Goal: Task Accomplishment & Management: Use online tool/utility

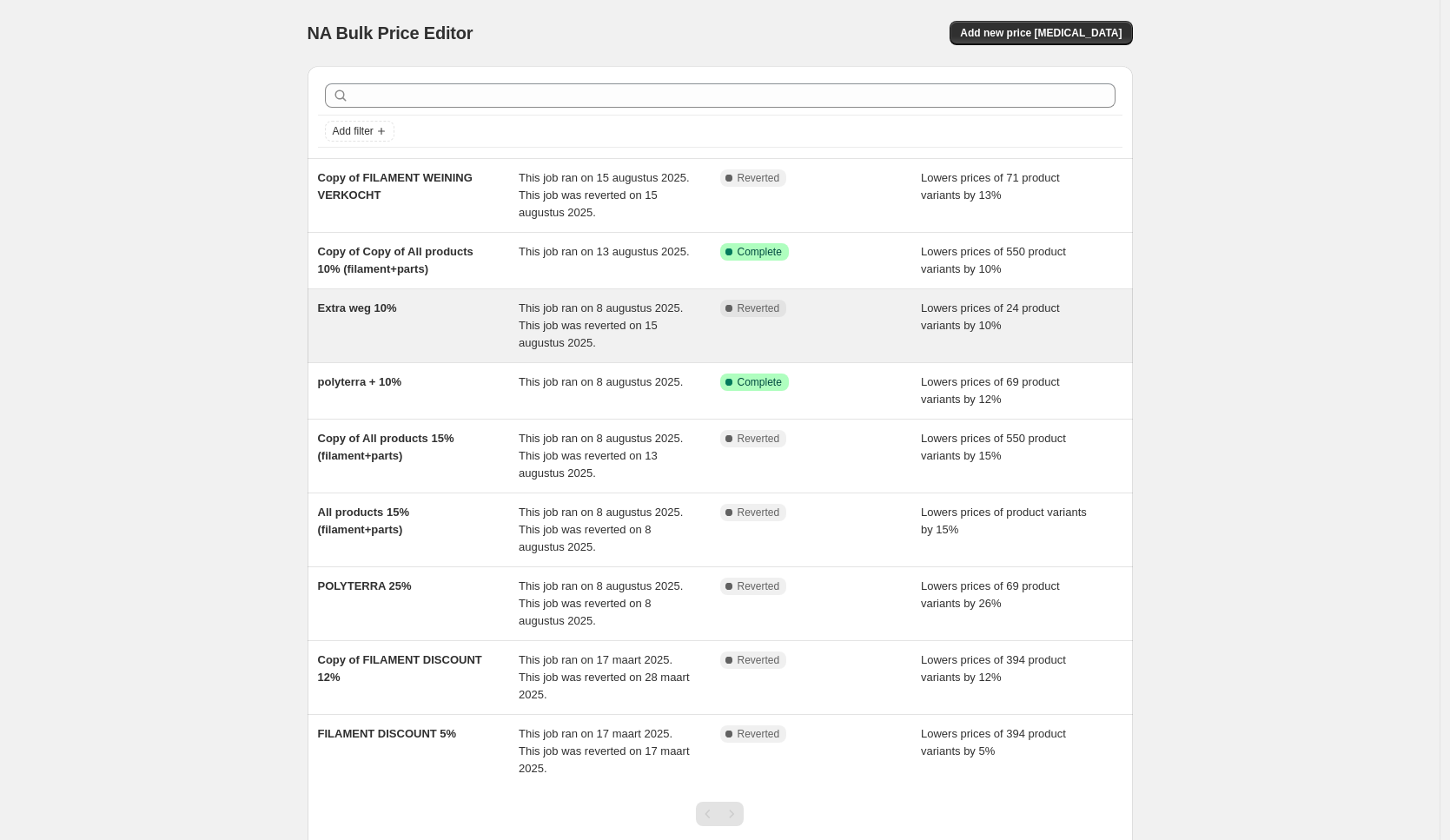
click at [564, 314] on span "This job ran on 8 augustus 2025. This job was reverted on 15 augustus 2025." at bounding box center [600, 325] width 164 height 48
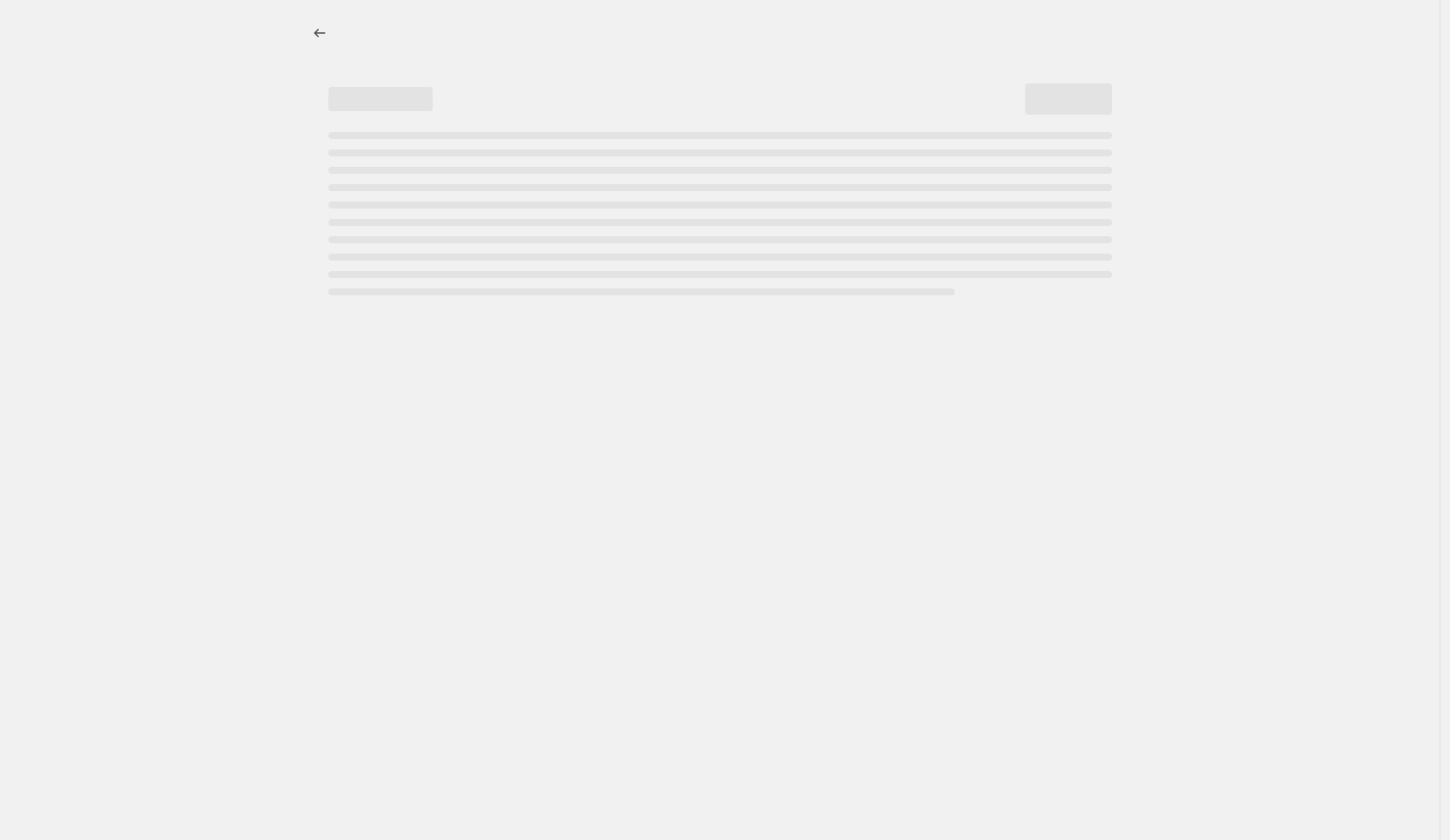
select select "percentage"
select select "collection"
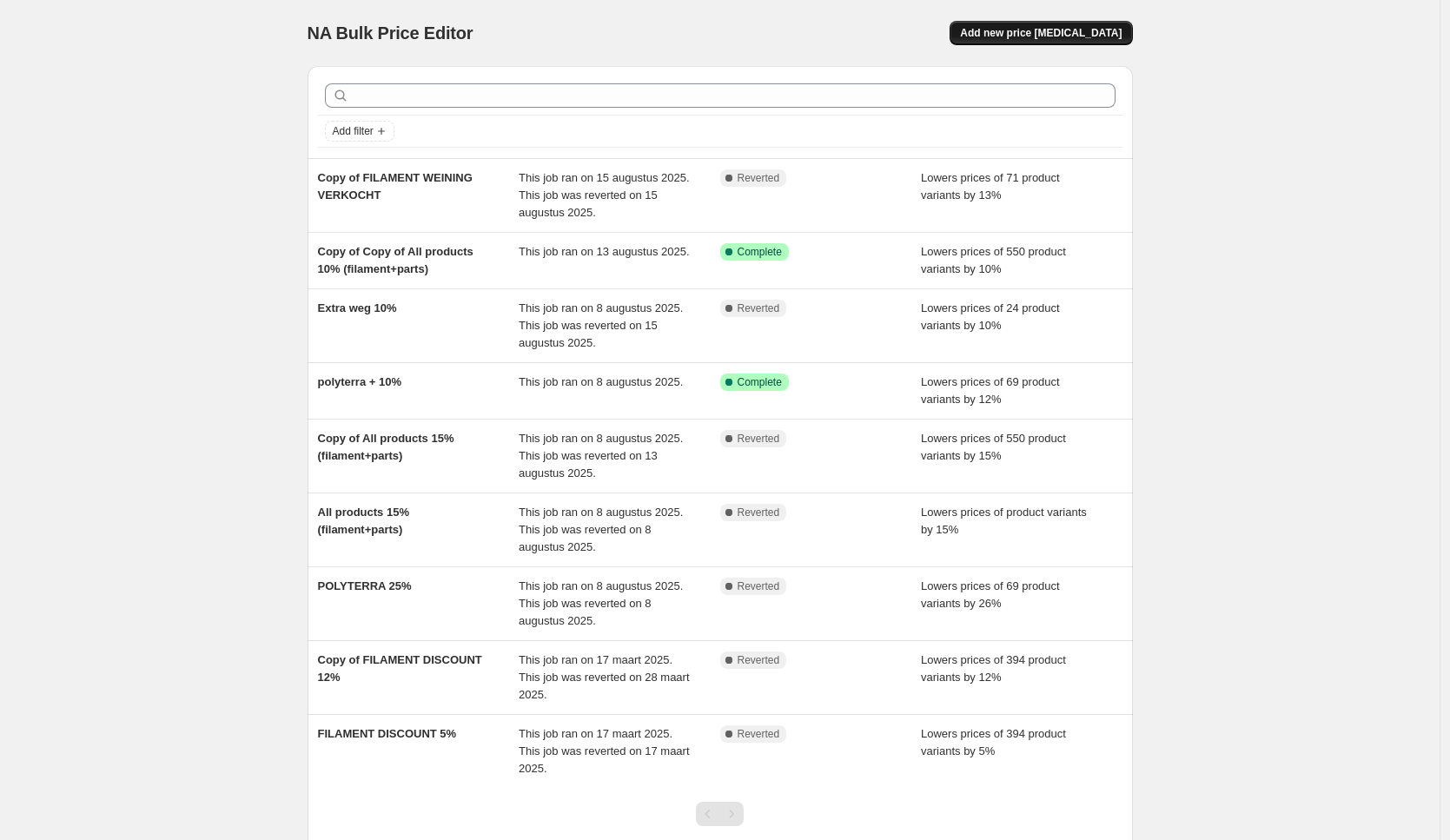
click at [1072, 28] on span "Add new price [MEDICAL_DATA]" at bounding box center [1040, 33] width 161 height 14
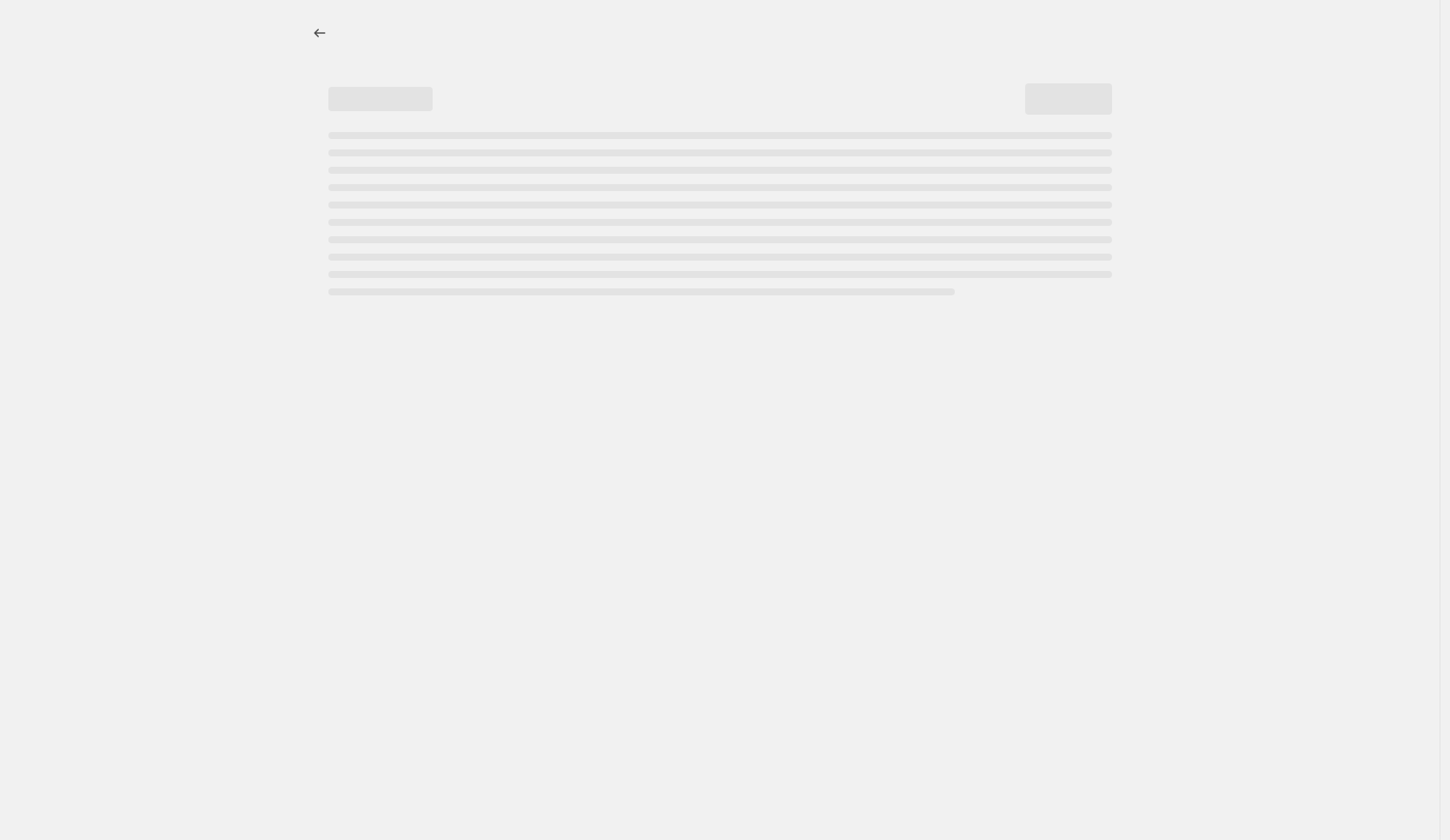
select select "percentage"
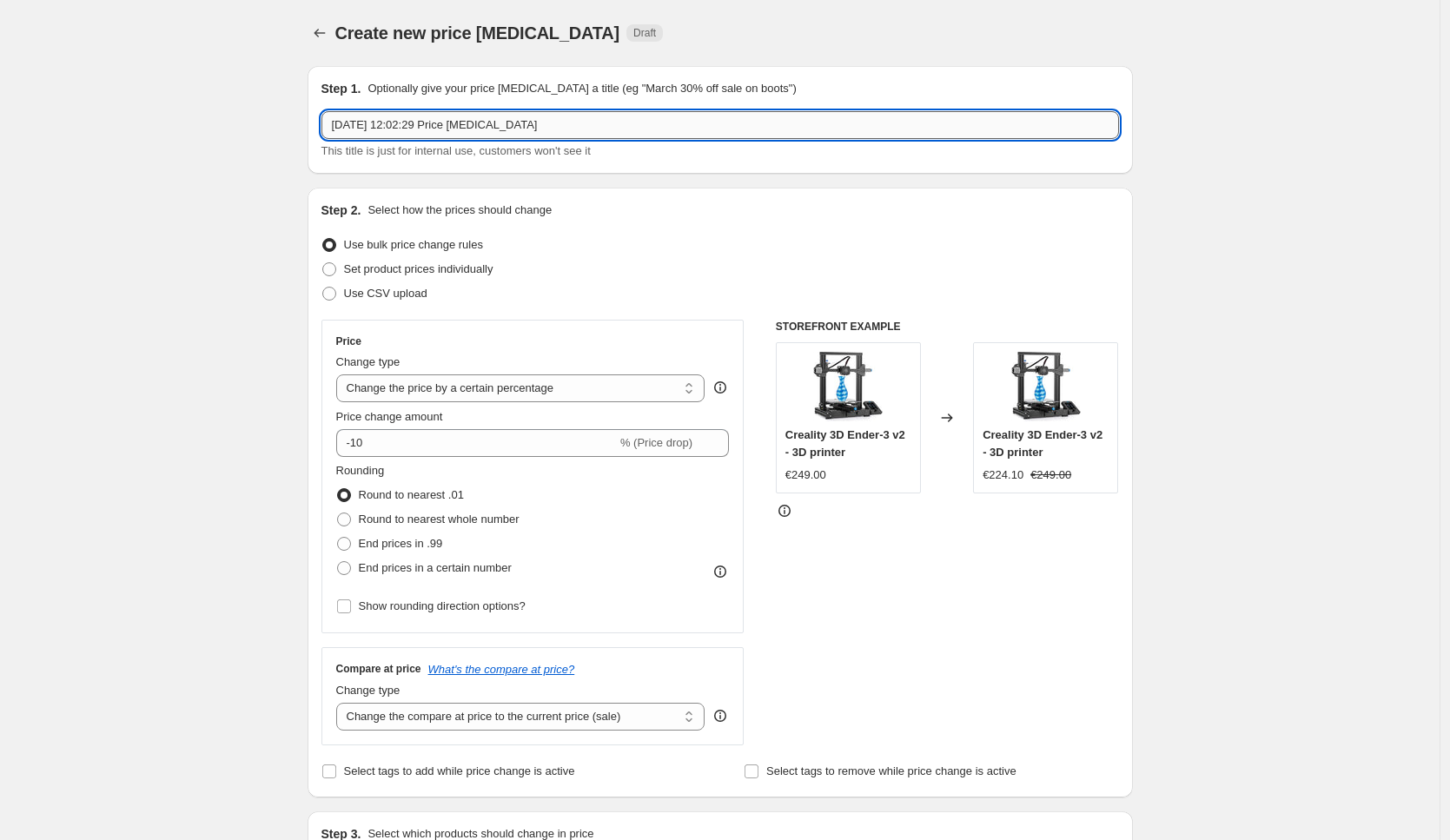
click at [521, 131] on input "[DATE] 12:02:29 Price [MEDICAL_DATA]" at bounding box center [720, 125] width 797 height 28
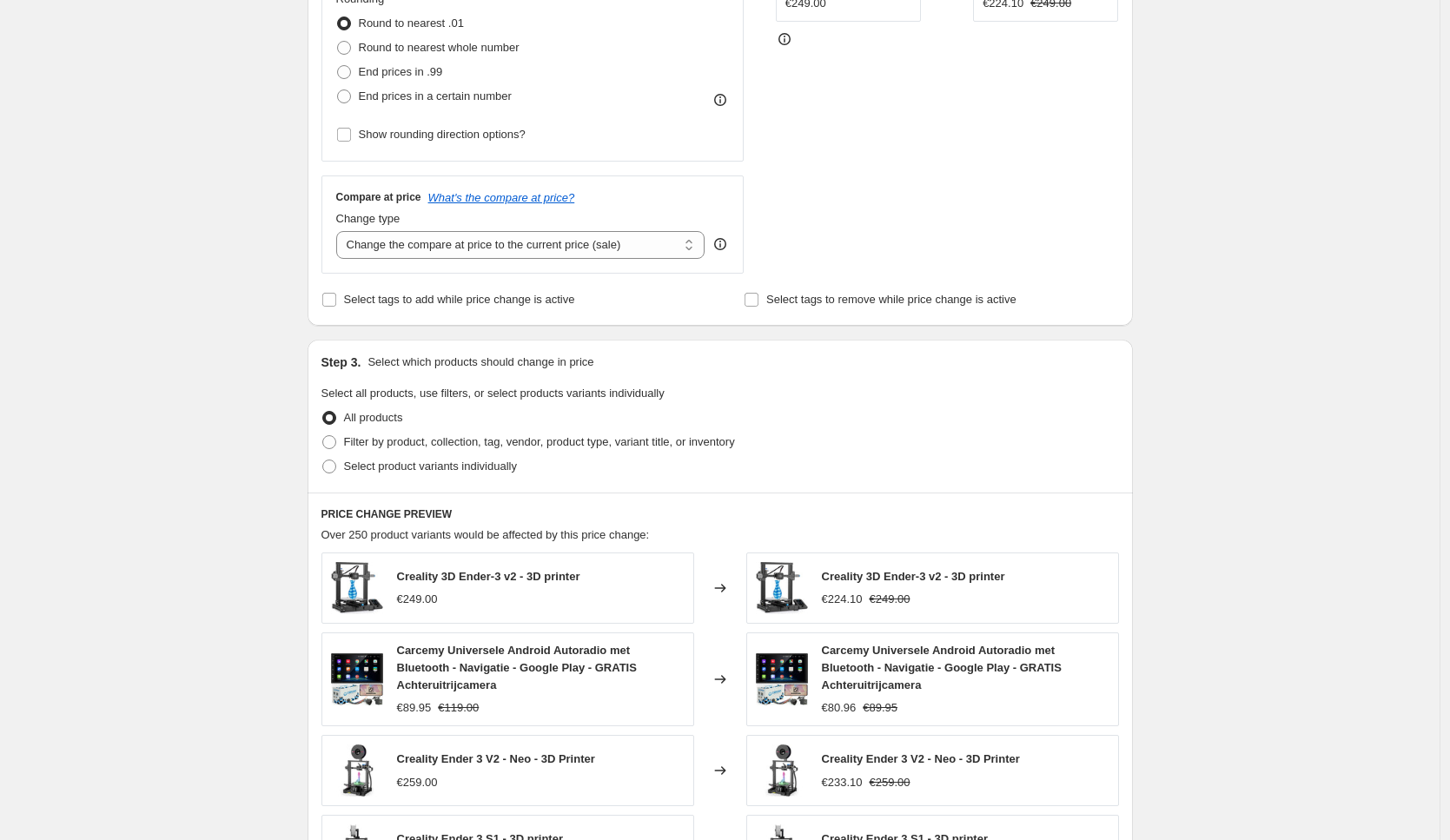
scroll to position [747, 0]
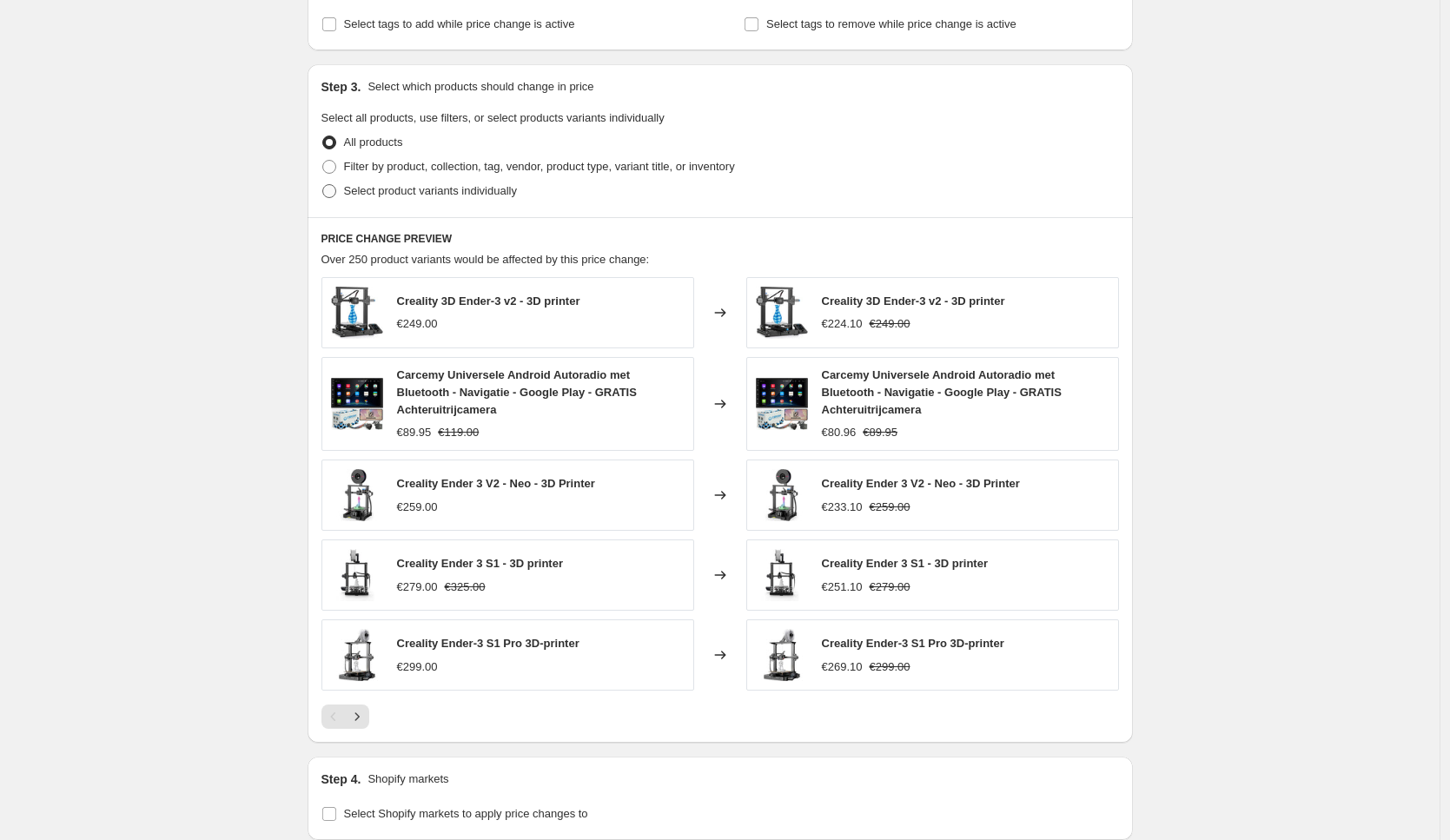
type input "polyterra extra end!!"
click at [450, 192] on span "Select product variants individually" at bounding box center [430, 190] width 173 height 13
click at [323, 185] on input "Select product variants individually" at bounding box center [322, 184] width 1 height 1
radio input "true"
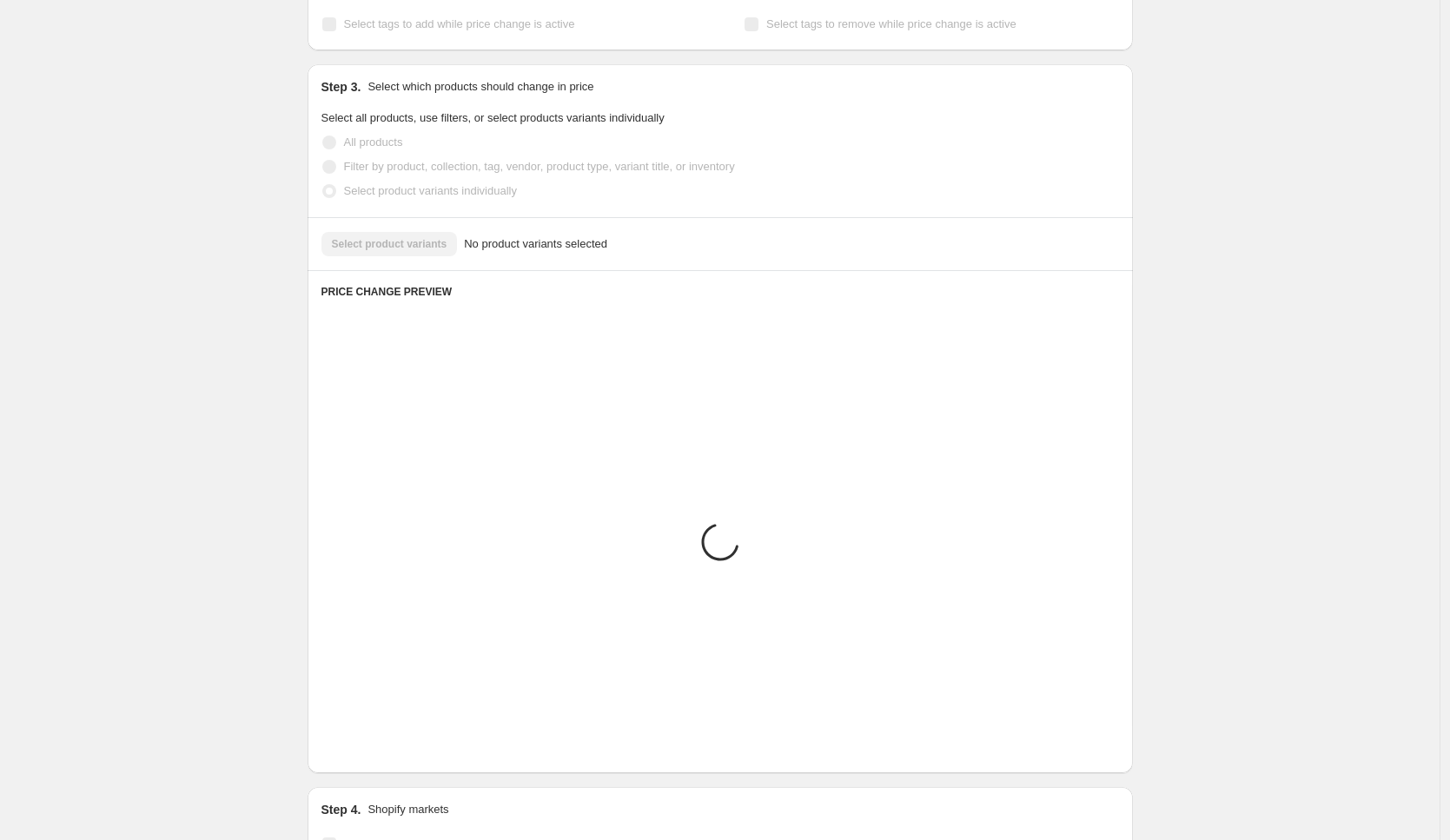
scroll to position [609, 0]
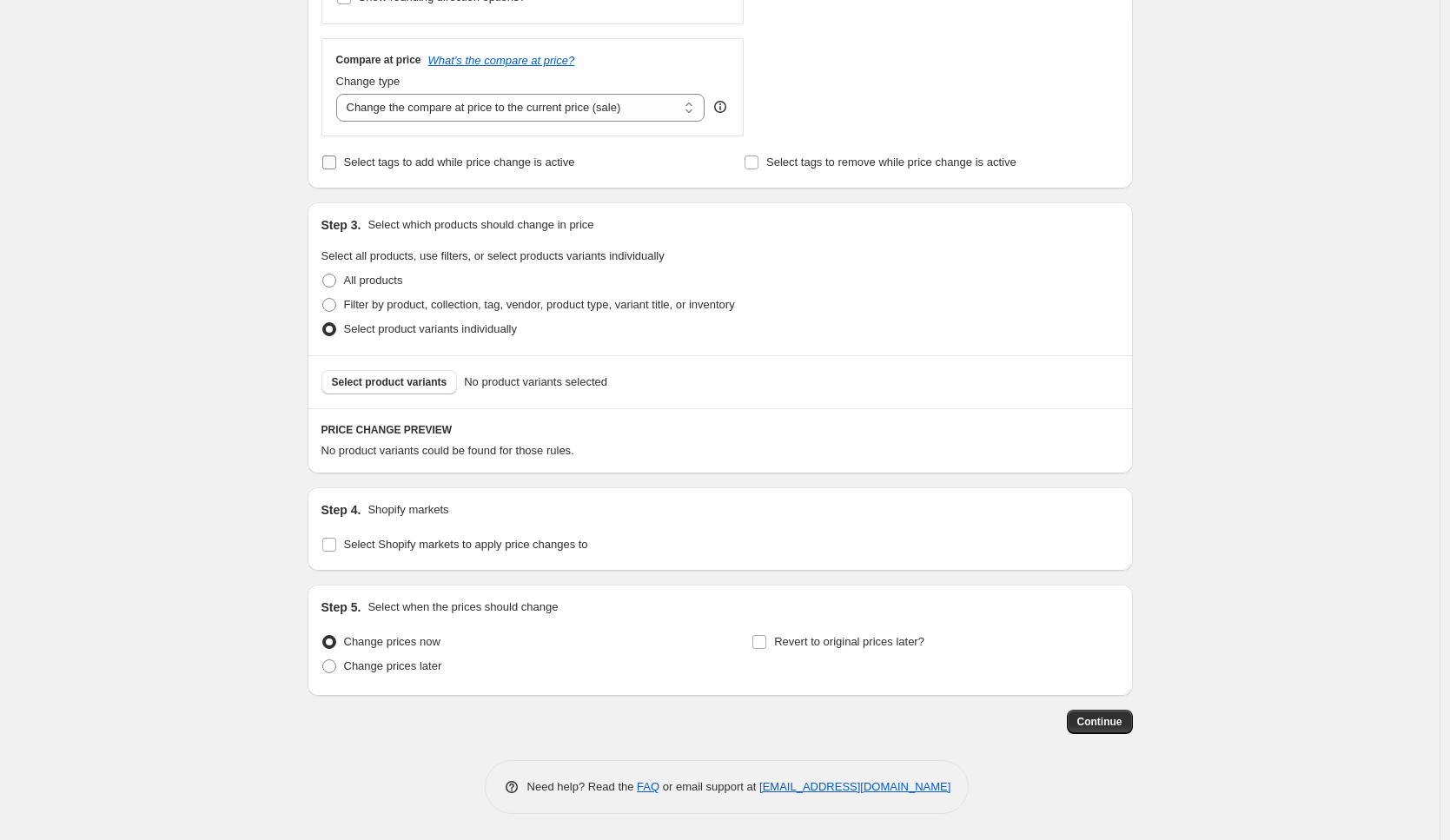
click at [442, 166] on span "Select tags to add while price change is active" at bounding box center [460, 161] width 231 height 13
click at [336, 166] on input "Select tags to add while price change is active" at bounding box center [329, 162] width 14 height 14
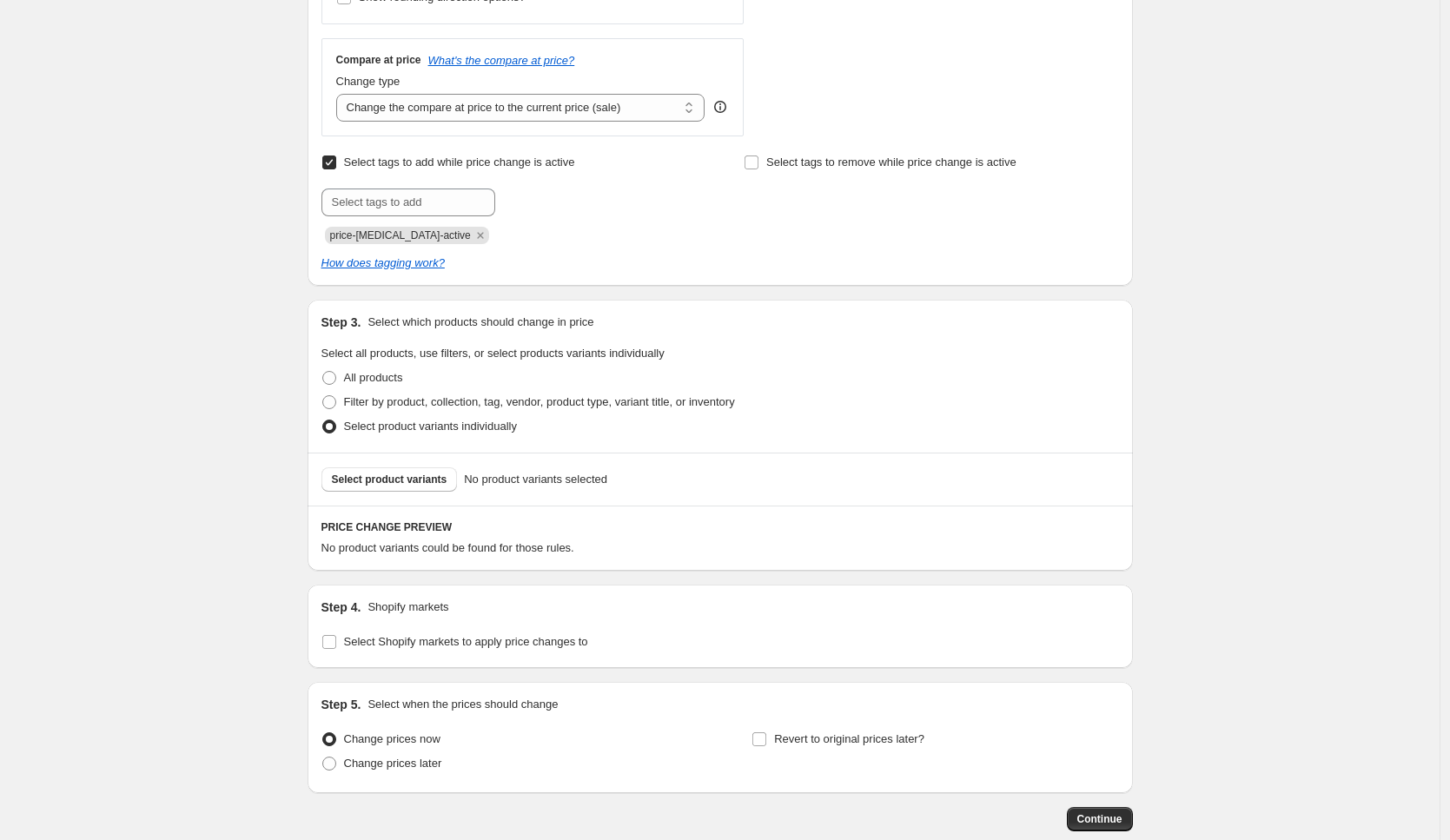
click at [443, 166] on span "Select tags to add while price change is active" at bounding box center [460, 161] width 231 height 13
click at [336, 166] on input "Select tags to add while price change is active" at bounding box center [329, 162] width 14 height 14
checkbox input "false"
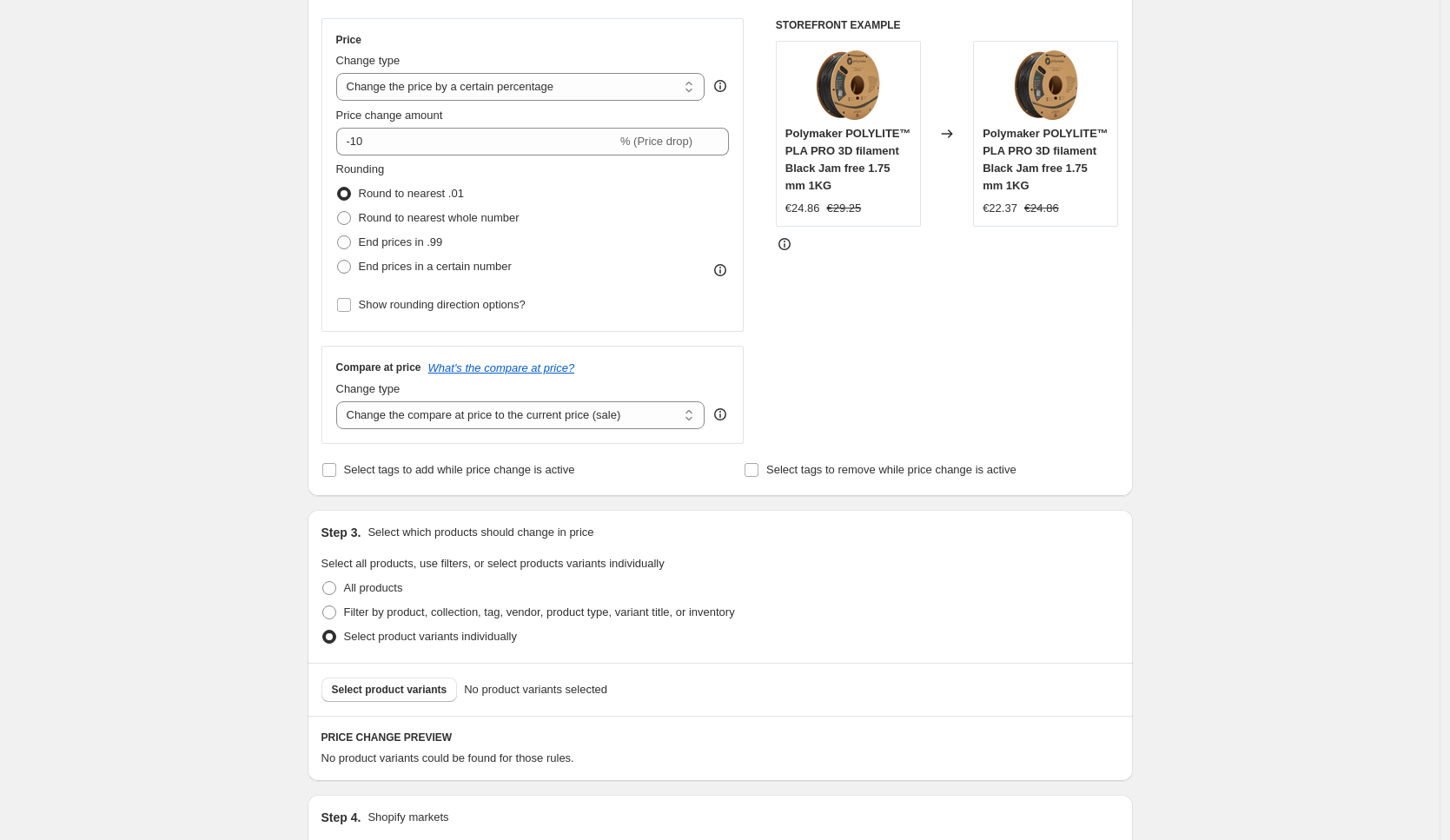
scroll to position [96, 0]
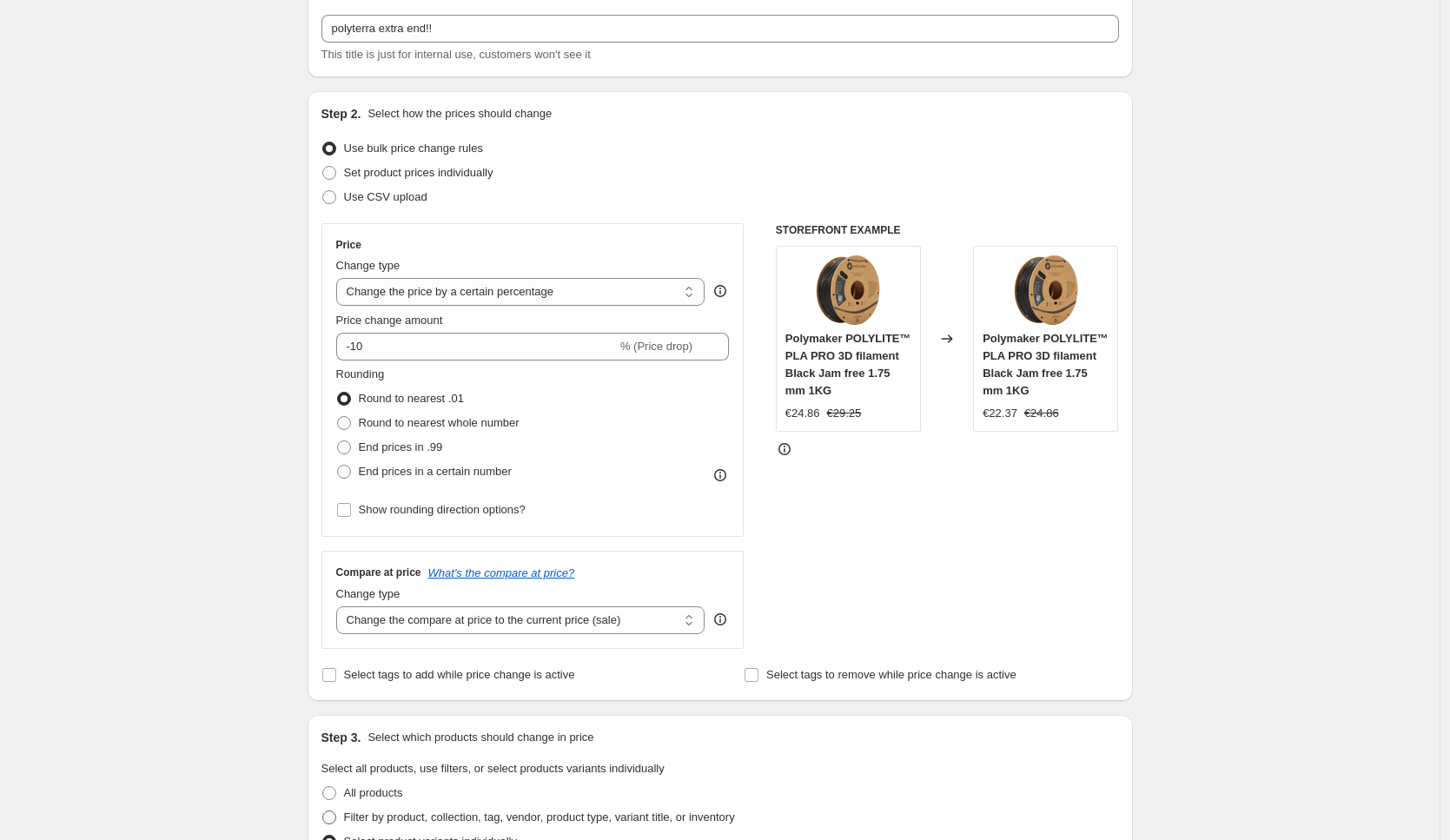
click at [394, 808] on span "Filter by product, collection, tag, vendor, product type, variant title, or inv…" at bounding box center [540, 817] width 391 height 18
click at [323, 810] on input "Filter by product, collection, tag, vendor, product type, variant title, or inv…" at bounding box center [322, 810] width 1 height 1
radio input "true"
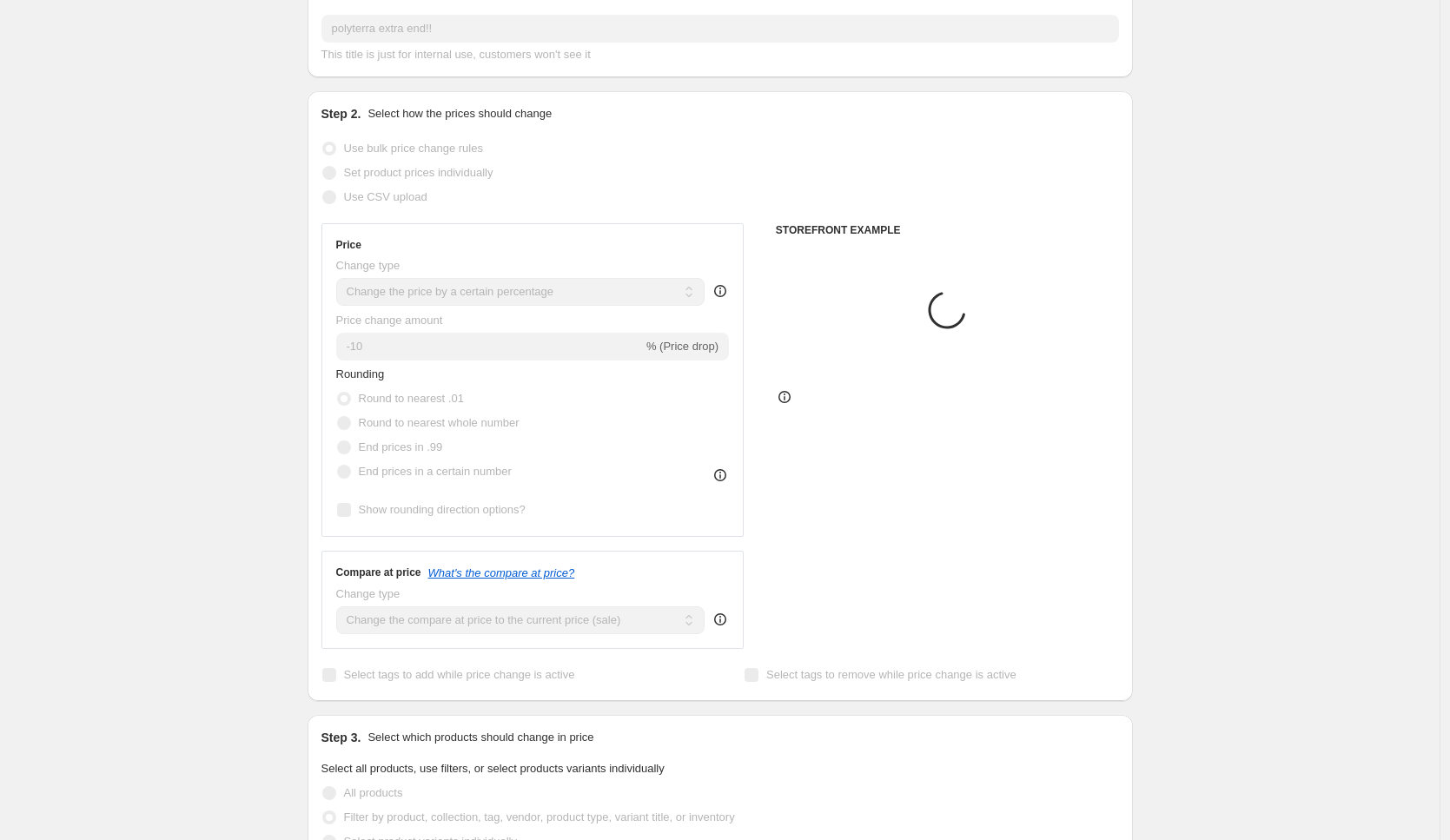
scroll to position [601, 0]
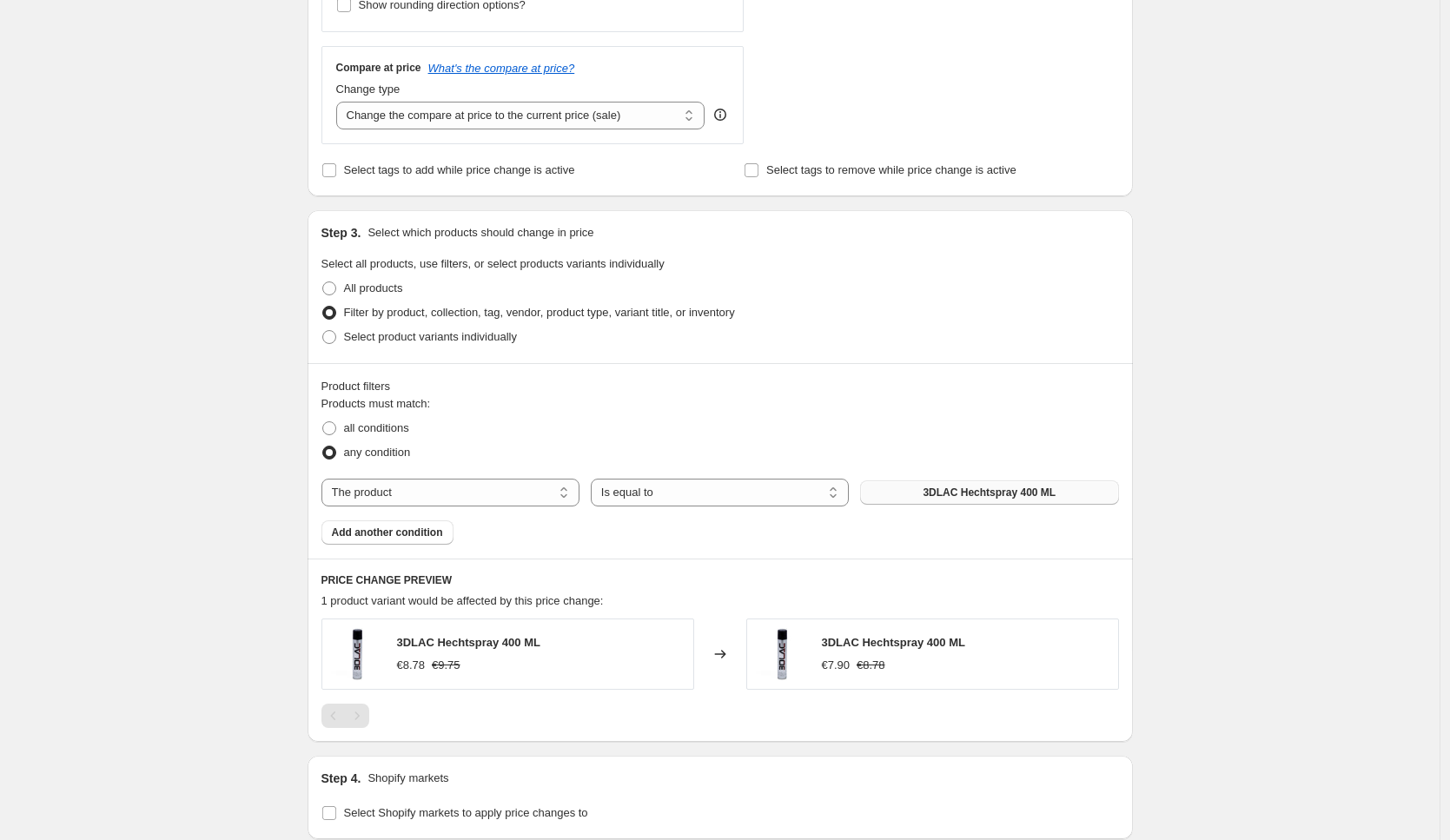
click at [943, 486] on span "3DLAC Hechtspray 400 ML" at bounding box center [989, 492] width 133 height 14
click at [389, 532] on span "Add another condition" at bounding box center [387, 533] width 111 height 14
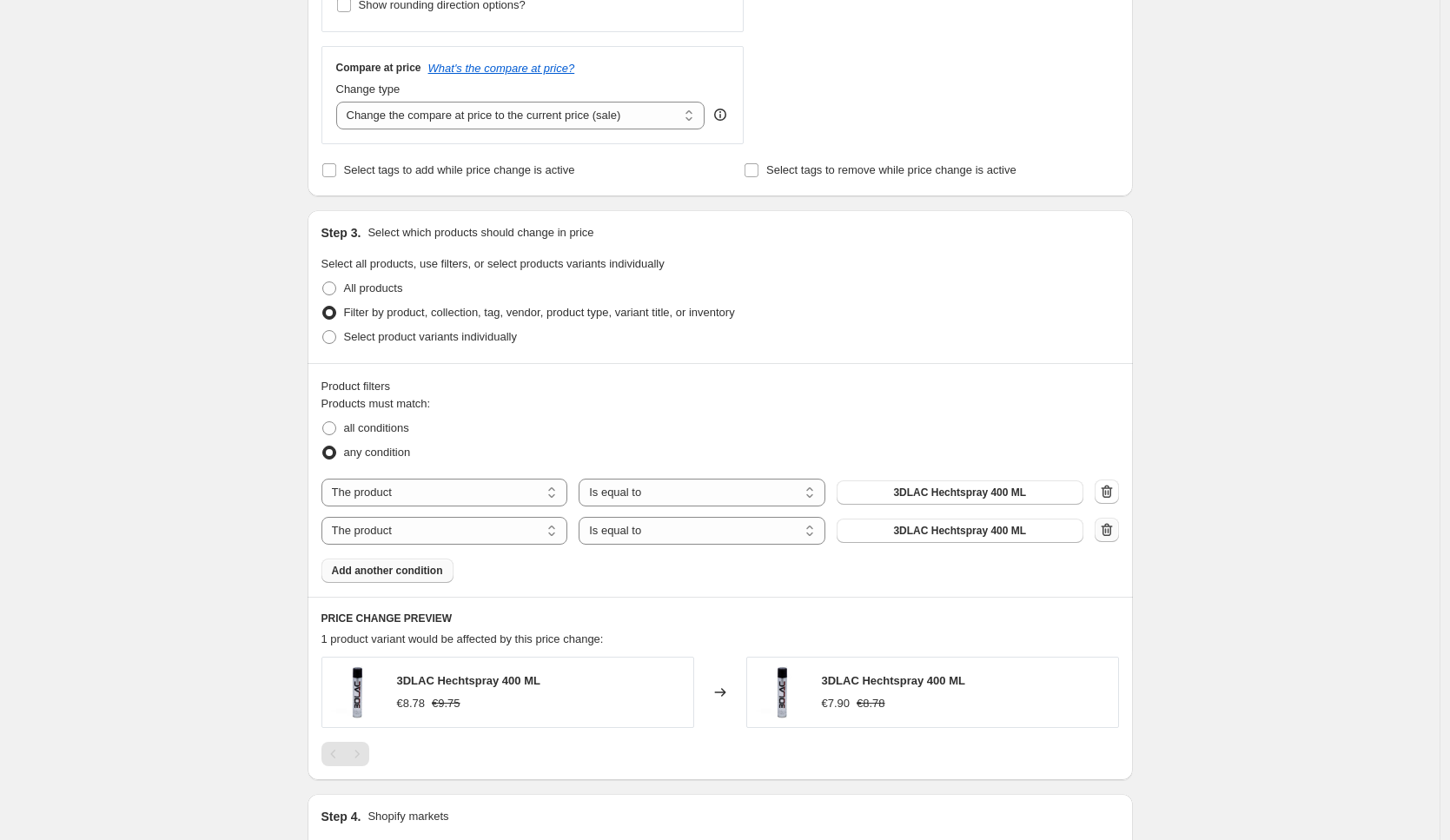
click at [1104, 524] on icon "button" at bounding box center [1107, 530] width 18 height 18
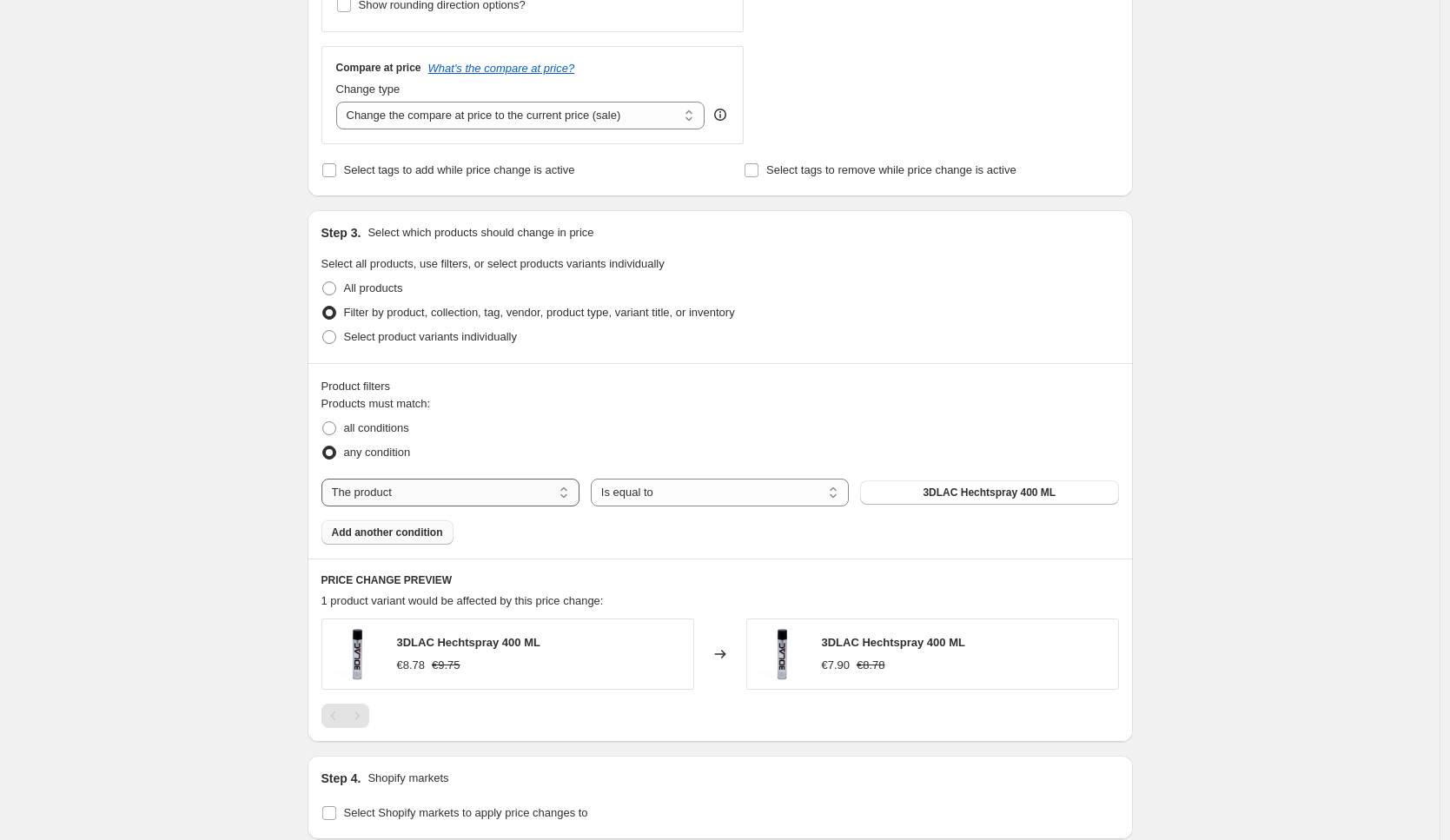
click at [411, 496] on select "The product The product's collection The product's tag The product's vendor The…" at bounding box center [450, 492] width 258 height 28
select select "collection"
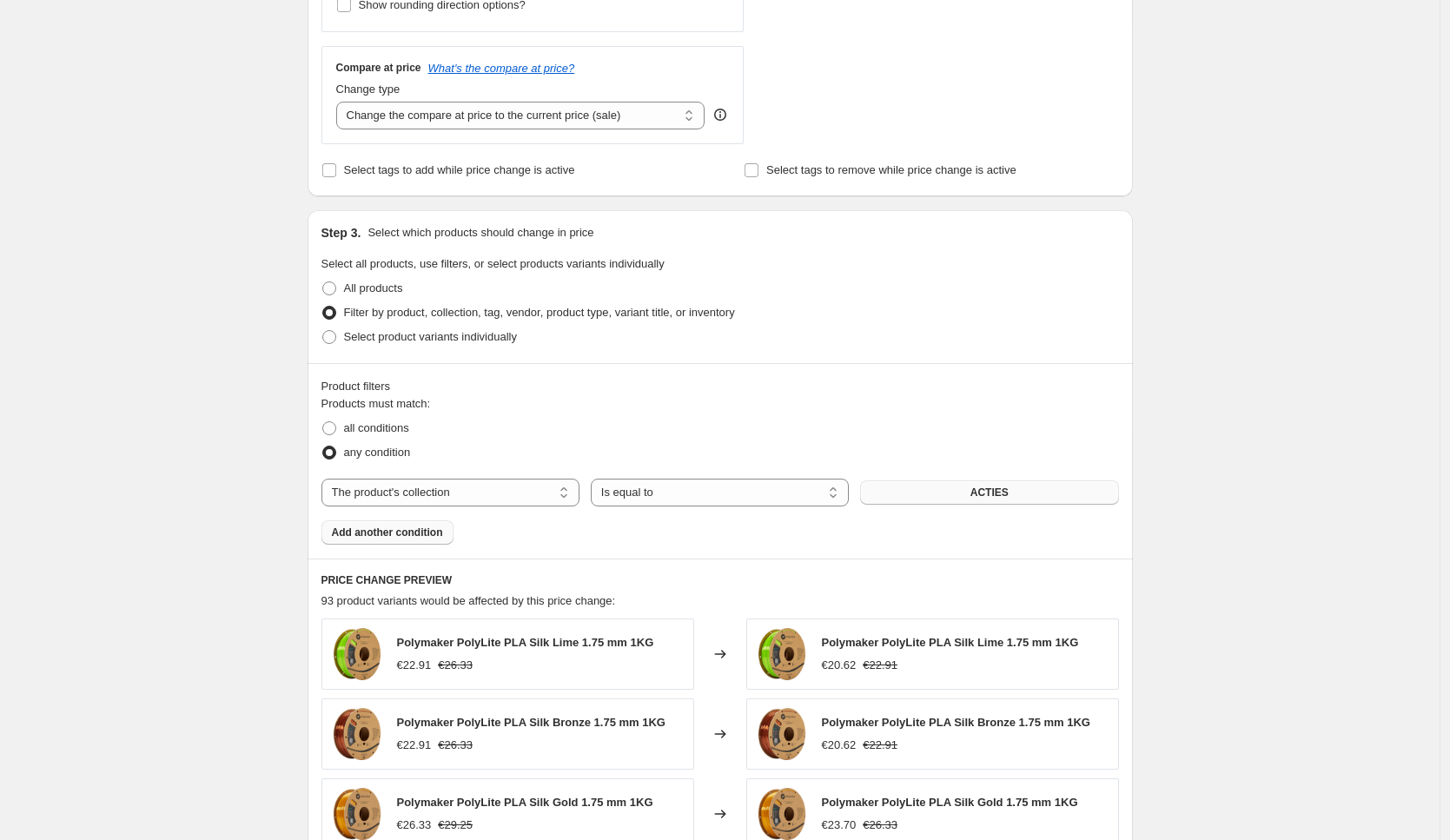
click at [993, 491] on span "ACTIES" at bounding box center [989, 492] width 39 height 14
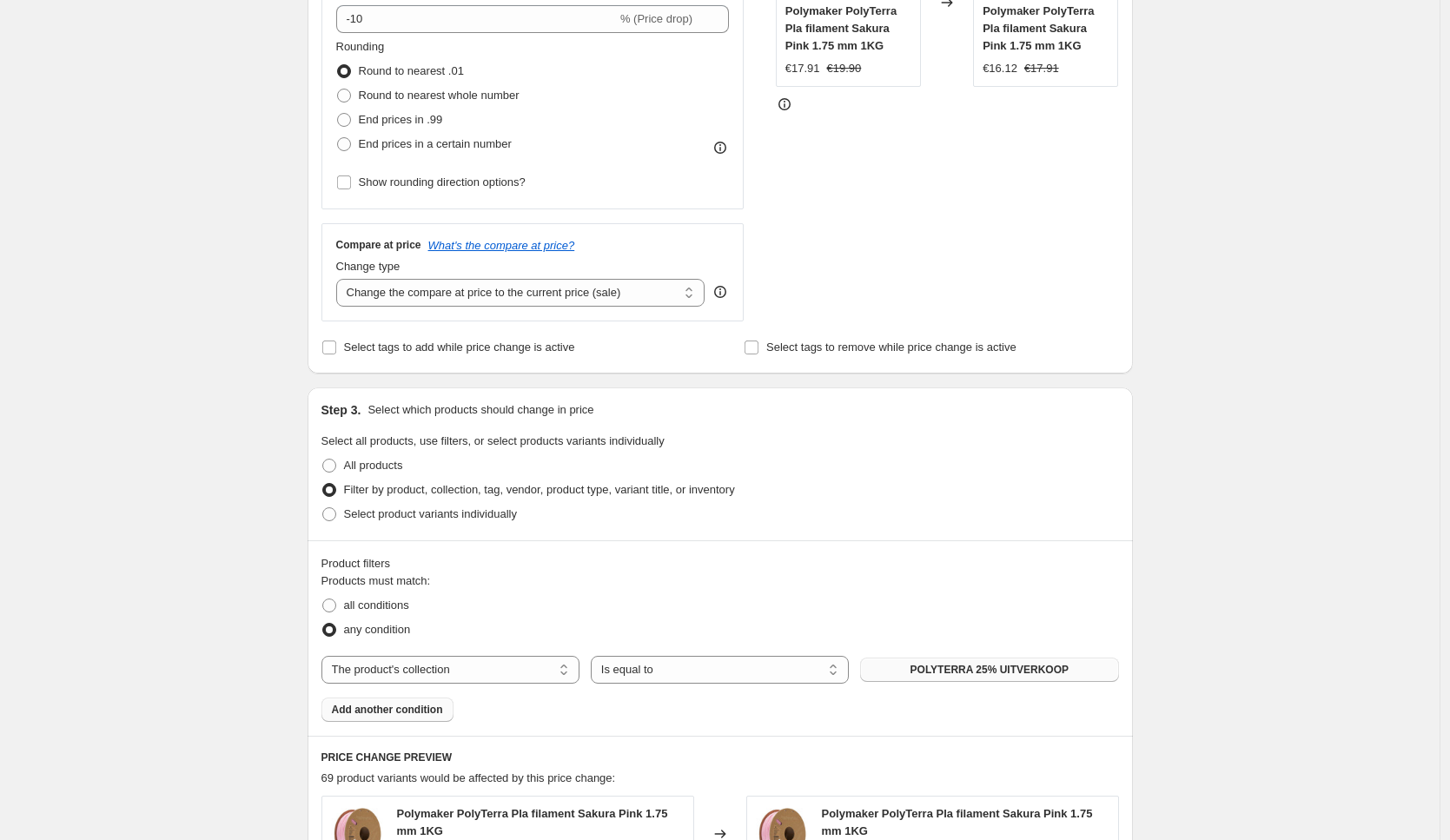
scroll to position [0, 0]
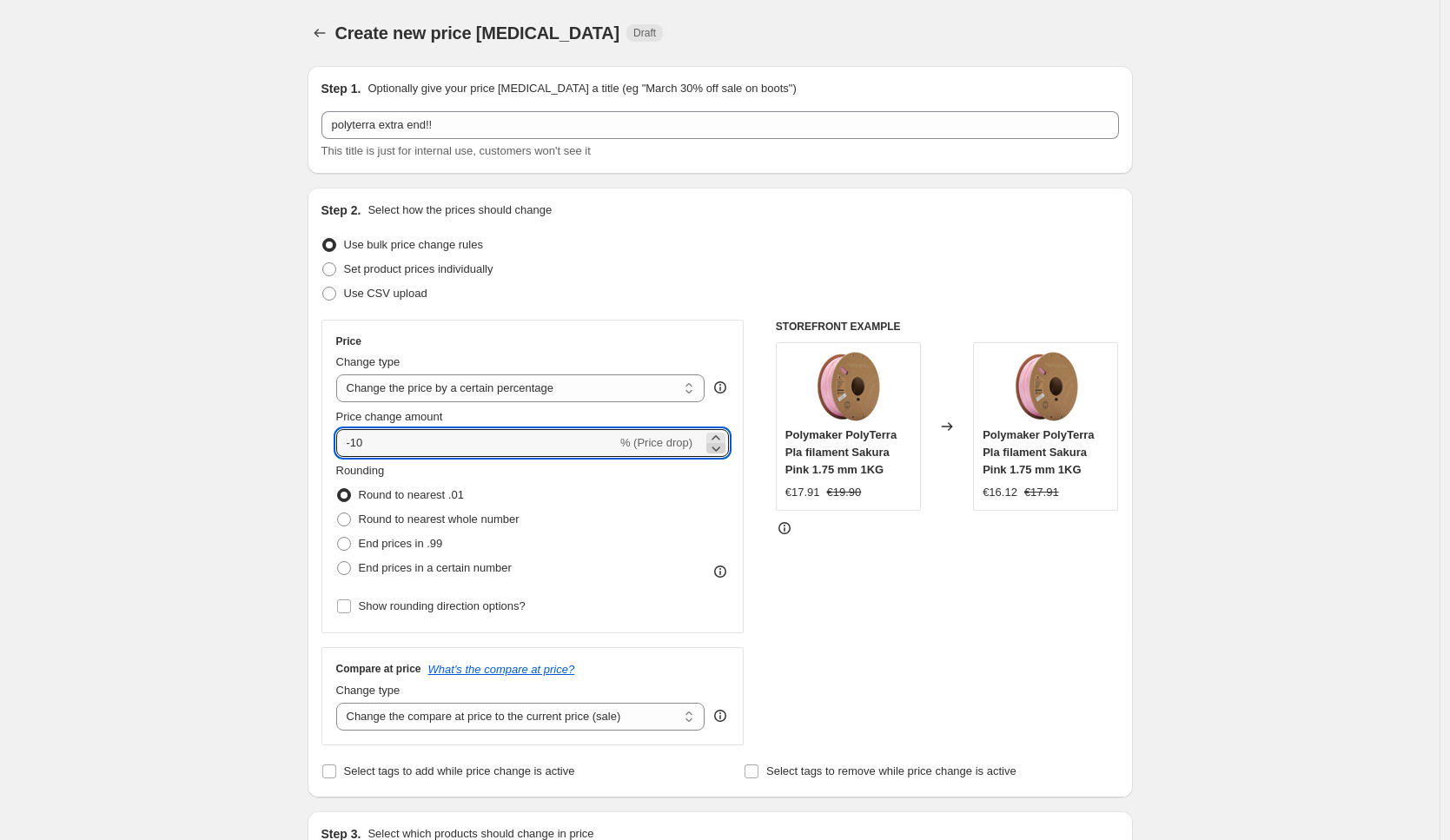
click at [718, 448] on icon at bounding box center [716, 448] width 18 height 18
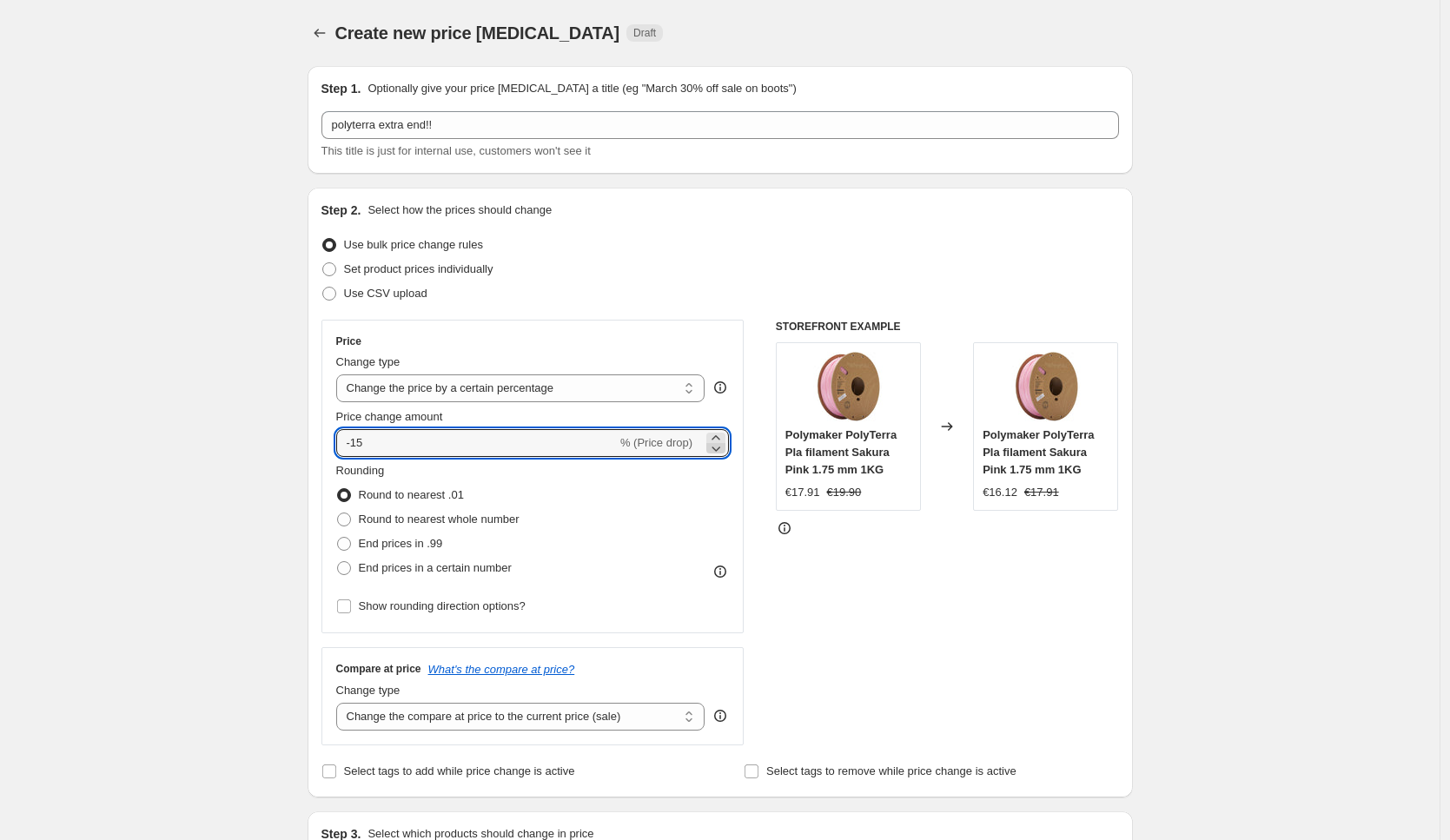
click at [718, 448] on icon at bounding box center [716, 448] width 18 height 18
click at [875, 260] on div "Set product prices individually" at bounding box center [720, 269] width 797 height 25
click at [714, 448] on icon at bounding box center [716, 448] width 18 height 18
type input "-17"
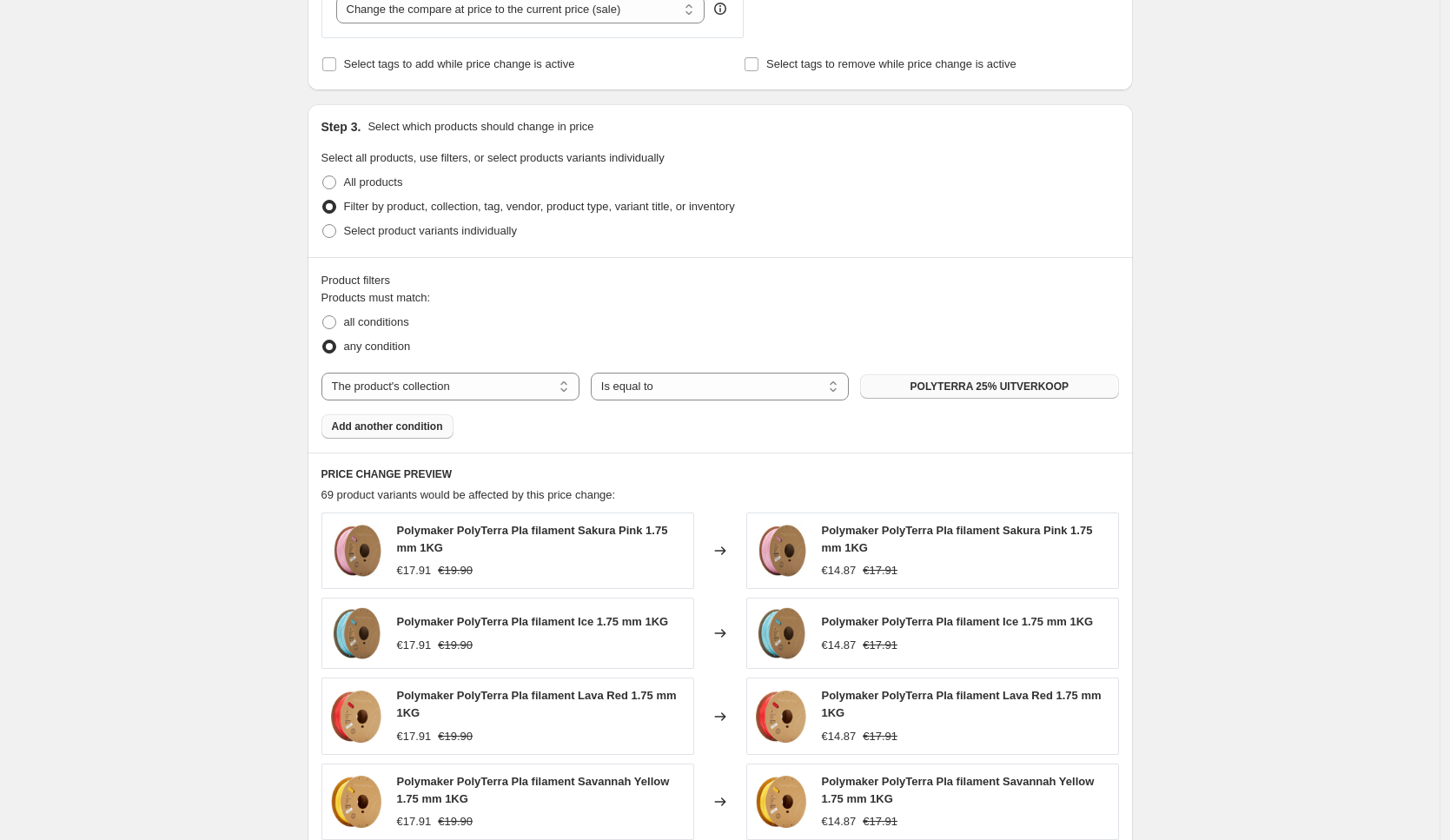
scroll to position [1211, 0]
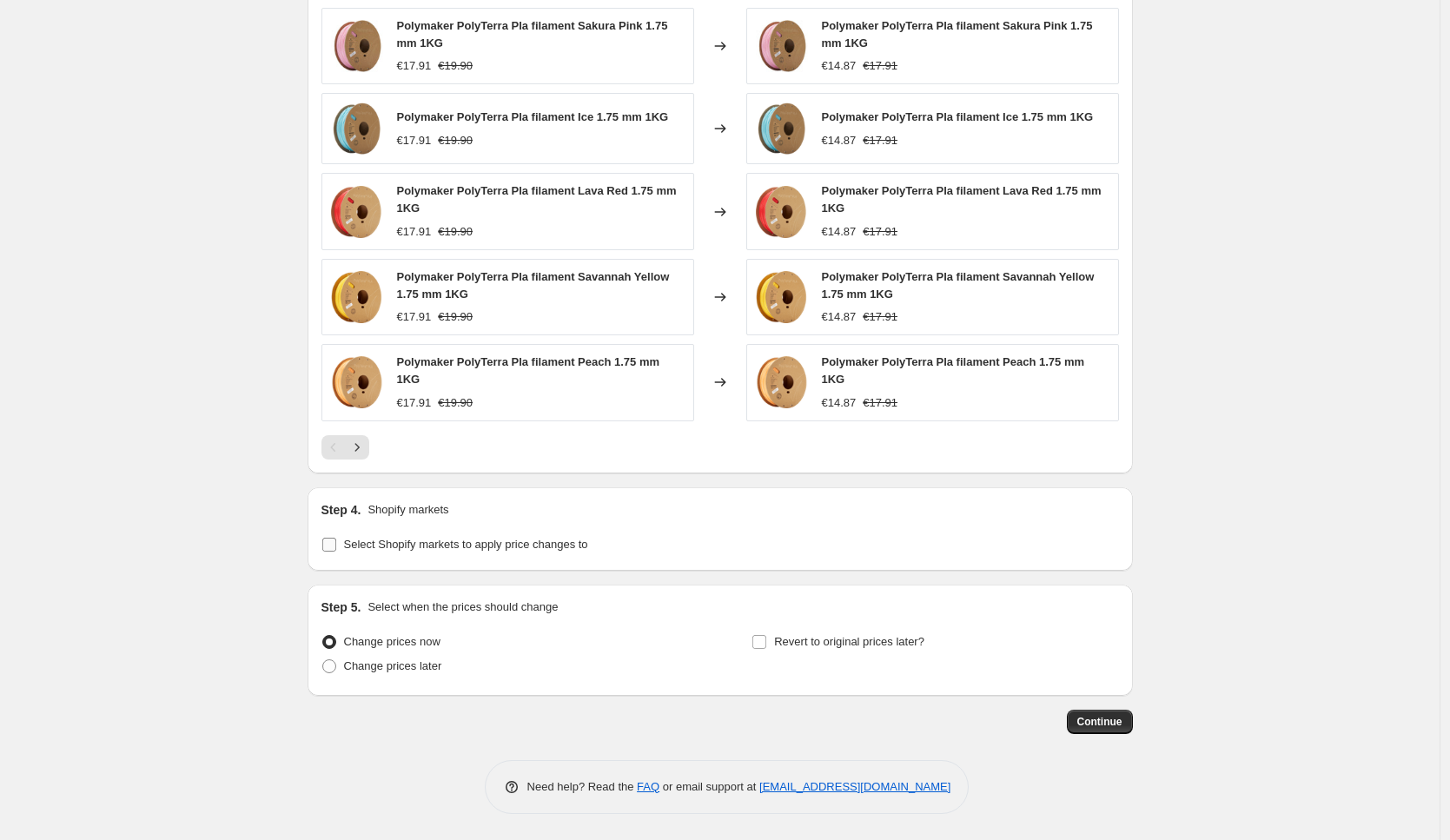
click at [400, 543] on span "Select Shopify markets to apply price changes to" at bounding box center [466, 544] width 244 height 13
click at [336, 543] on input "Select Shopify markets to apply price changes to" at bounding box center [329, 545] width 14 height 14
checkbox input "true"
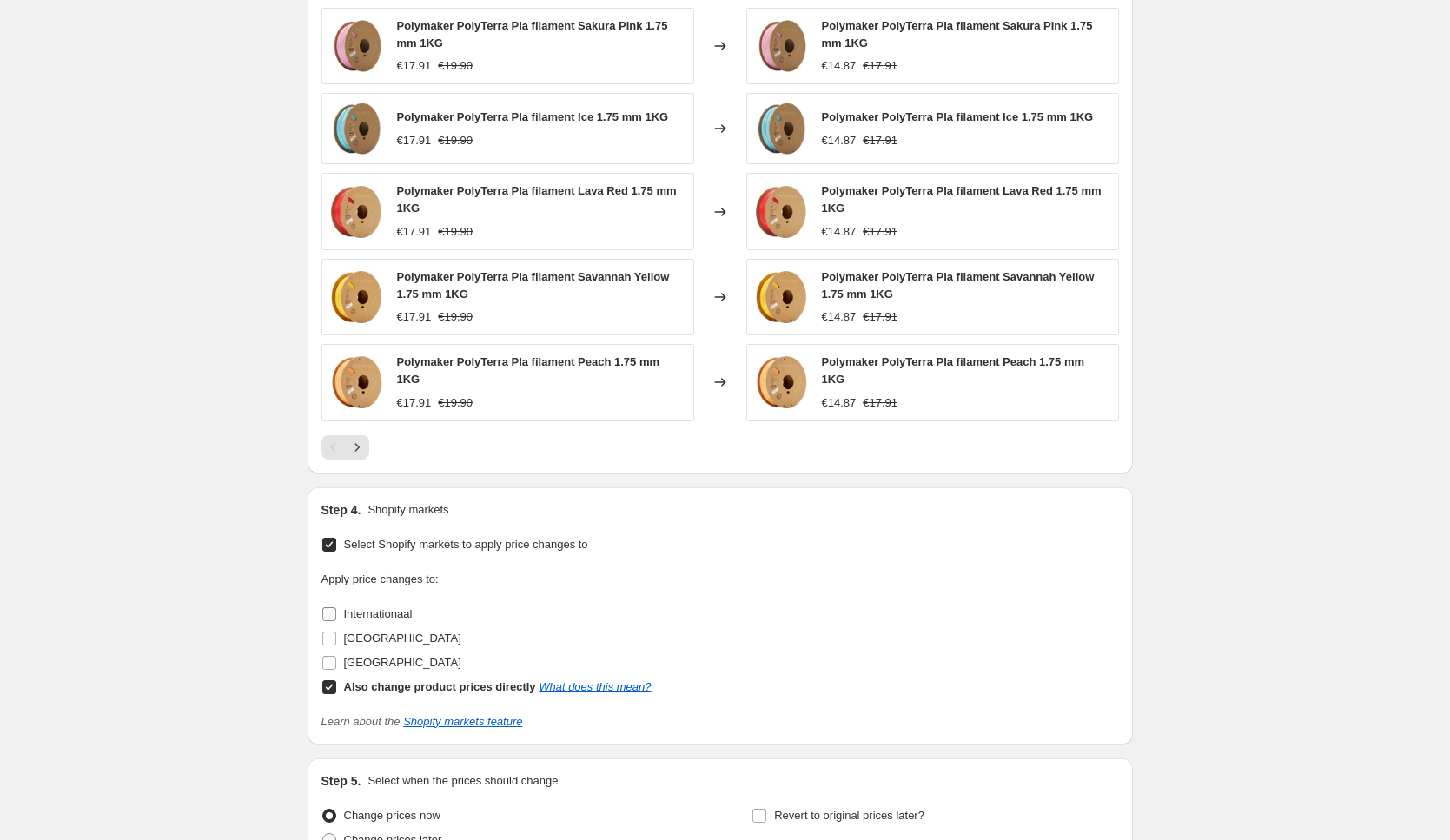
click at [375, 611] on span "Internationaal" at bounding box center [378, 613] width 68 height 13
click at [336, 611] on input "Internationaal" at bounding box center [329, 614] width 14 height 14
checkbox input "true"
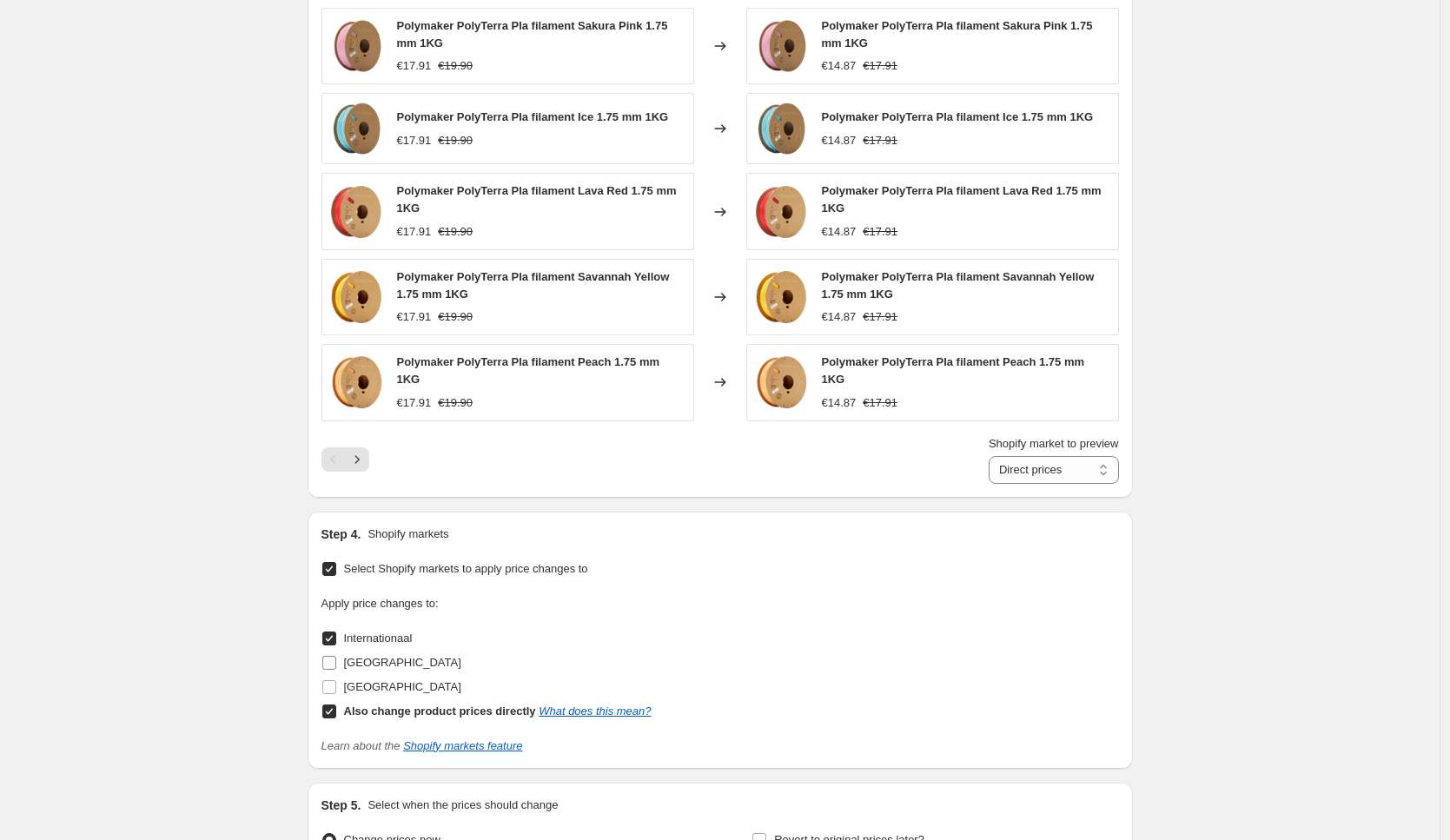
click at [379, 653] on span "[GEOGRAPHIC_DATA]" at bounding box center [403, 662] width 117 height 18
click at [336, 655] on input "[GEOGRAPHIC_DATA]" at bounding box center [329, 662] width 14 height 14
checkbox input "true"
click at [384, 684] on span "[GEOGRAPHIC_DATA]" at bounding box center [403, 686] width 117 height 13
click at [336, 684] on input "[GEOGRAPHIC_DATA]" at bounding box center [329, 687] width 14 height 14
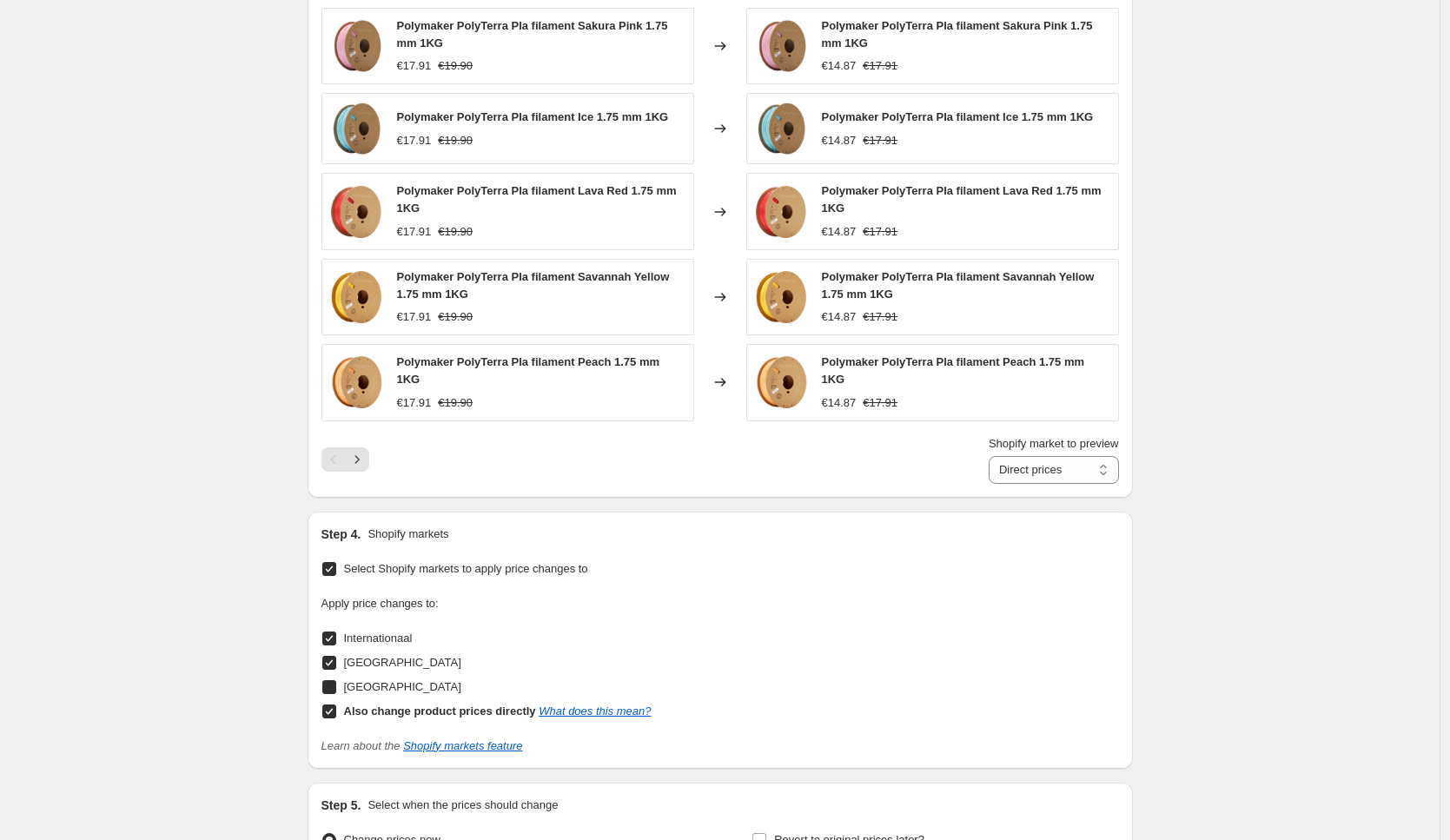
checkbox input "true"
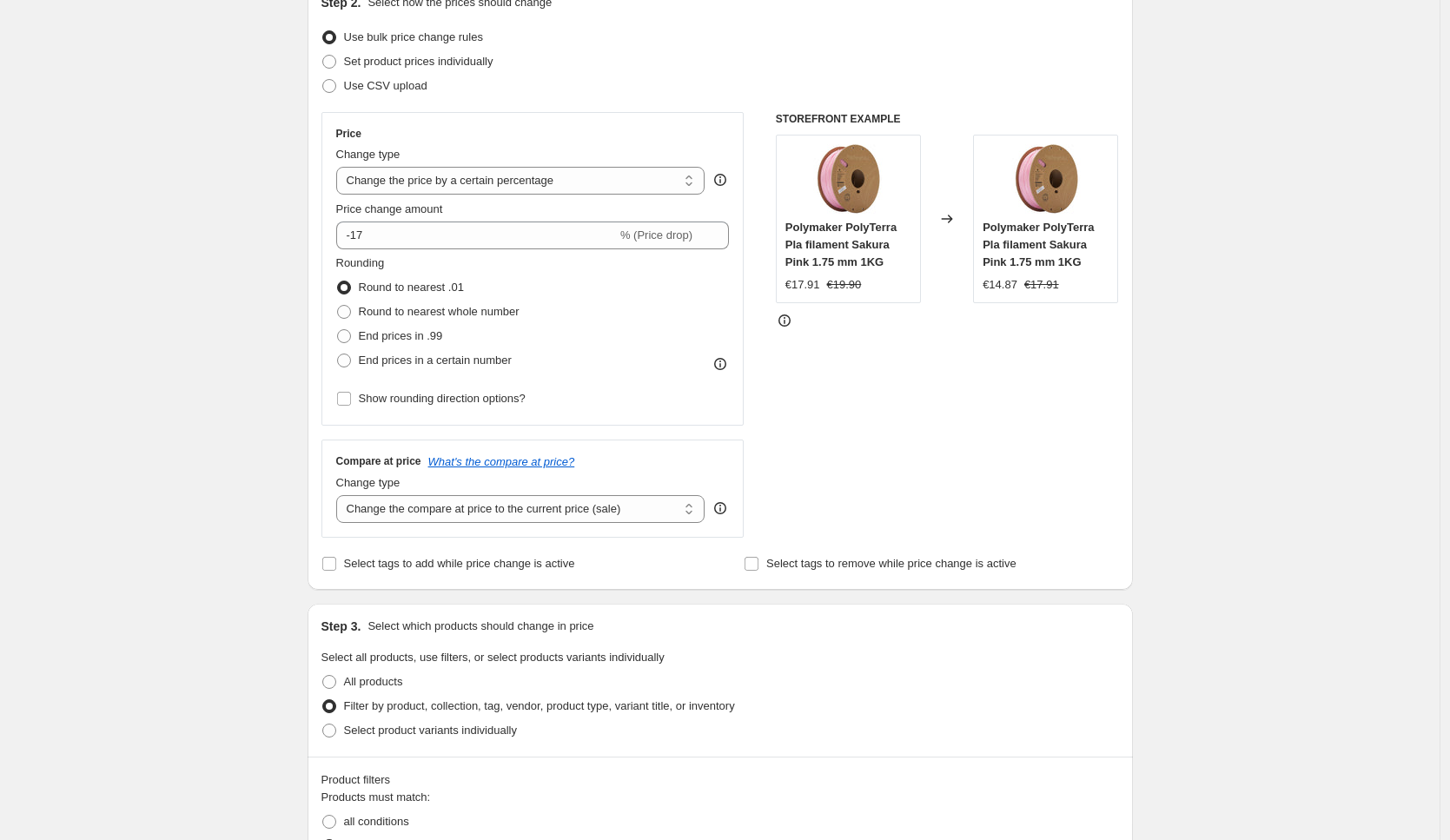
scroll to position [0, 0]
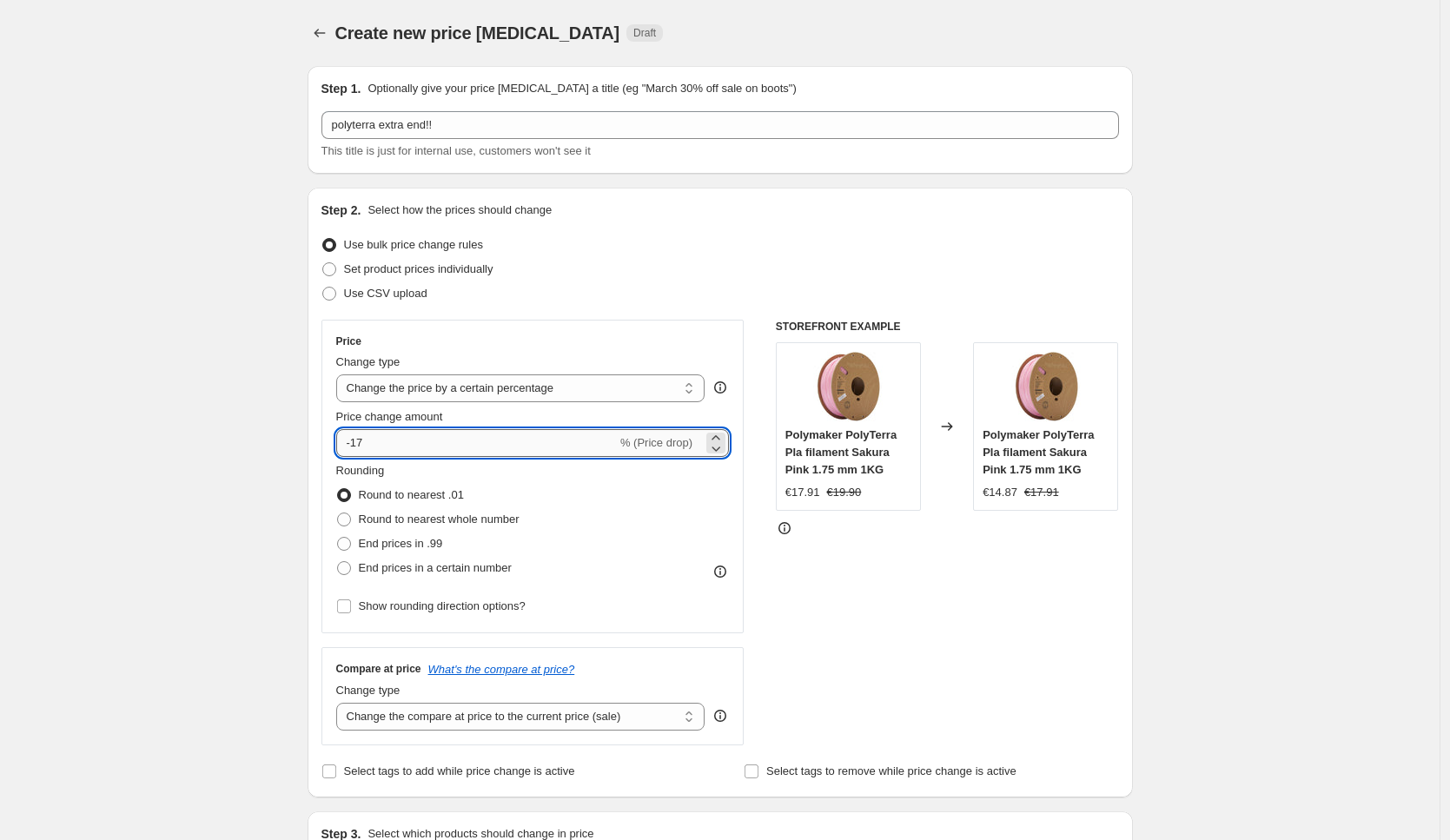
click at [421, 442] on input "-17" at bounding box center [477, 443] width 280 height 28
type input "-18"
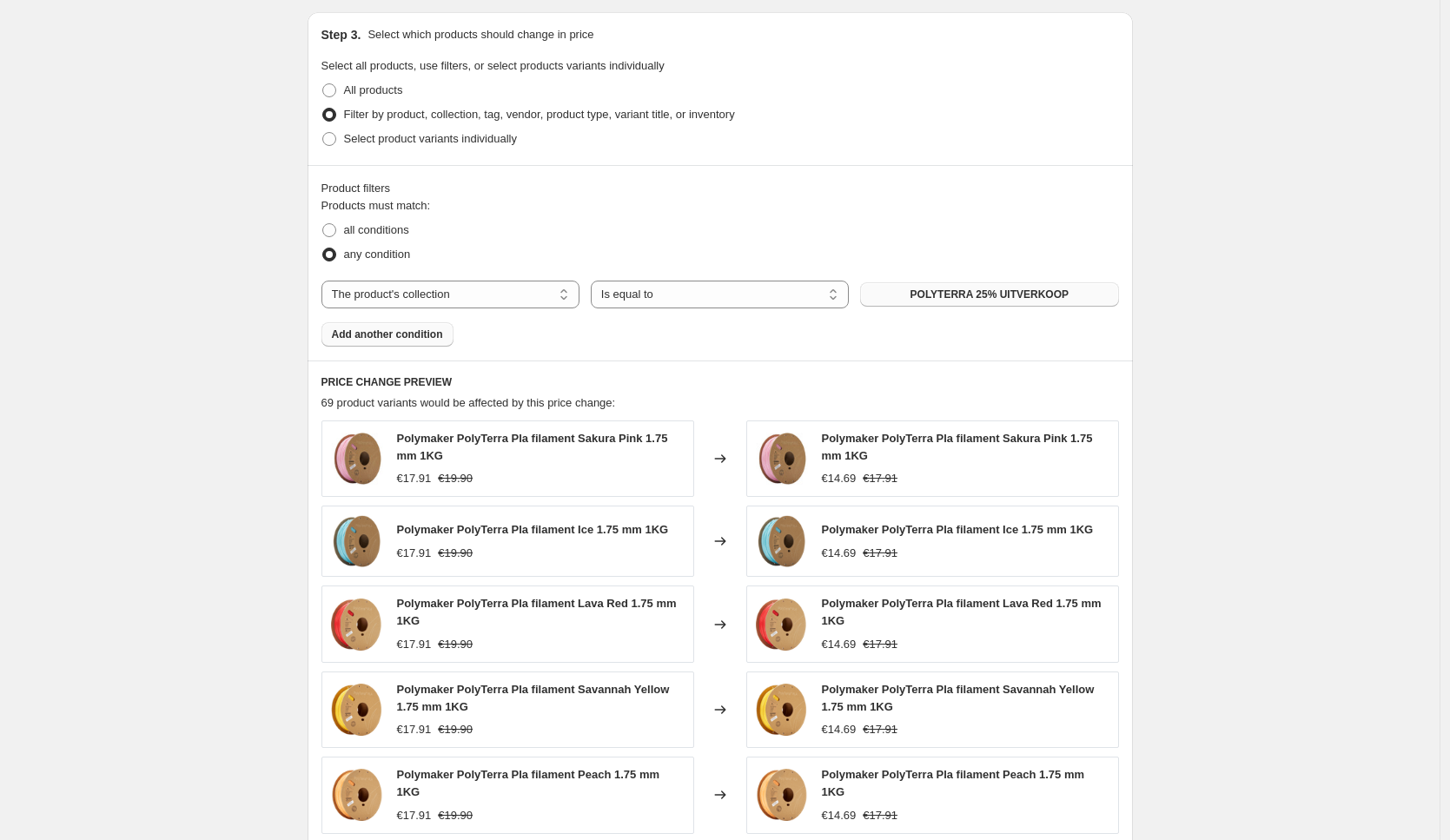
scroll to position [1409, 0]
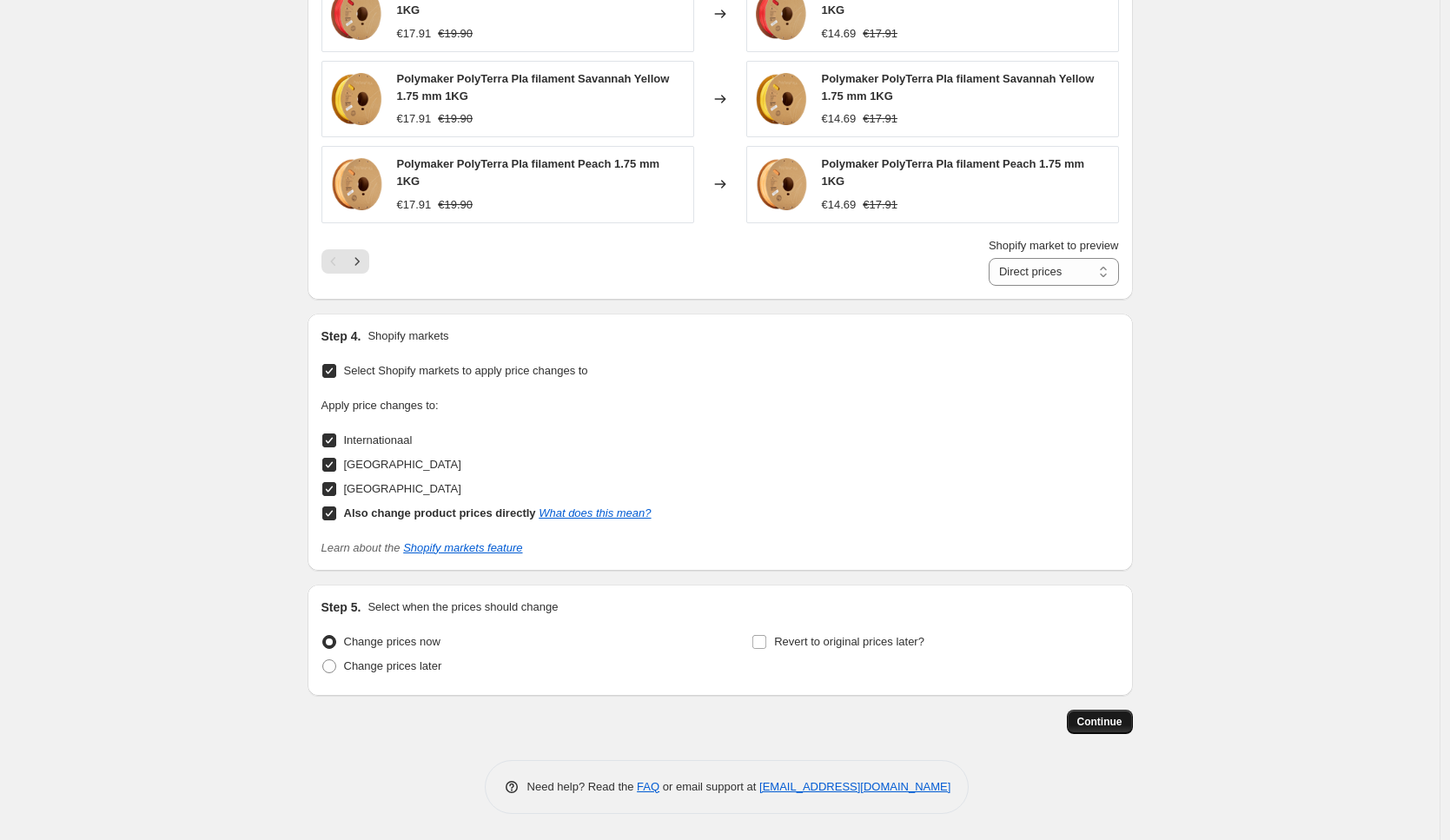
click at [1104, 716] on span "Continue" at bounding box center [1100, 722] width 46 height 14
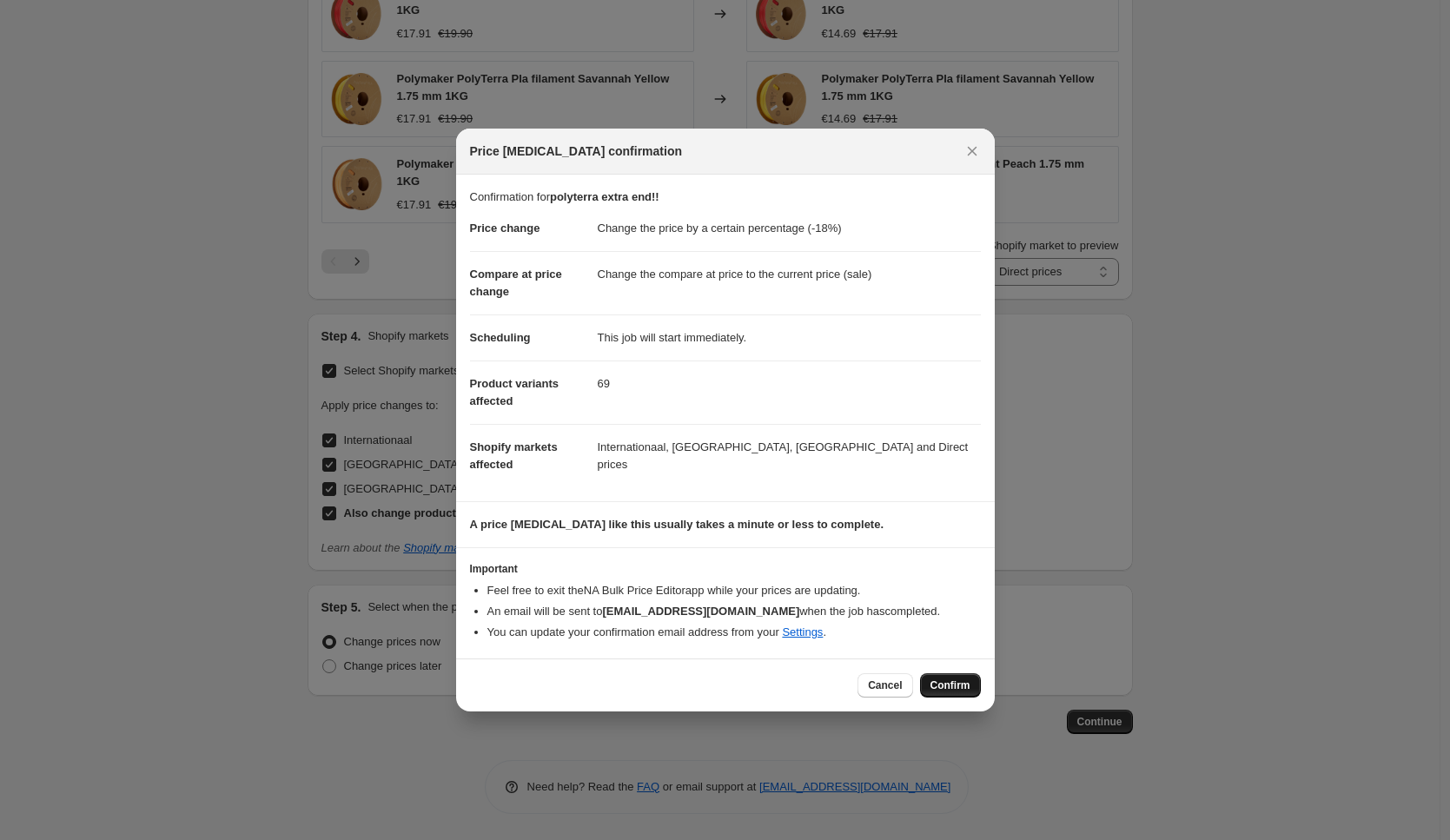
click at [944, 678] on span "Confirm" at bounding box center [951, 685] width 40 height 14
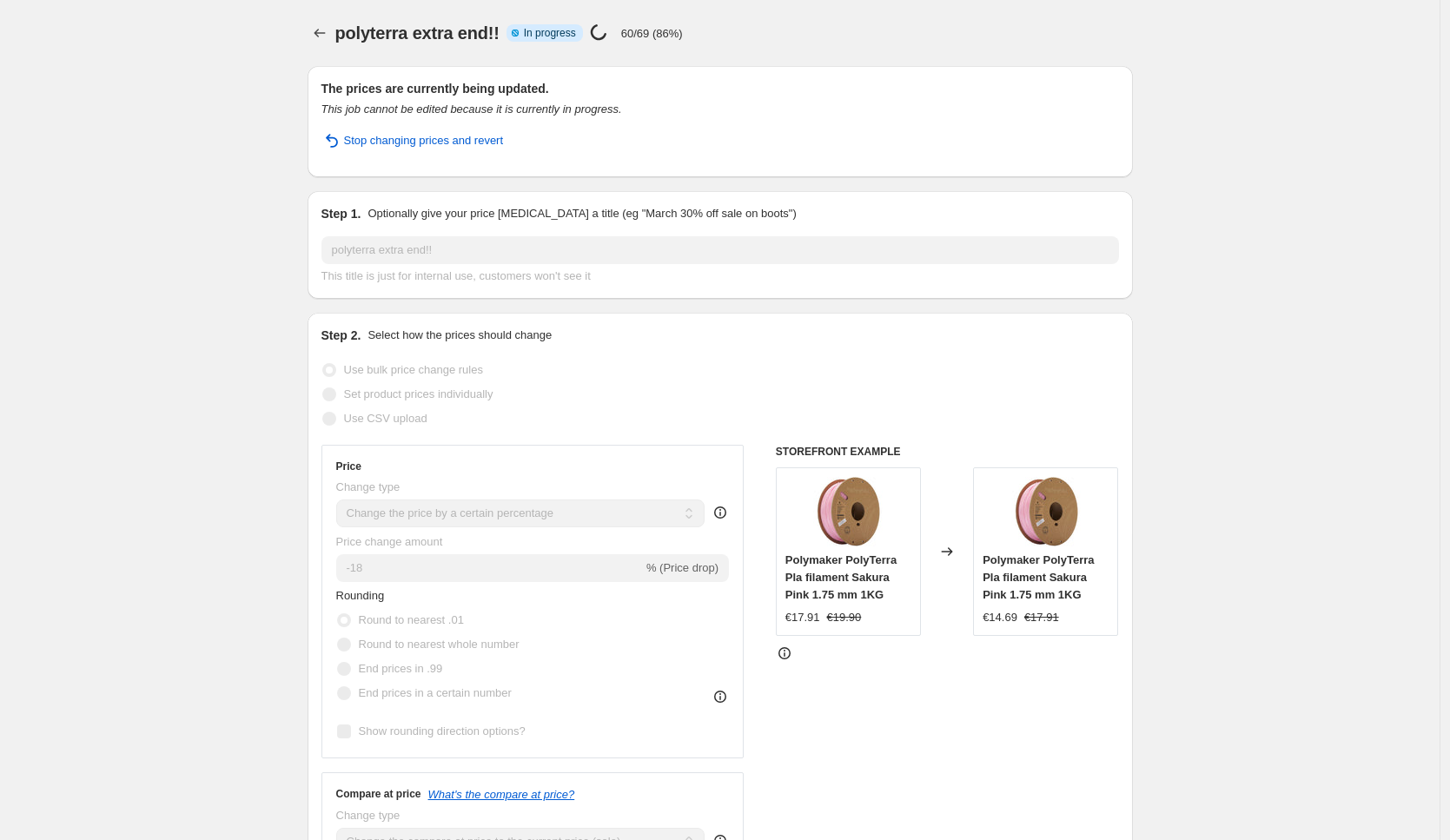
select select "percentage"
select select "collection"
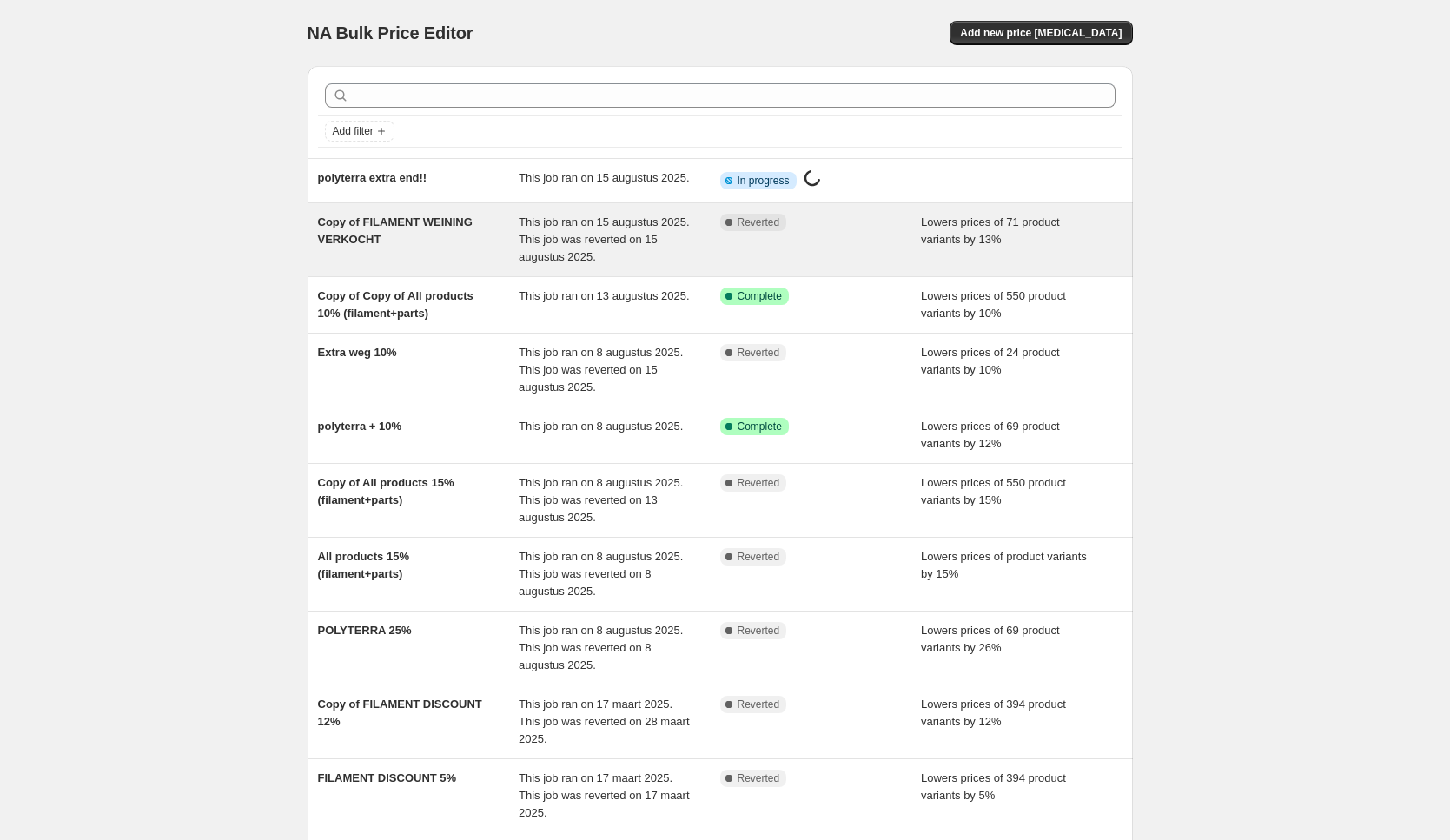
click at [569, 259] on div "This job ran on 15 augustus 2025. This job was reverted on 15 augustus 2025." at bounding box center [619, 239] width 202 height 52
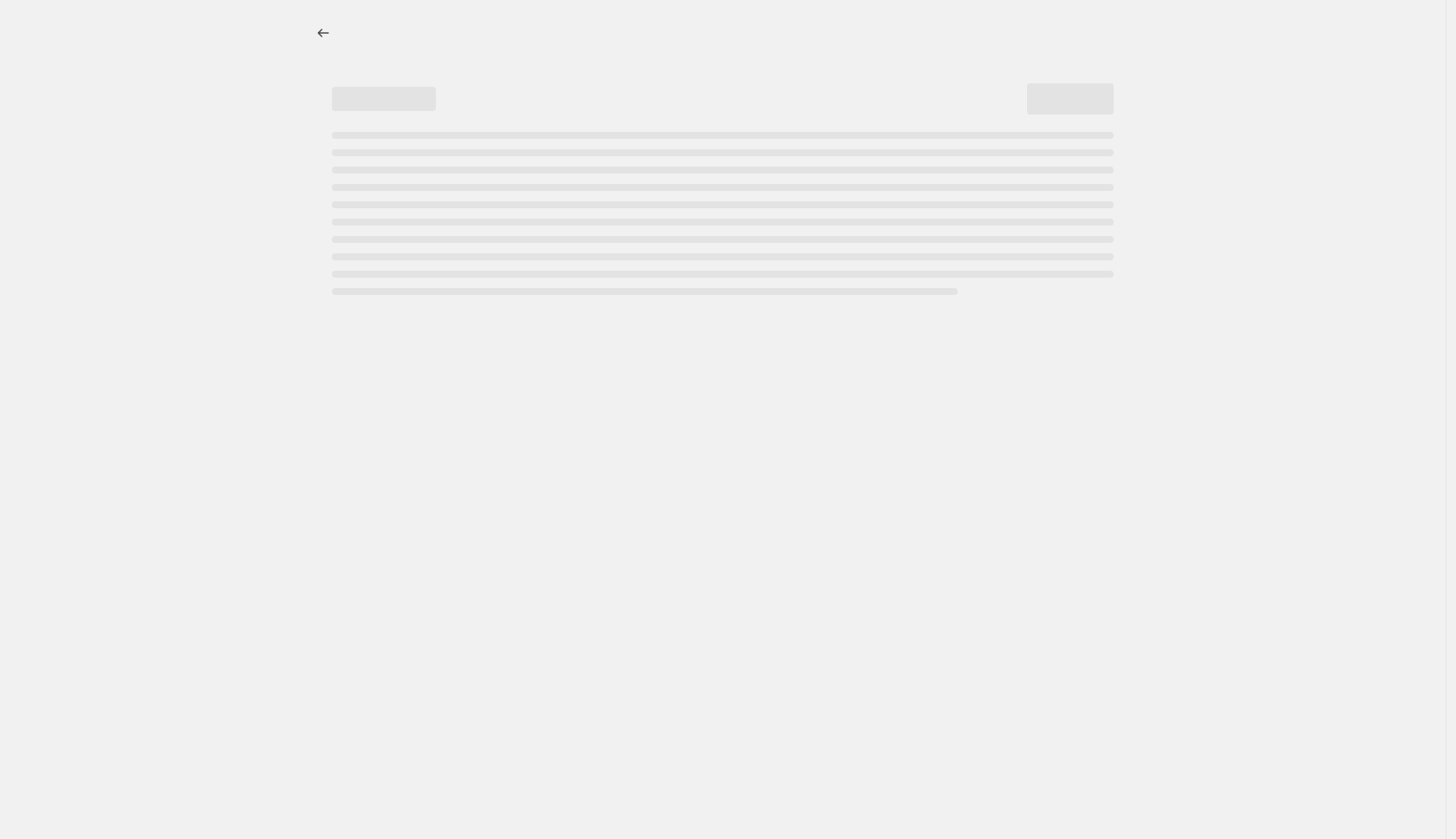
select select "percentage"
select select "collection"
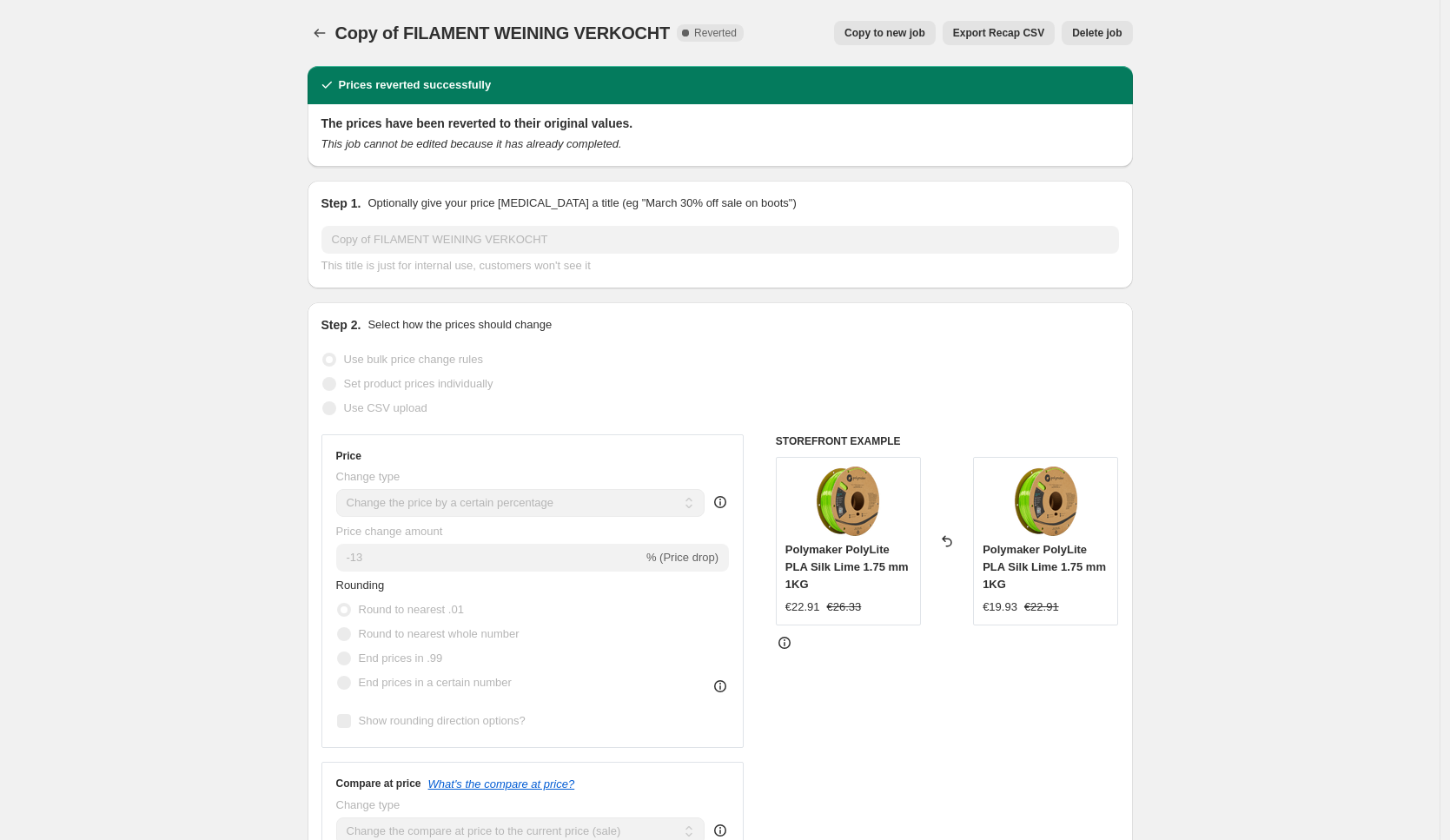
click at [1106, 39] on span "Delete job" at bounding box center [1096, 33] width 50 height 14
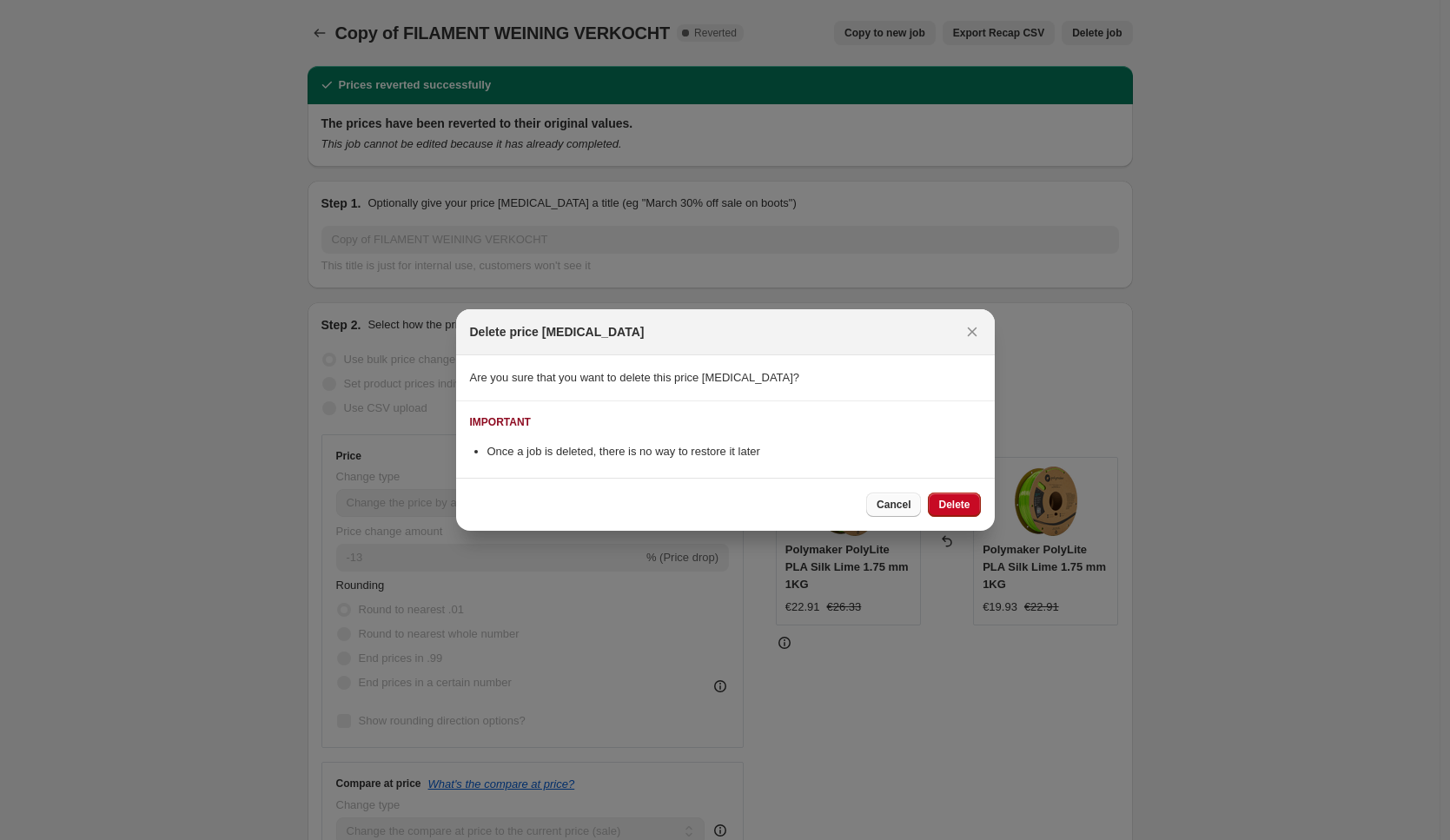
click at [882, 505] on span "Cancel" at bounding box center [893, 505] width 34 height 14
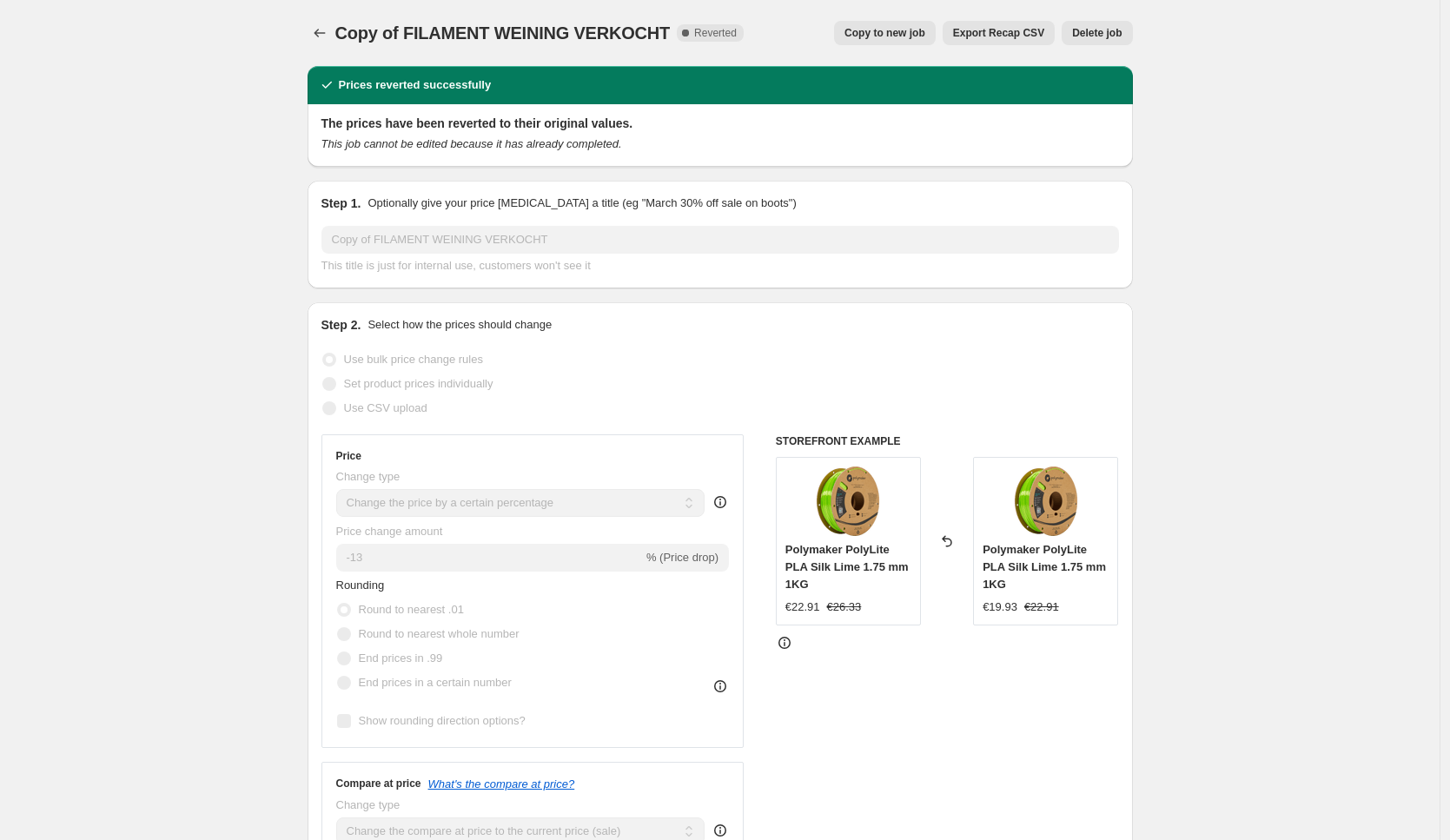
click at [893, 34] on span "Copy to new job" at bounding box center [885, 33] width 81 height 14
select select "percentage"
select select "collection"
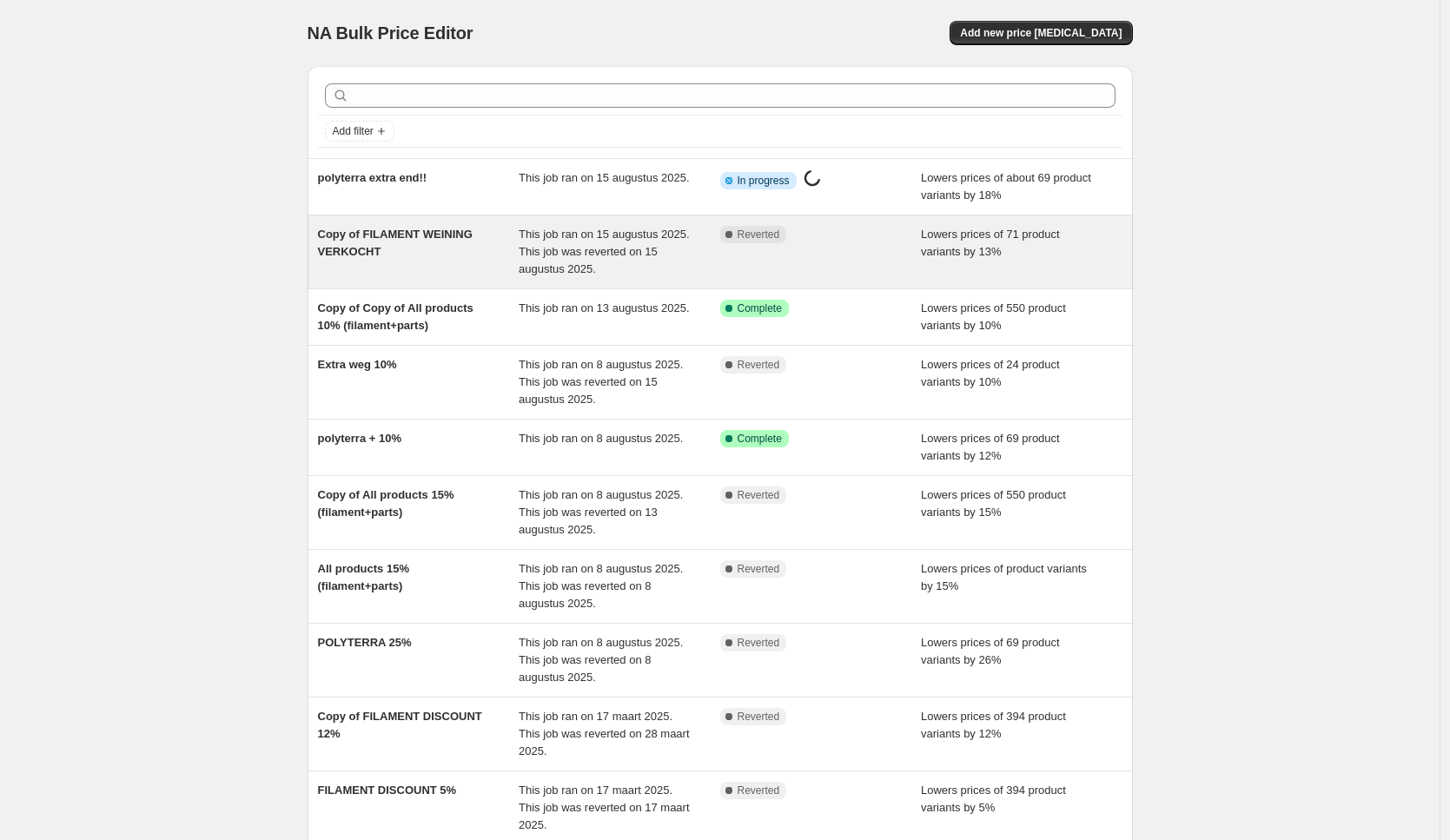
click at [673, 266] on div "This job ran on 15 augustus 2025. This job was reverted on 15 augustus 2025." at bounding box center [619, 251] width 202 height 52
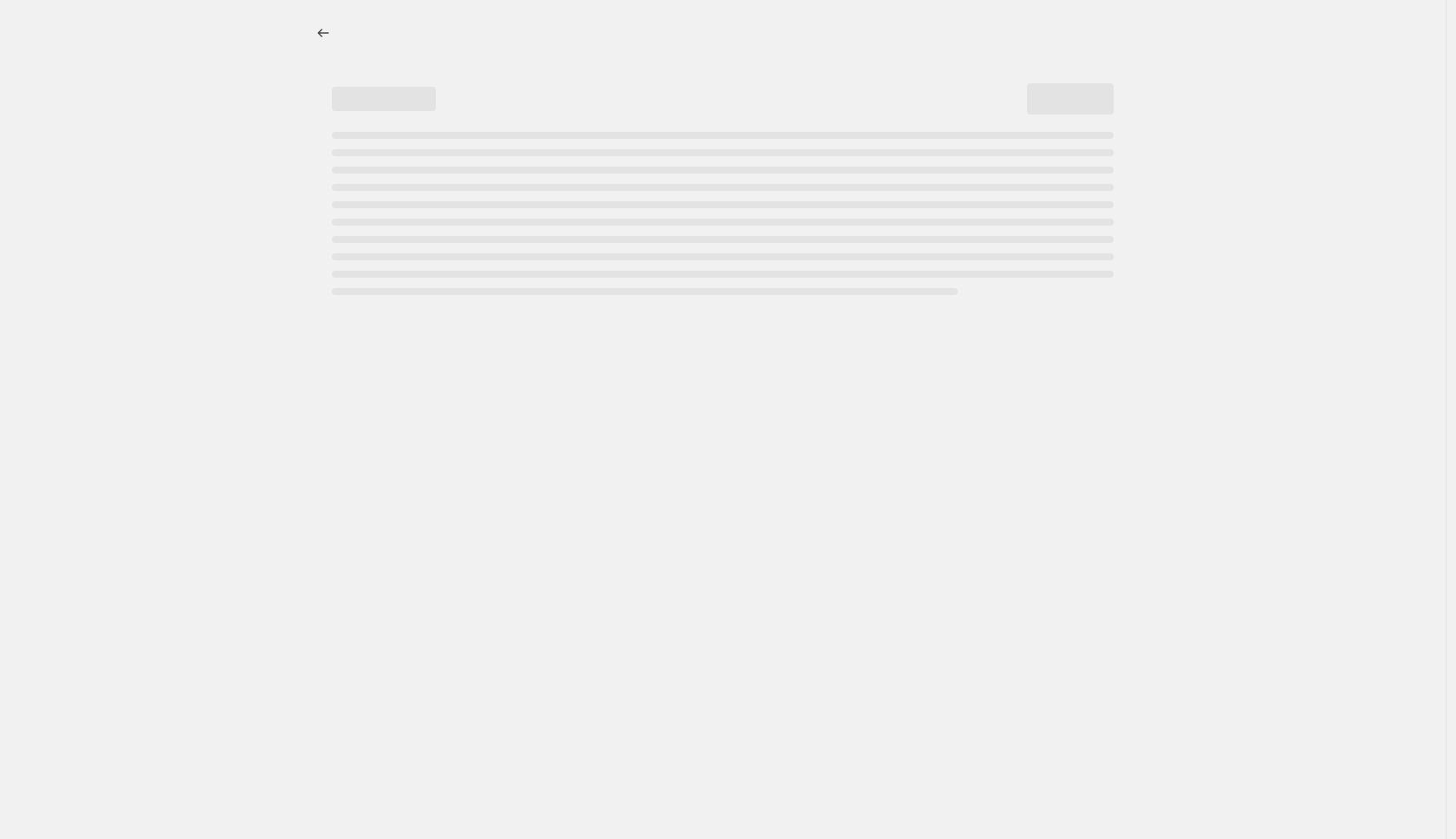
select select "percentage"
select select "collection"
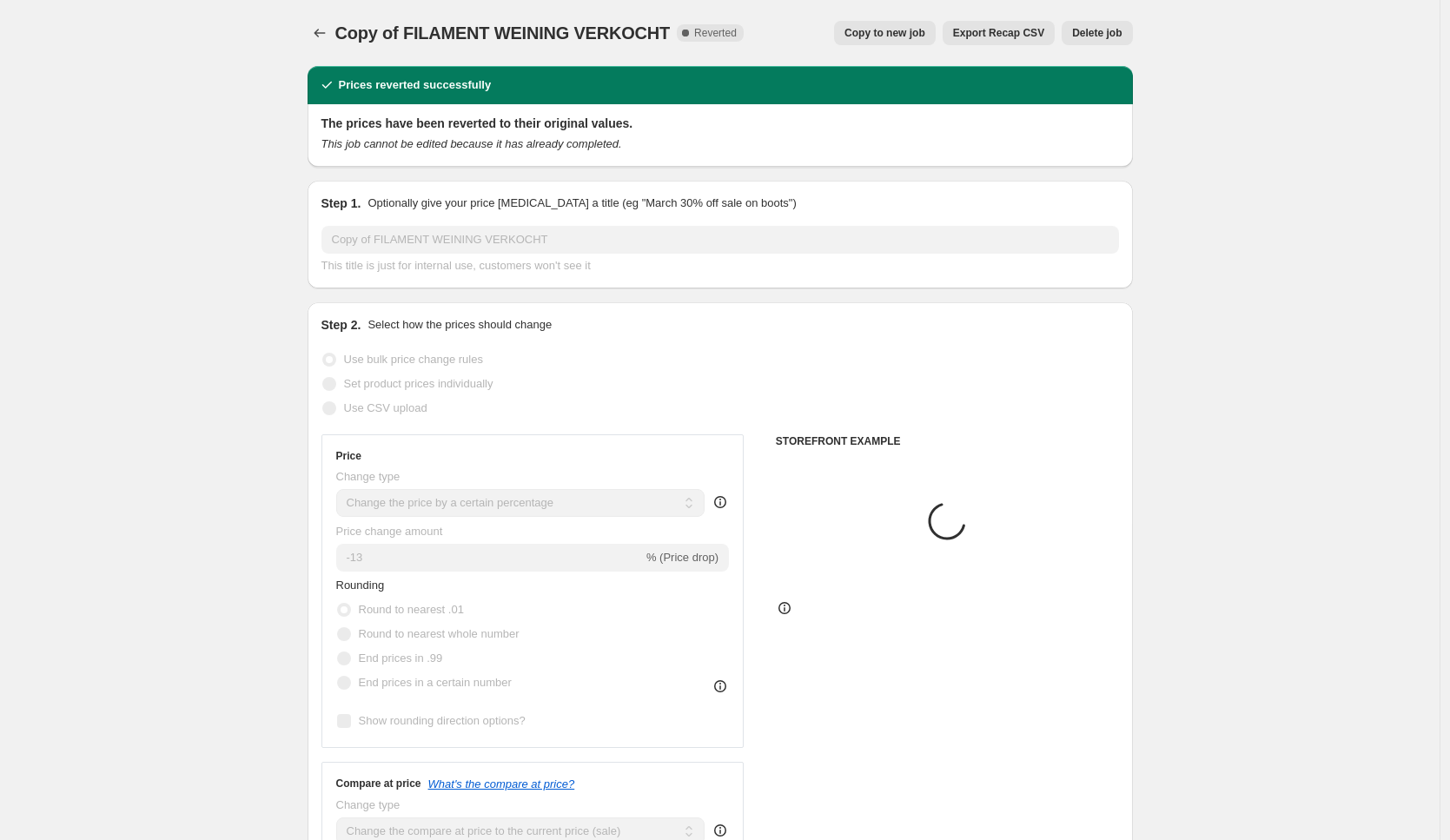
click at [1113, 41] on button "Delete job" at bounding box center [1096, 33] width 70 height 25
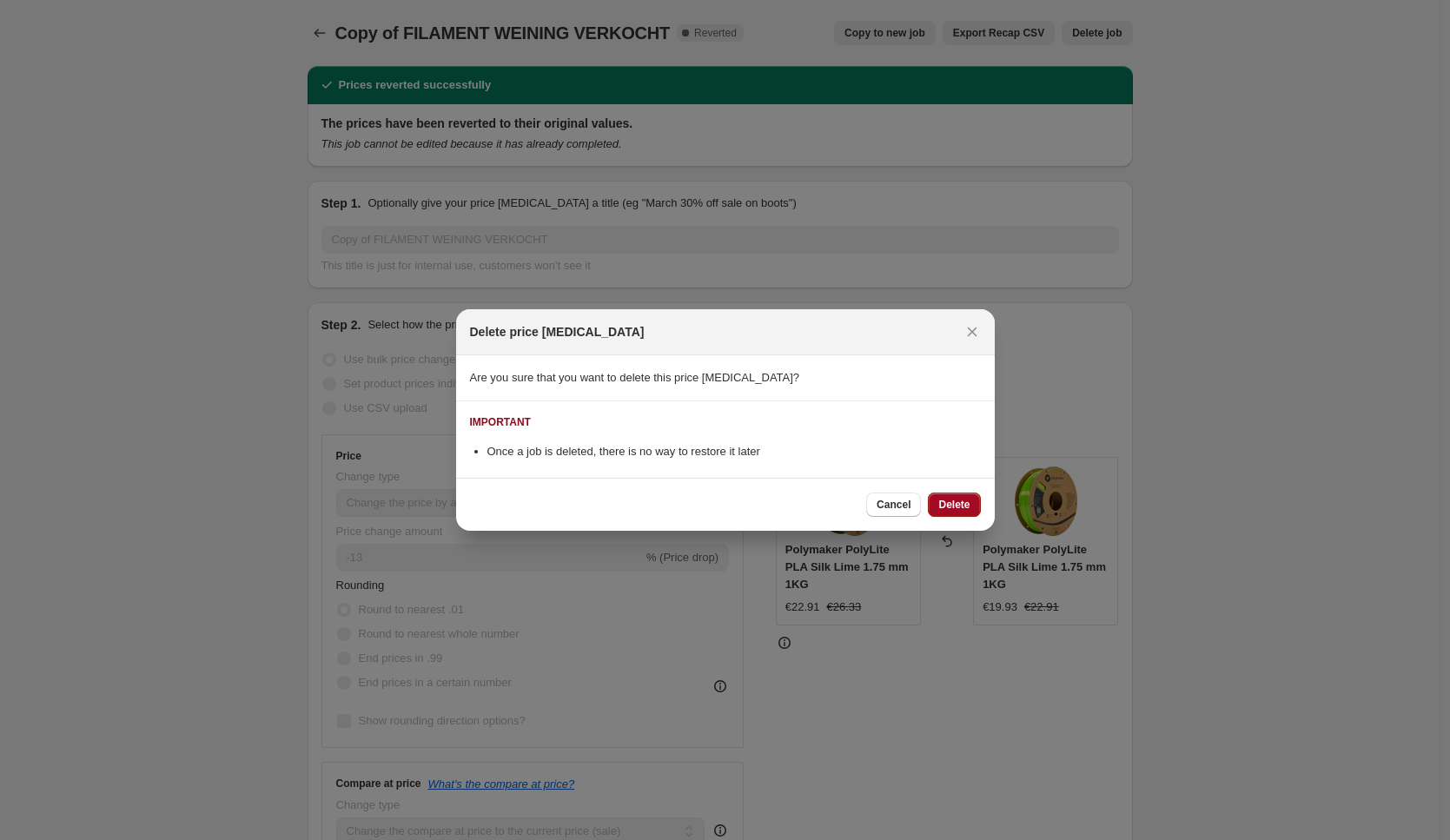
click at [945, 504] on span "Delete" at bounding box center [954, 505] width 32 height 14
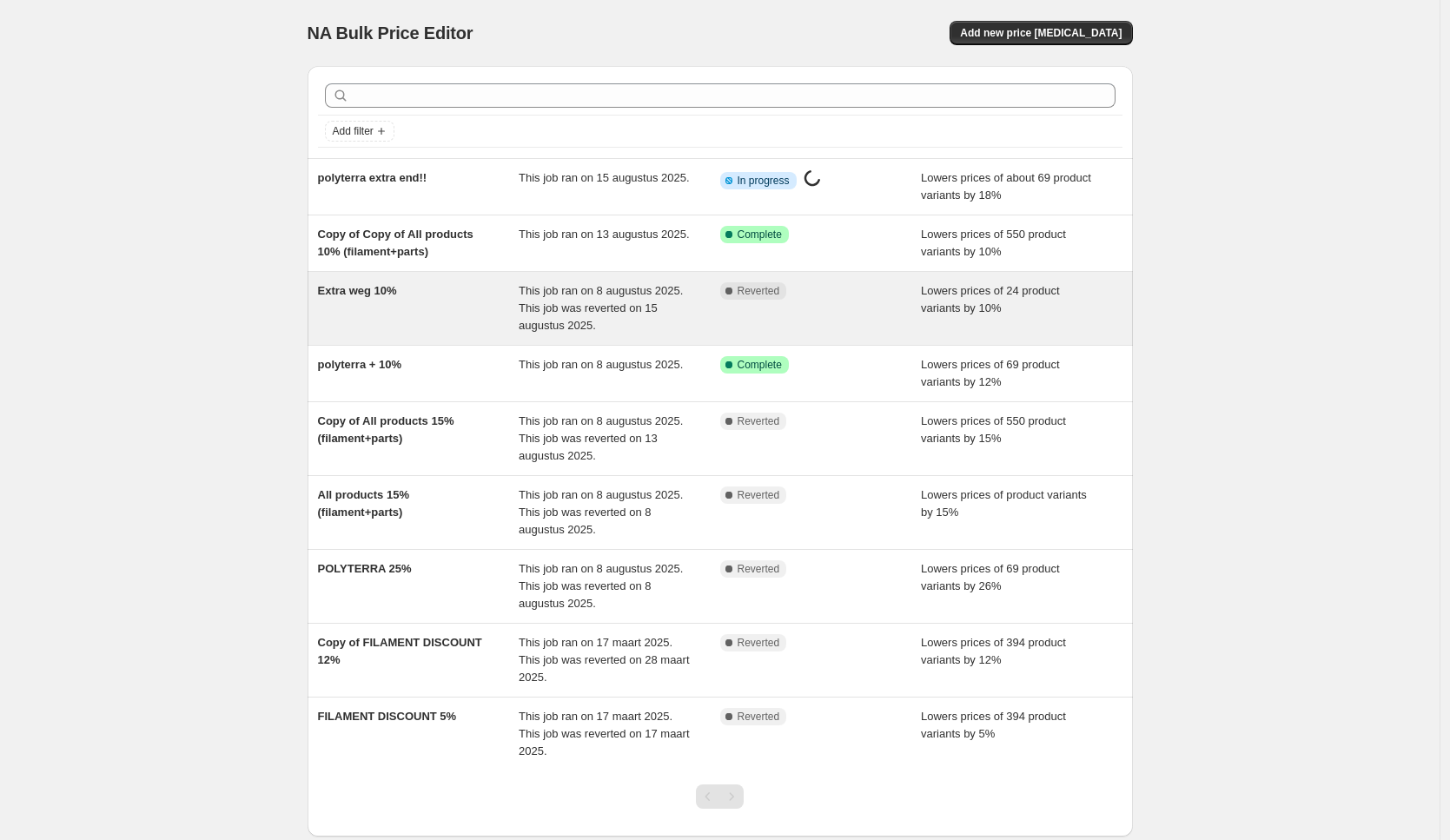
click at [839, 300] on div "Complete Reverted" at bounding box center [821, 307] width 202 height 52
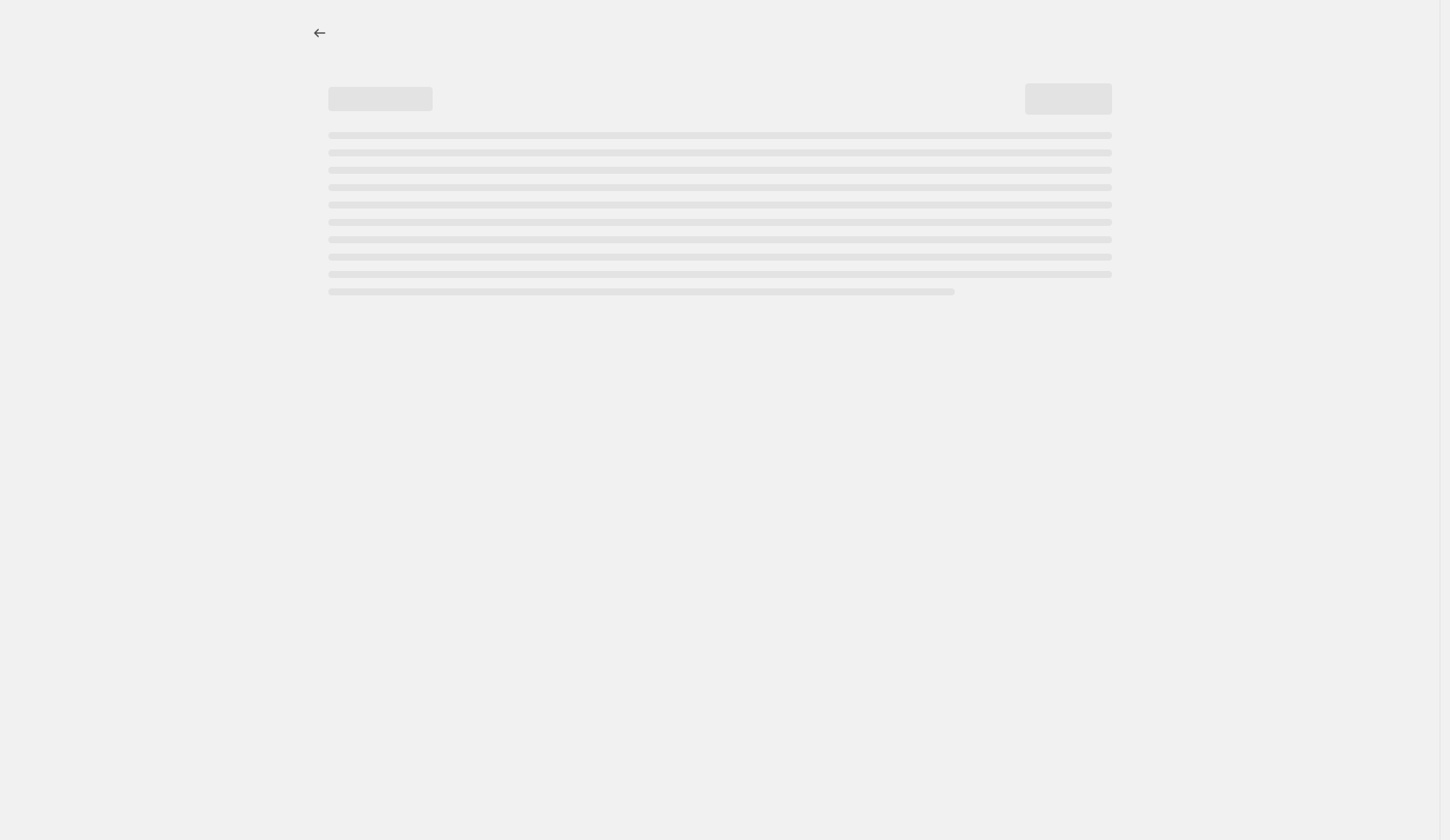
select select "percentage"
select select "collection"
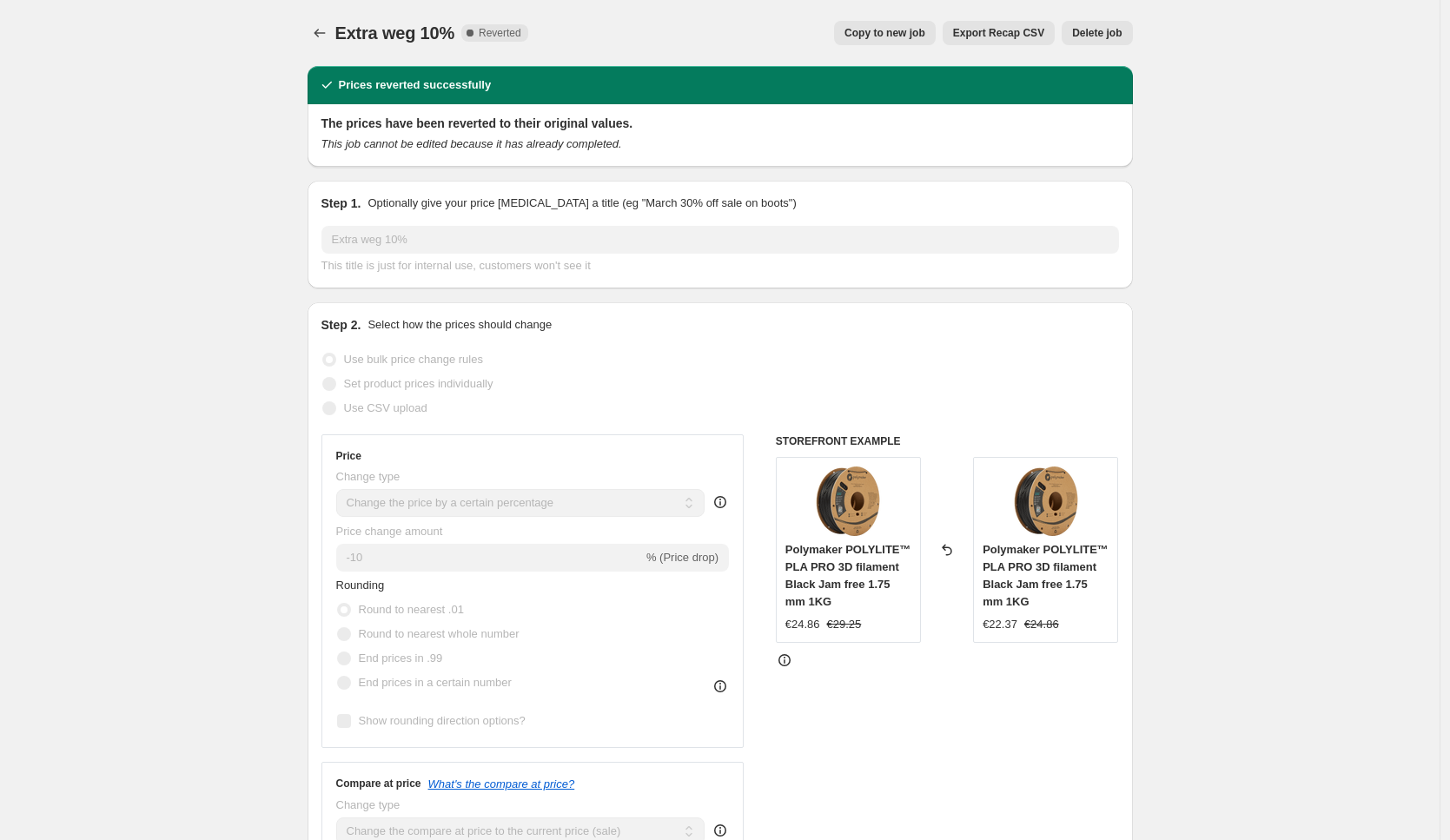
click at [1100, 39] on span "Delete job" at bounding box center [1096, 33] width 50 height 14
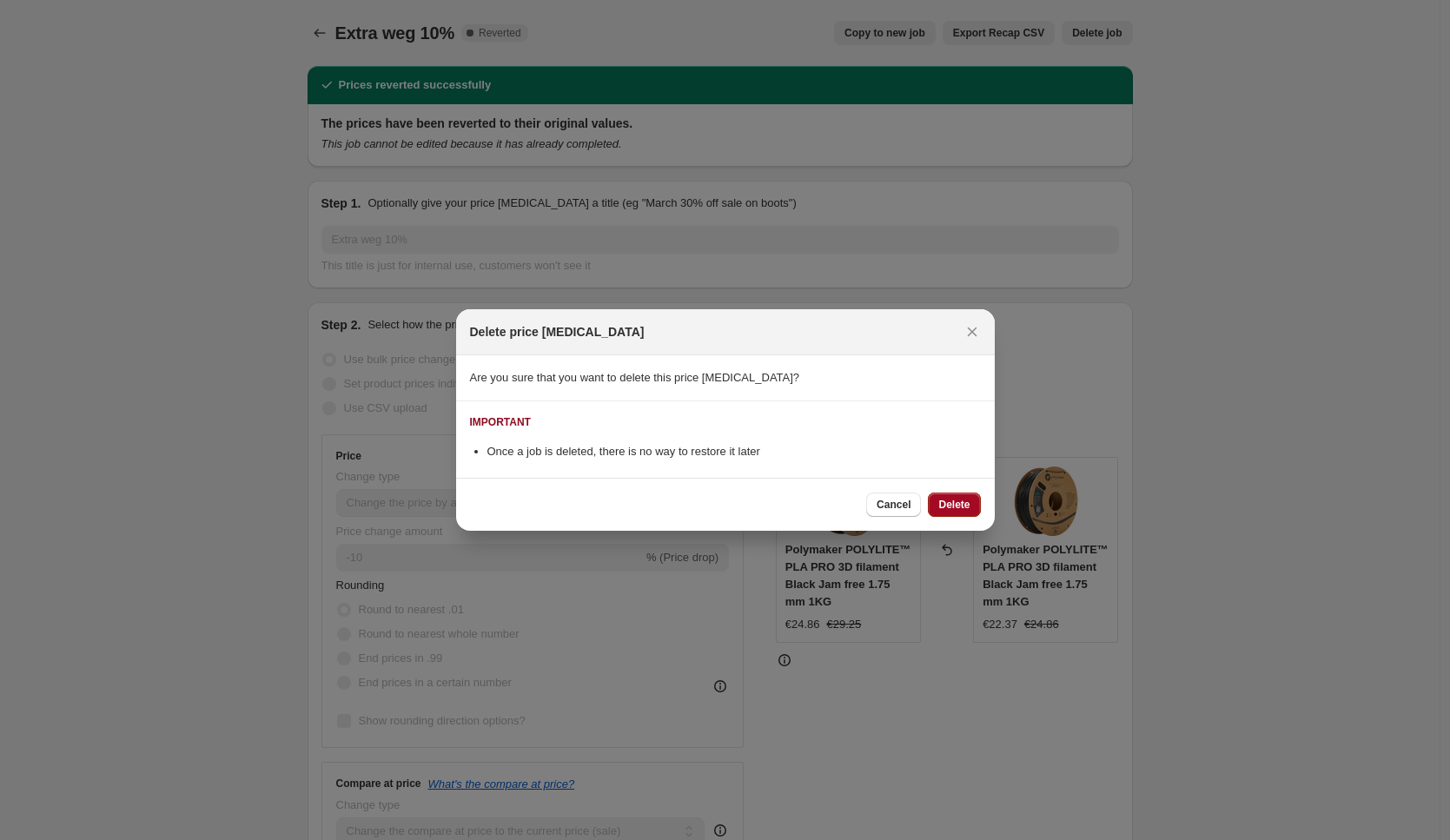
click at [955, 502] on span "Delete" at bounding box center [954, 505] width 32 height 14
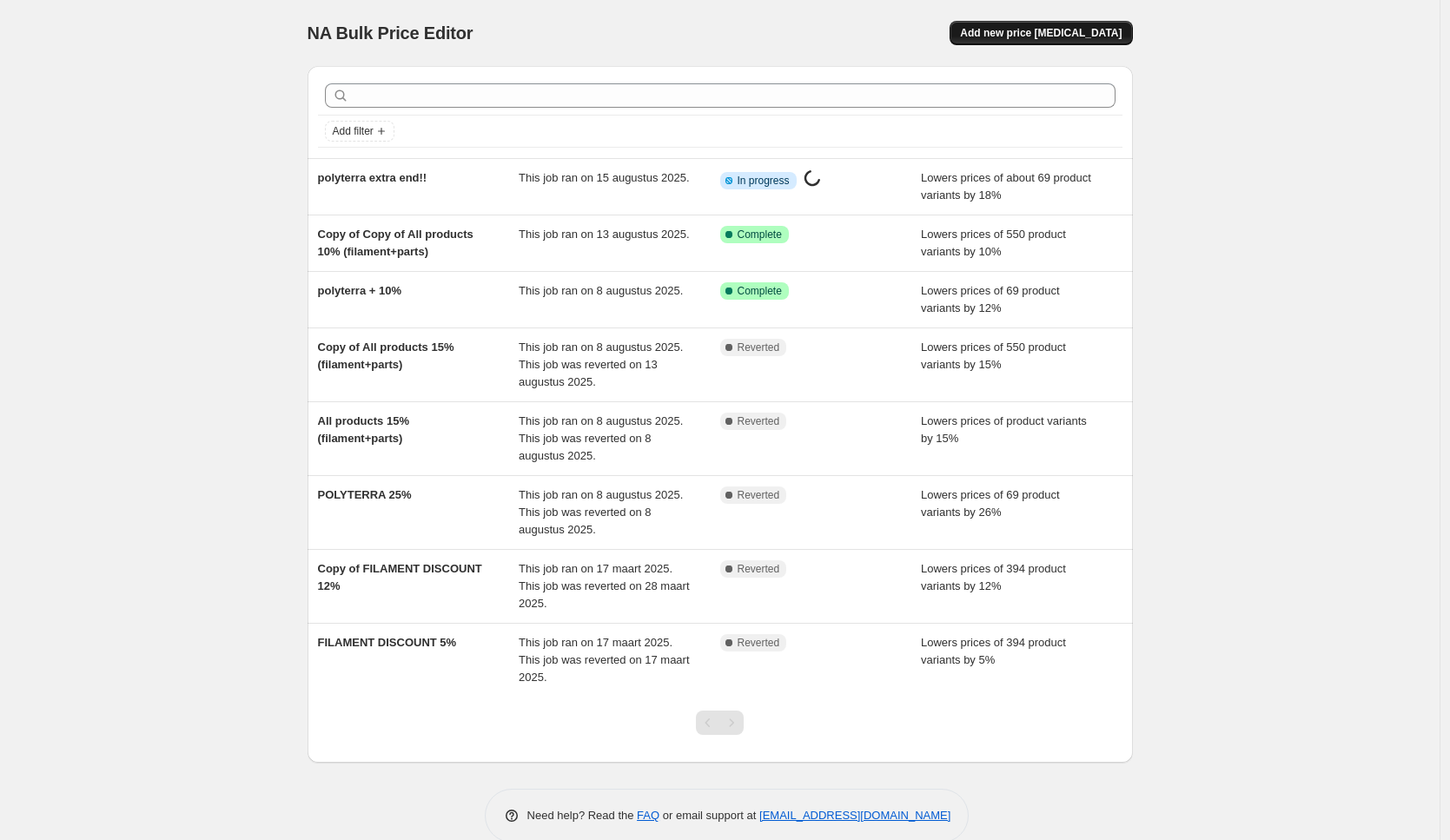
click at [1043, 33] on span "Add new price [MEDICAL_DATA]" at bounding box center [1040, 33] width 161 height 14
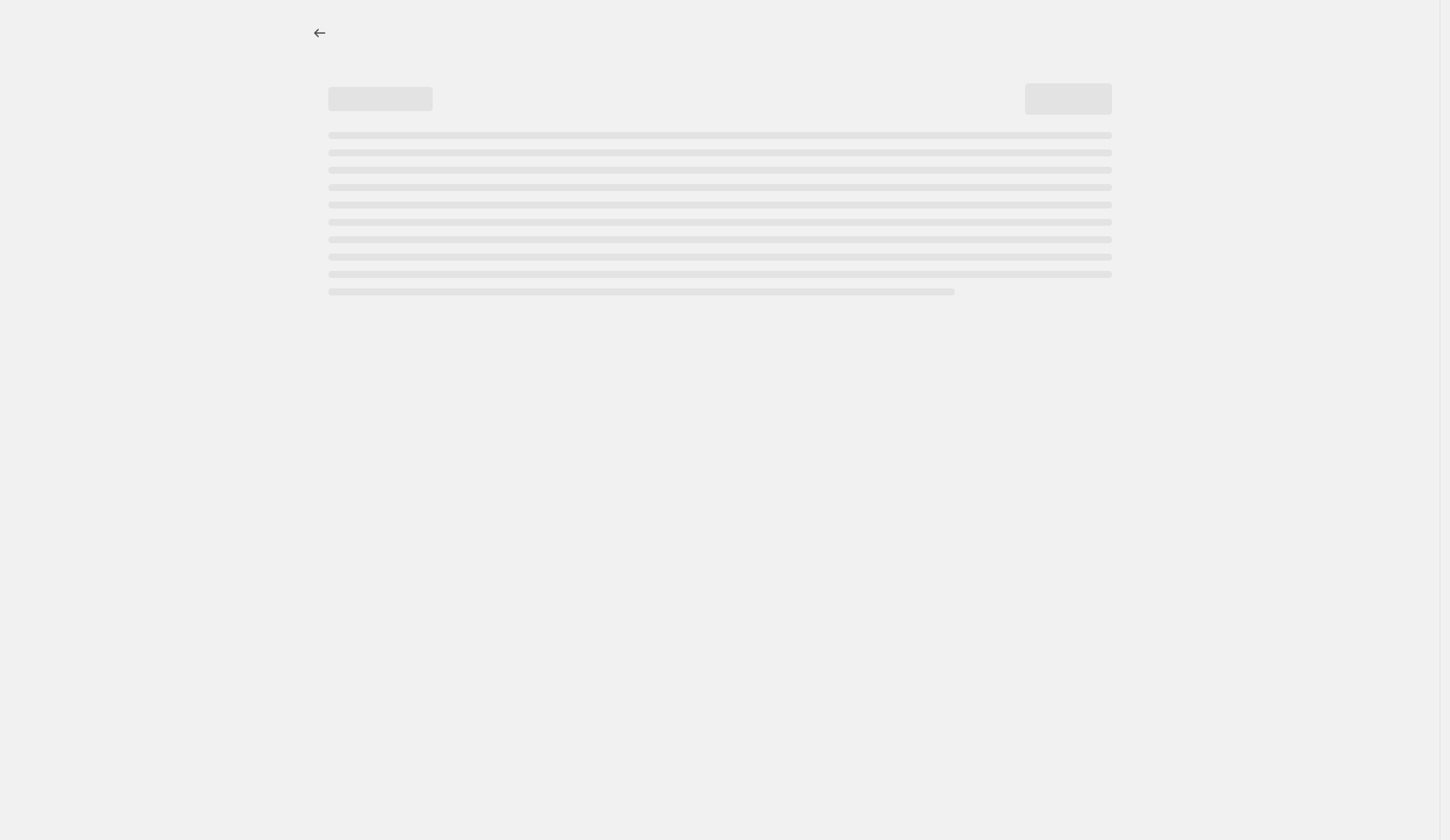
select select "percentage"
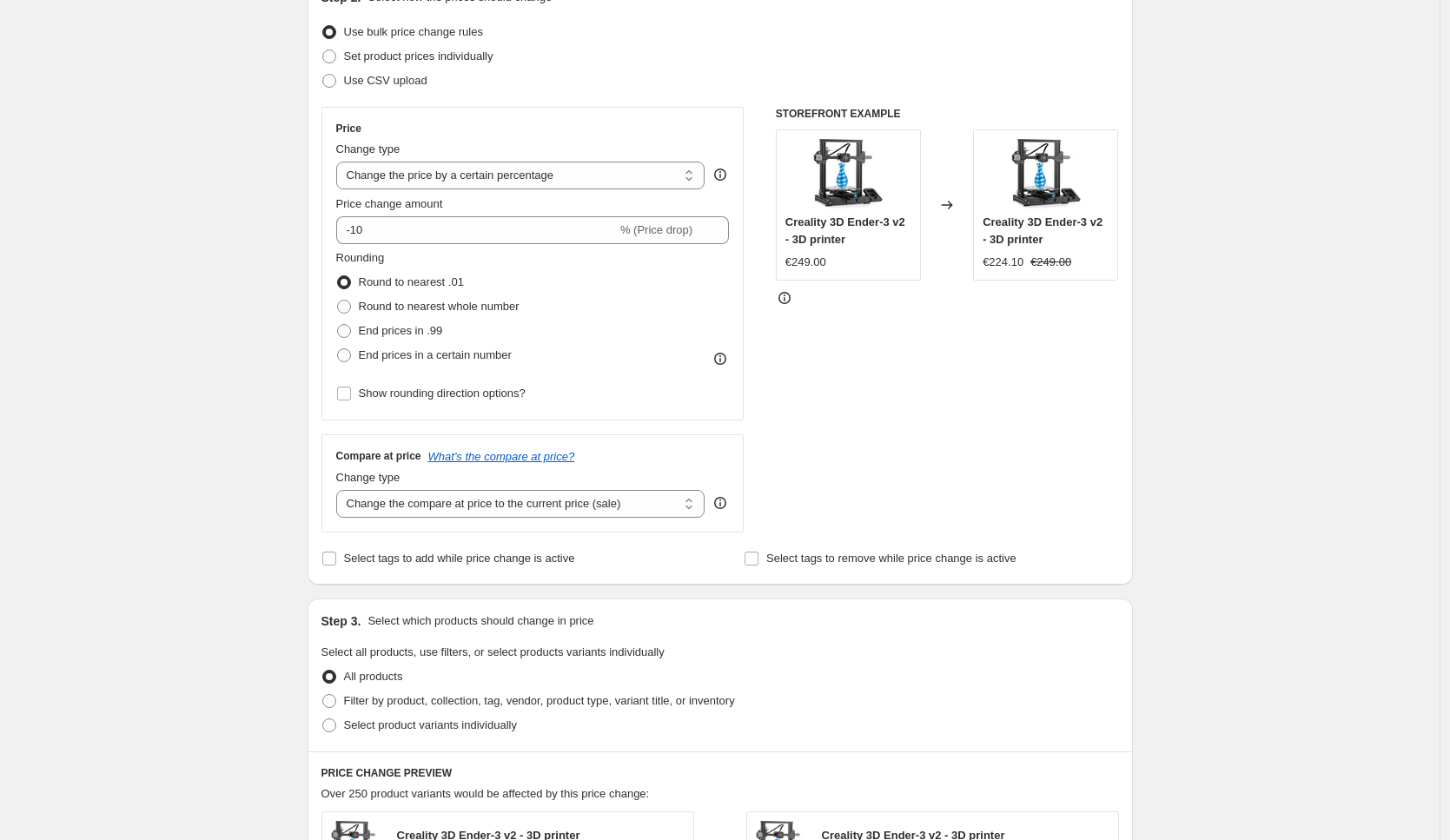
scroll to position [218, 0]
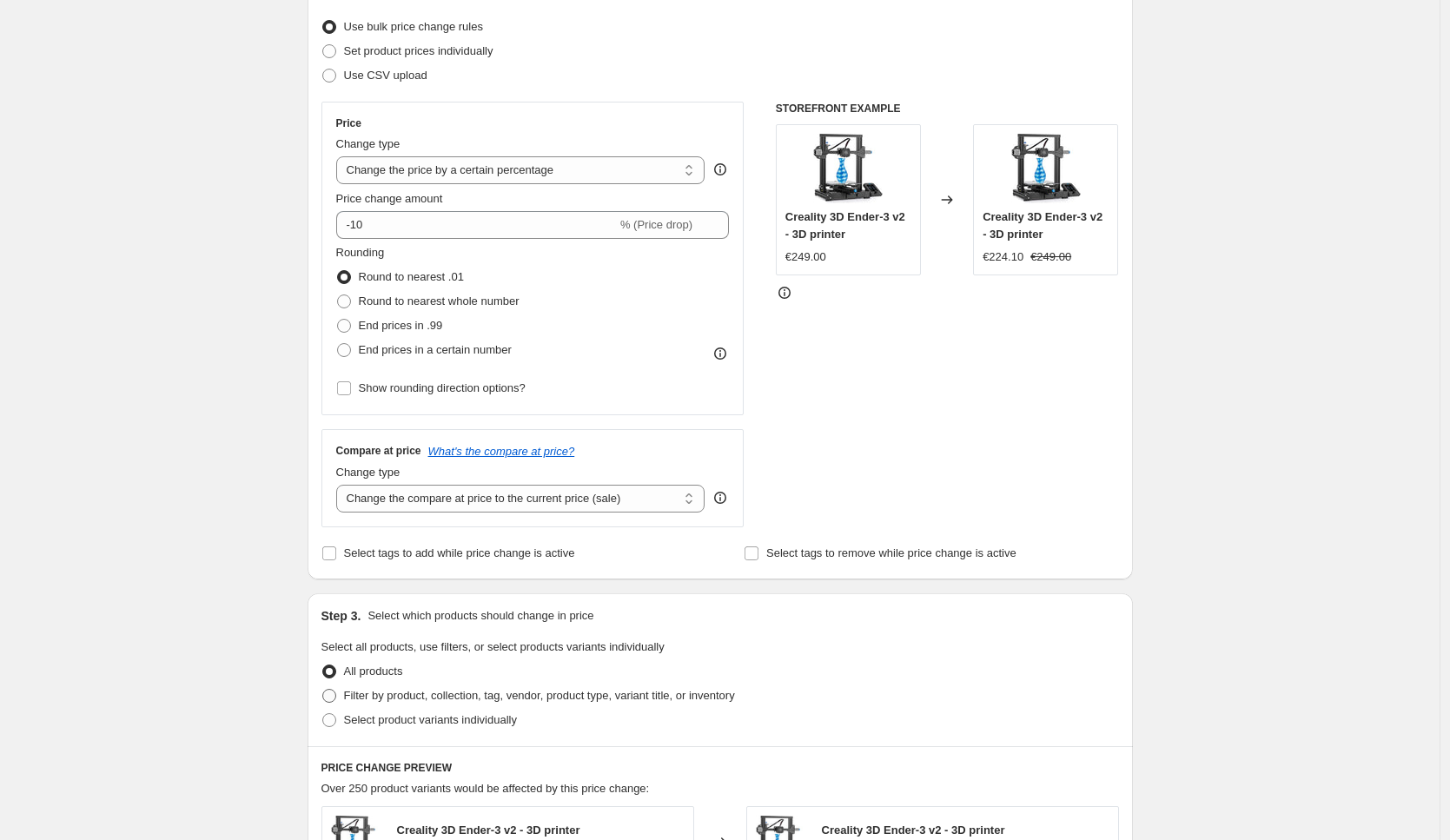
click at [414, 704] on label "Filter by product, collection, tag, vendor, product type, variant title, or inv…" at bounding box center [528, 695] width 414 height 25
click at [323, 689] on input "Filter by product, collection, tag, vendor, product type, variant title, or inv…" at bounding box center [322, 688] width 1 height 1
radio input "true"
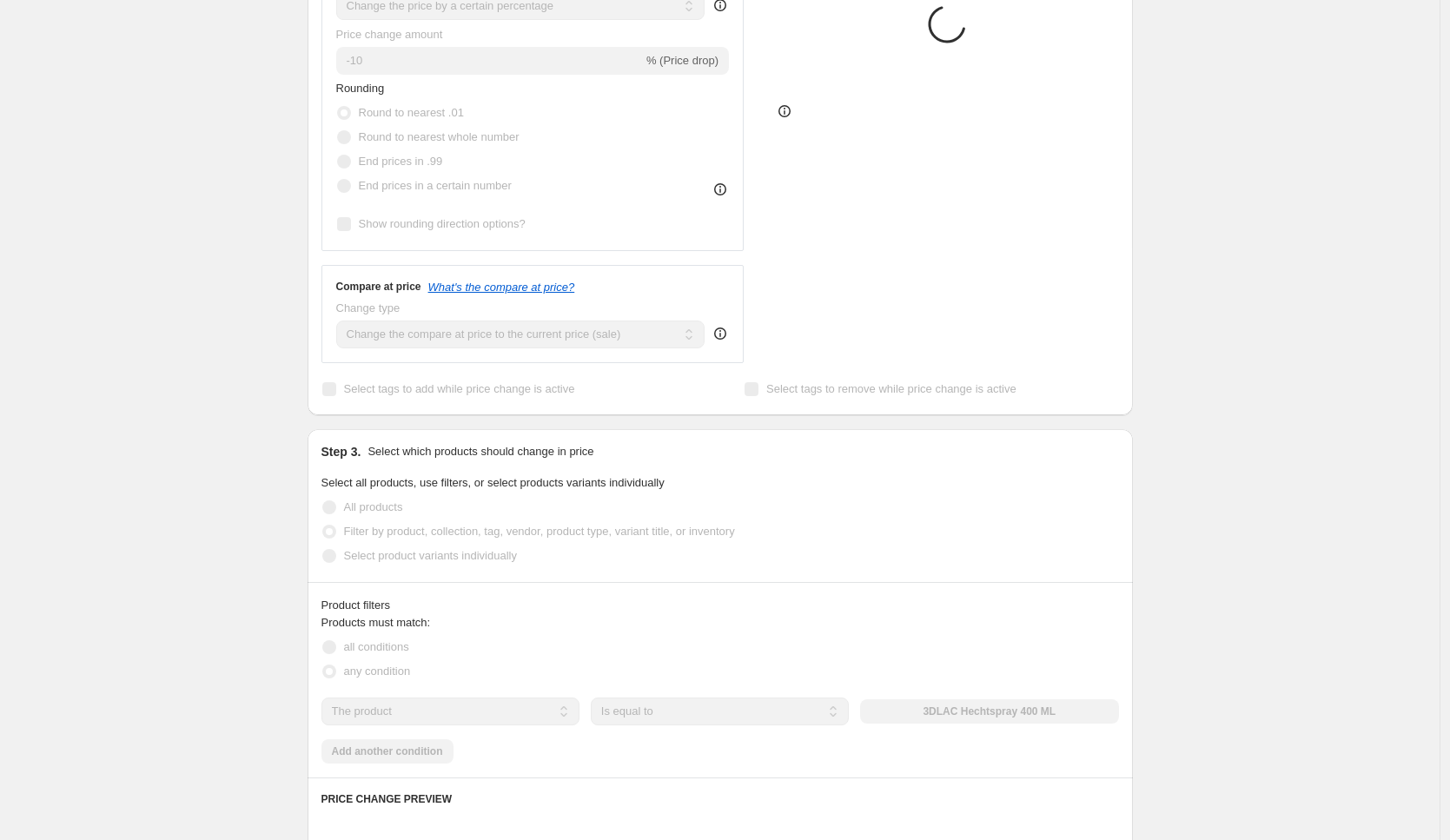
scroll to position [399, 0]
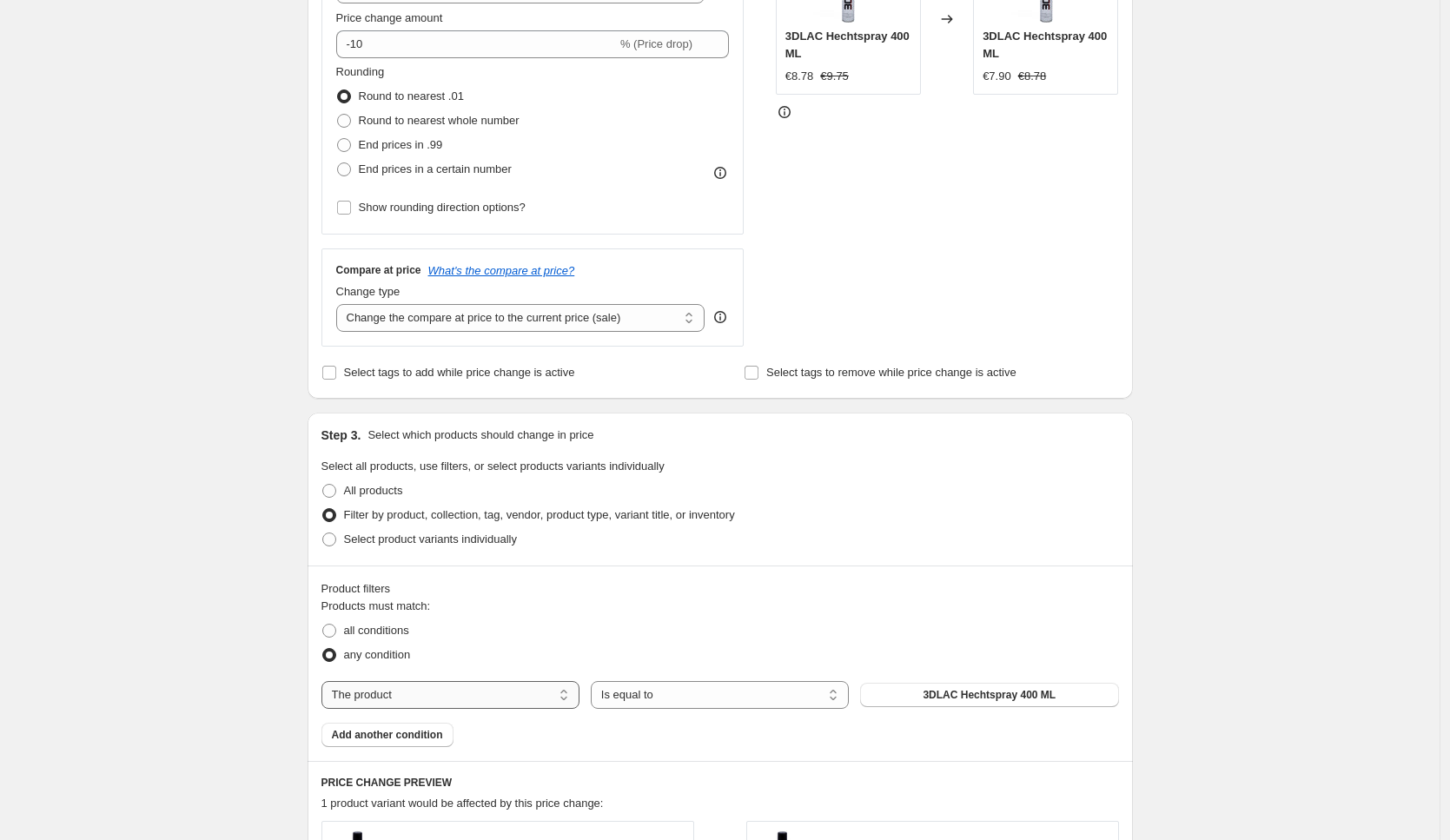
click at [420, 683] on select "The product The product's collection The product's tag The product's vendor The…" at bounding box center [450, 695] width 258 height 28
select select "collection"
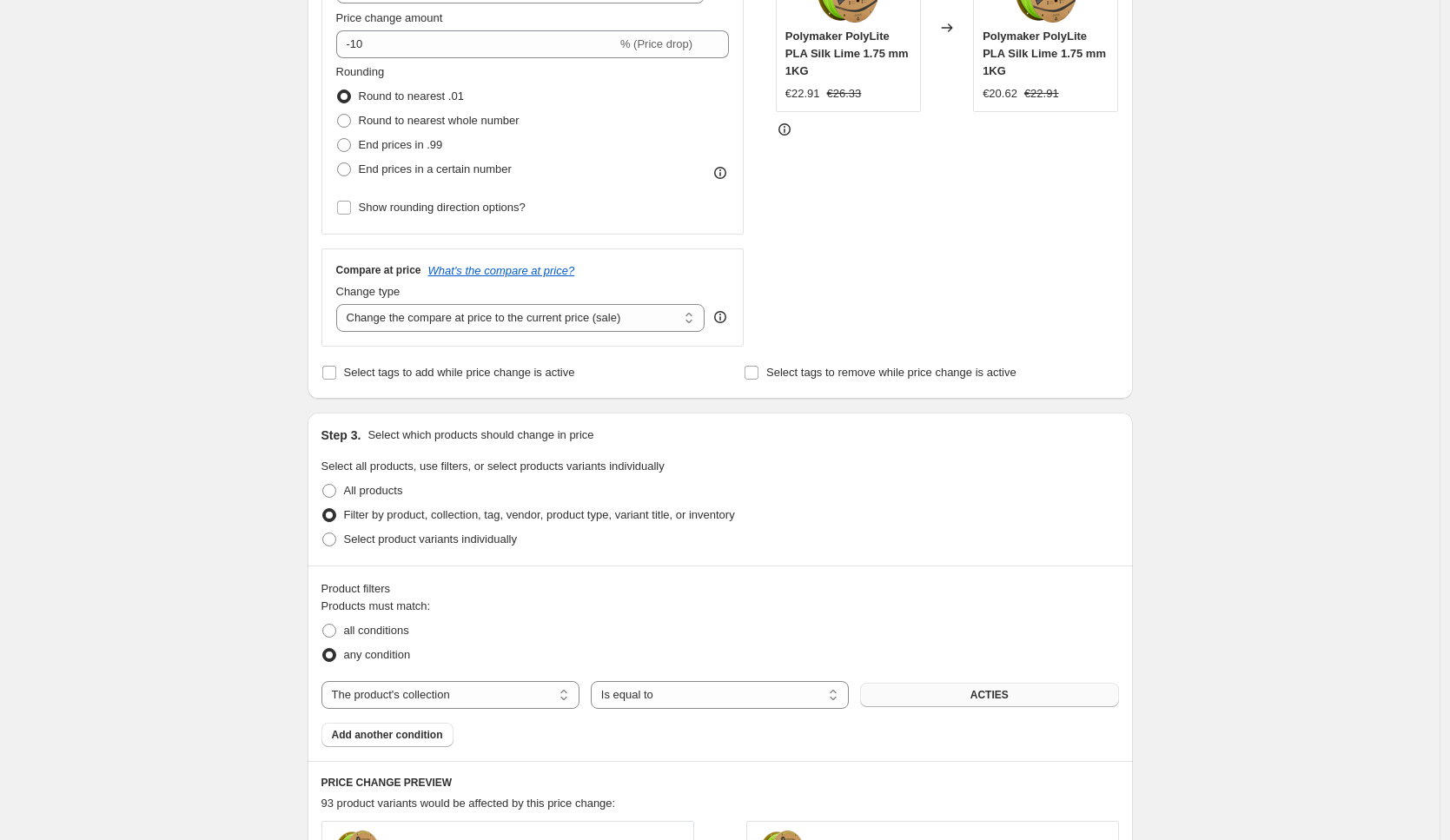
drag, startPoint x: 1003, startPoint y: 686, endPoint x: 1005, endPoint y: 695, distance: 9.2
click at [1005, 695] on span "ACTIES" at bounding box center [989, 695] width 39 height 14
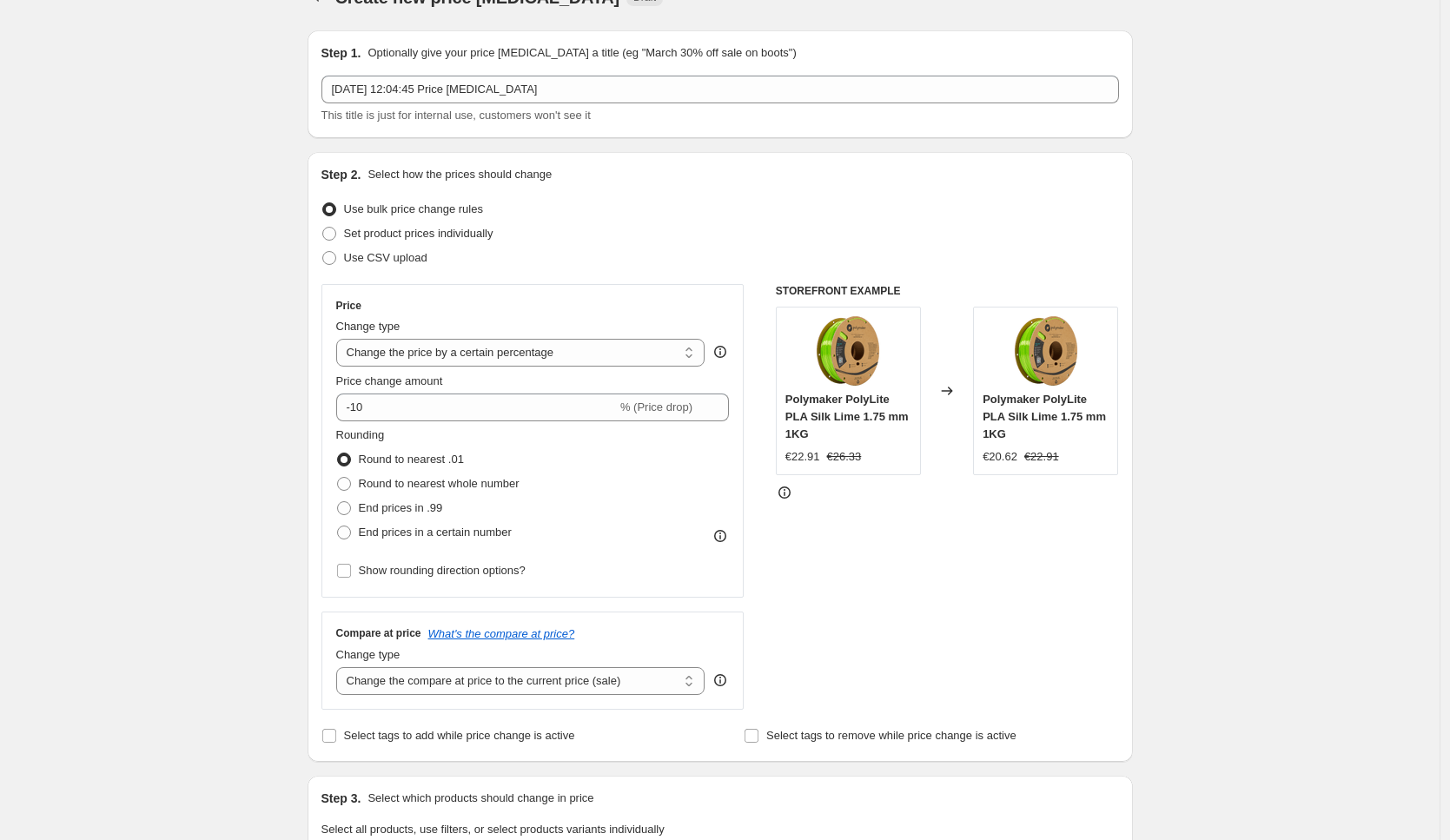
scroll to position [0, 0]
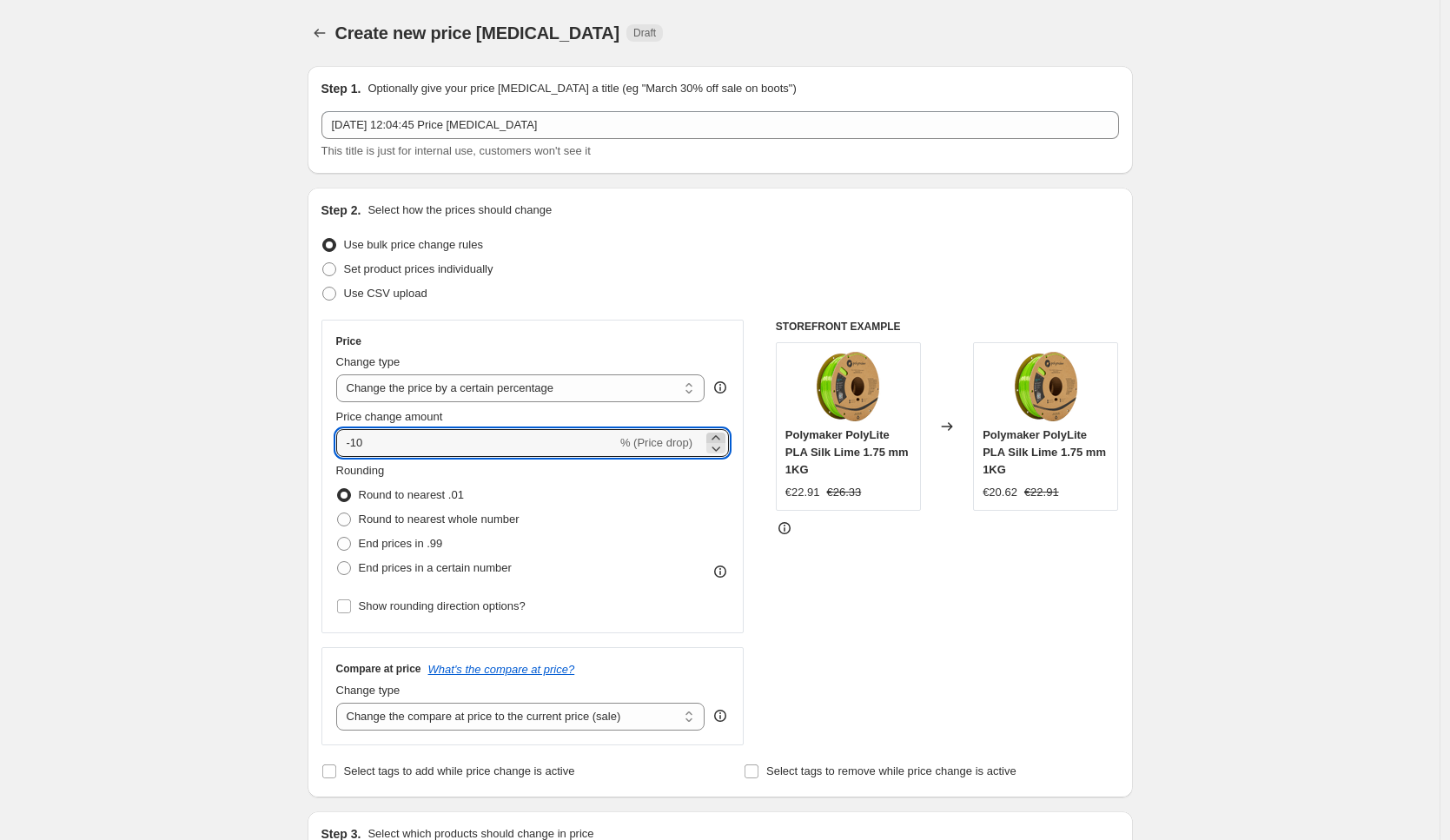
click at [720, 437] on icon at bounding box center [716, 438] width 18 height 18
click at [722, 447] on icon at bounding box center [716, 448] width 18 height 18
type input "-10"
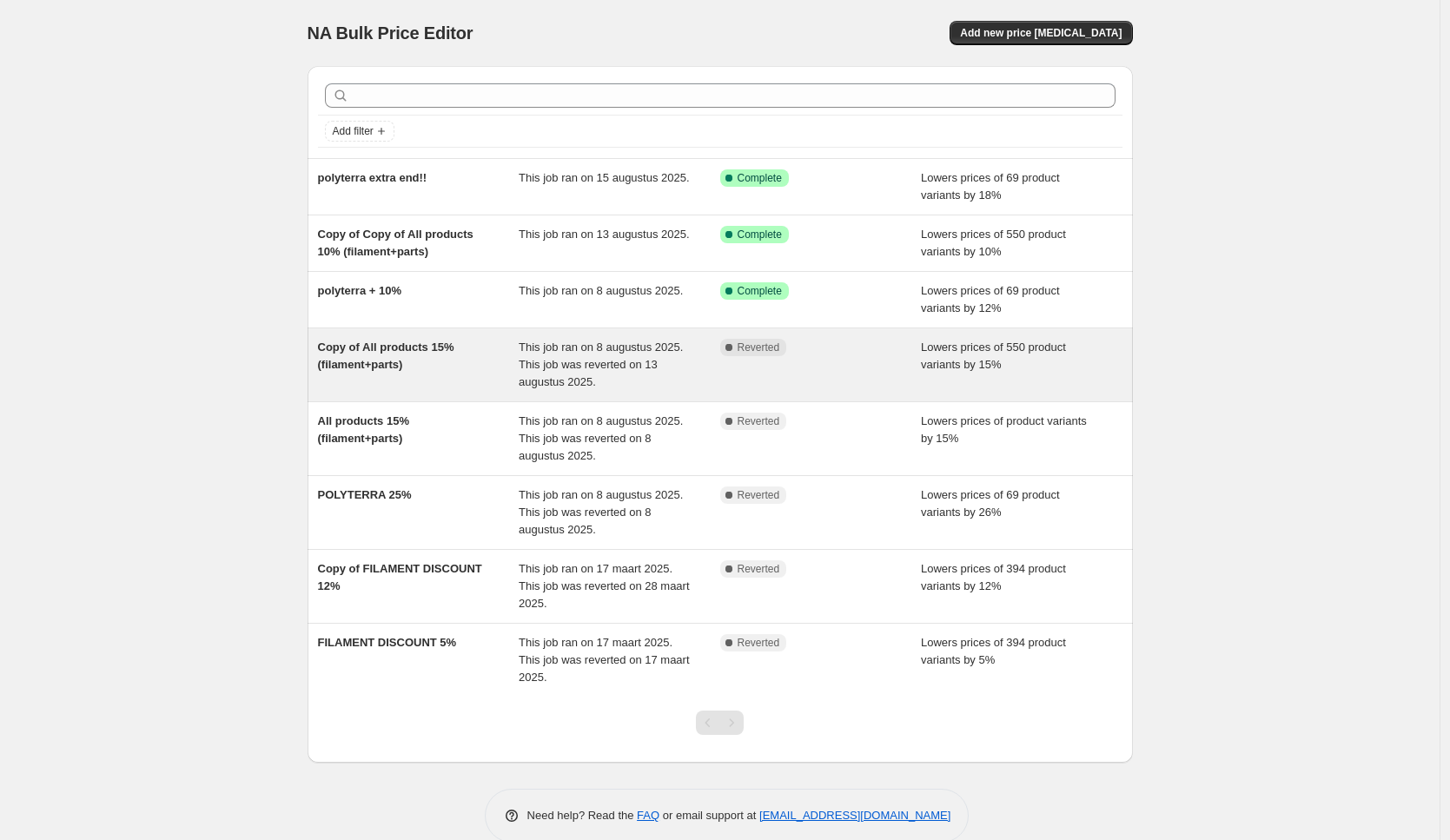
click at [745, 367] on div "Complete Reverted" at bounding box center [821, 364] width 202 height 52
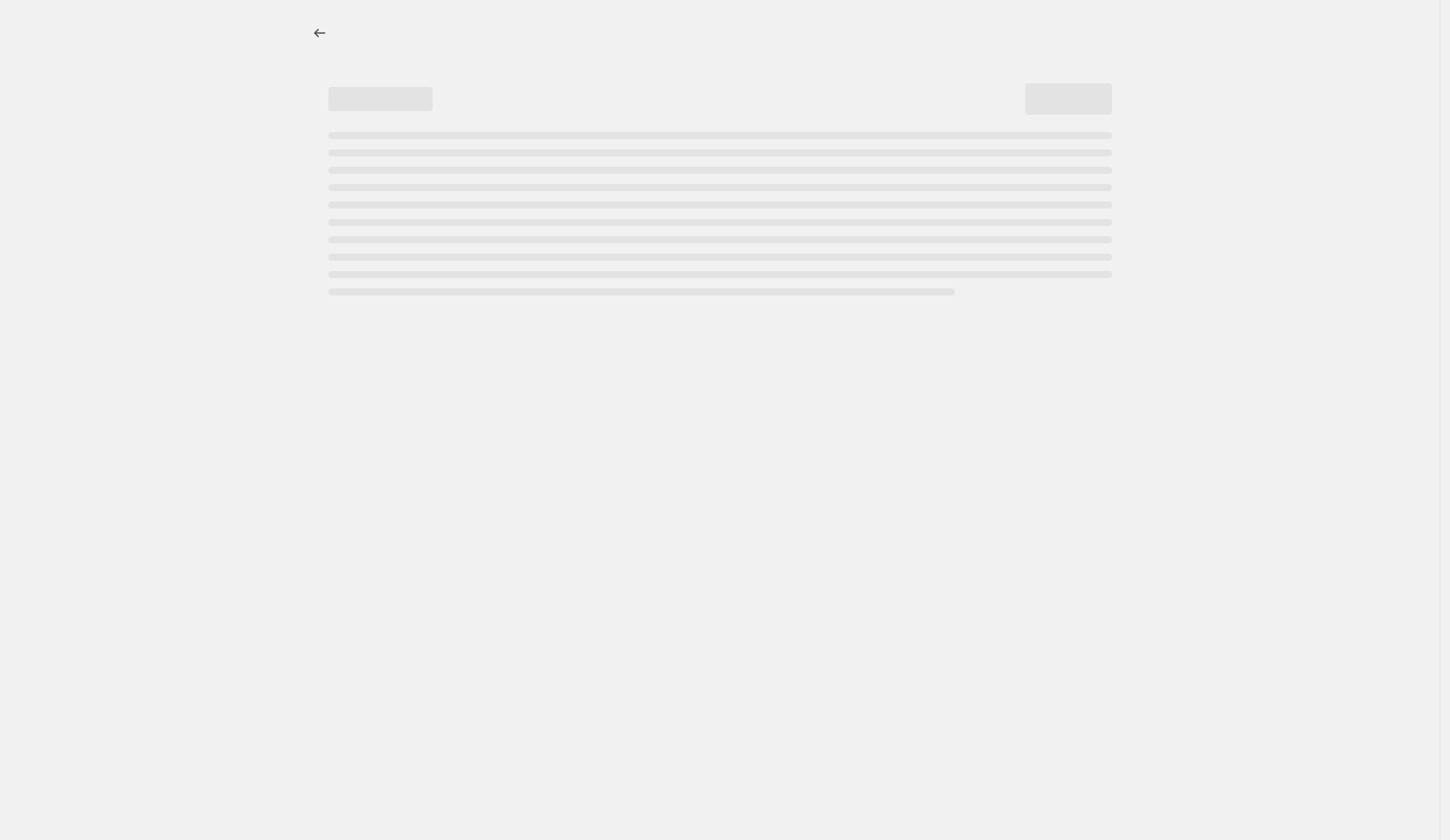
select select "percentage"
select select "collection"
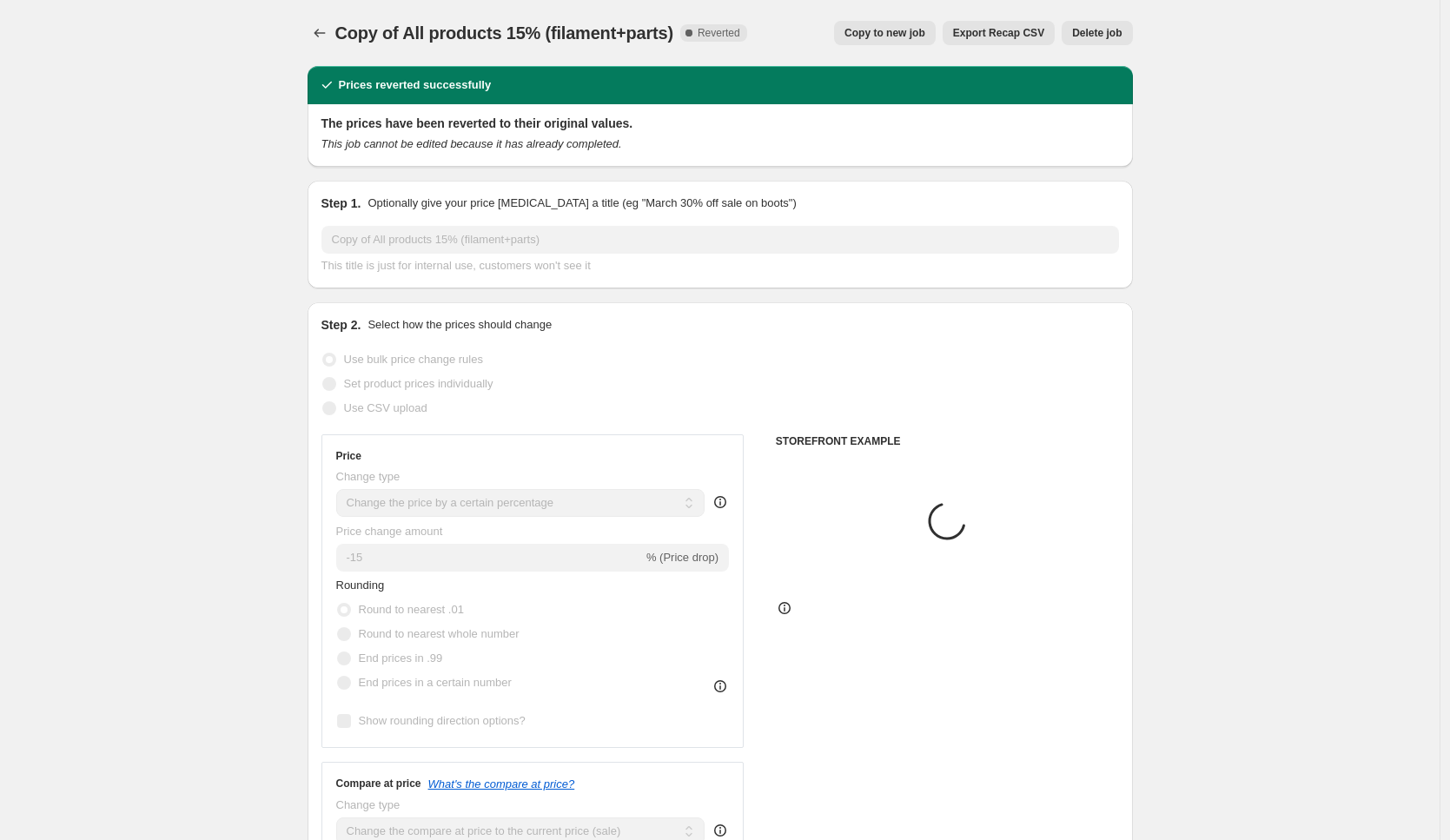
click at [1093, 32] on span "Delete job" at bounding box center [1096, 33] width 50 height 14
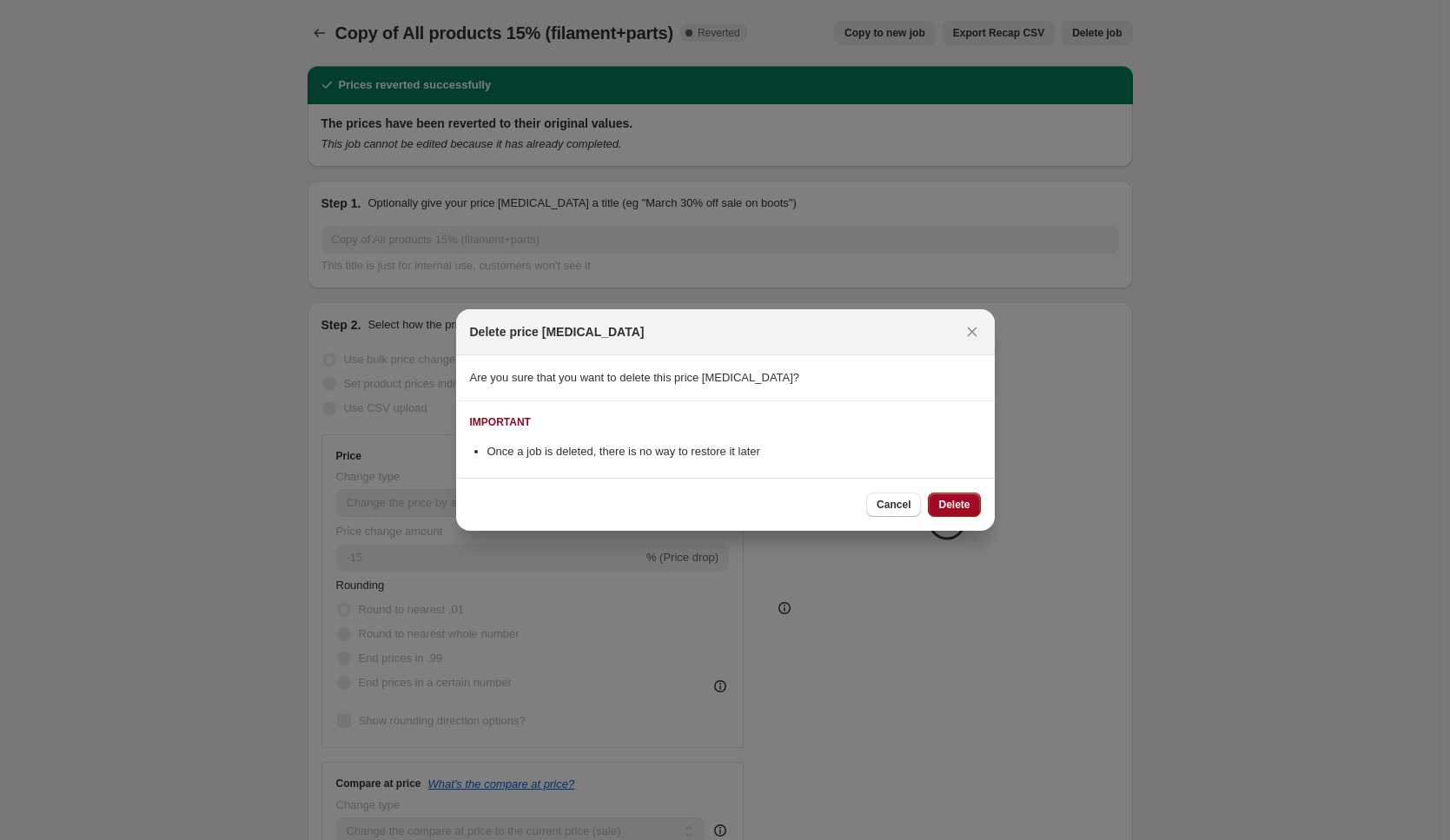
click at [973, 501] on button "Delete" at bounding box center [953, 505] width 52 height 25
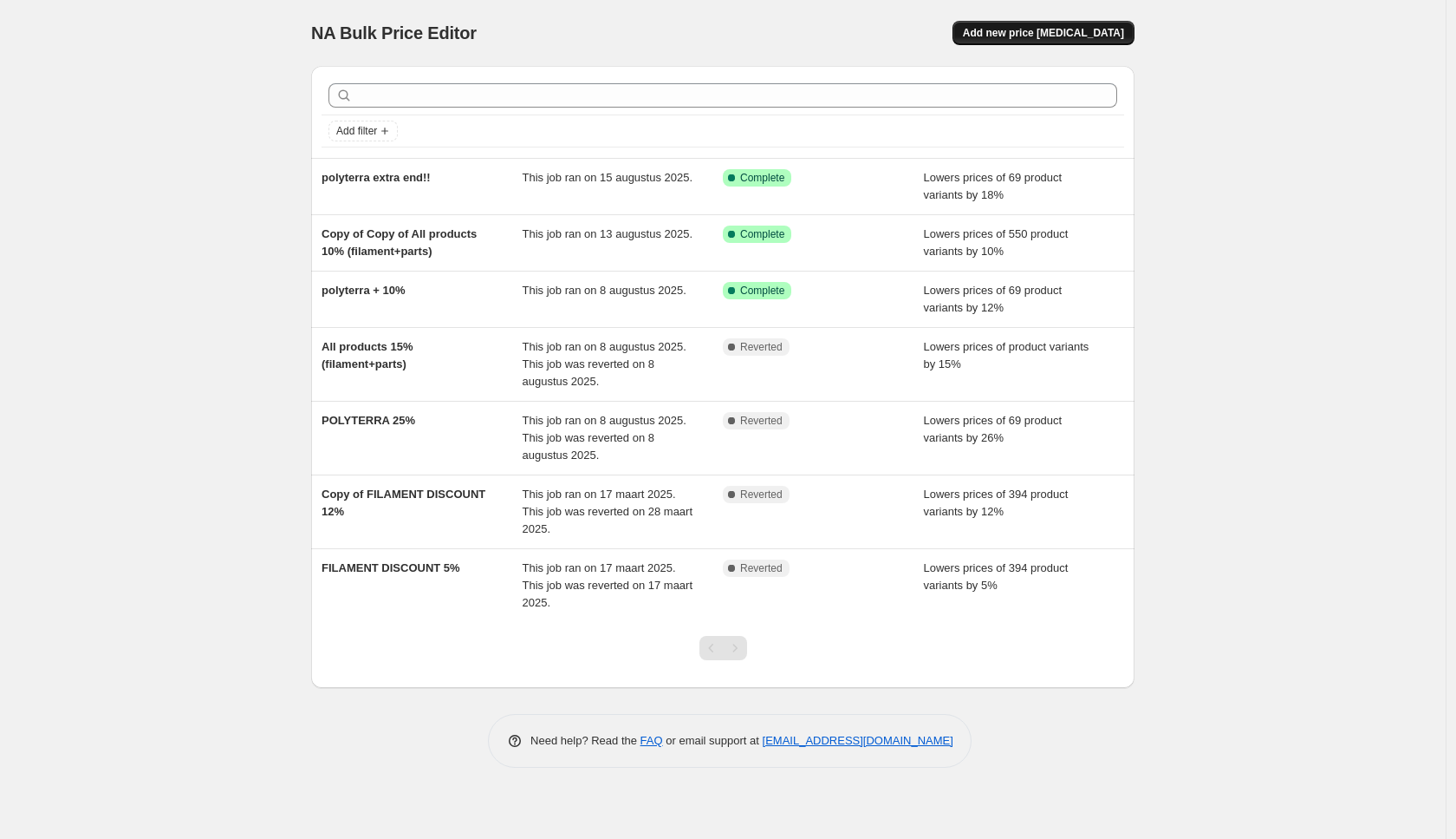
click at [1035, 30] on span "Add new price [MEDICAL_DATA]" at bounding box center [1043, 33] width 161 height 14
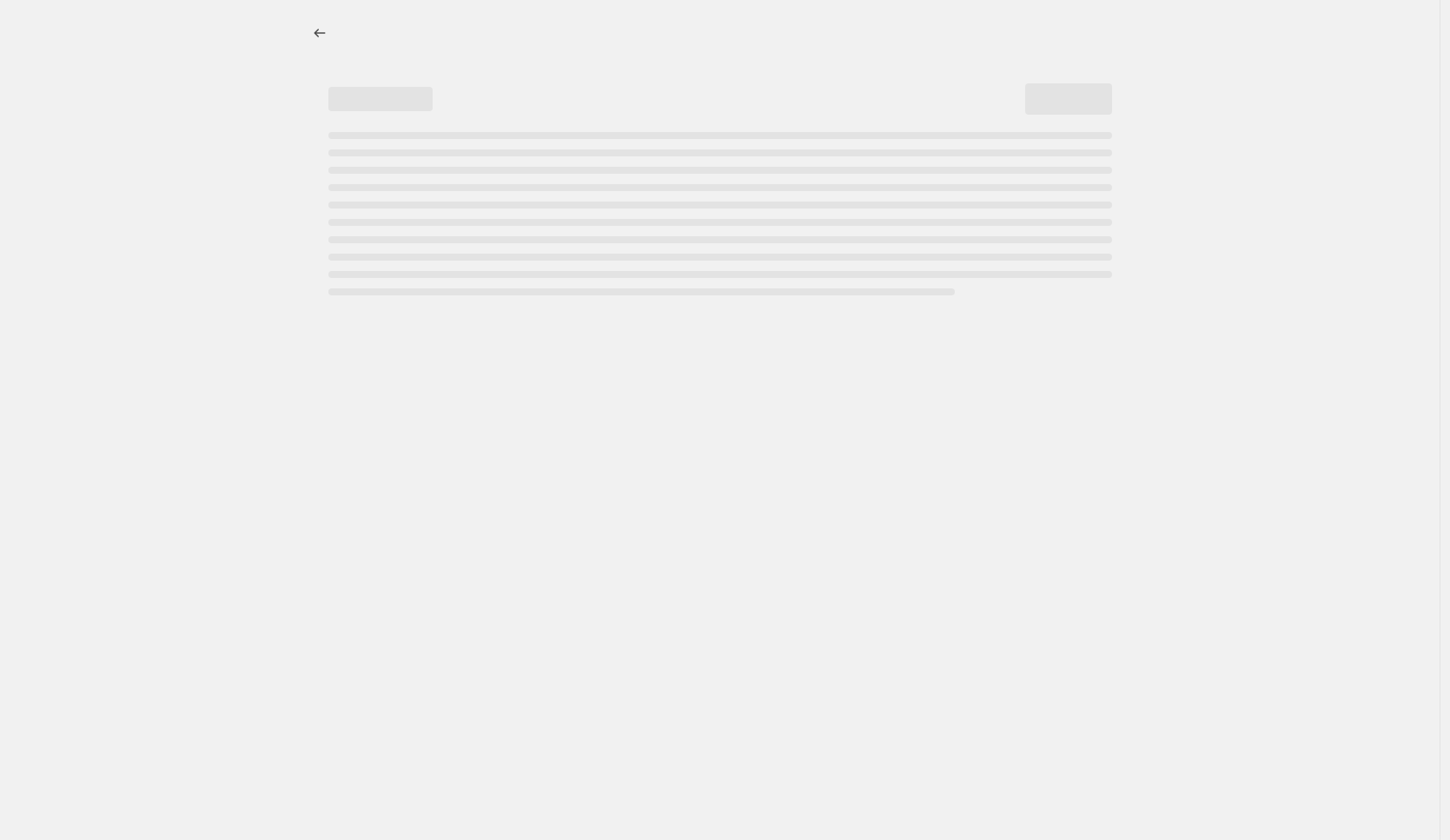
select select "percentage"
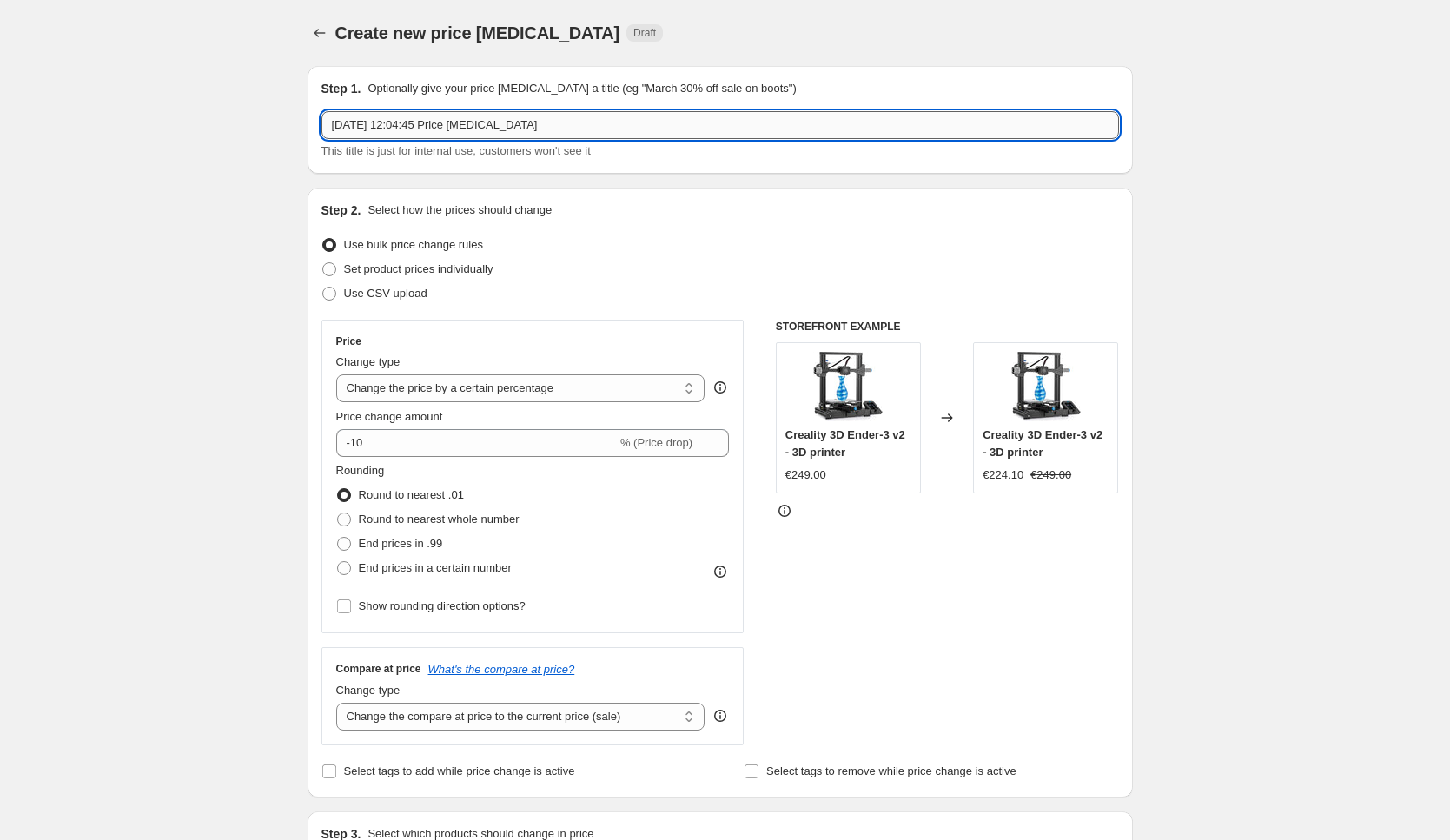
click at [527, 124] on input "15 aug 2025, 12:04:45 Price change job" at bounding box center [720, 125] width 797 height 28
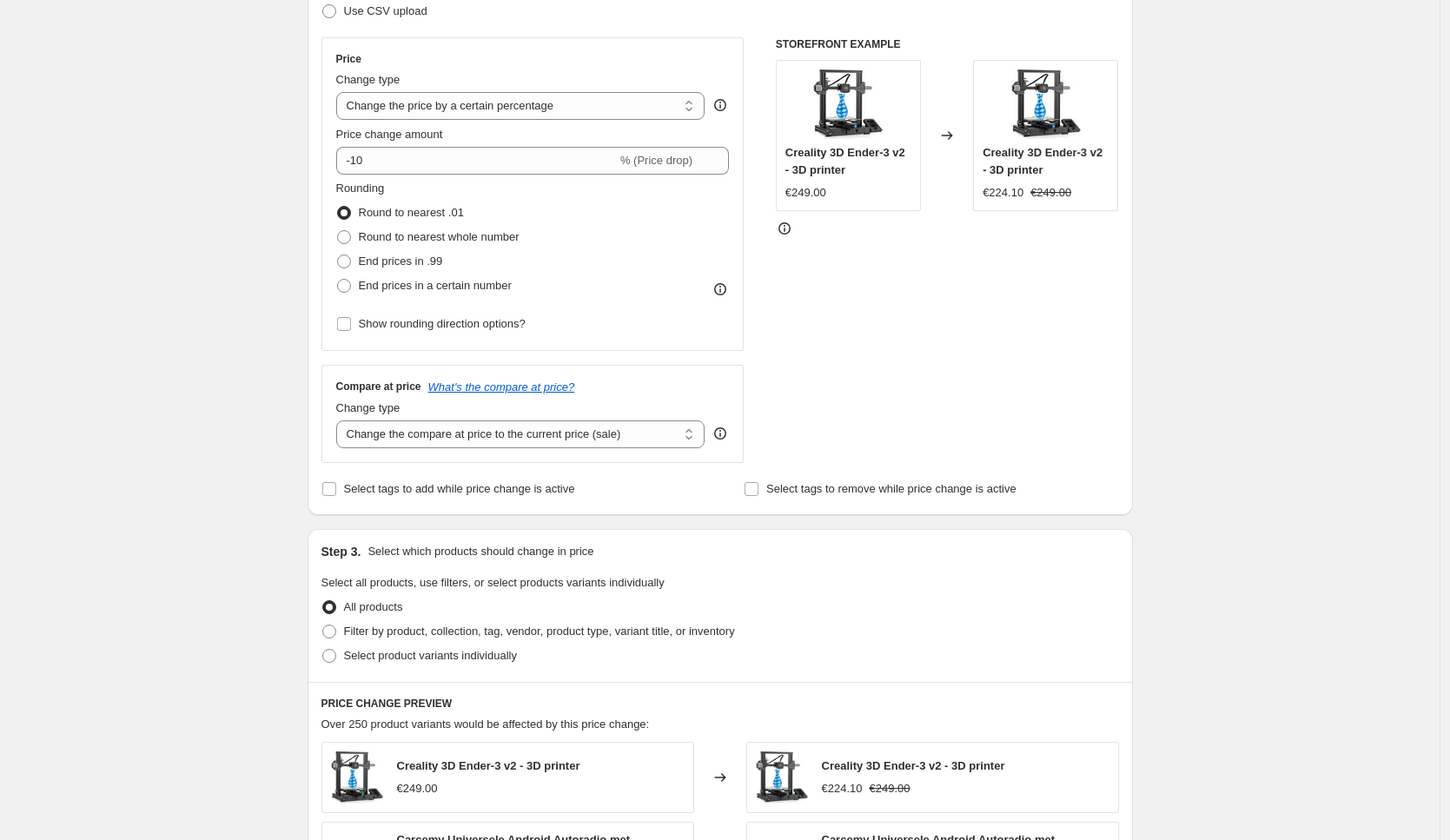
scroll to position [277, 0]
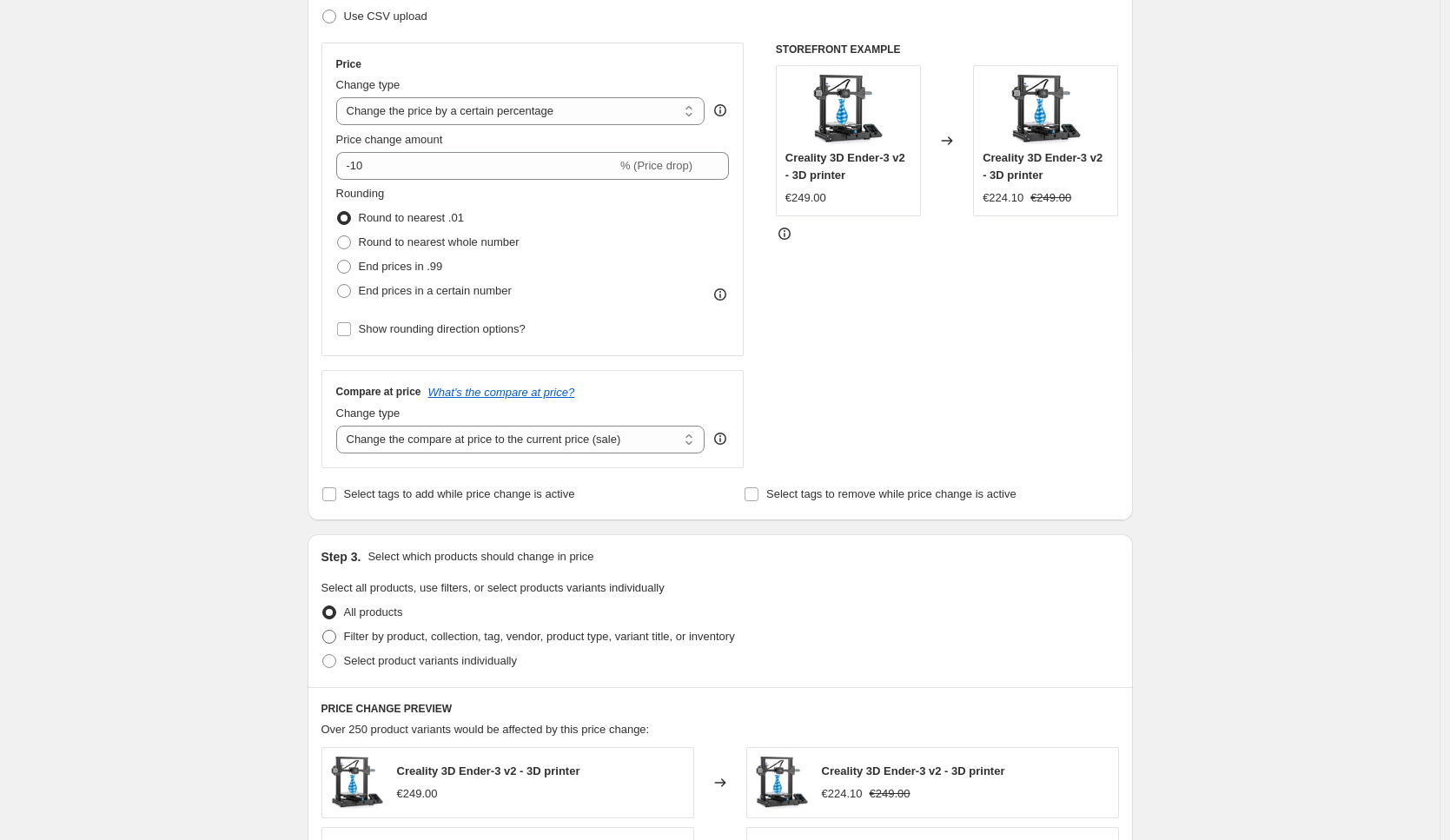
type input "weining nog koriitng"
click at [423, 636] on span "Filter by product, collection, tag, vendor, product type, variant title, or inv…" at bounding box center [540, 636] width 391 height 13
click at [323, 631] on input "Filter by product, collection, tag, vendor, product type, variant title, or inv…" at bounding box center [322, 630] width 1 height 1
radio input "true"
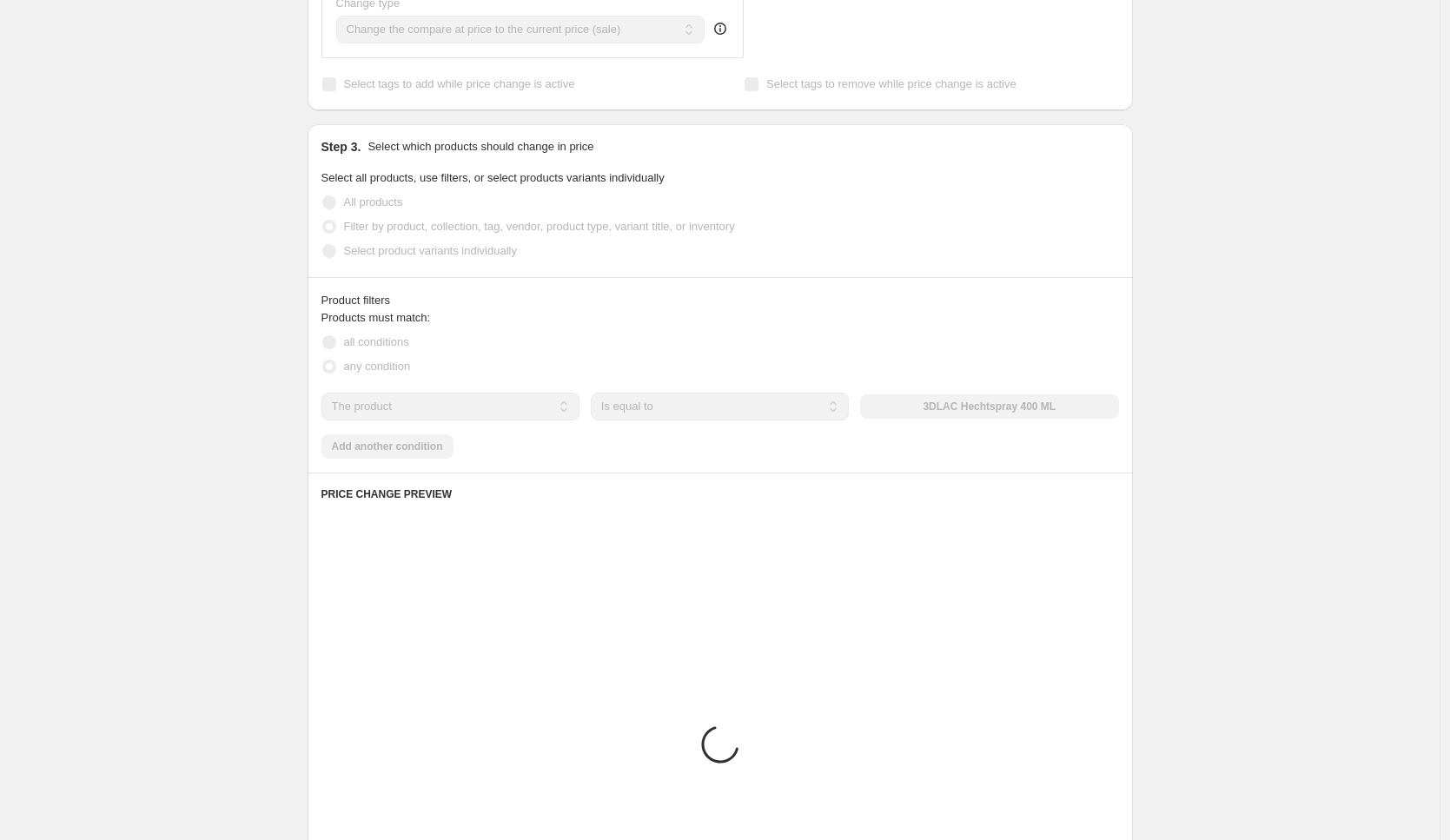
scroll to position [712, 0]
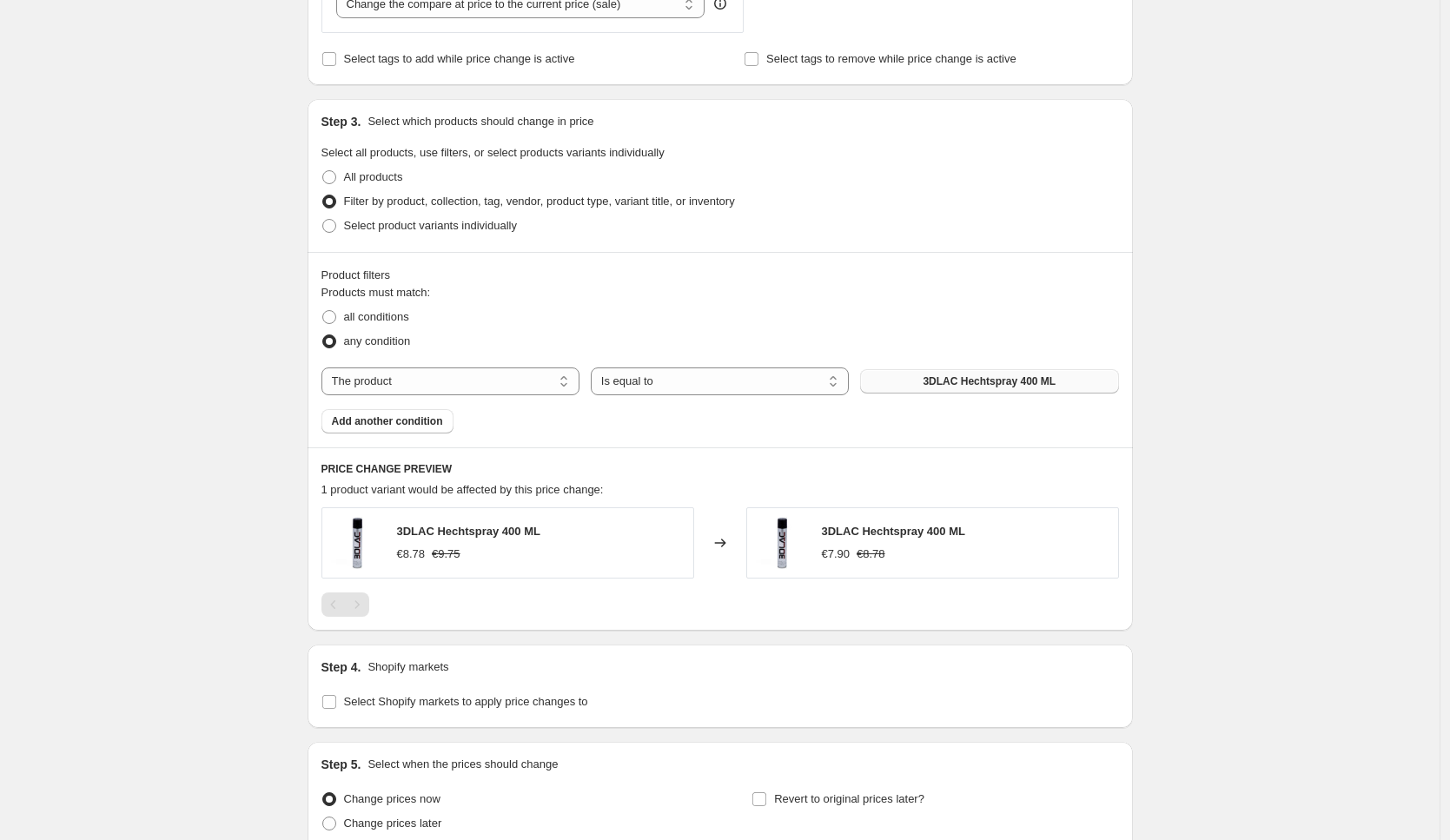
click at [890, 380] on button "3DLAC Hechtspray 400 ML" at bounding box center [988, 381] width 258 height 25
click at [383, 379] on select "The product The product's collection The product's tag The product's vendor The…" at bounding box center [450, 381] width 258 height 28
select select "collection"
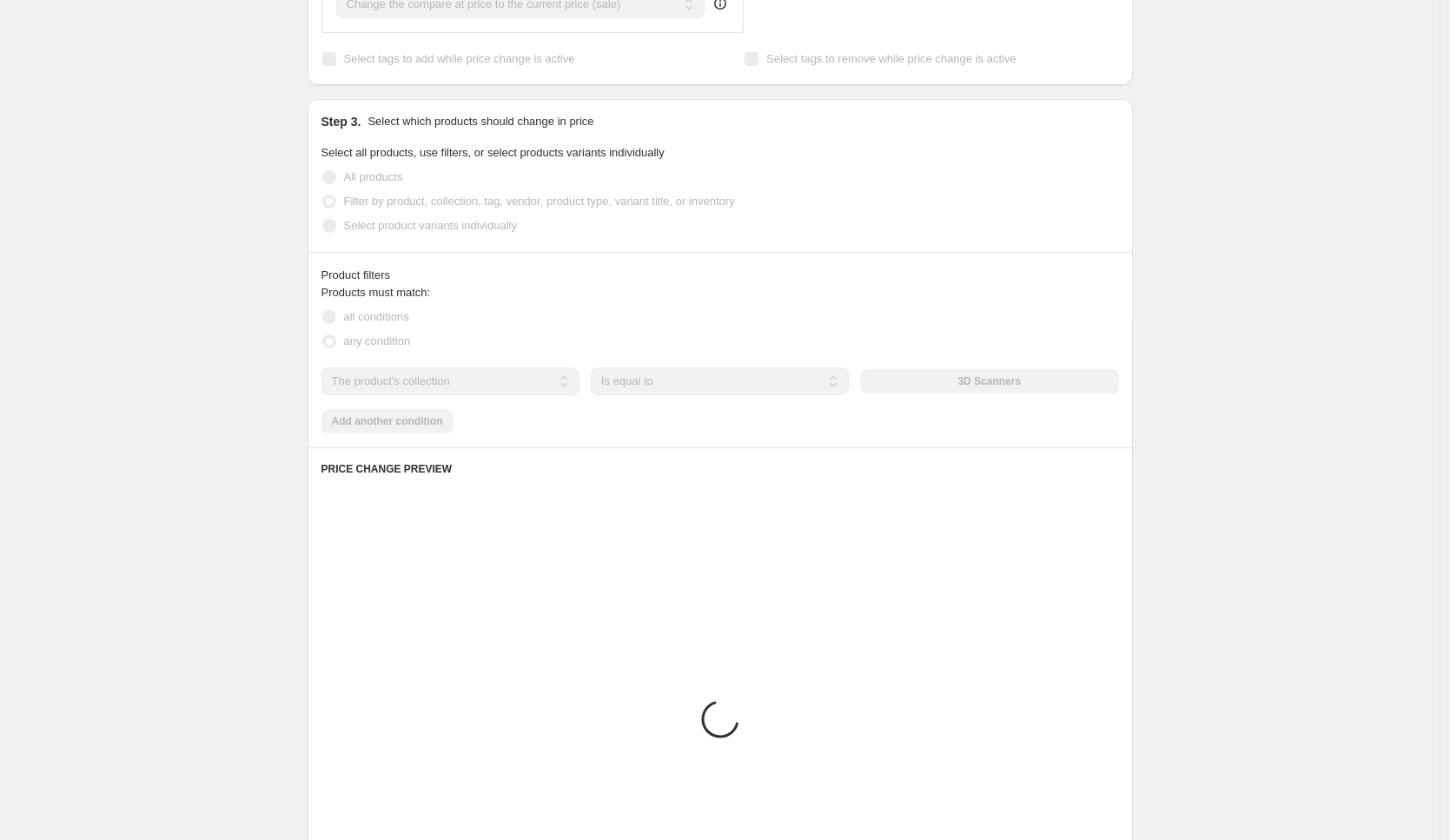
click at [967, 381] on div "The product The product's collection The product's tag The product's vendor The…" at bounding box center [720, 381] width 797 height 28
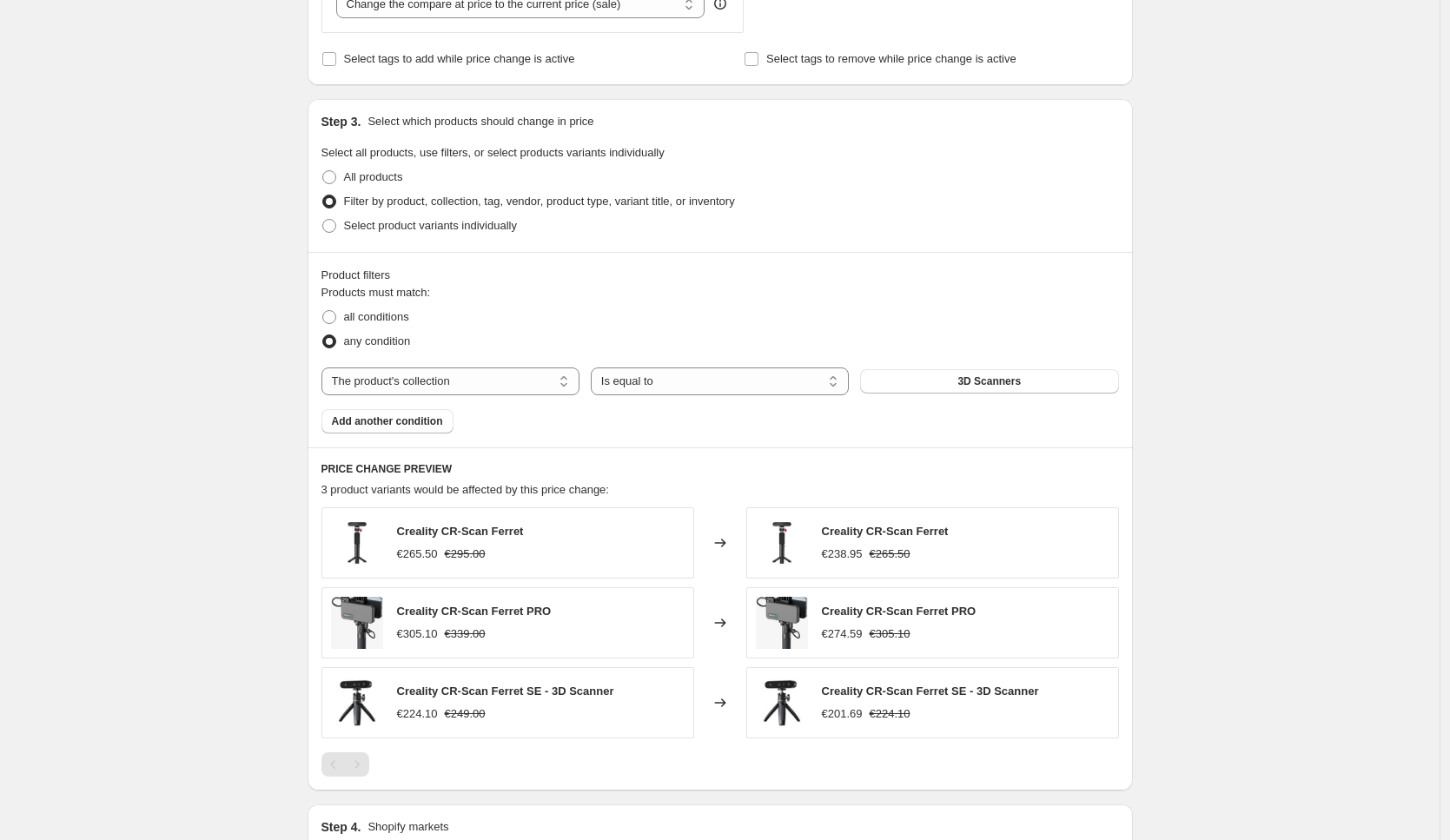
click at [967, 381] on span "3D Scanners" at bounding box center [988, 381] width 63 height 14
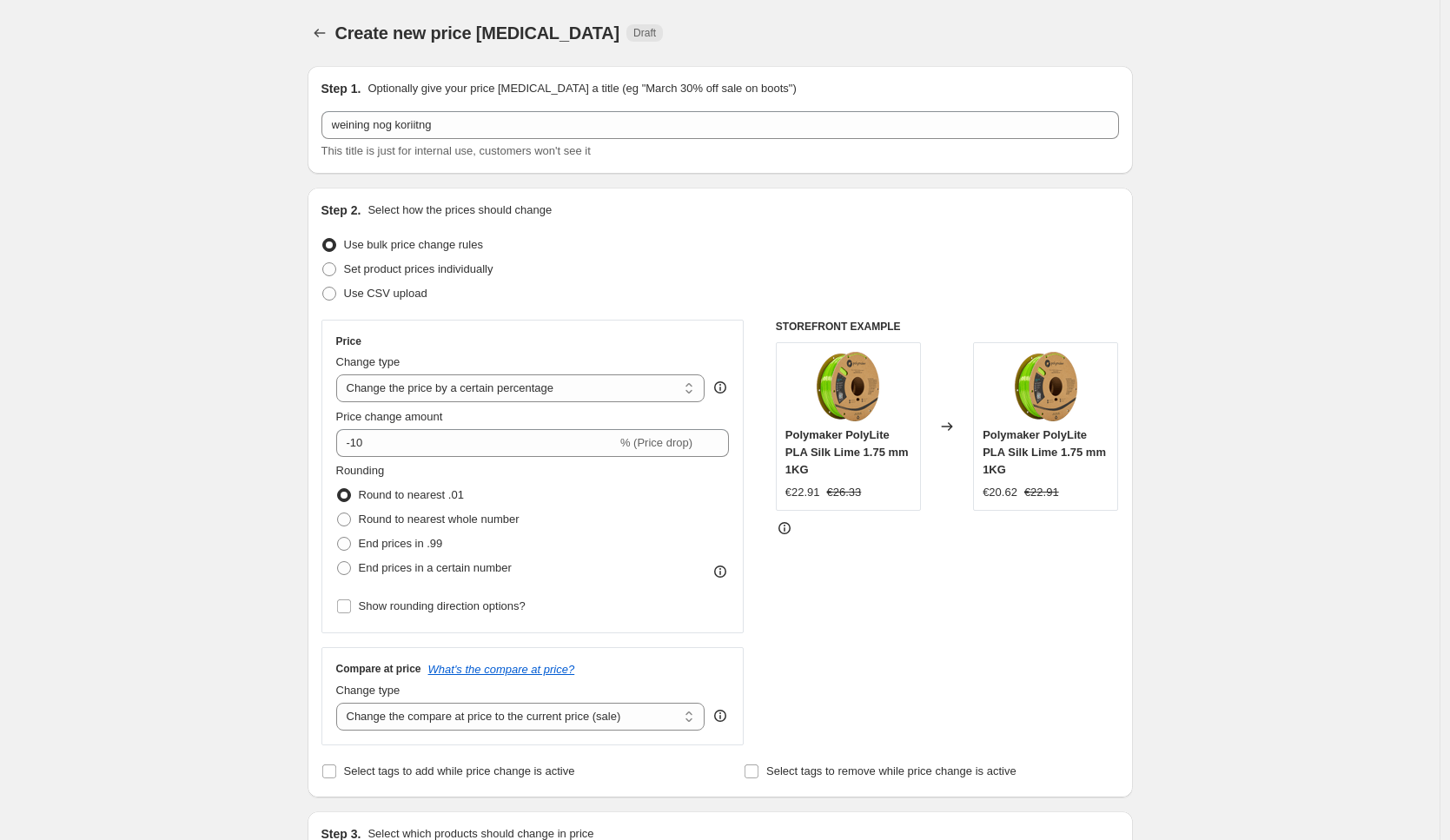
scroll to position [4, 0]
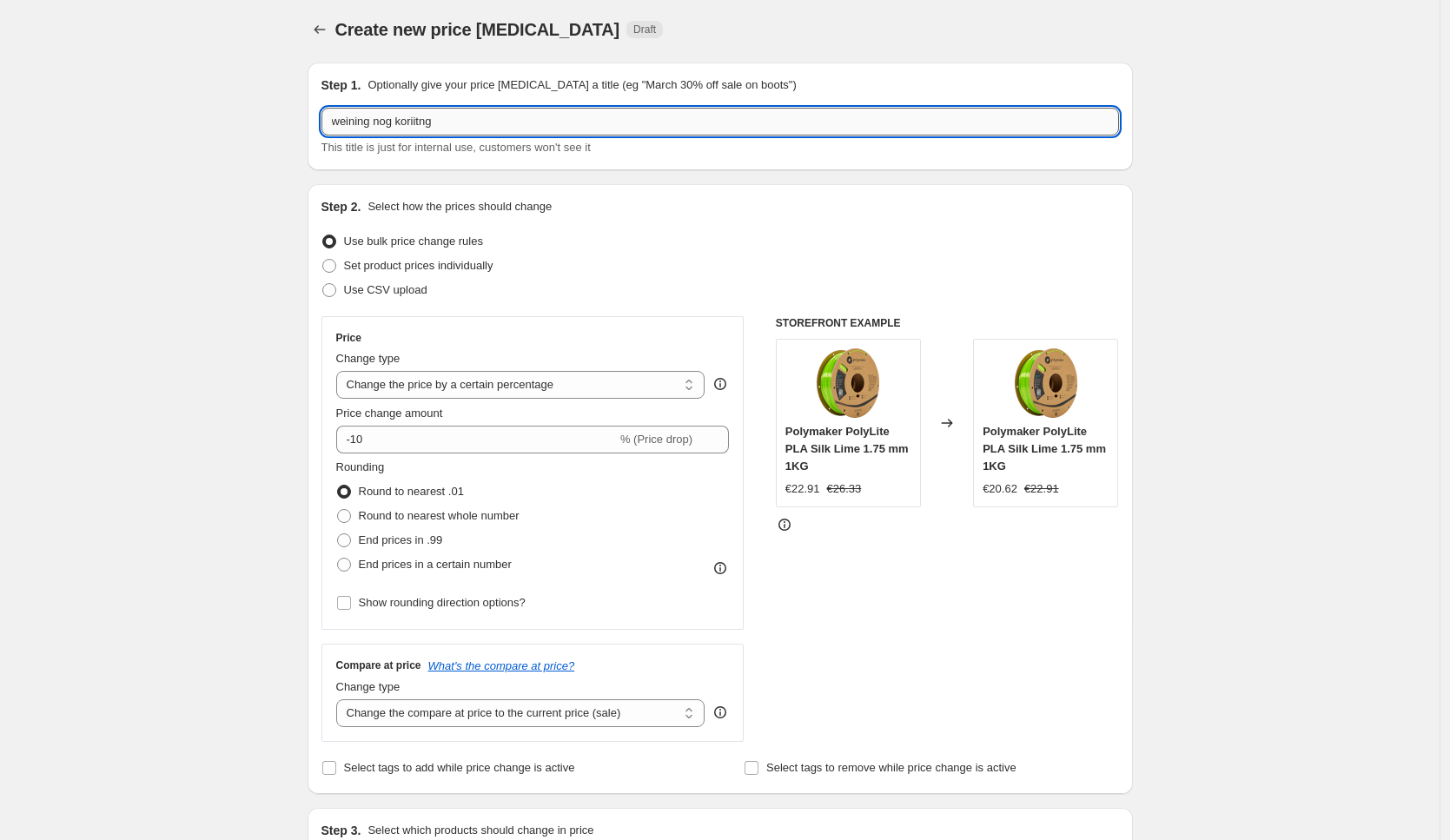
click at [420, 122] on input "weining nog koriitng" at bounding box center [720, 122] width 797 height 28
click at [549, 126] on input "weining nog koiitng" at bounding box center [720, 122] width 797 height 28
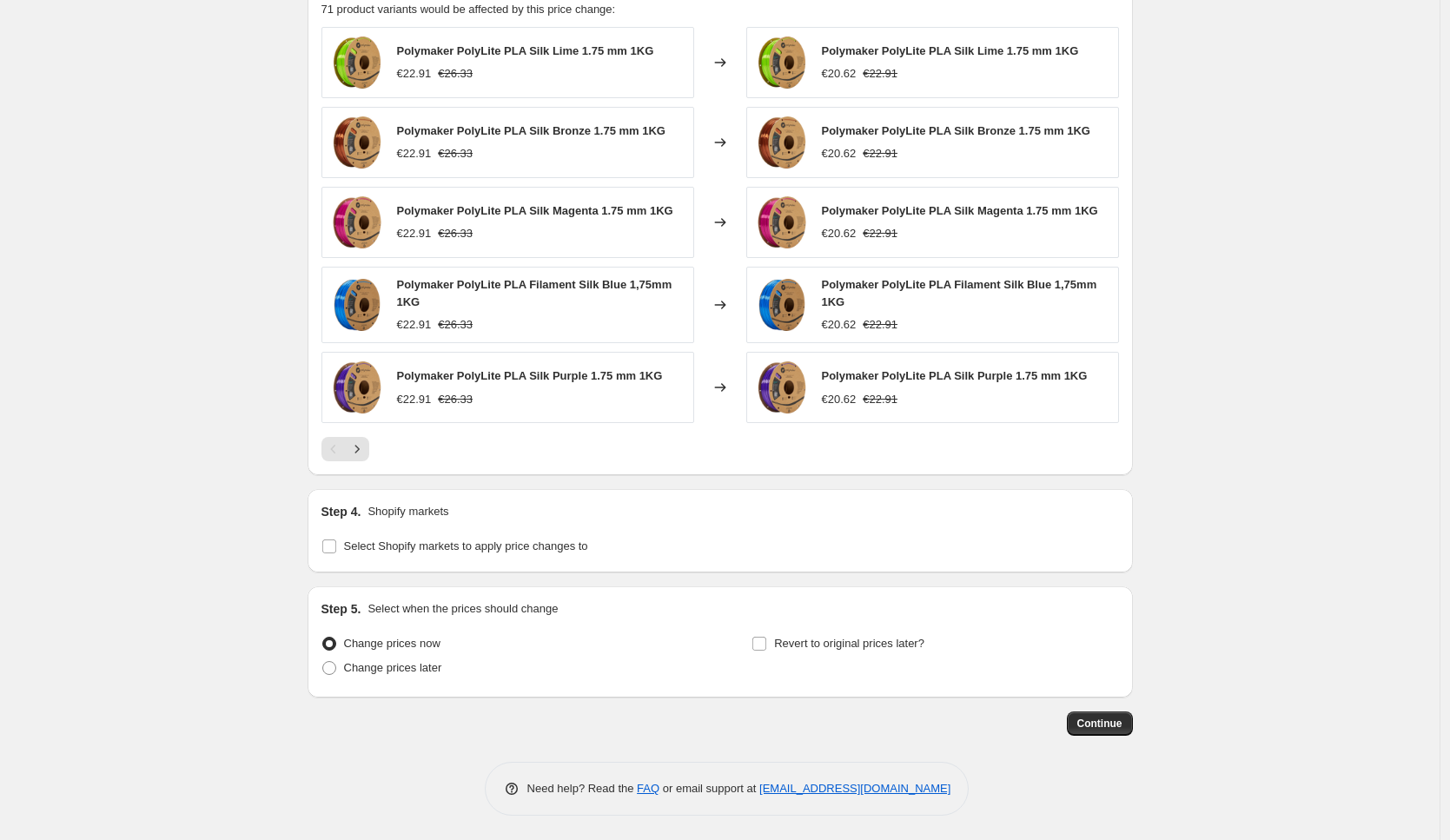
scroll to position [24, 0]
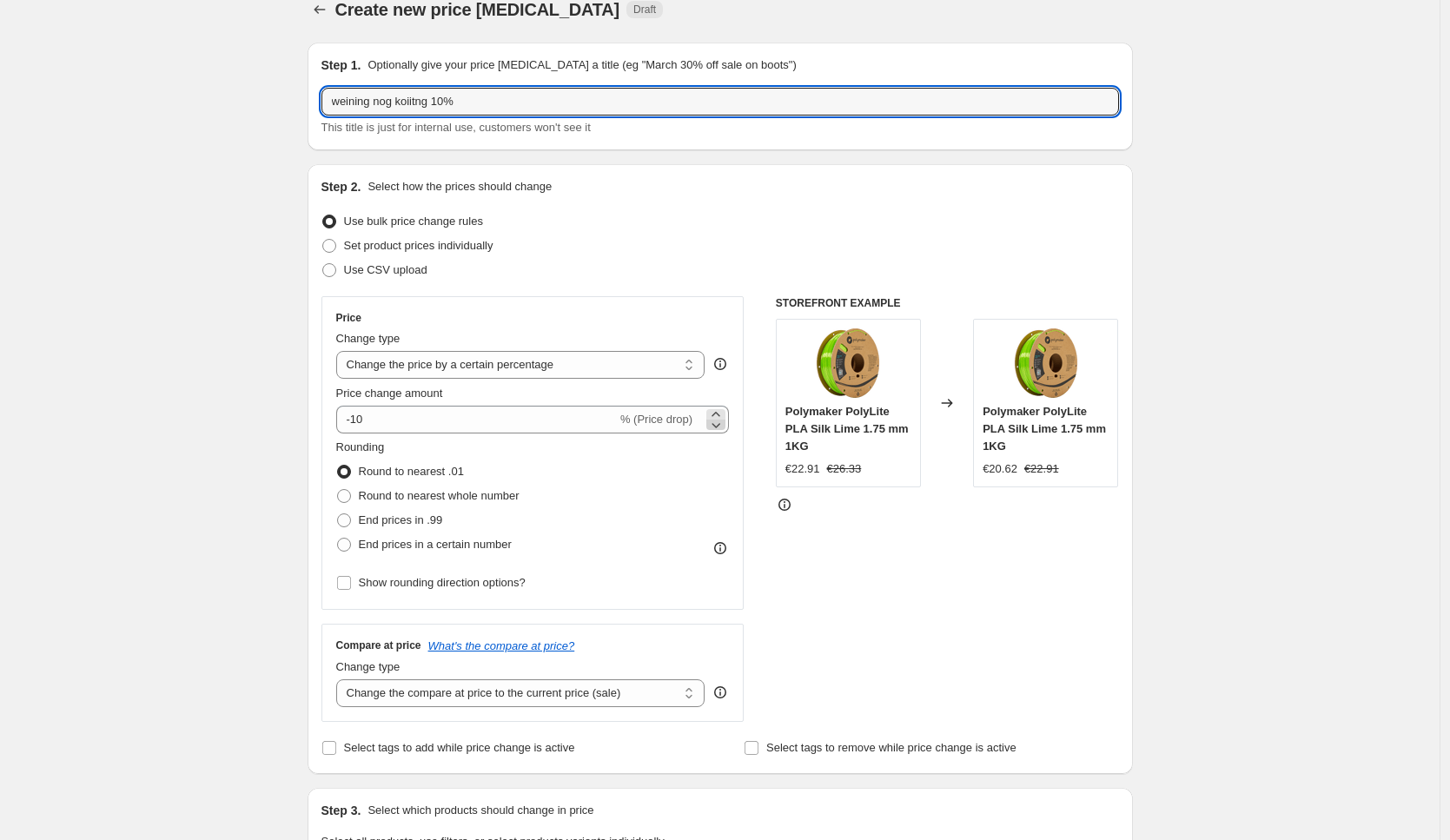
type input "weining nog koiitng 10%"
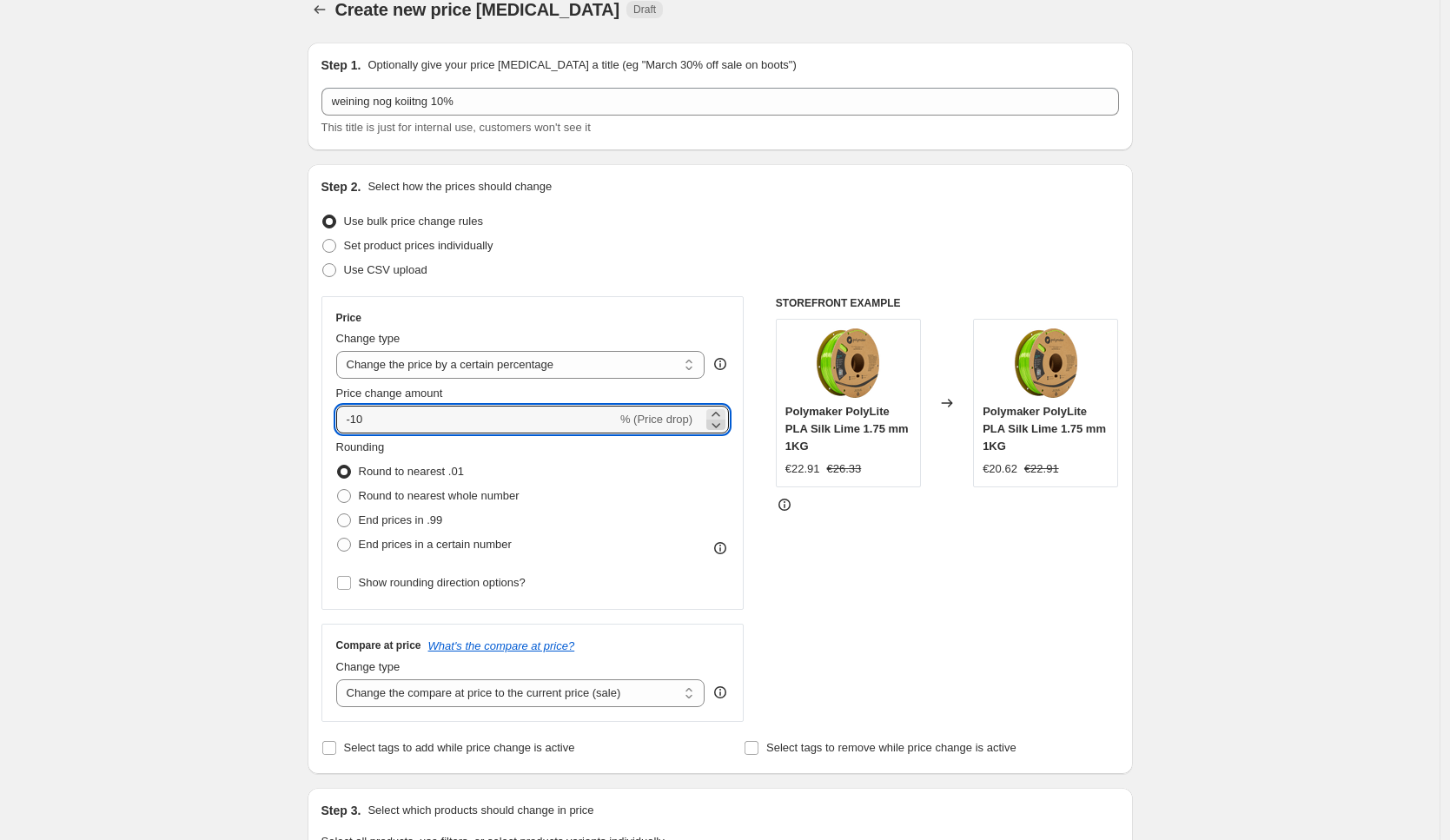
click at [715, 424] on icon at bounding box center [716, 425] width 18 height 18
type input "-13"
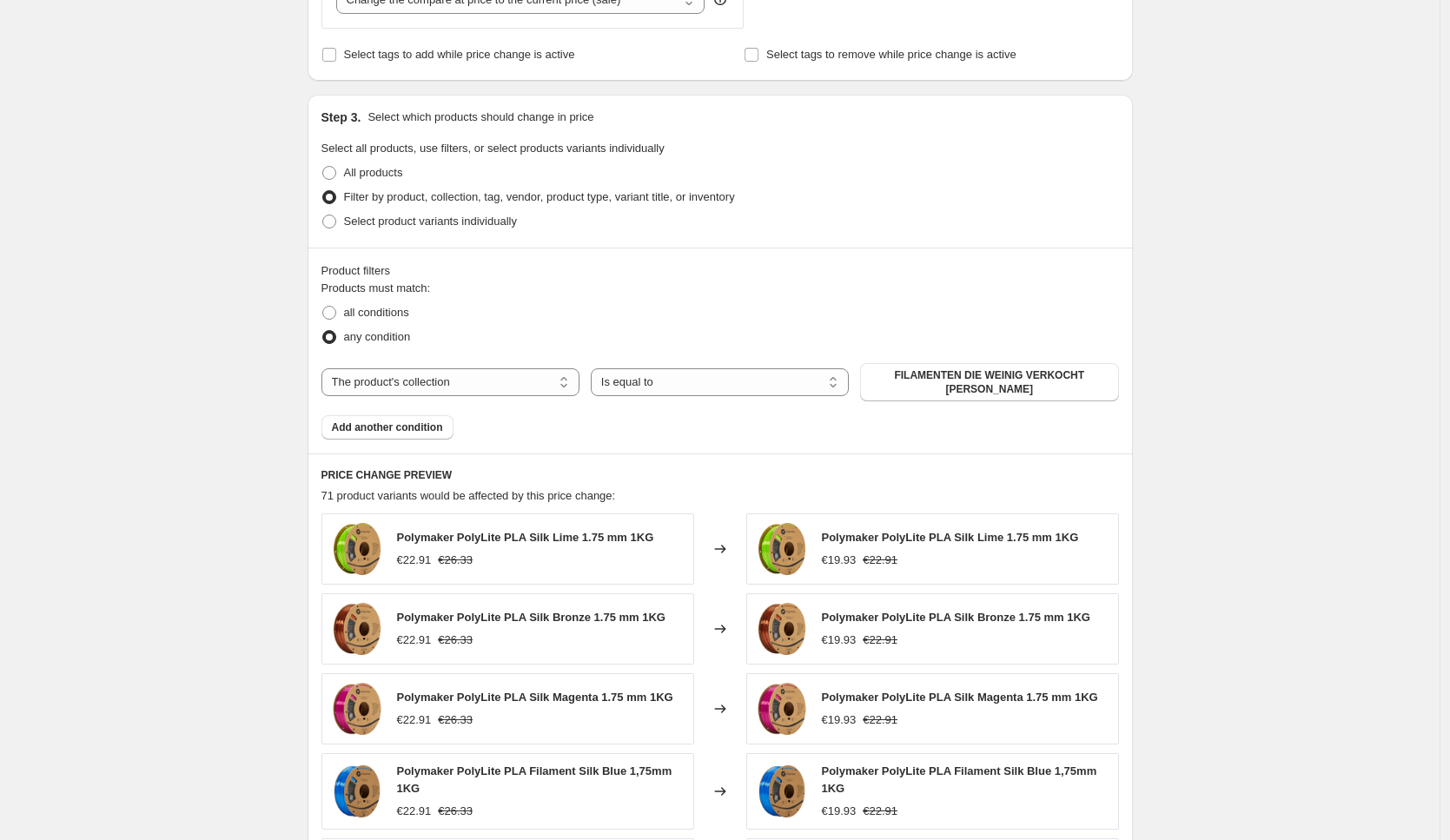
scroll to position [1037, 0]
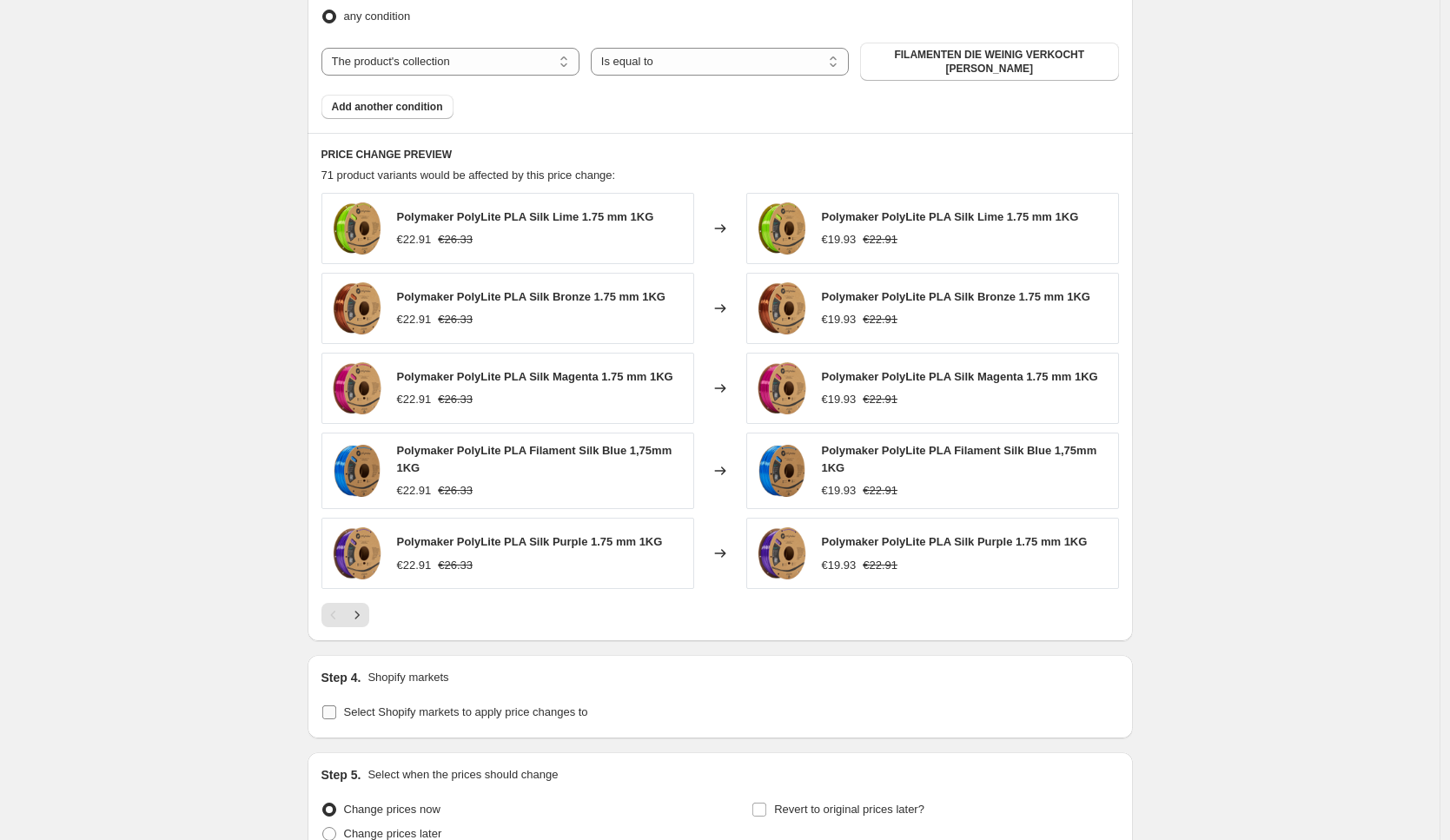
click at [458, 707] on span "Select Shopify markets to apply price changes to" at bounding box center [466, 711] width 244 height 13
click at [336, 707] on input "Select Shopify markets to apply price changes to" at bounding box center [329, 712] width 14 height 14
checkbox input "true"
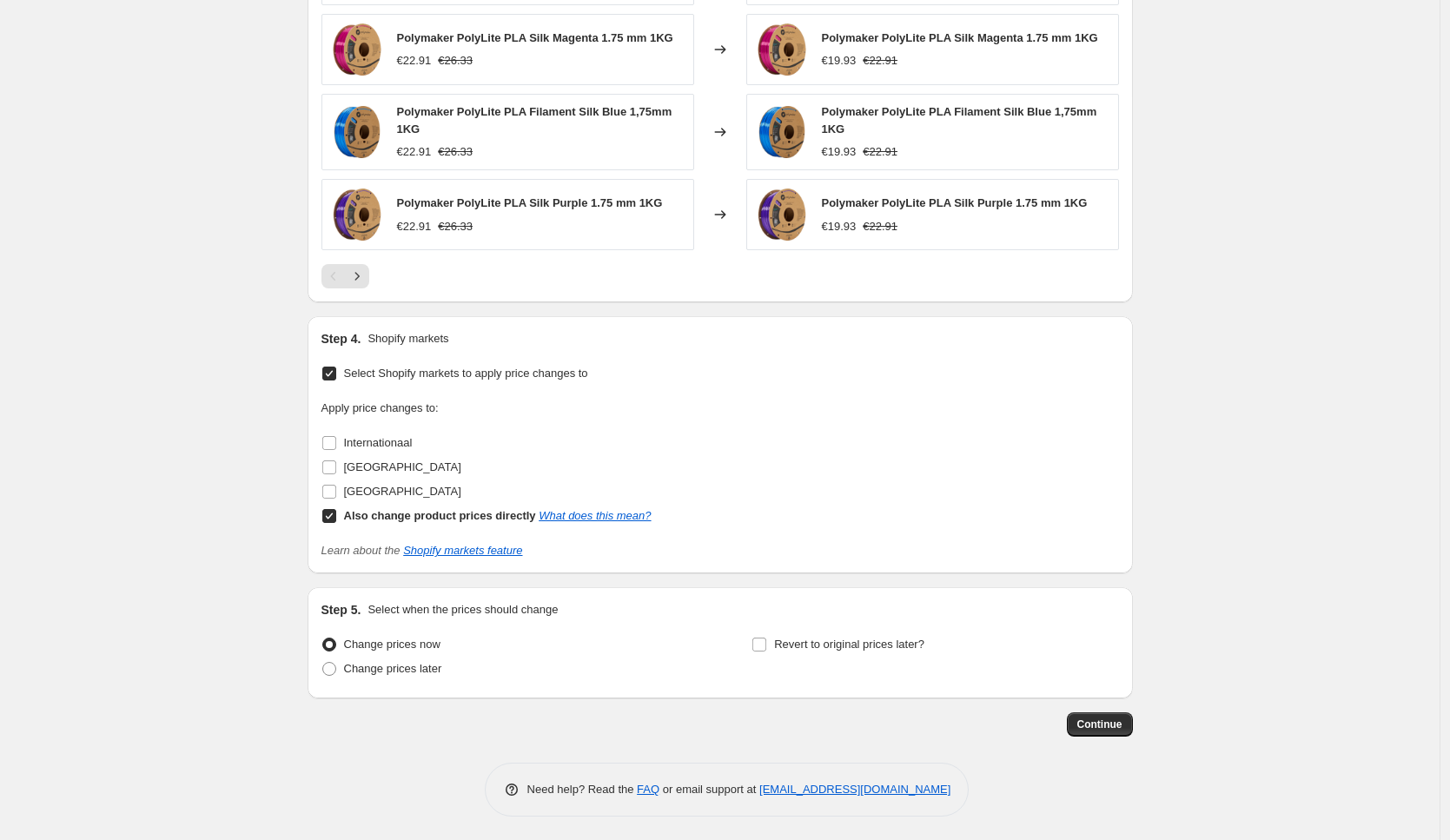
scroll to position [1378, 0]
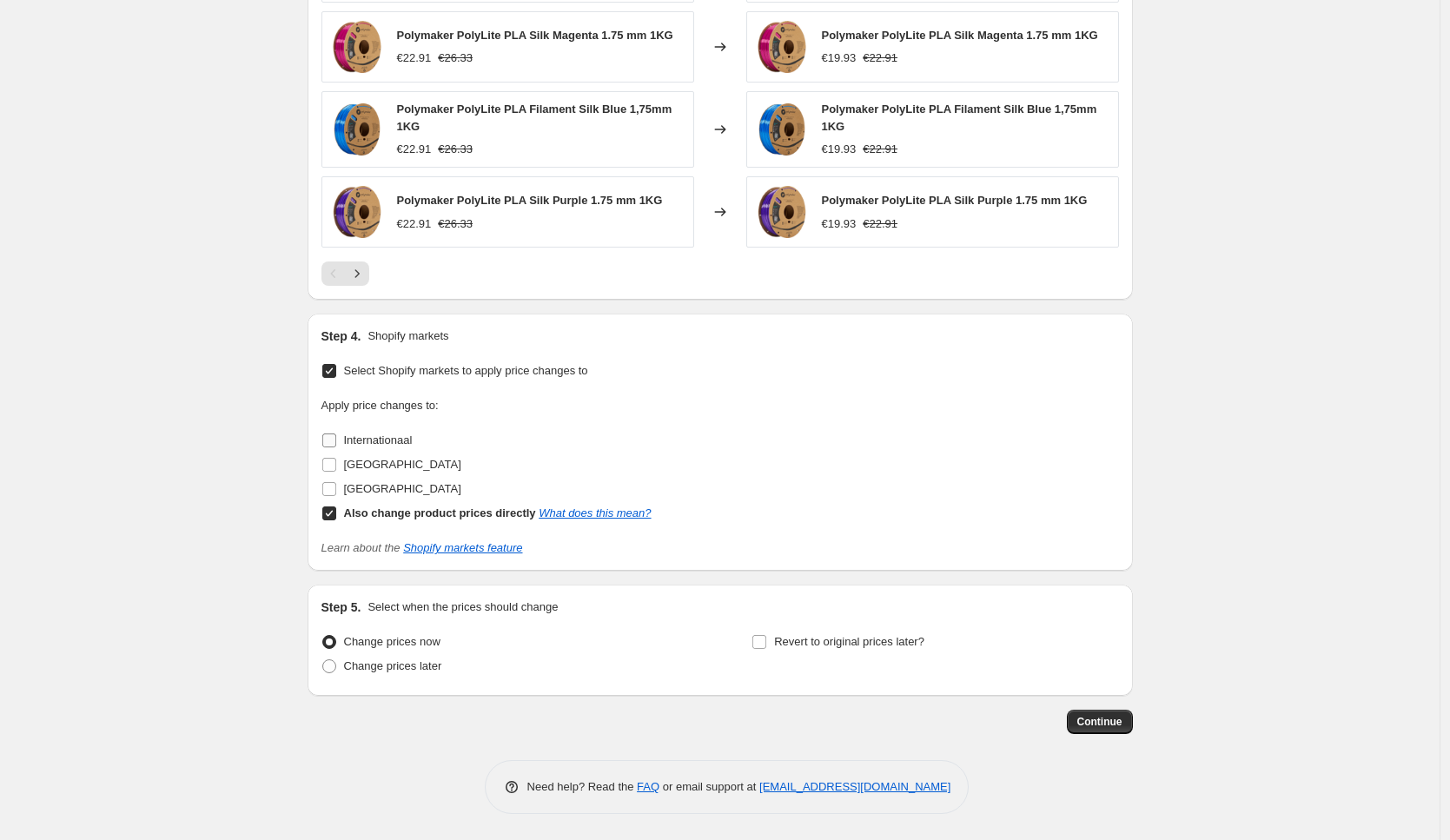
click at [391, 444] on span "Internationaal" at bounding box center [378, 440] width 68 height 13
click at [336, 444] on input "Internationaal" at bounding box center [329, 441] width 14 height 14
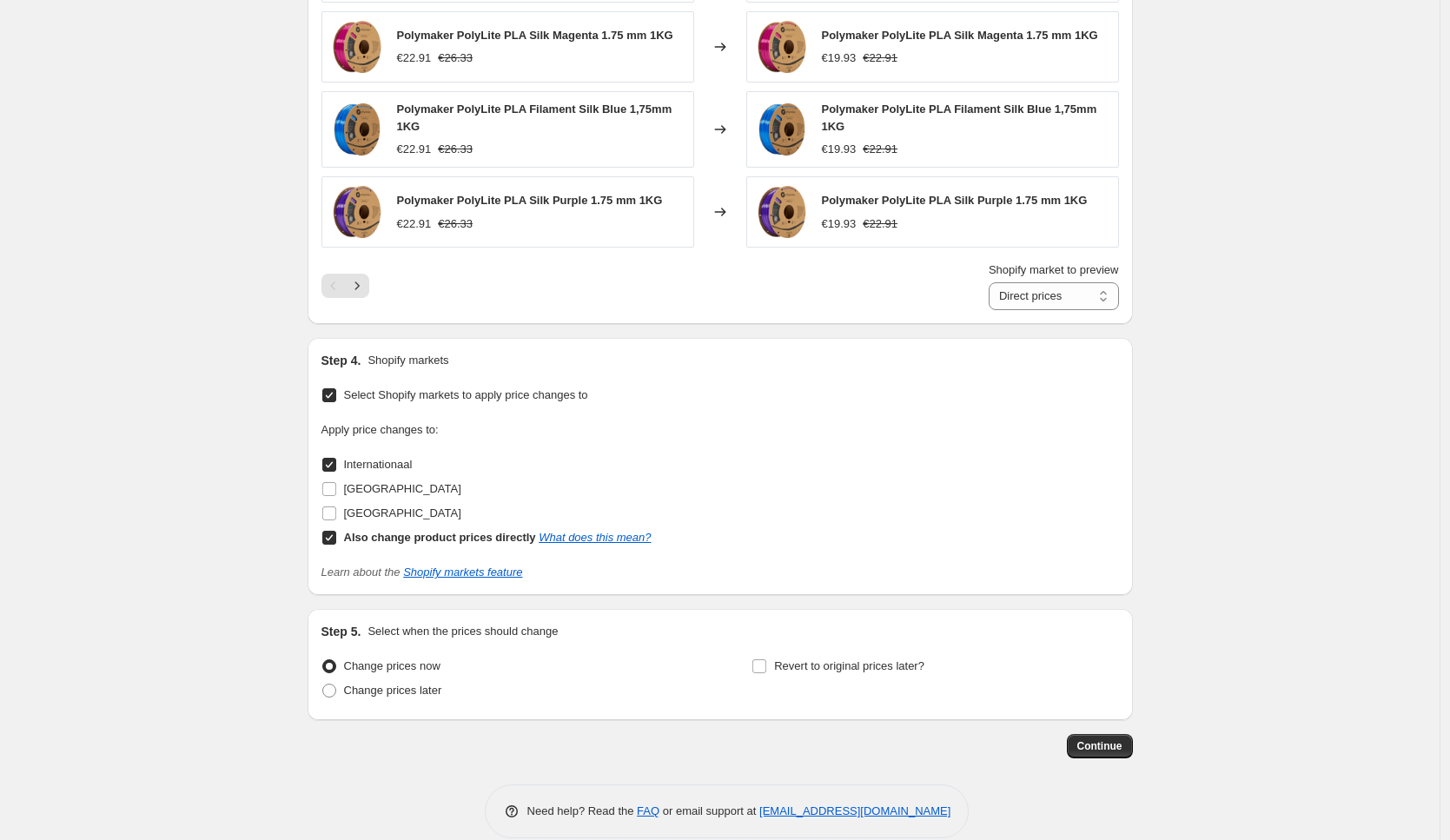
click at [390, 470] on span "Internationaal" at bounding box center [378, 463] width 68 height 13
click at [336, 470] on input "Internationaal" at bounding box center [329, 464] width 14 height 14
checkbox input "false"
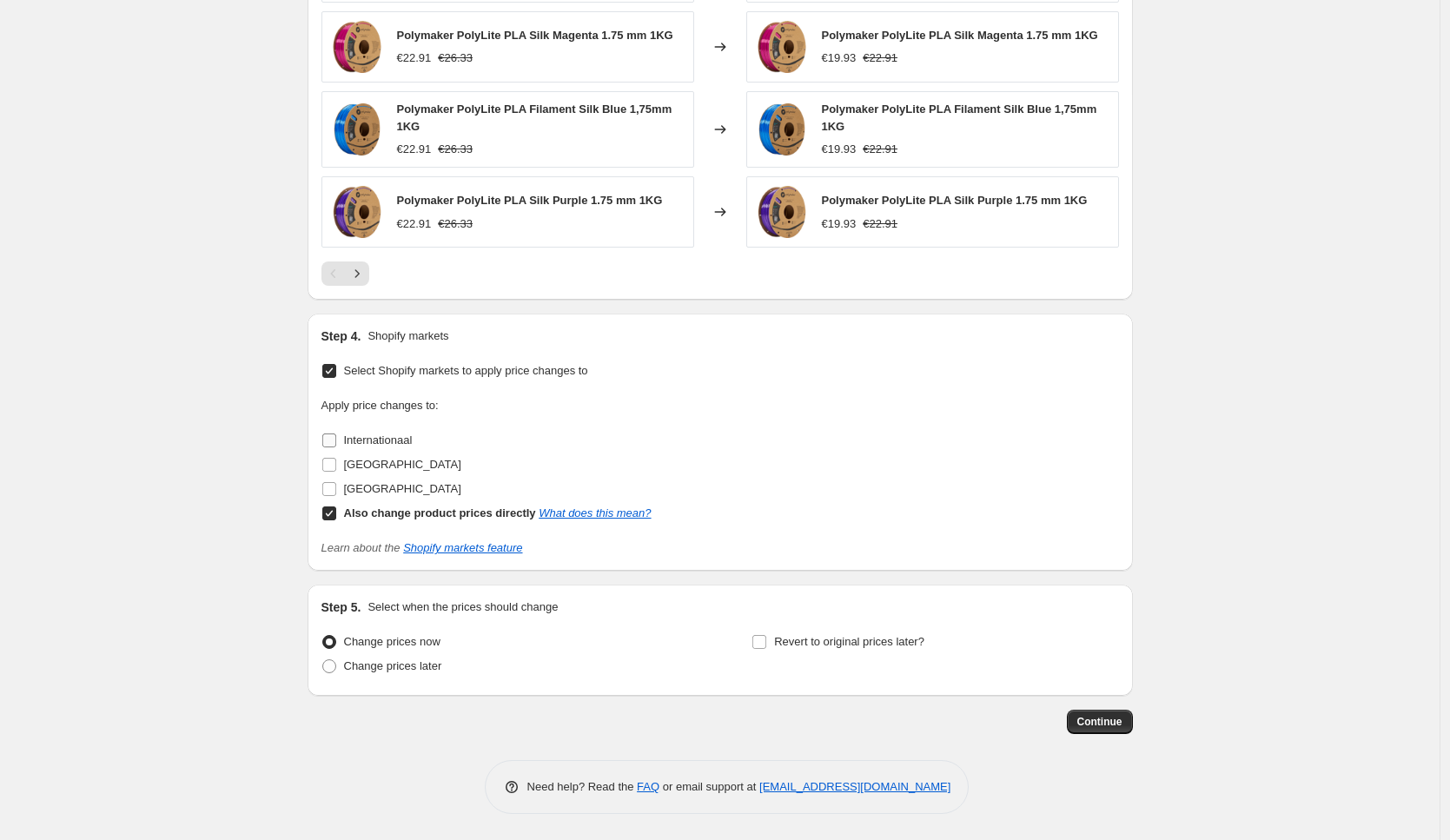
drag, startPoint x: 381, startPoint y: 488, endPoint x: 381, endPoint y: 459, distance: 29.0
click at [381, 487] on span "[GEOGRAPHIC_DATA]" at bounding box center [403, 488] width 117 height 13
click at [336, 487] on input "[GEOGRAPHIC_DATA]" at bounding box center [329, 489] width 14 height 14
checkbox input "true"
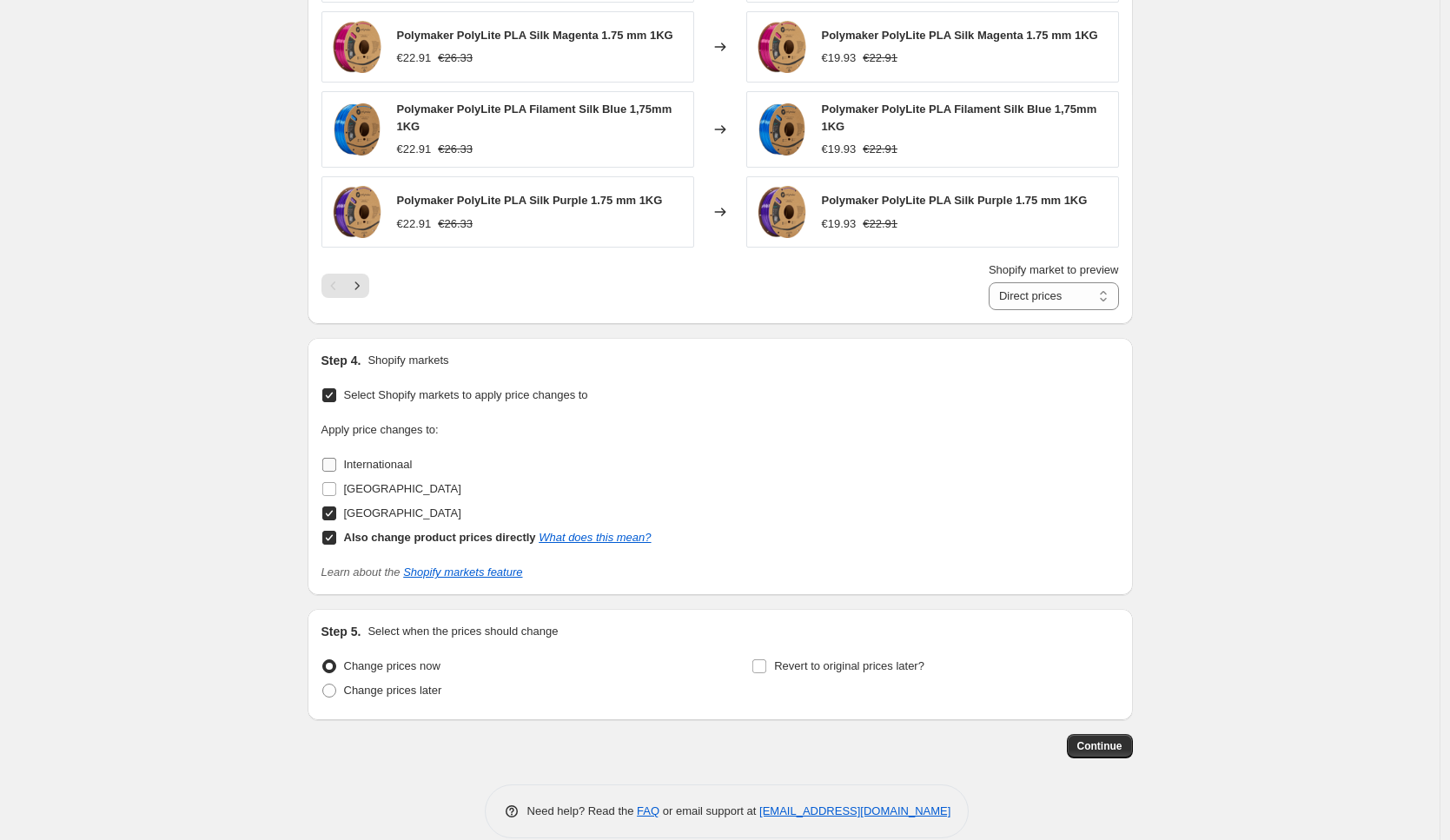
click at [381, 459] on span "Internationaal" at bounding box center [378, 463] width 68 height 13
click at [336, 459] on input "Internationaal" at bounding box center [329, 464] width 14 height 14
checkbox input "true"
click at [373, 480] on span "[GEOGRAPHIC_DATA]" at bounding box center [403, 489] width 117 height 18
click at [336, 482] on input "[GEOGRAPHIC_DATA]" at bounding box center [329, 489] width 14 height 14
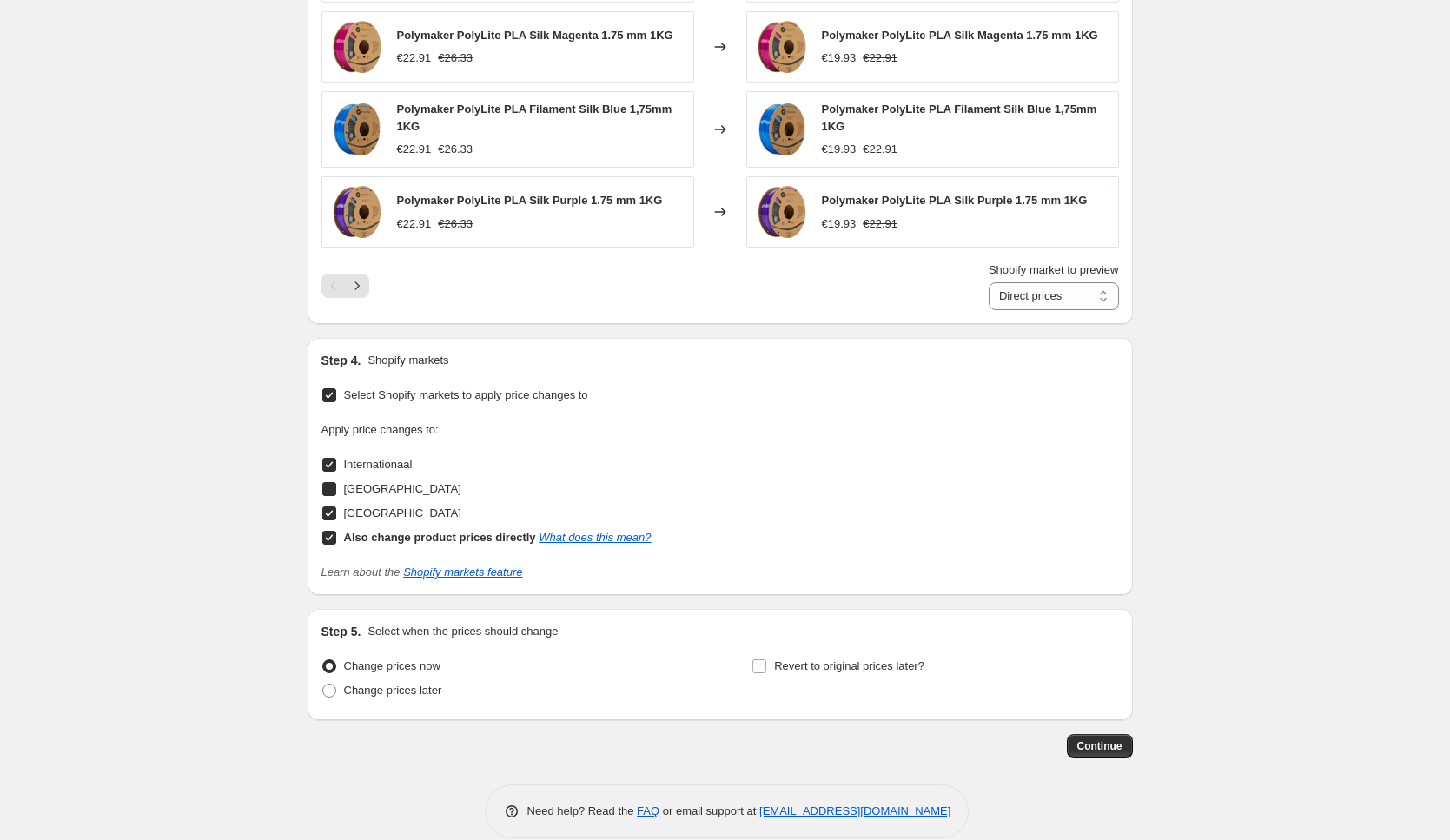
checkbox input "true"
click at [1106, 744] on span "Continue" at bounding box center [1100, 746] width 46 height 14
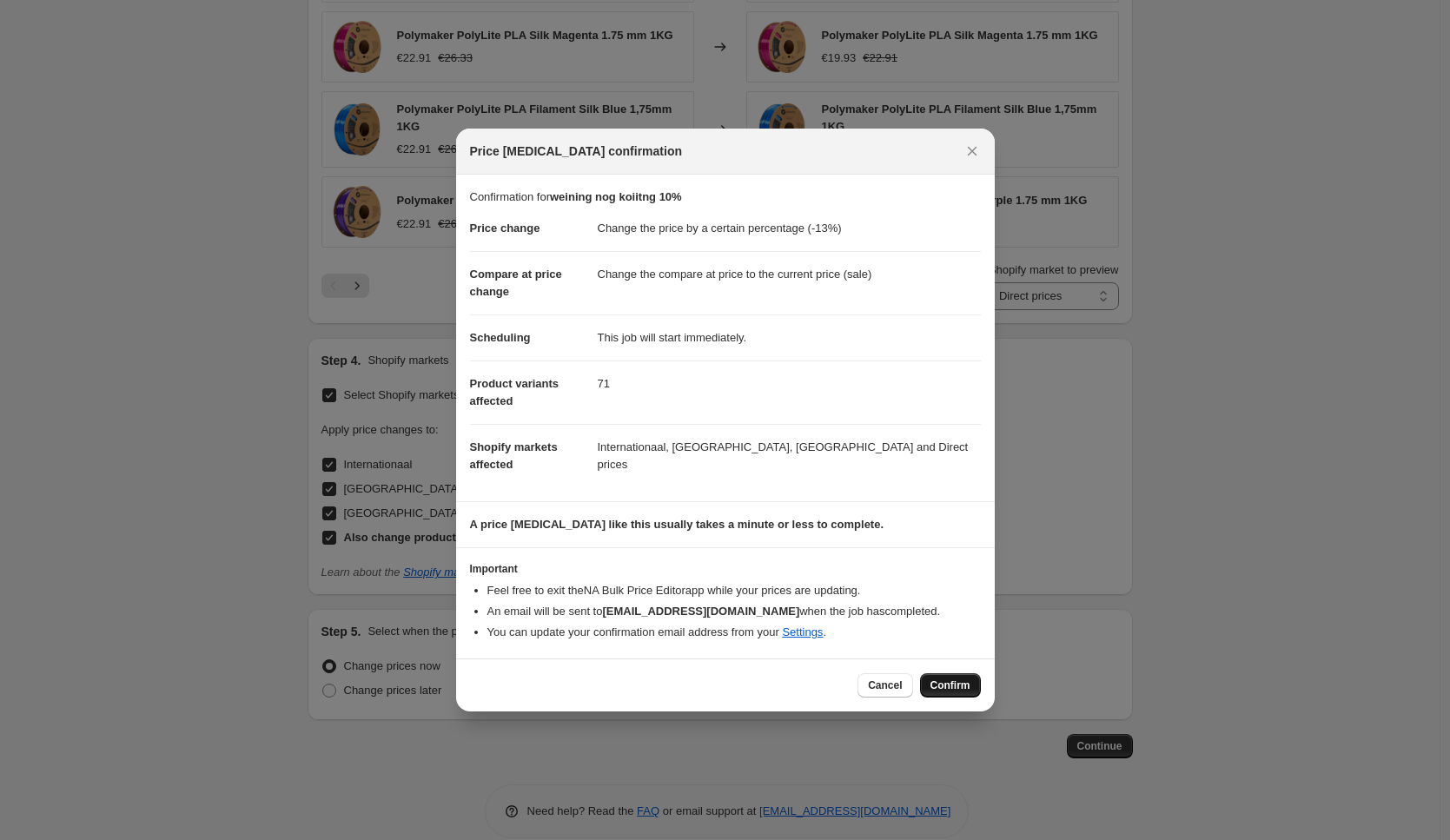
click at [943, 687] on span "Confirm" at bounding box center [951, 685] width 40 height 14
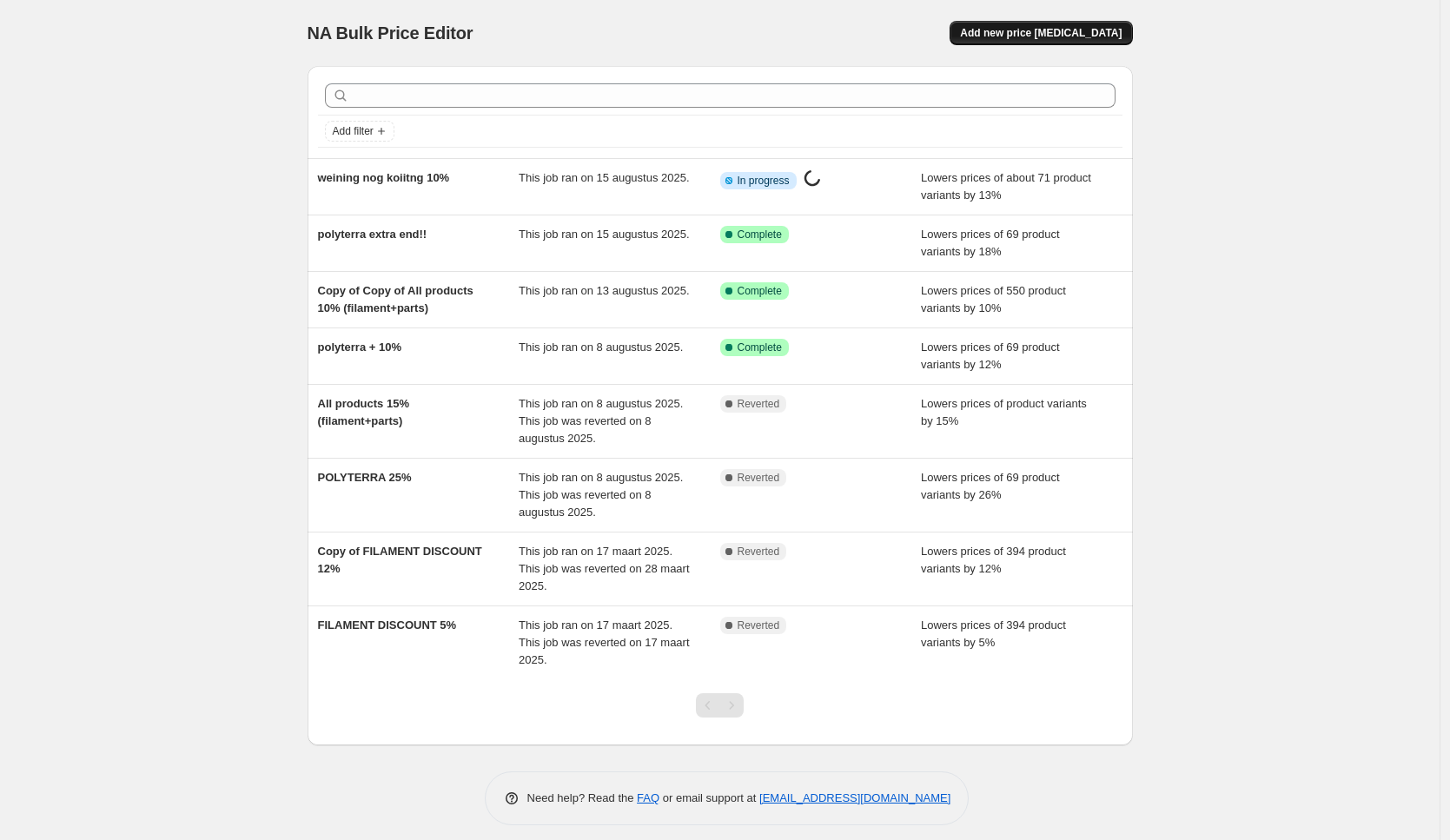
click at [1059, 25] on button "Add new price [MEDICAL_DATA]" at bounding box center [1041, 33] width 182 height 25
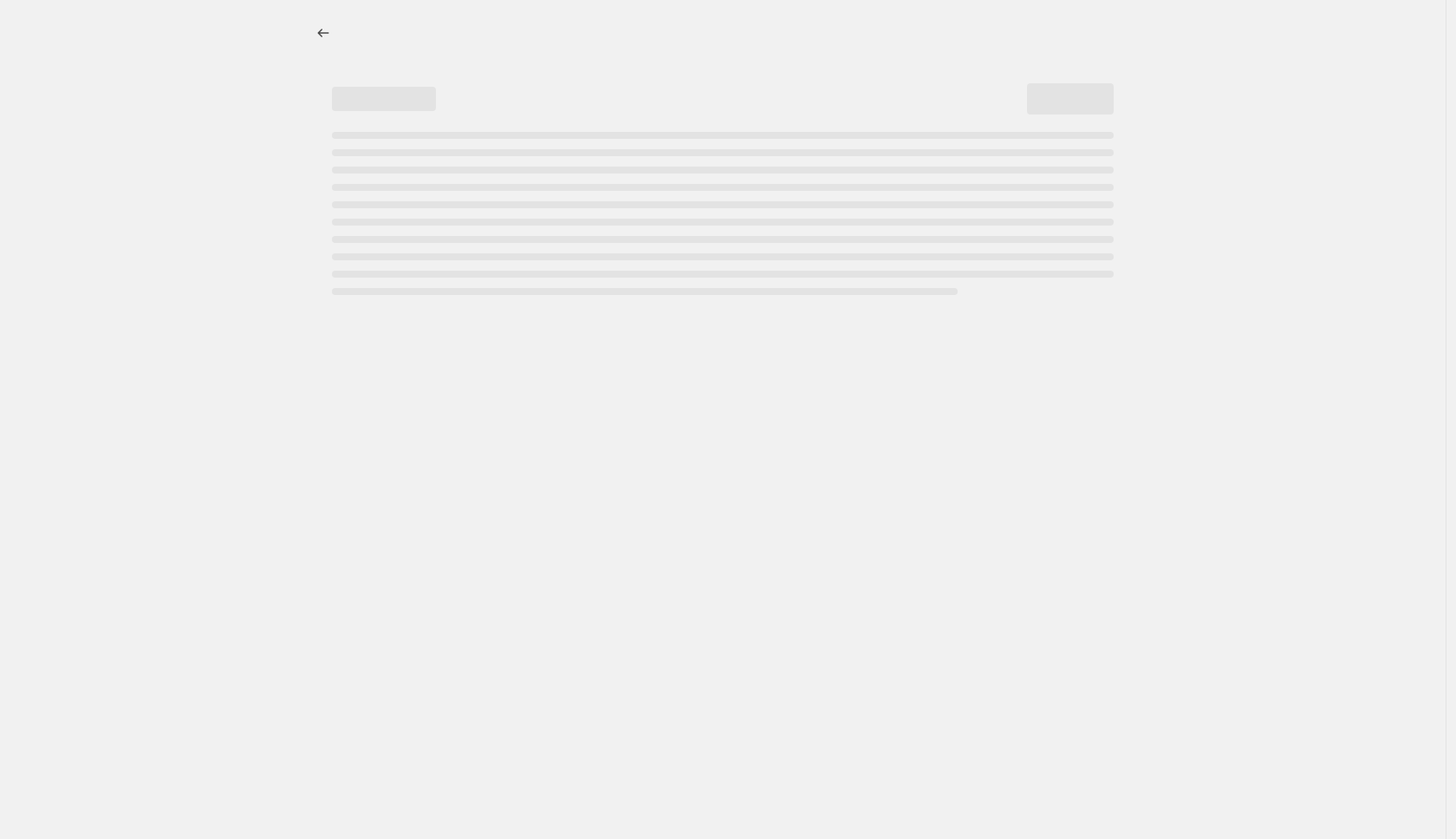
select select "percentage"
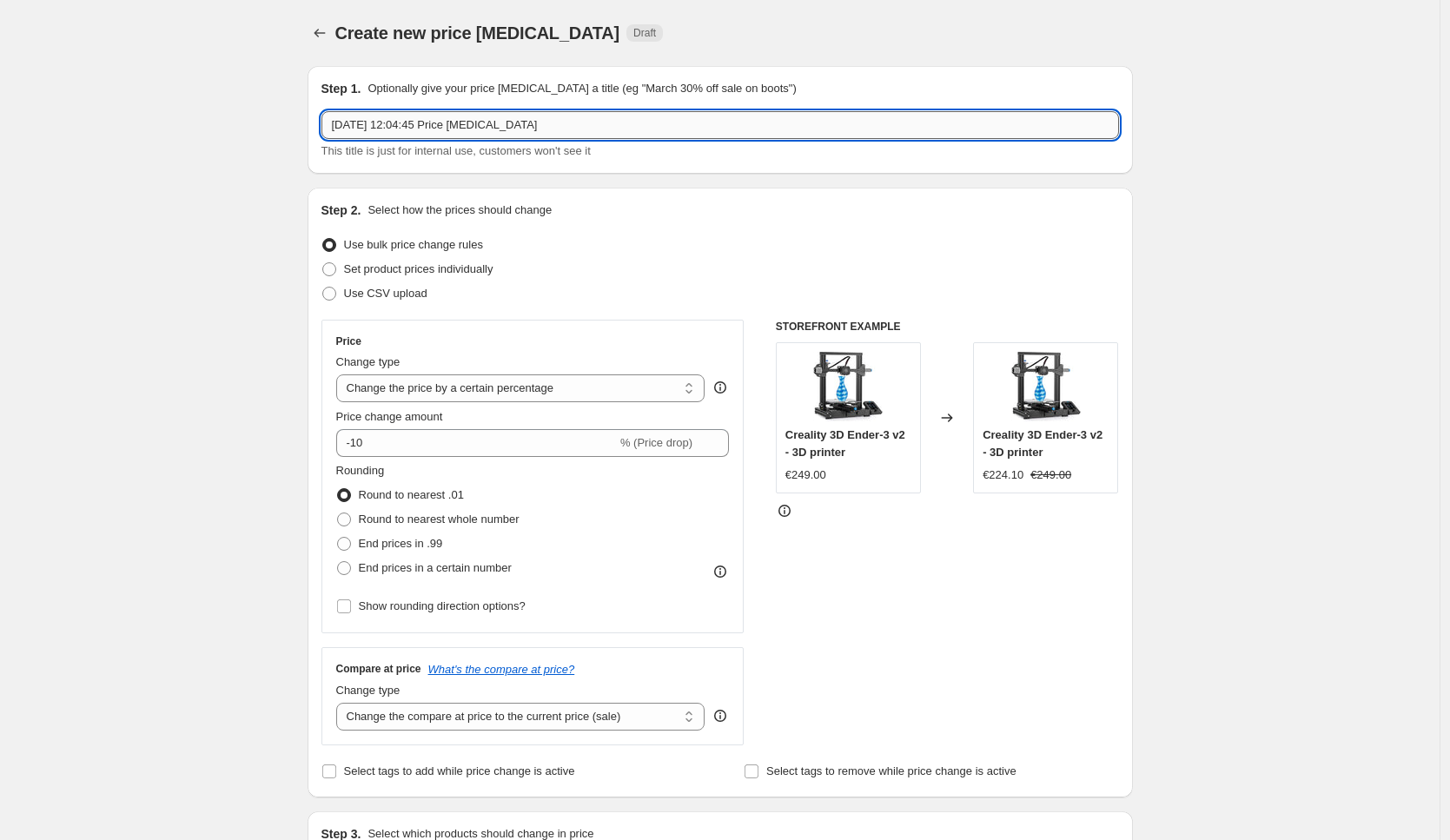
click at [486, 132] on input "15 aug 2025, 12:04:45 Price change job" at bounding box center [720, 125] width 797 height 28
click at [487, 131] on input "15 aug 2025, 12:04:45 Price change job" at bounding box center [720, 125] width 797 height 28
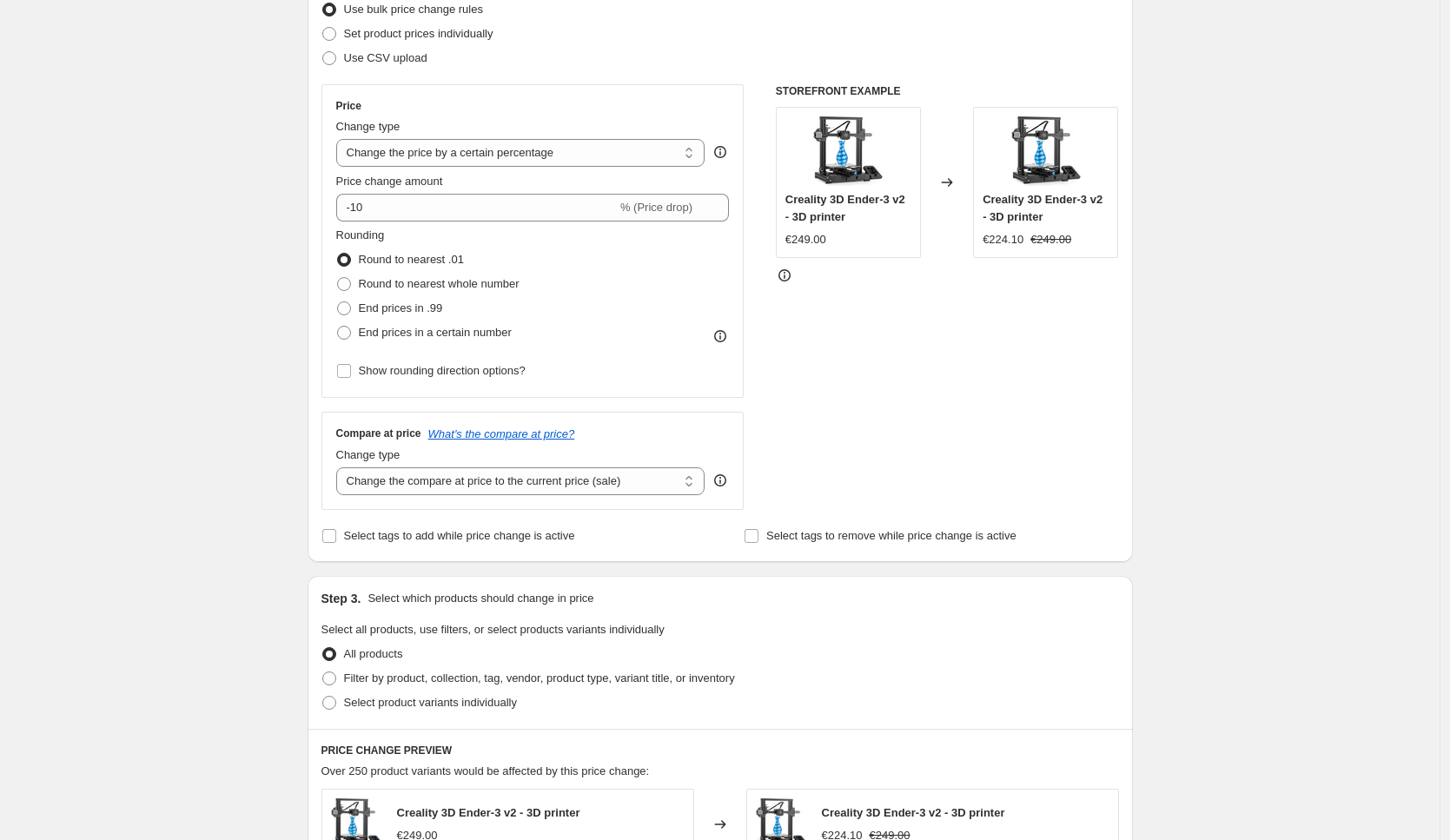
scroll to position [495, 0]
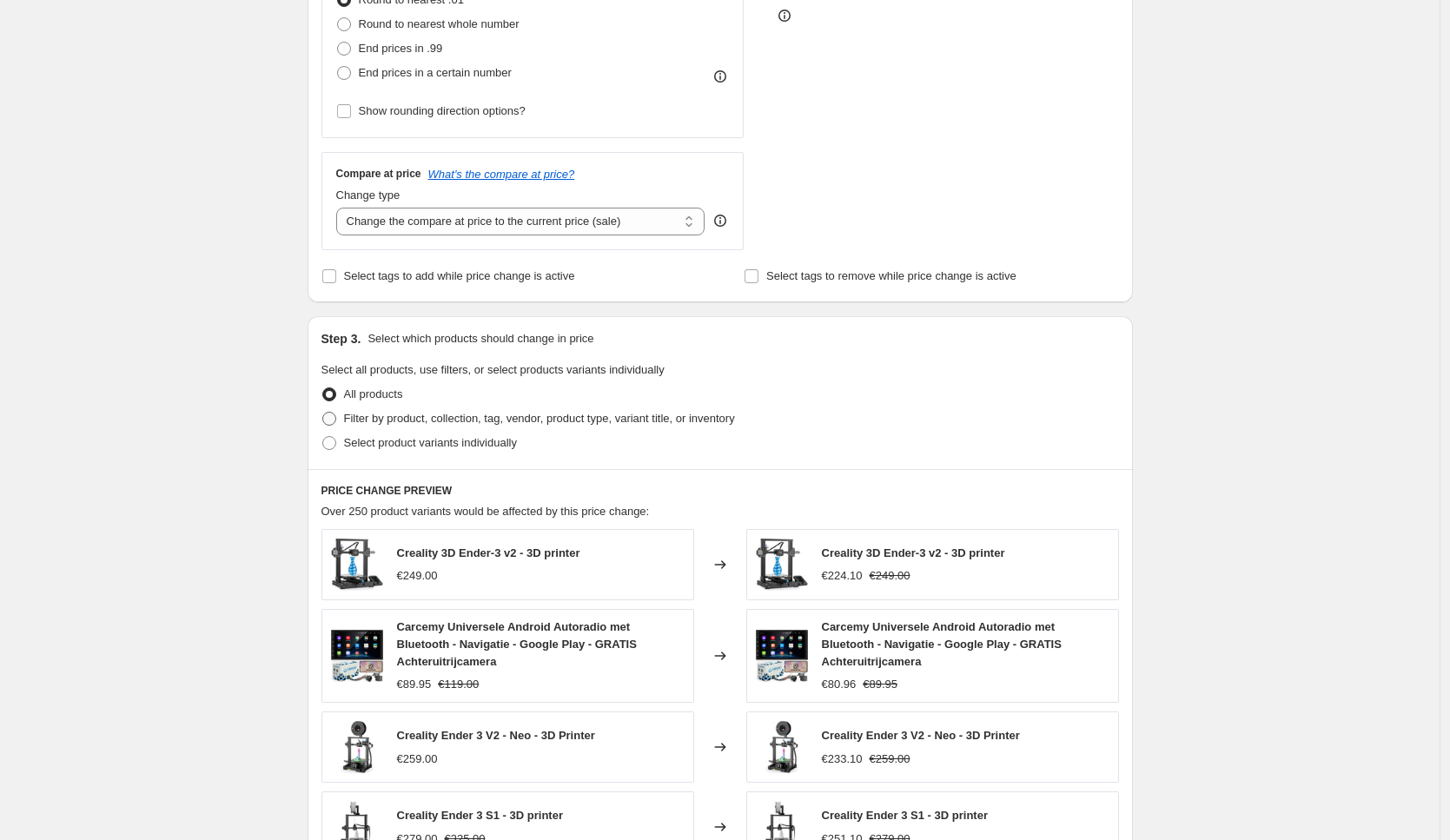
type input "microzey"
click at [402, 413] on span "Filter by product, collection, tag, vendor, product type, variant title, or inv…" at bounding box center [540, 418] width 391 height 13
click at [323, 413] on input "Filter by product, collection, tag, vendor, product type, variant title, or inv…" at bounding box center [322, 412] width 1 height 1
radio input "true"
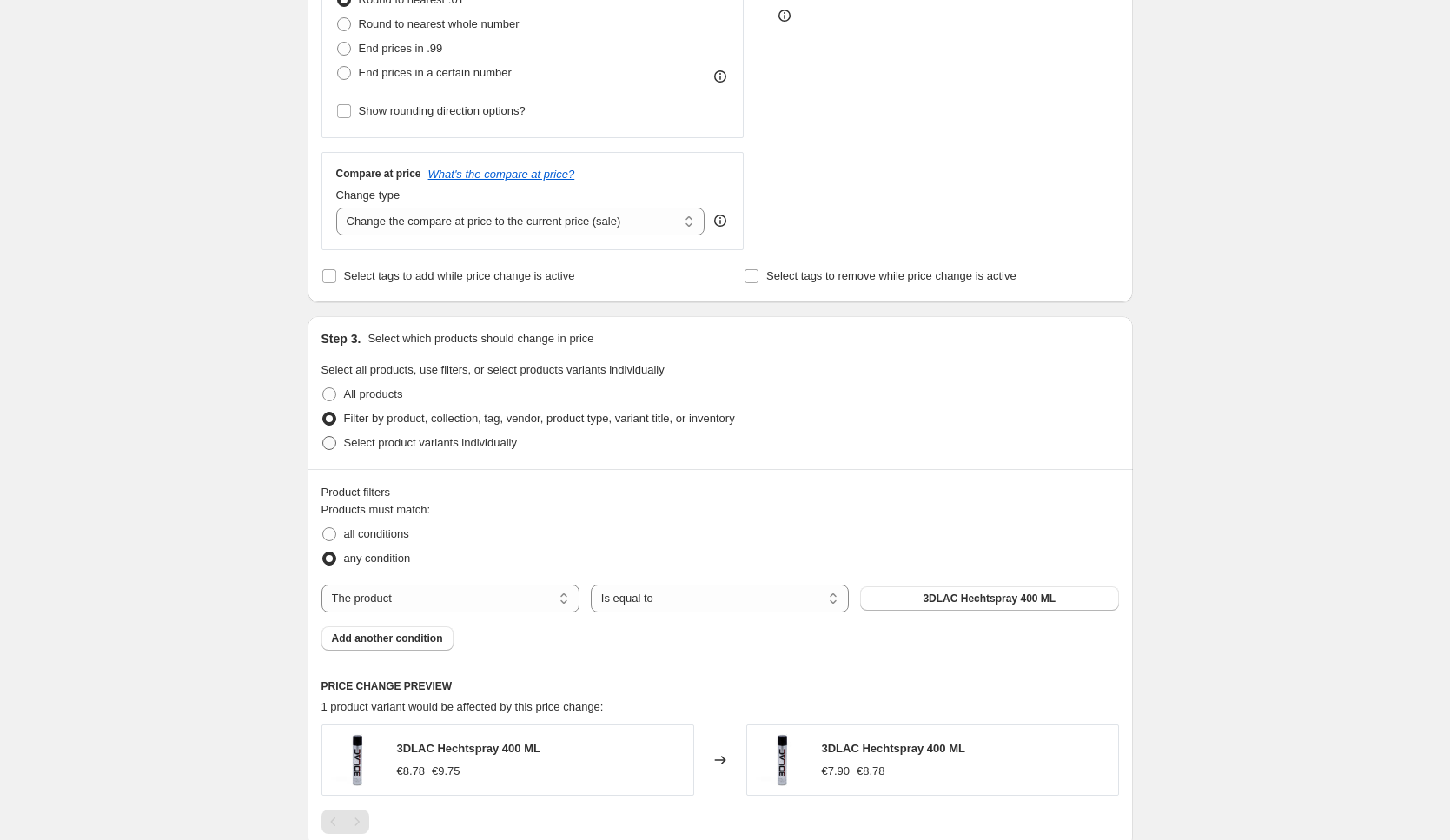
click at [425, 445] on span "Select product variants individually" at bounding box center [430, 442] width 173 height 13
click at [323, 437] on input "Select product variants individually" at bounding box center [322, 436] width 1 height 1
radio input "true"
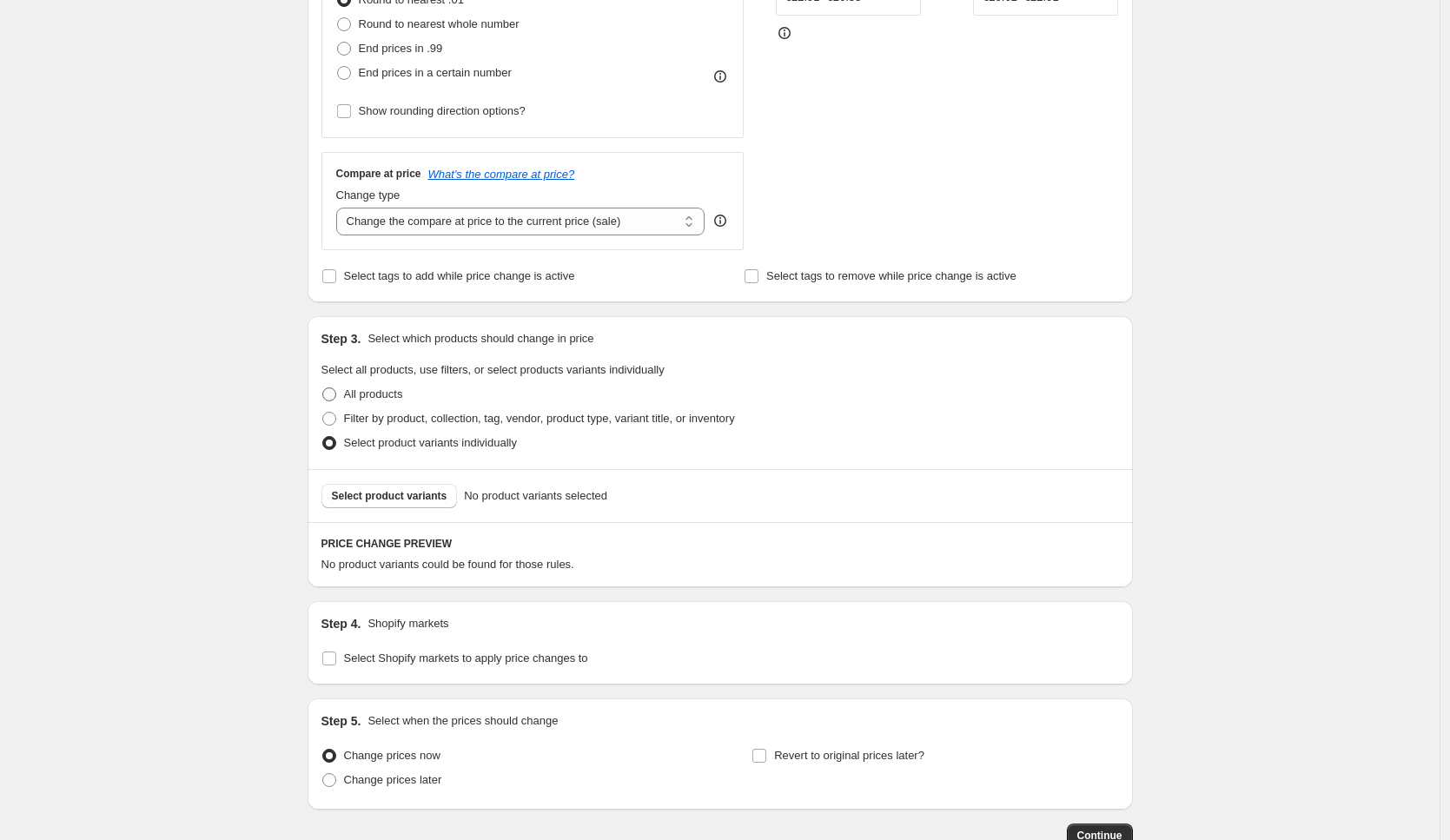
click at [377, 398] on span "All products" at bounding box center [373, 393] width 59 height 13
click at [323, 388] on input "All products" at bounding box center [322, 387] width 1 height 1
radio input "true"
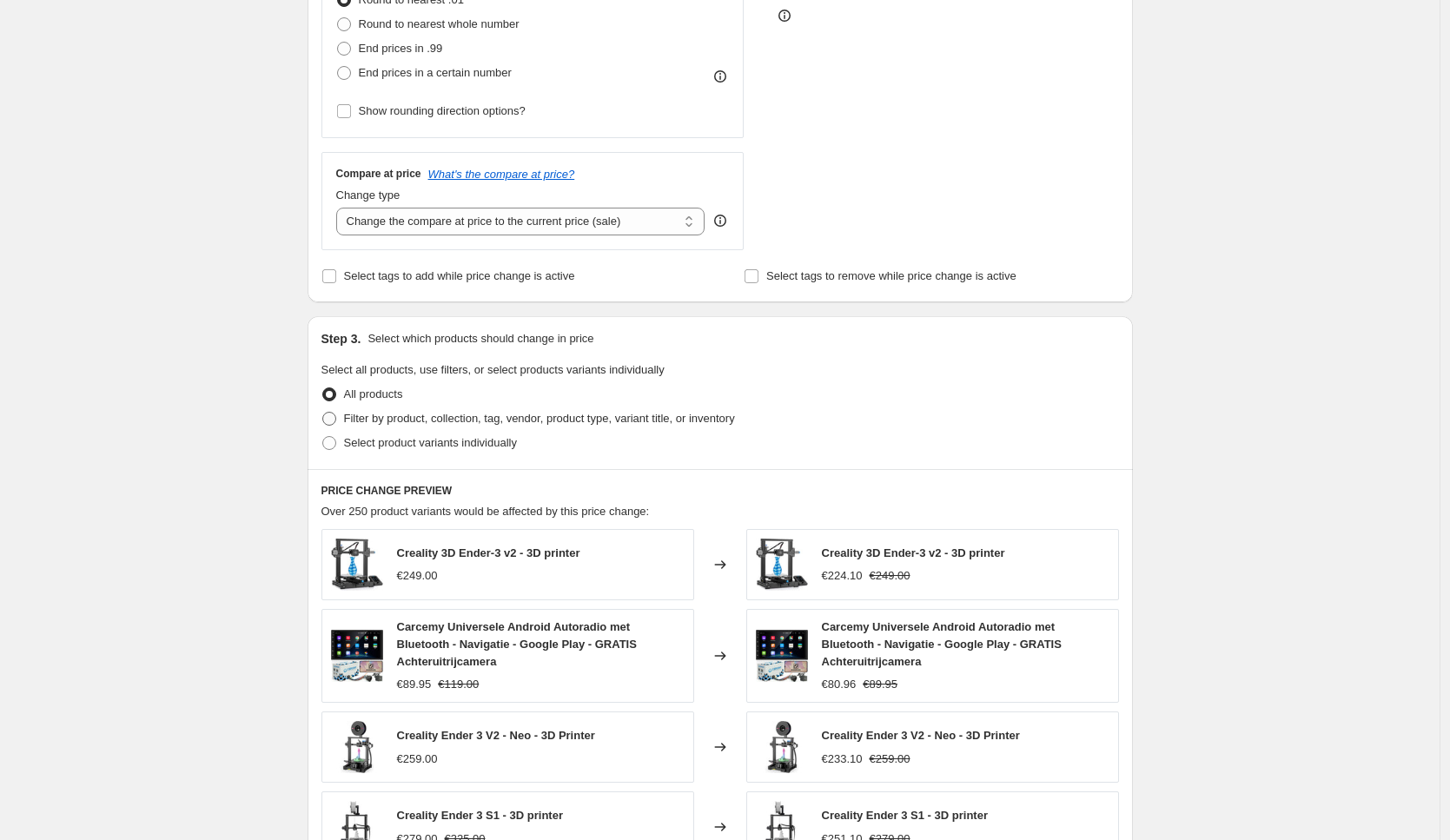
click at [385, 420] on span "Filter by product, collection, tag, vendor, product type, variant title, or inv…" at bounding box center [540, 418] width 391 height 13
click at [323, 413] on input "Filter by product, collection, tag, vendor, product type, variant title, or inv…" at bounding box center [322, 412] width 1 height 1
radio input "true"
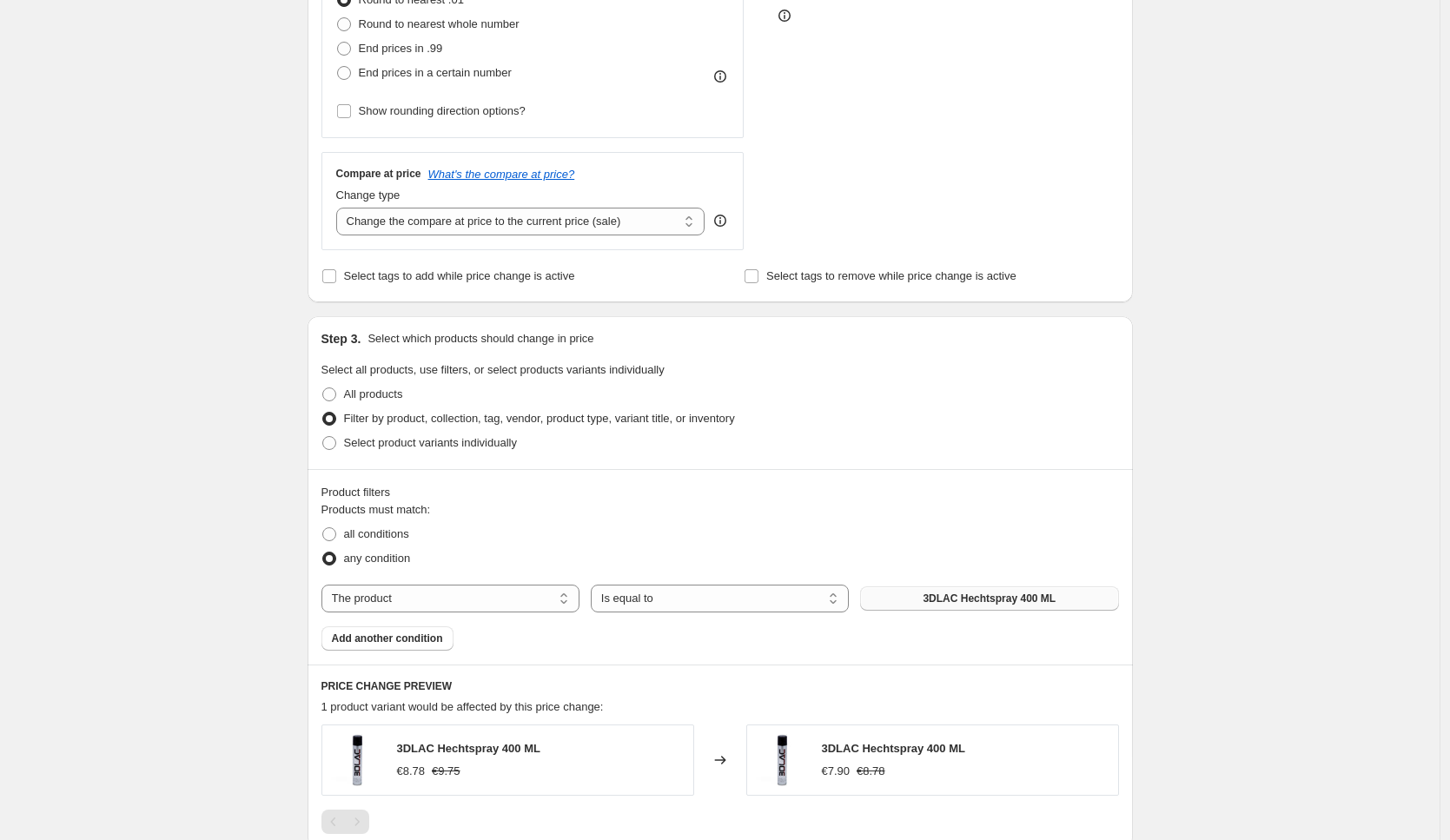
click at [951, 596] on span "3DLAC Hechtspray 400 ML" at bounding box center [989, 598] width 133 height 14
click at [389, 598] on select "The product The product's collection The product's tag The product's vendor The…" at bounding box center [450, 598] width 258 height 28
select select "collection"
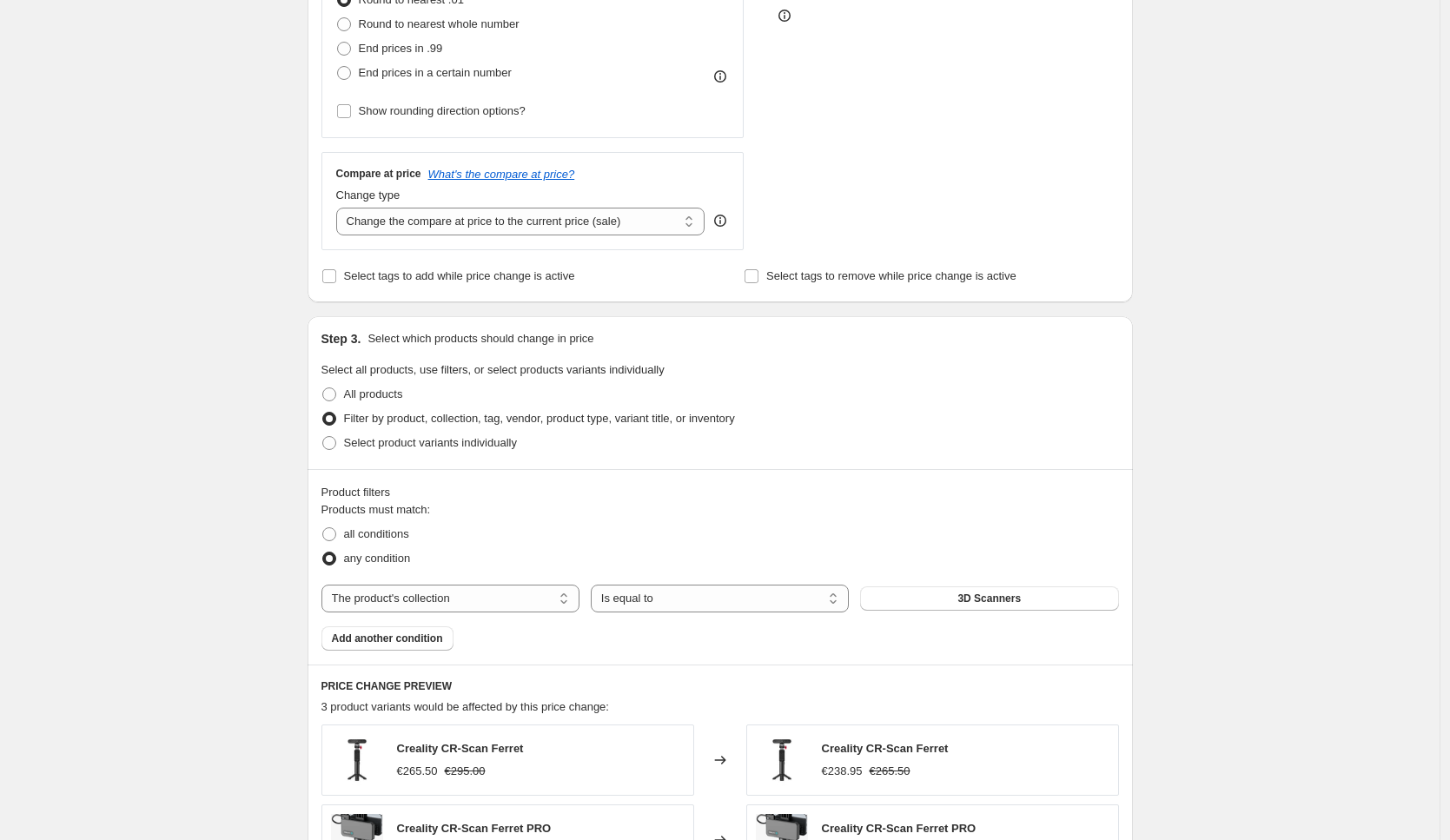
click at [965, 597] on span "3D Scanners" at bounding box center [988, 598] width 63 height 14
click at [358, 538] on span "all conditions" at bounding box center [377, 533] width 65 height 13
click at [323, 528] on input "all conditions" at bounding box center [322, 527] width 1 height 1
radio input "true"
click at [979, 599] on span "3D Scanners" at bounding box center [988, 598] width 63 height 14
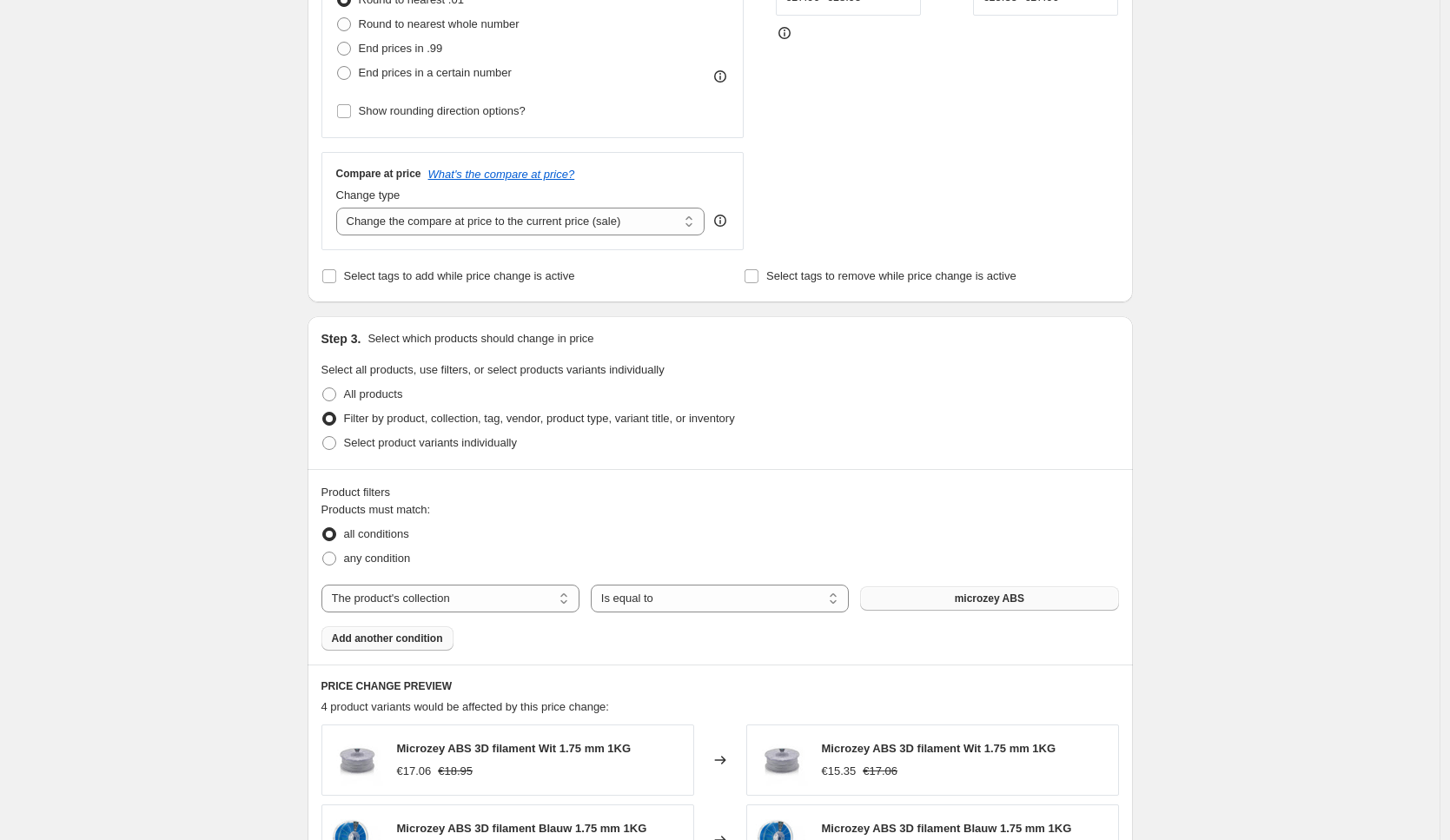
click at [388, 633] on span "Add another condition" at bounding box center [387, 639] width 111 height 14
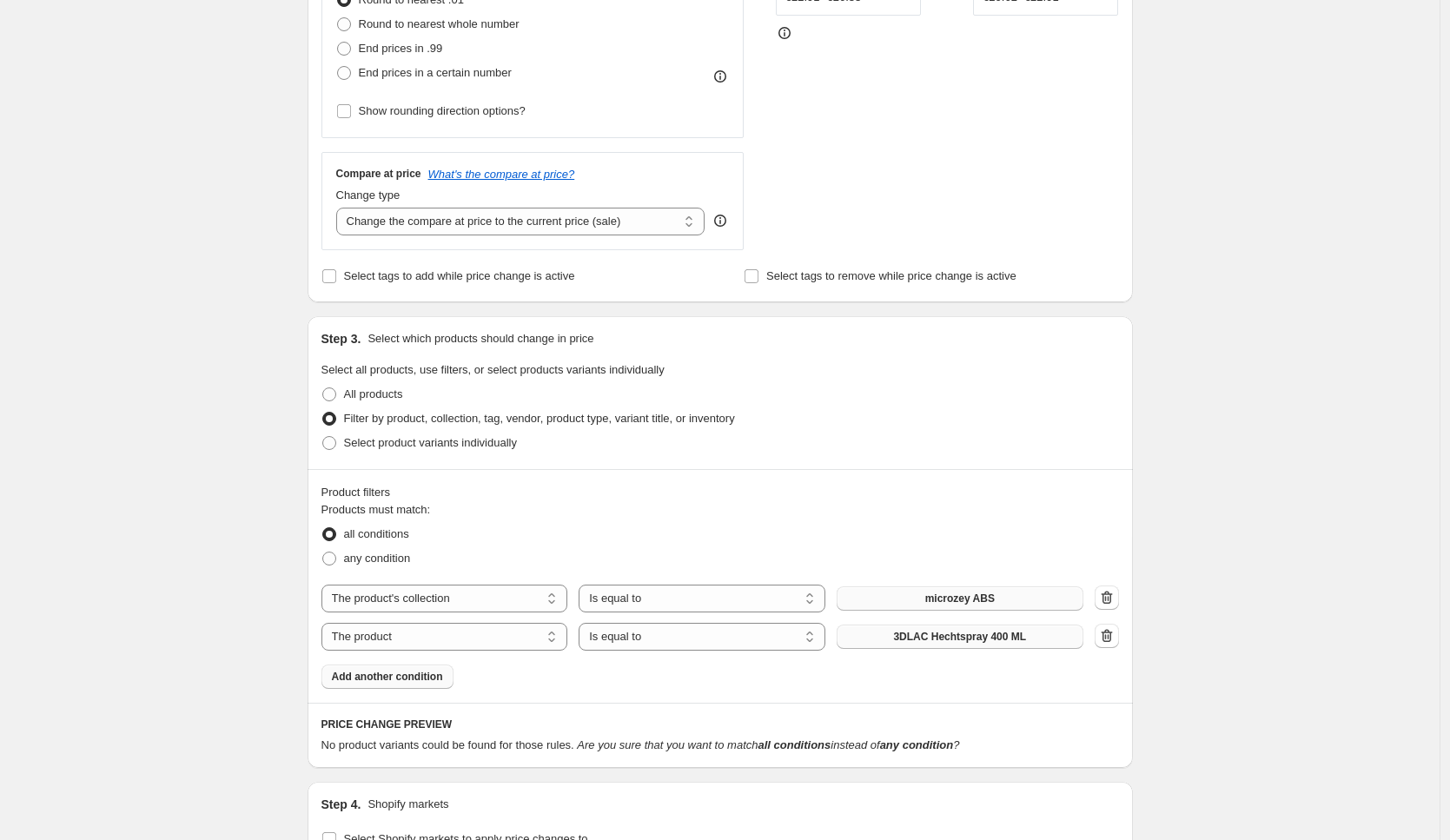
click at [998, 643] on button "3DLAC Hechtspray 400 ML" at bounding box center [960, 637] width 247 height 25
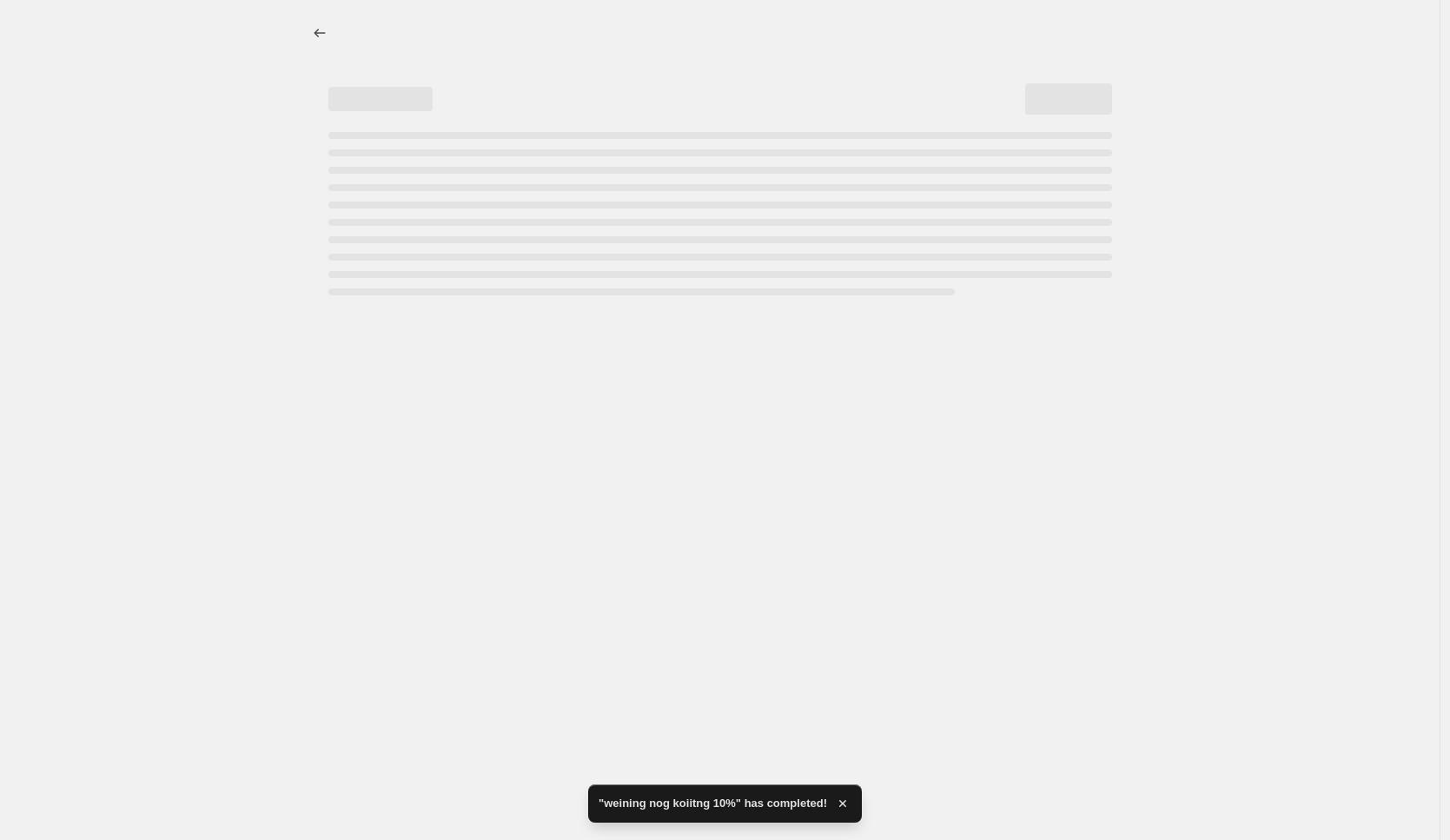
select select "percentage"
select select "collection"
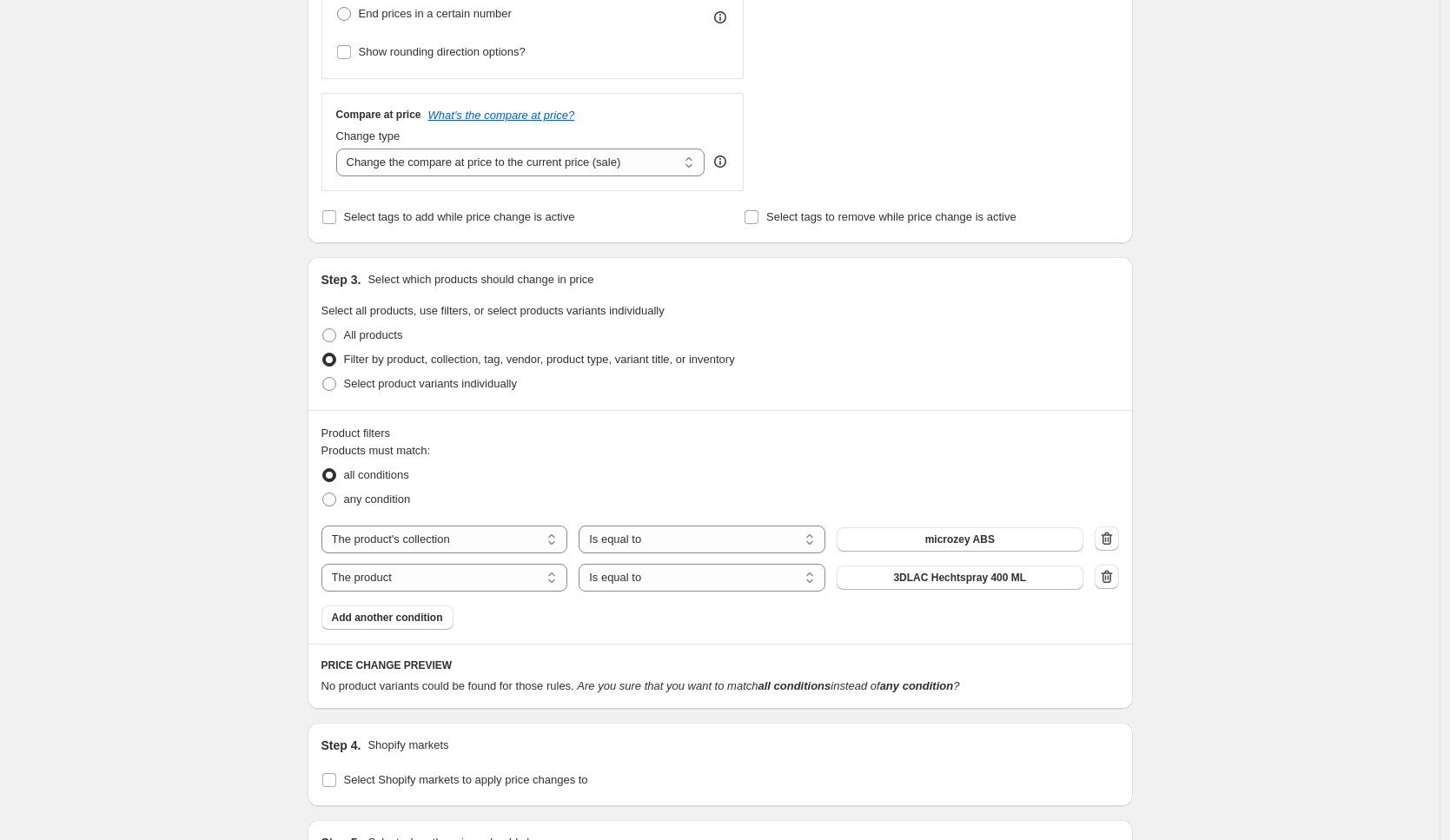
scroll to position [590, 0]
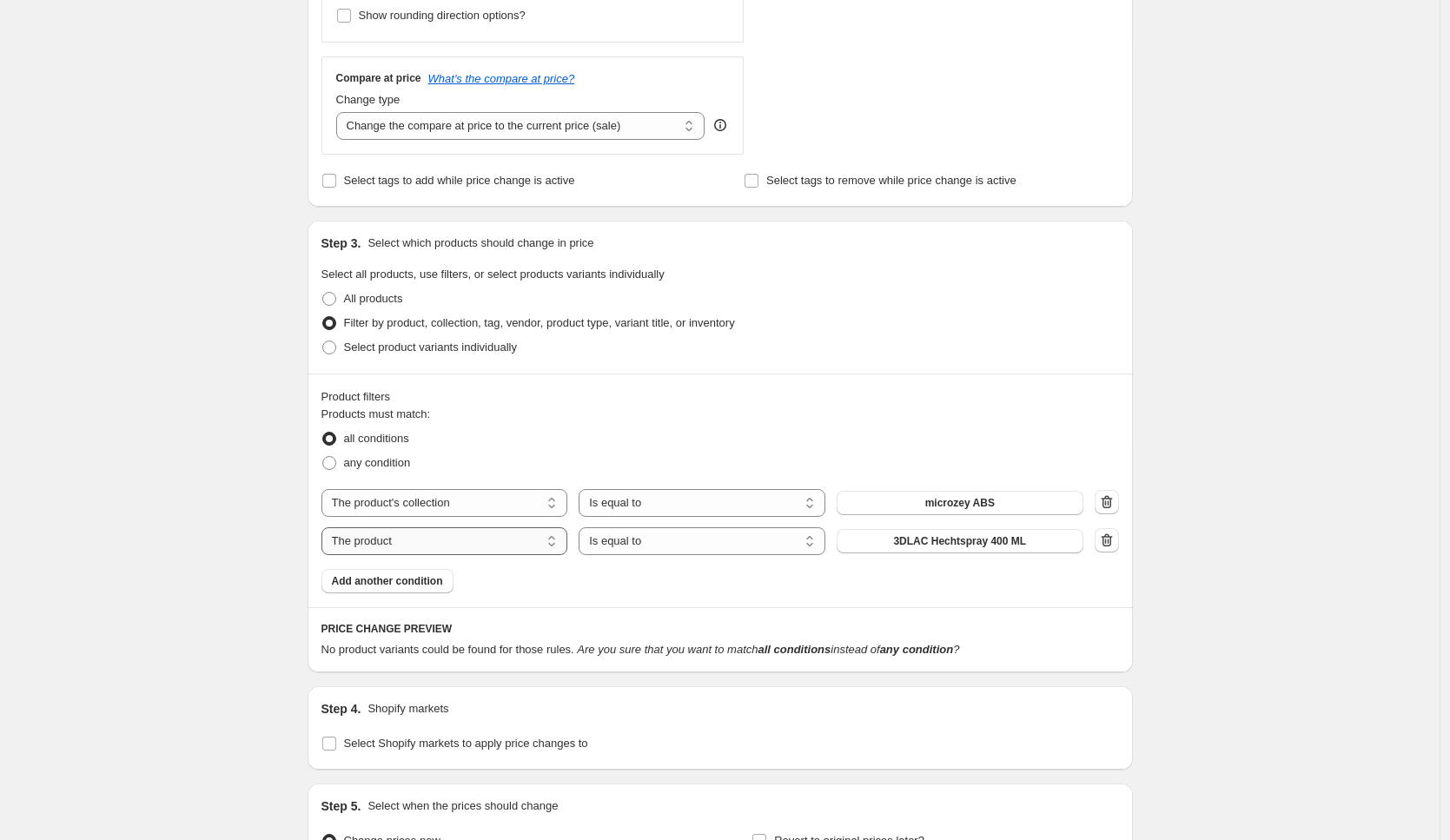
click at [435, 545] on select "The product The product's collection The product's tag The product's vendor The…" at bounding box center [445, 541] width 247 height 28
select select "collection"
click at [1119, 540] on button "button" at bounding box center [1107, 540] width 25 height 25
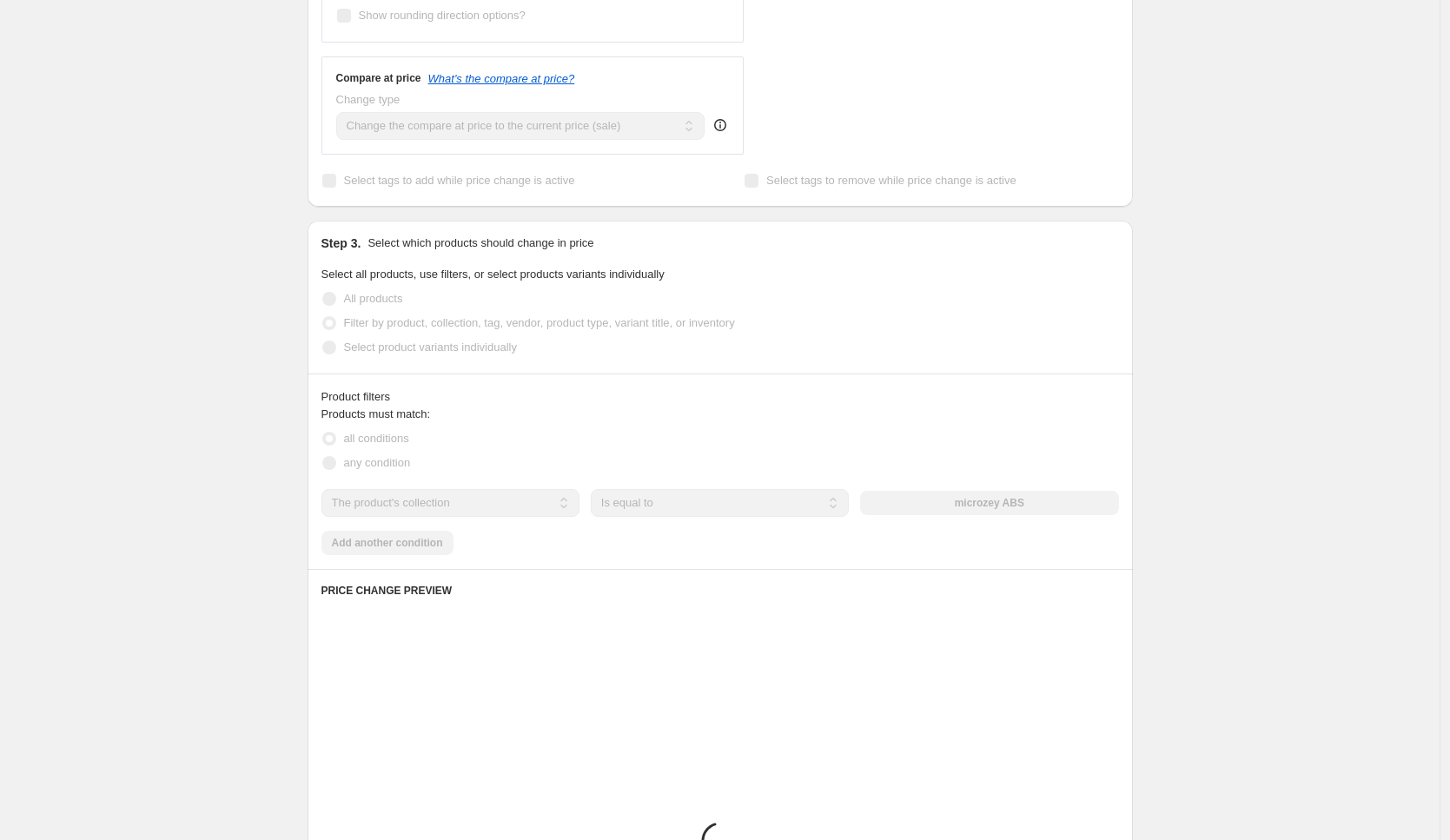
click at [1119, 514] on div "The product The product's collection The product's tag The product's vendor The…" at bounding box center [720, 503] width 797 height 28
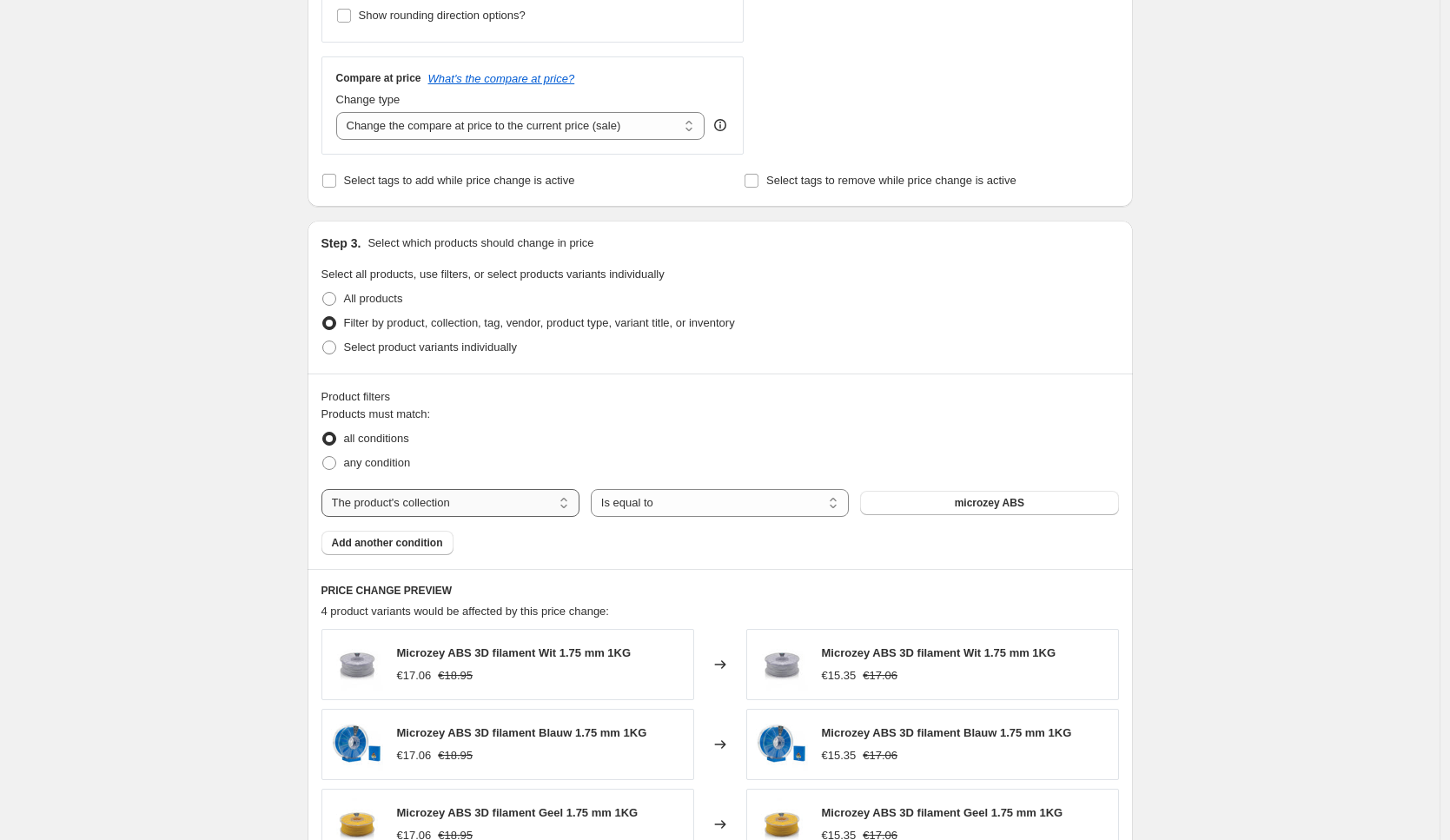
click at [500, 489] on select "The product The product's collection The product's tag The product's vendor The…" at bounding box center [450, 503] width 258 height 28
select select "vendor"
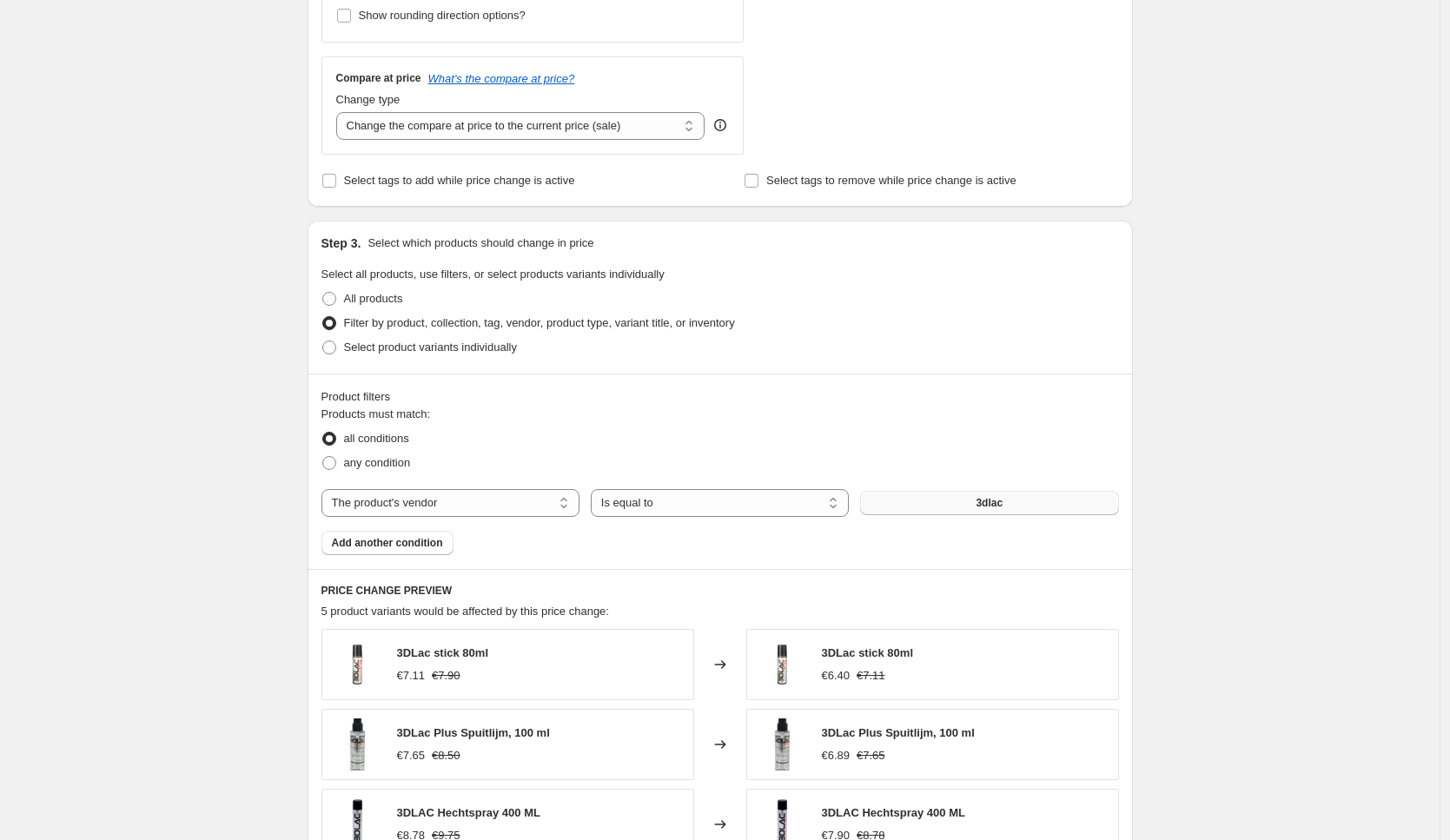
click at [1002, 504] on span "3dlac" at bounding box center [988, 503] width 27 height 14
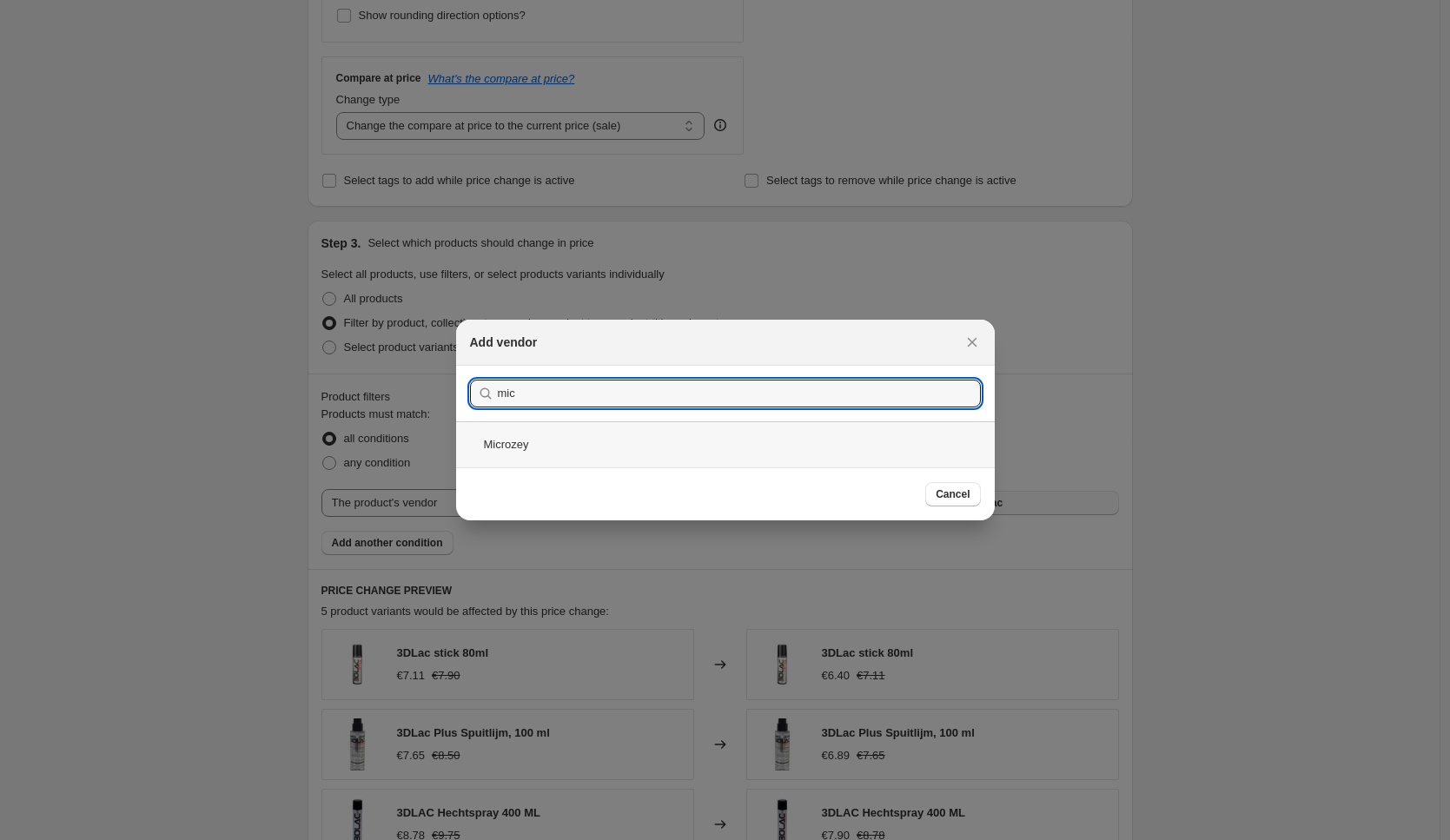
type input "mic"
click at [591, 454] on div "Microzey" at bounding box center [725, 444] width 539 height 46
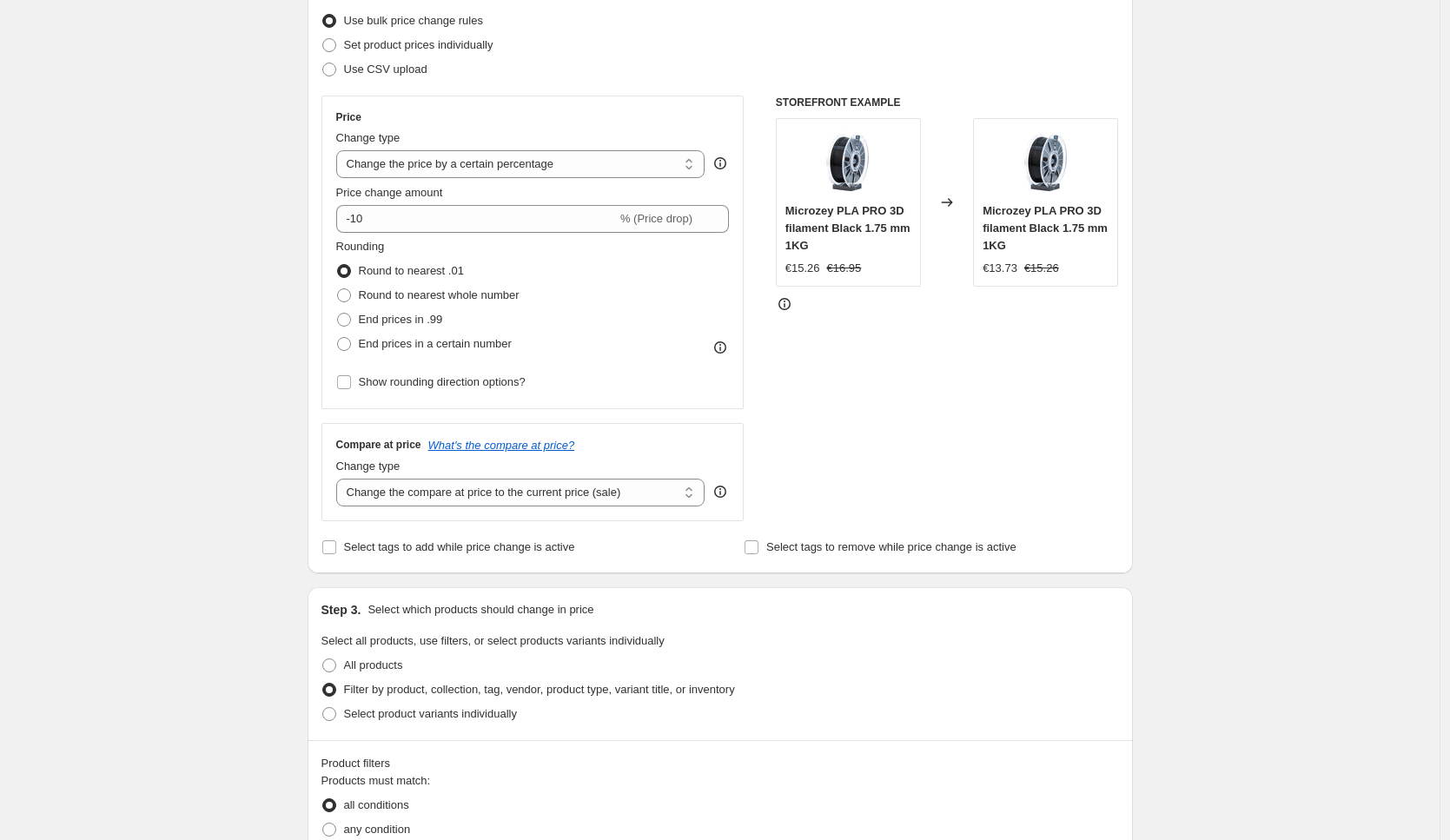
scroll to position [204, 0]
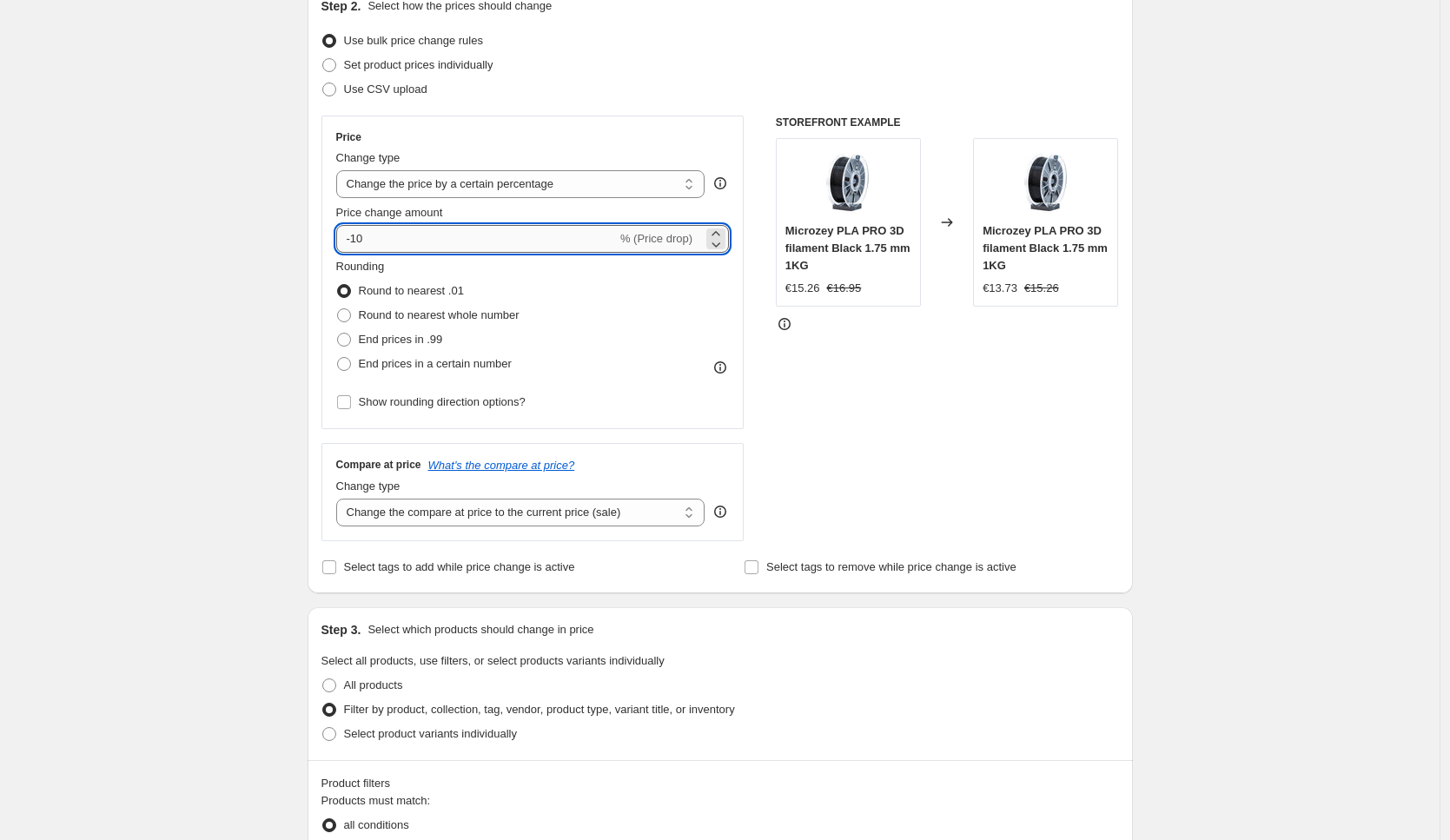
click at [448, 242] on input "-10" at bounding box center [477, 239] width 280 height 28
type input "-1"
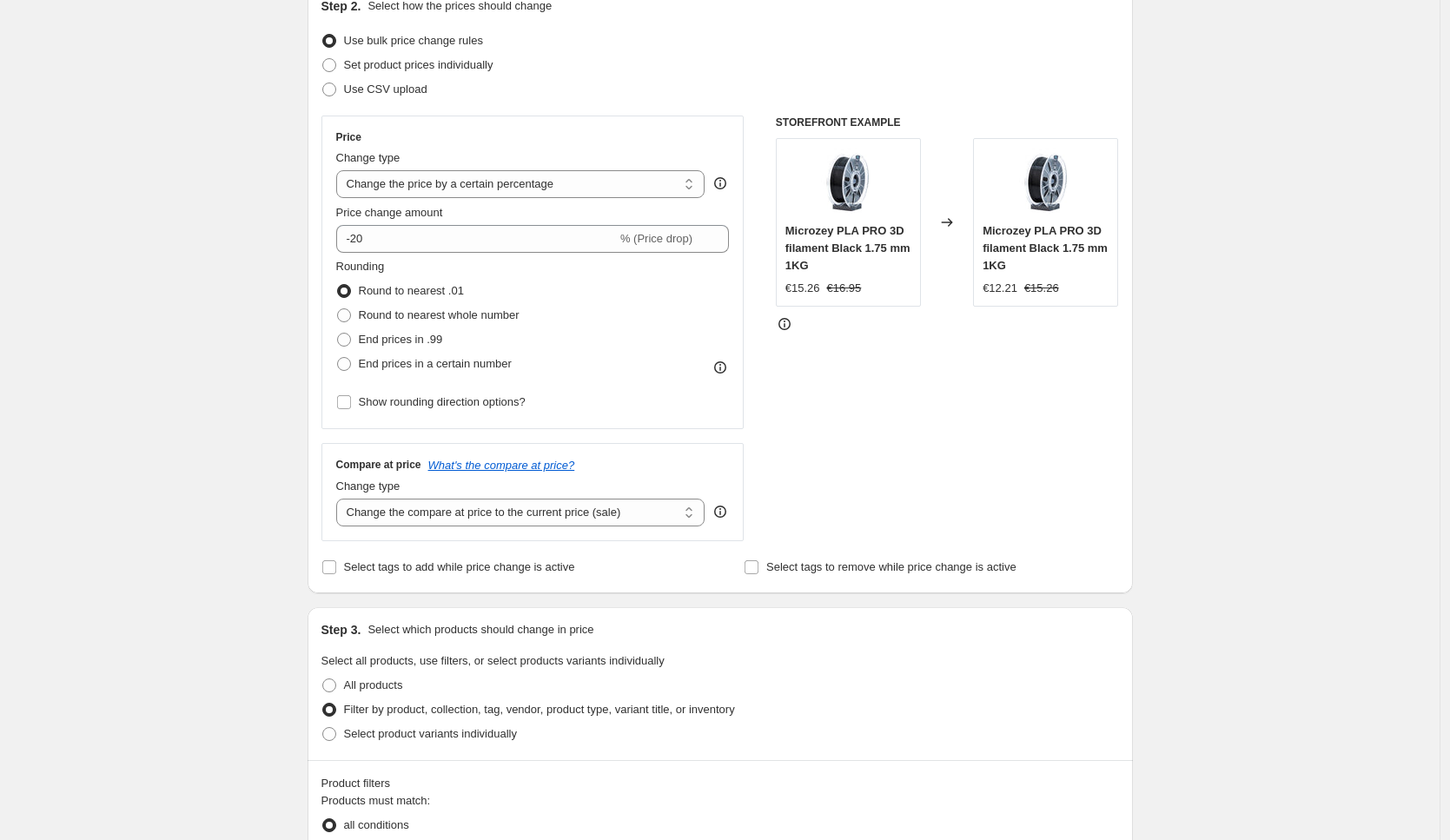
click at [972, 427] on div "STOREFRONT EXAMPLE Microzey PLA PRO 3D filament Black 1.75 mm 1KG €15.26 €16.95…" at bounding box center [947, 328] width 343 height 426
click at [460, 194] on select "Change the price to a certain amount Change the price by a certain amount Chang…" at bounding box center [520, 184] width 369 height 28
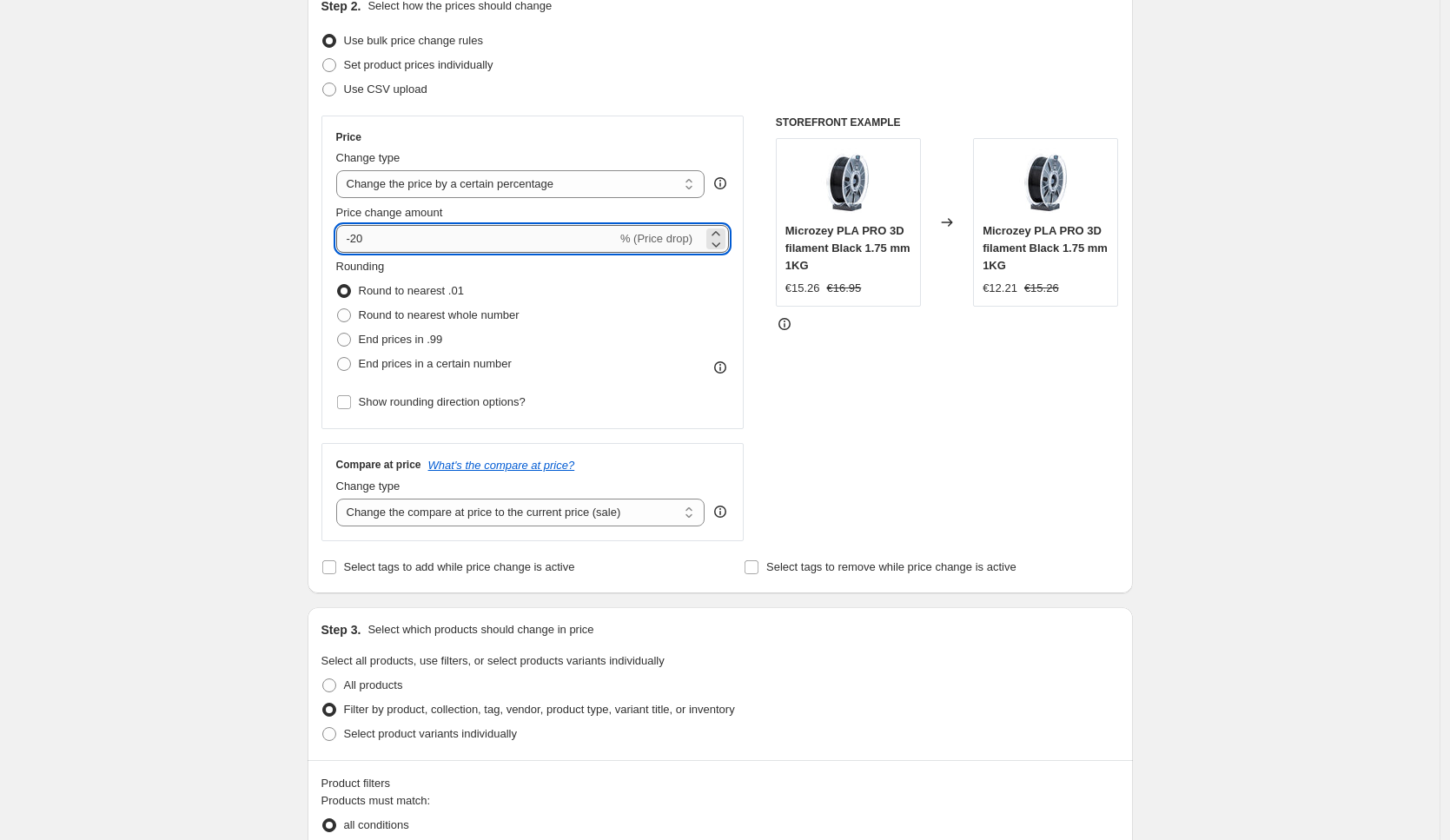
click at [382, 236] on input "-20" at bounding box center [477, 239] width 280 height 28
type input "-2"
click at [881, 416] on div "STOREFRONT EXAMPLE Microzey PLA PRO 3D filament Black 1.75 mm 1KG €15.26 €16.95…" at bounding box center [947, 328] width 343 height 426
click at [465, 243] on input "-30" at bounding box center [477, 239] width 280 height 28
type input "-3"
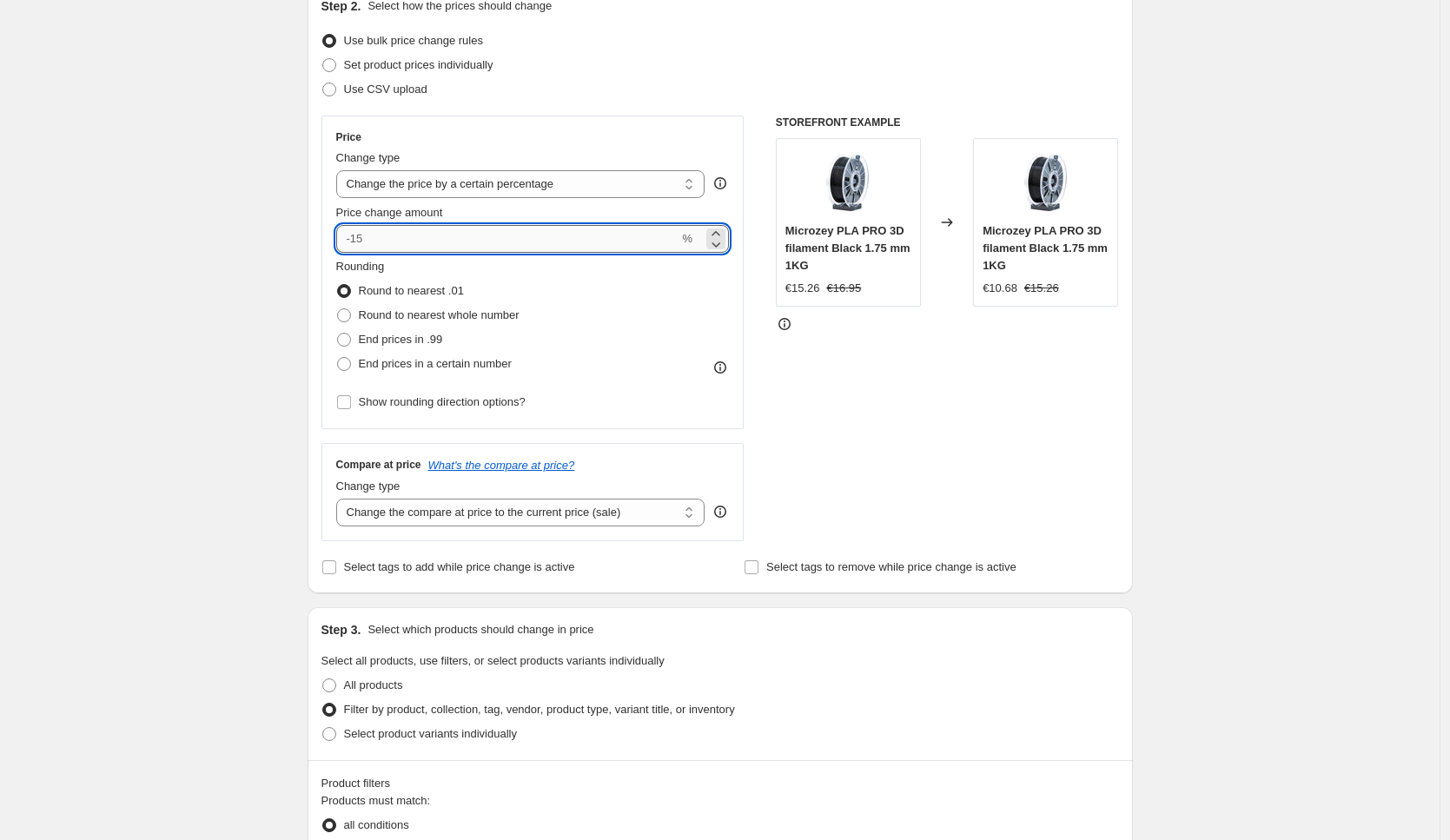
type input "-5"
type input "-35"
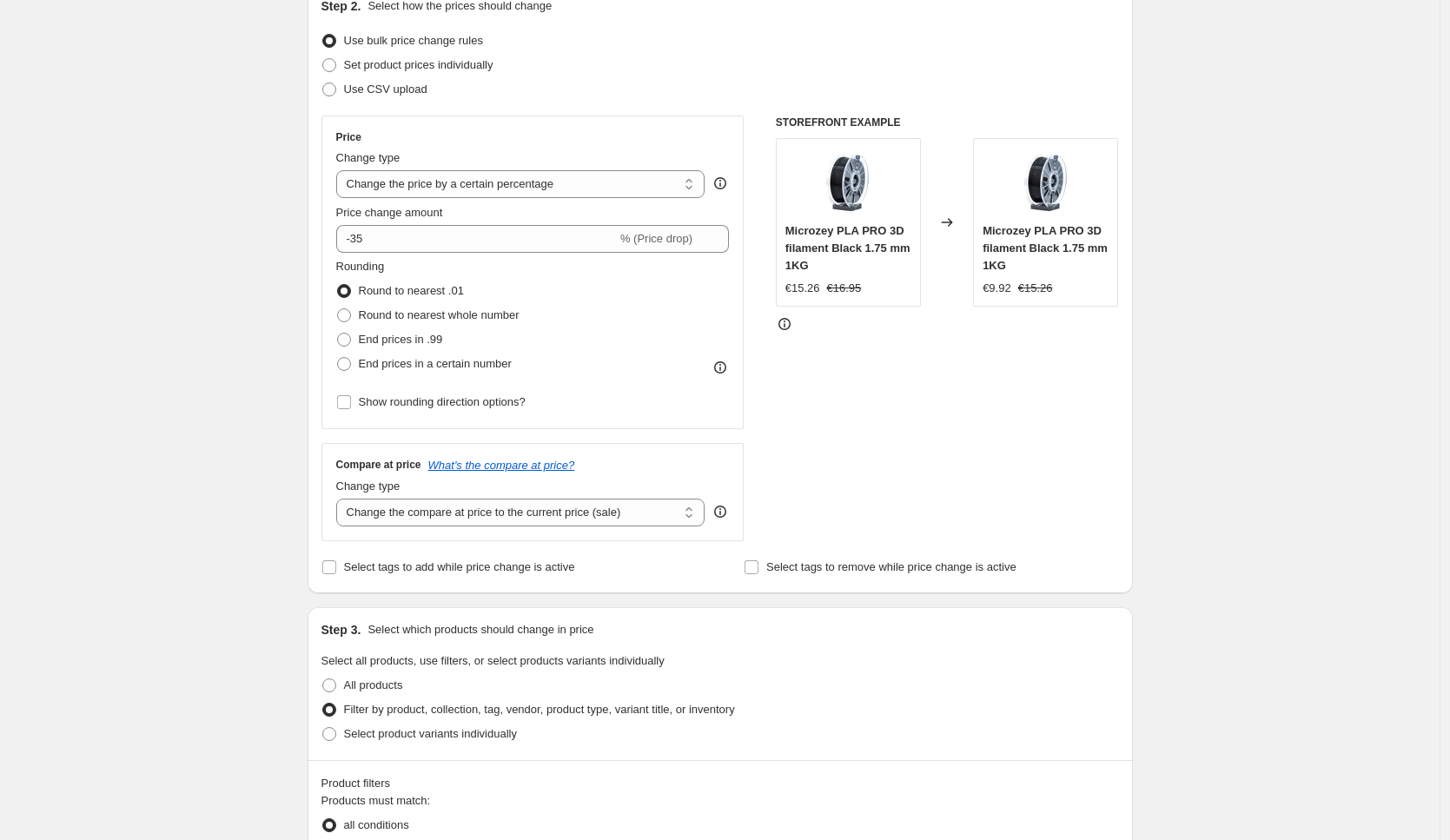
click at [900, 422] on div "STOREFRONT EXAMPLE Microzey PLA PRO 3D filament Black 1.75 mm 1KG €15.26 €16.95…" at bounding box center [947, 328] width 343 height 426
click at [407, 336] on span "End prices in .99" at bounding box center [400, 339] width 84 height 13
click at [338, 334] on input "End prices in .99" at bounding box center [337, 333] width 1 height 1
radio input "true"
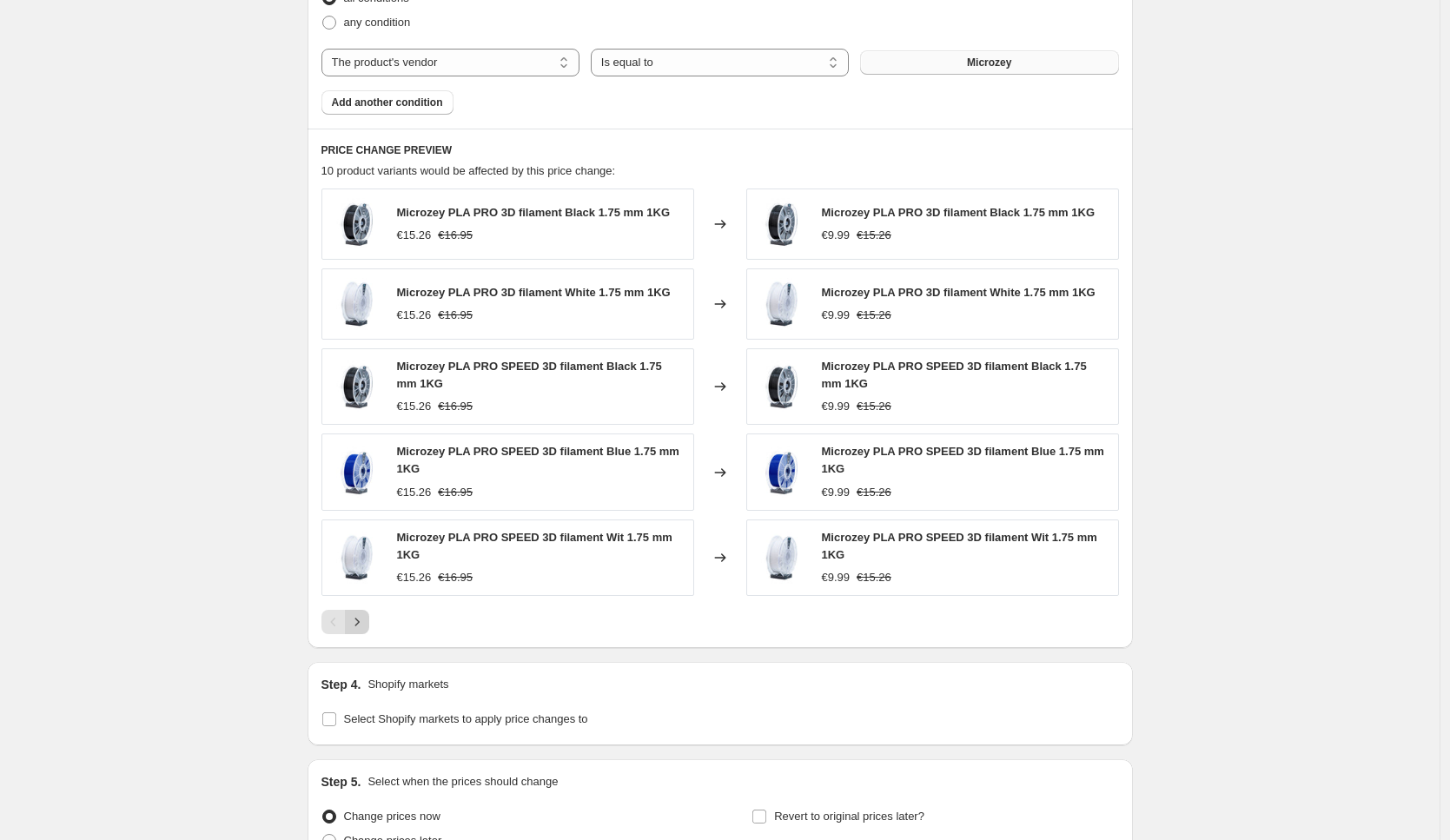
click at [356, 617] on icon "Next" at bounding box center [357, 622] width 18 height 18
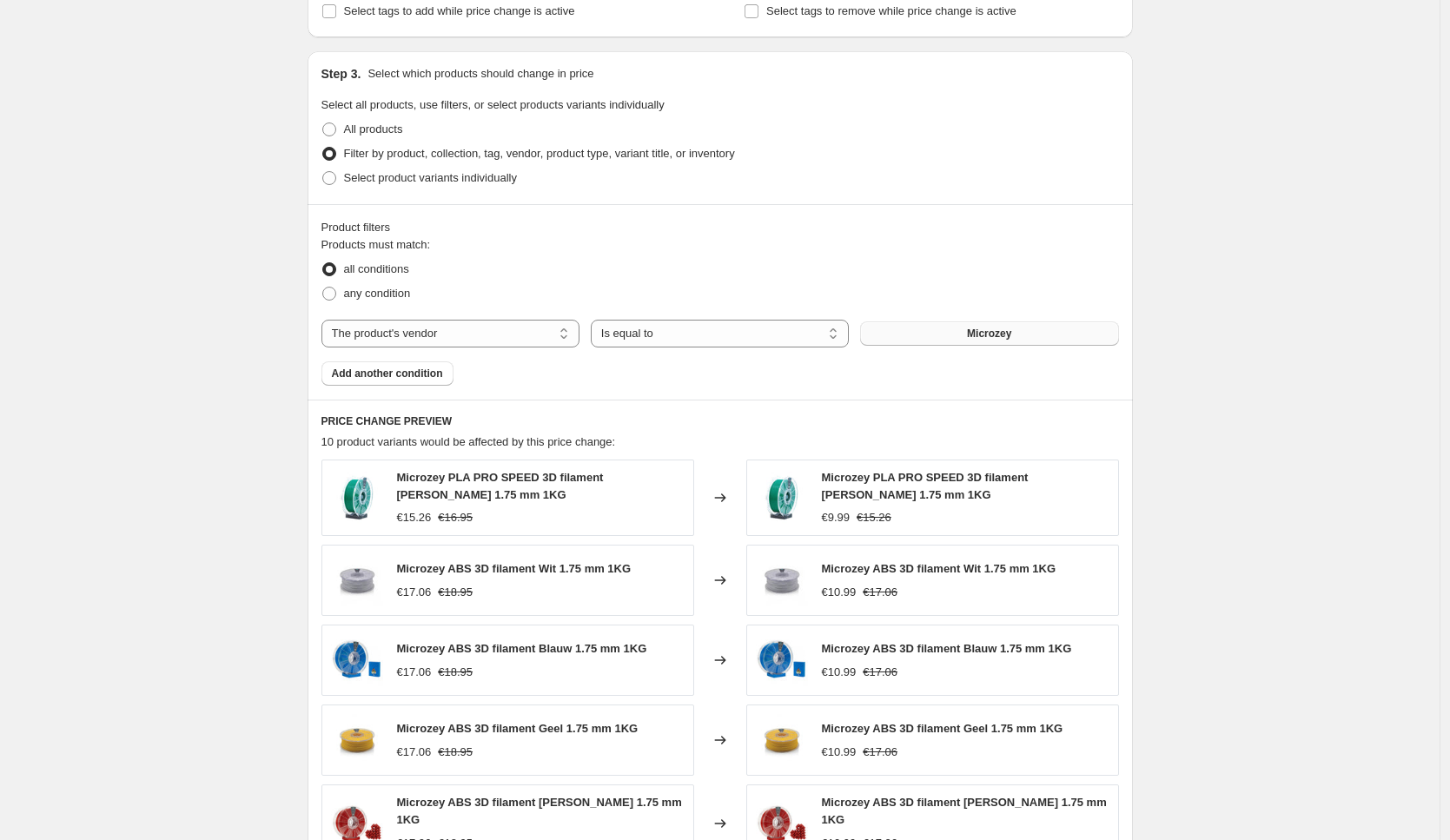
scroll to position [215, 0]
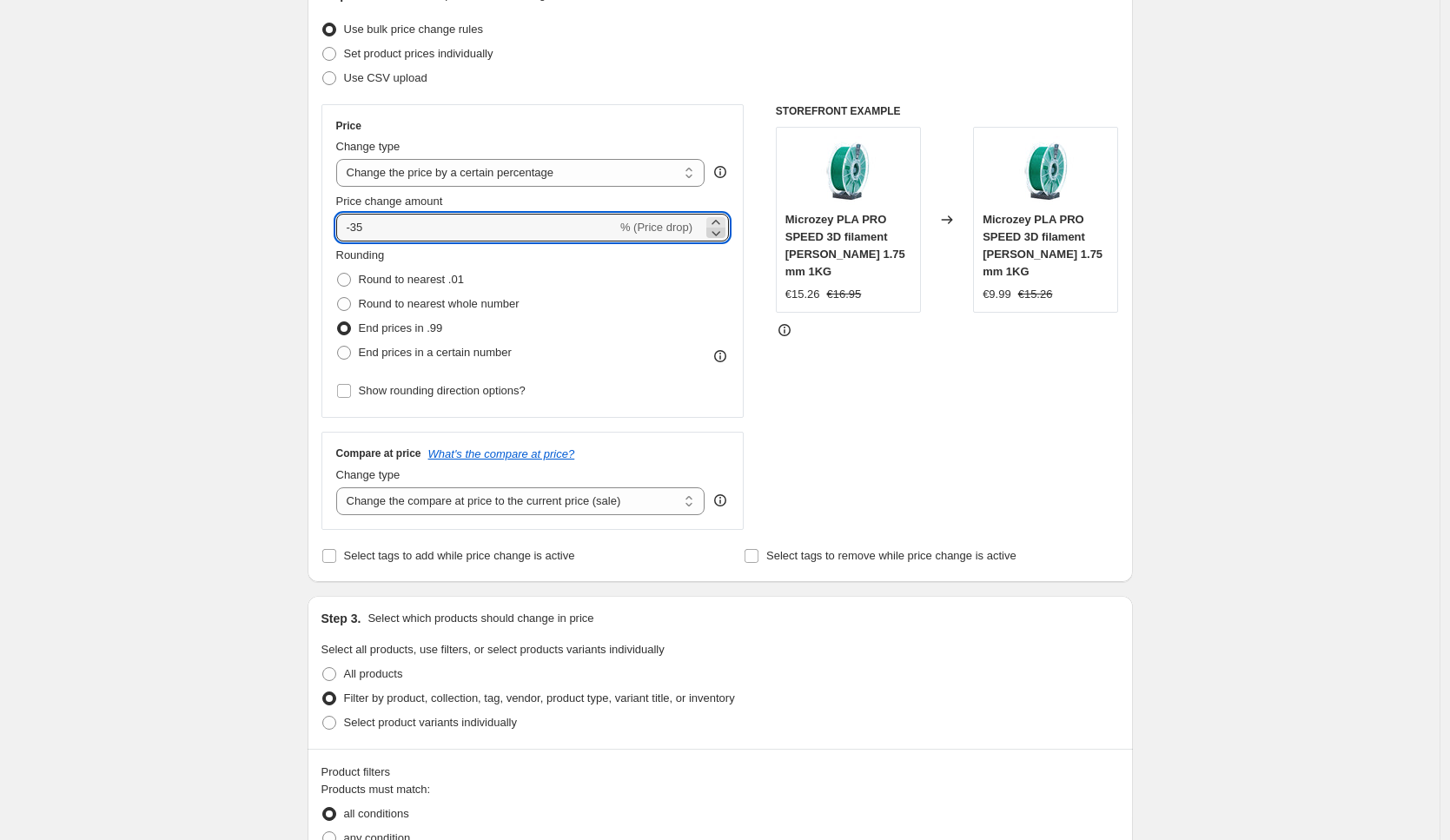
click at [718, 230] on icon at bounding box center [716, 233] width 18 height 18
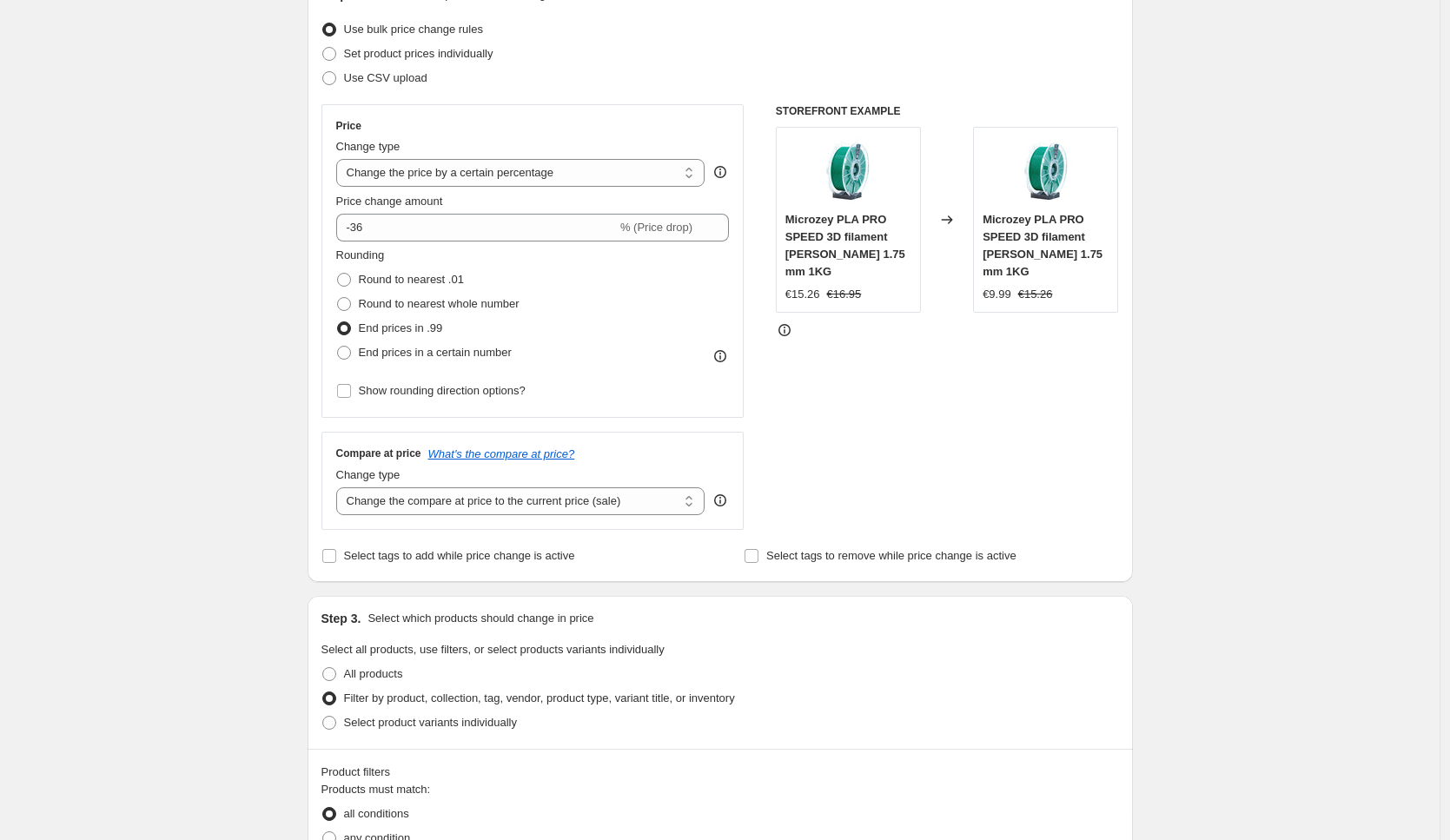
click at [1093, 430] on div "STOREFRONT EXAMPLE Microzey PLA PRO SPEED 3D filament Groen 1.75 mm 1KG €15.26 …" at bounding box center [947, 317] width 343 height 426
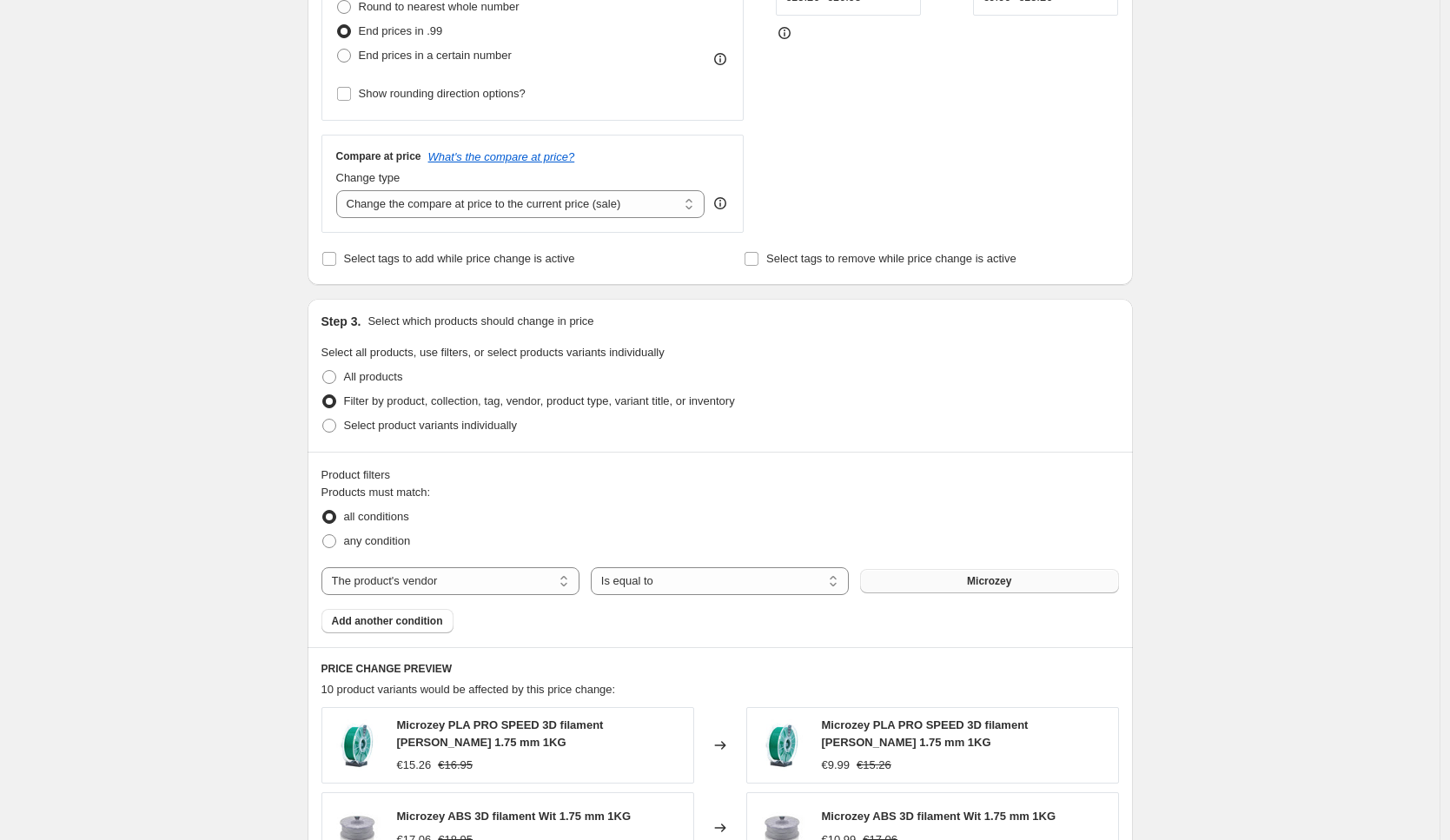
scroll to position [1194, 0]
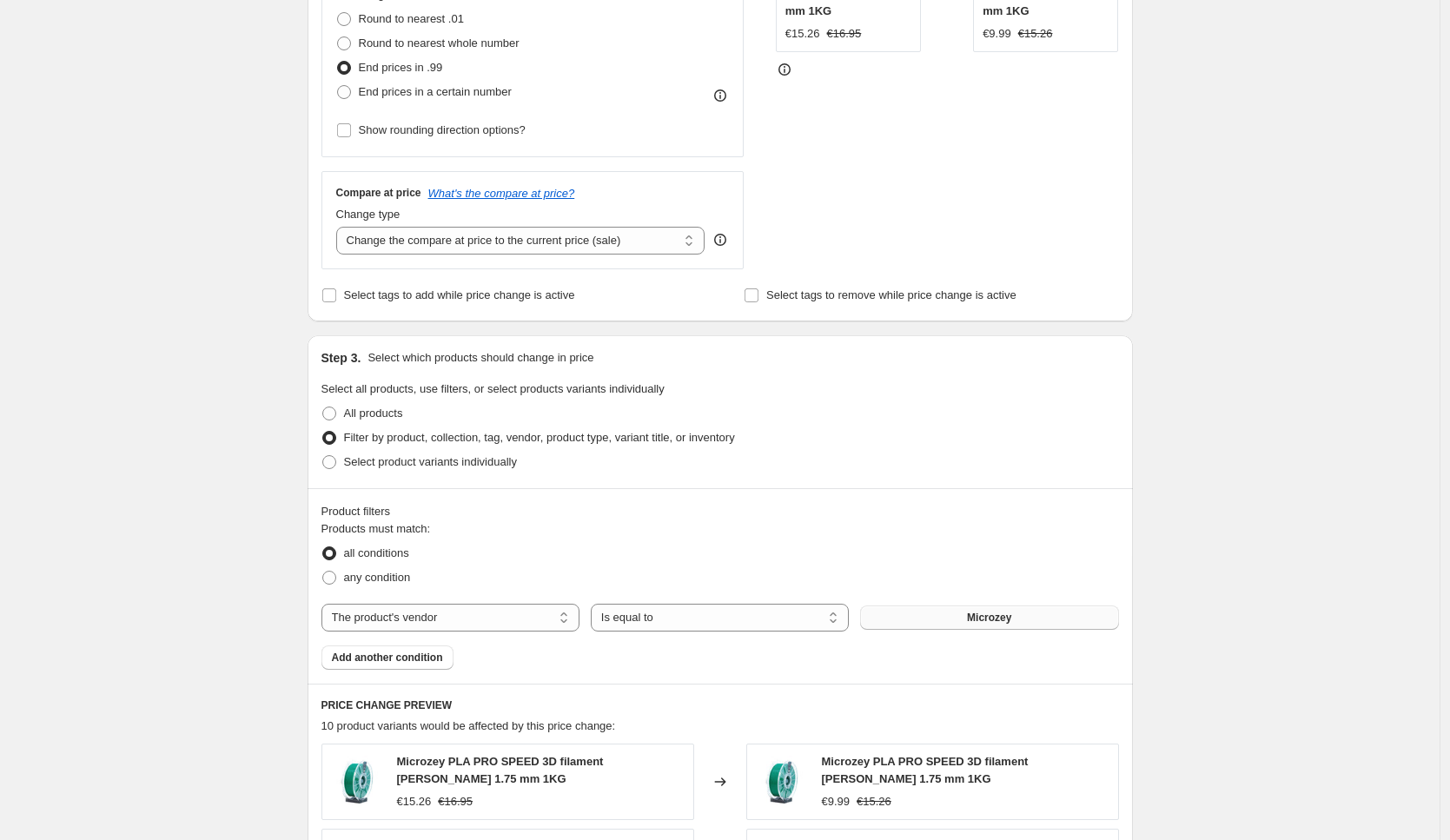
scroll to position [168, 0]
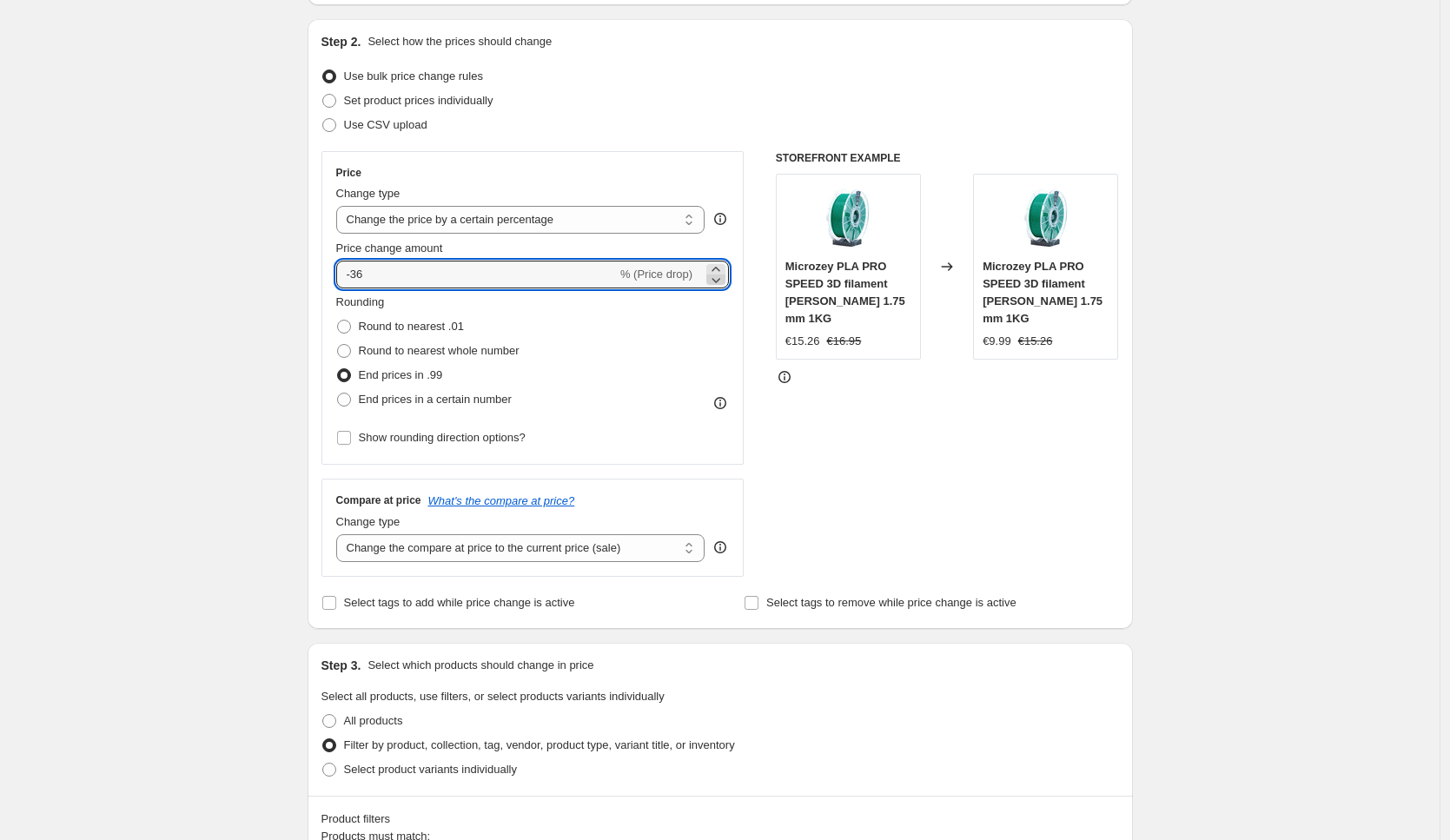
click at [717, 279] on icon at bounding box center [716, 279] width 18 height 18
click at [899, 427] on div "STOREFRONT EXAMPLE Microzey PLA PRO SPEED 3D filament Groen 1.75 mm 1KG €15.26 …" at bounding box center [947, 364] width 343 height 426
click at [719, 268] on icon at bounding box center [715, 268] width 8 height 4
type input "-37"
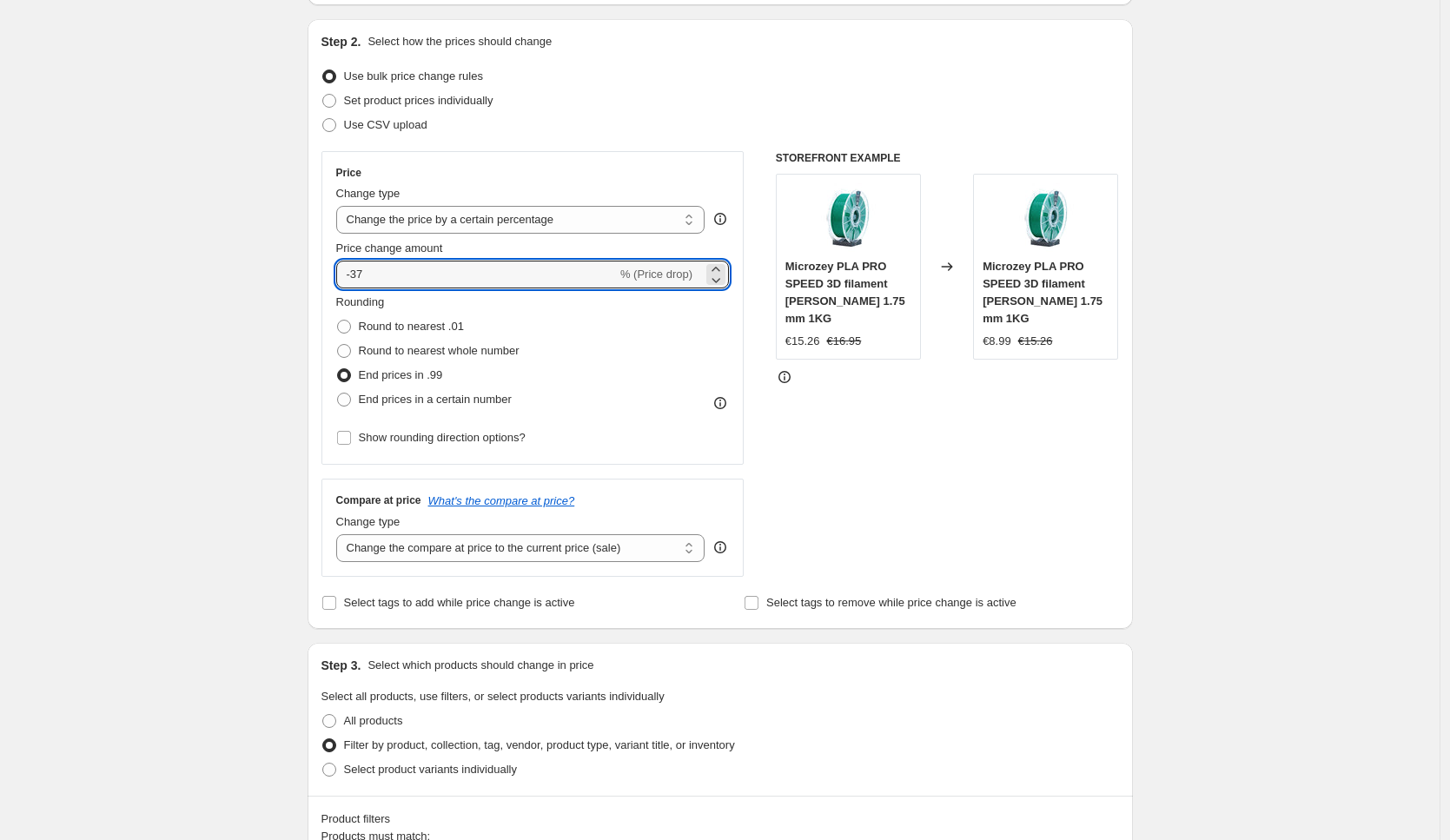
click at [882, 384] on div "STOREFRONT EXAMPLE Microzey PLA PRO SPEED 3D filament Groen 1.75 mm 1KG €15.26 …" at bounding box center [947, 364] width 343 height 426
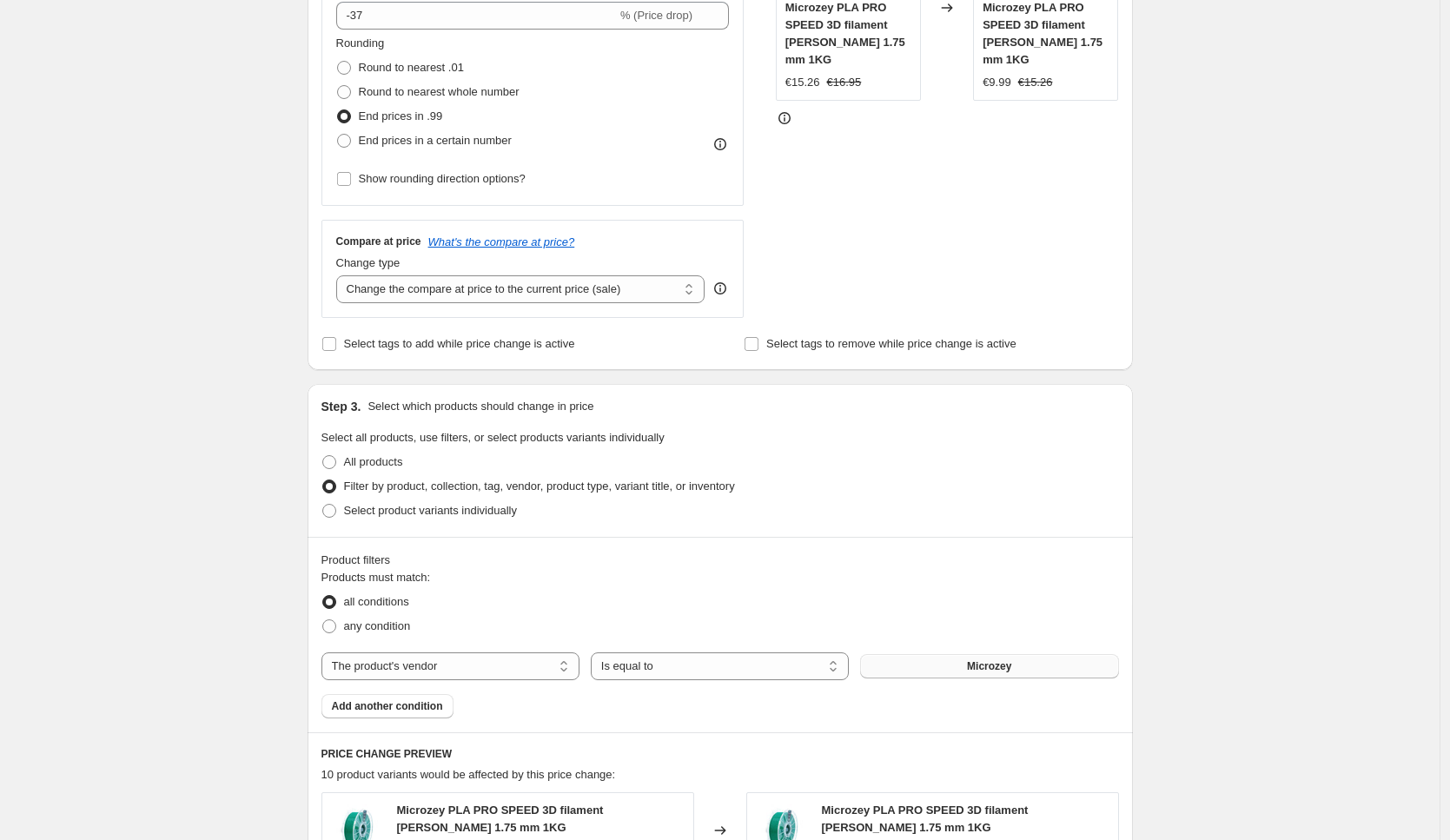
scroll to position [0, 0]
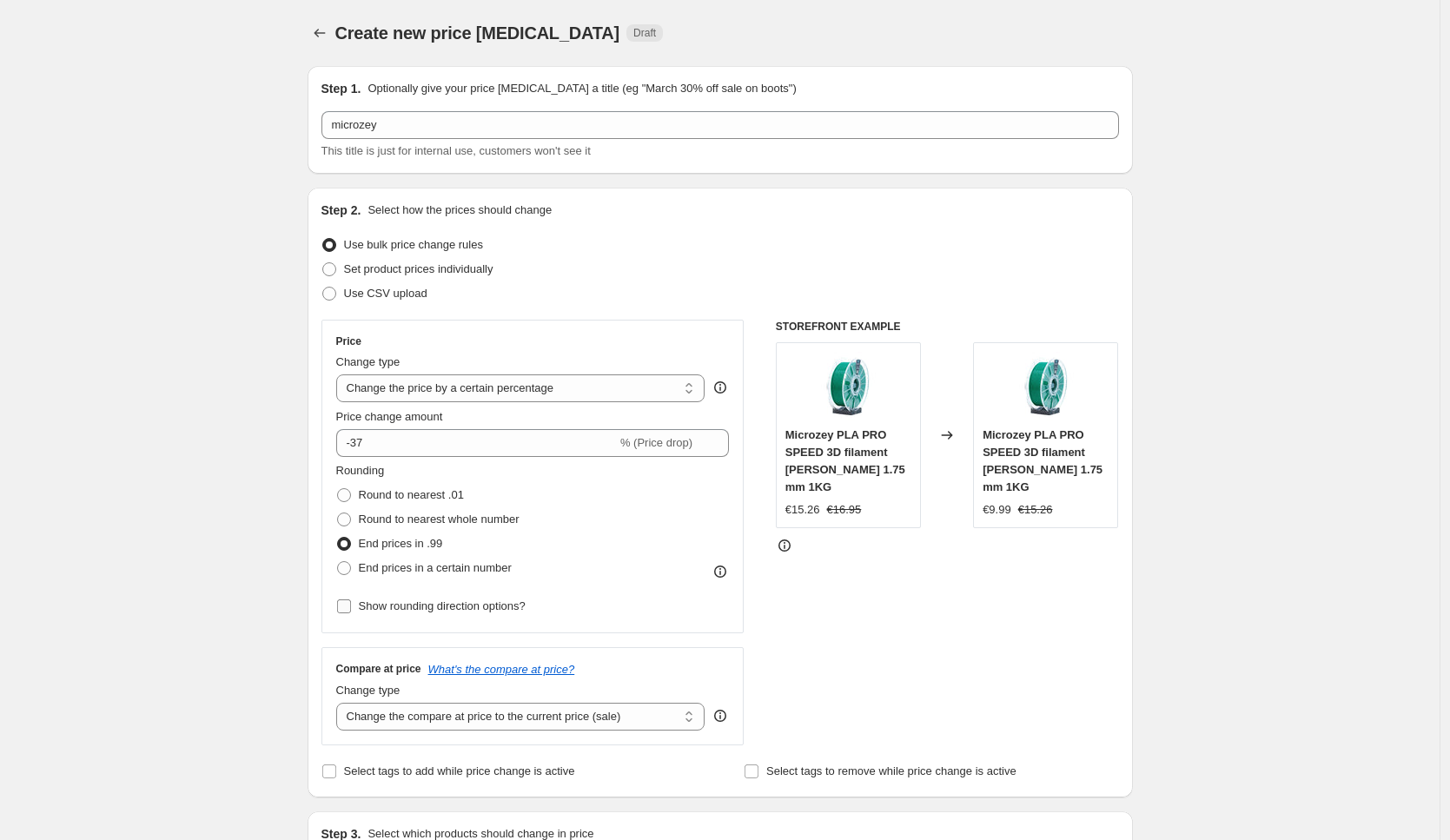
click at [471, 610] on span "Show rounding direction options?" at bounding box center [442, 605] width 166 height 13
click at [350, 610] on input "Show rounding direction options?" at bounding box center [344, 606] width 14 height 14
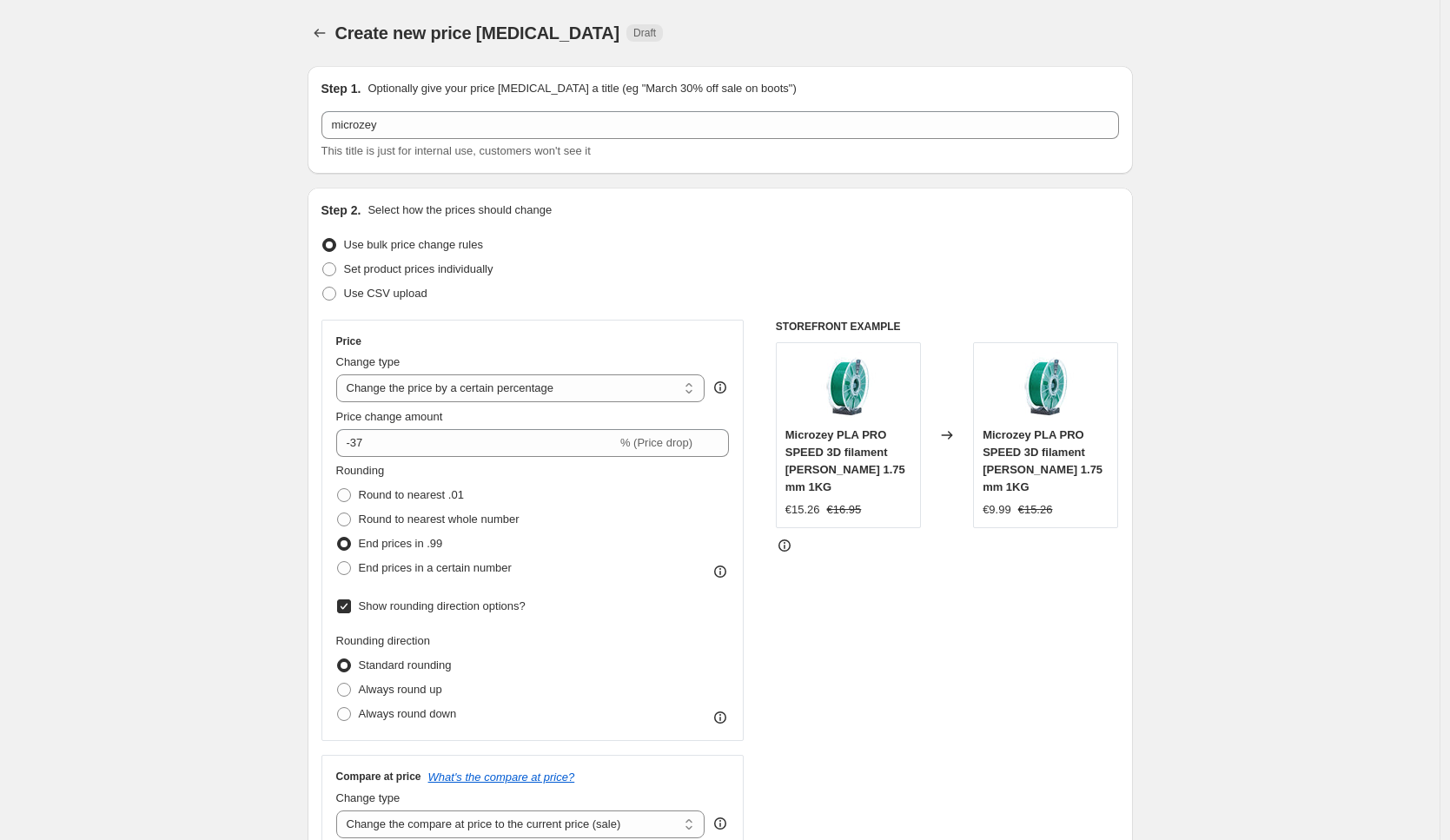
click at [471, 611] on span "Show rounding direction options?" at bounding box center [442, 605] width 166 height 13
click at [350, 611] on input "Show rounding direction options?" at bounding box center [344, 606] width 14 height 14
checkbox input "false"
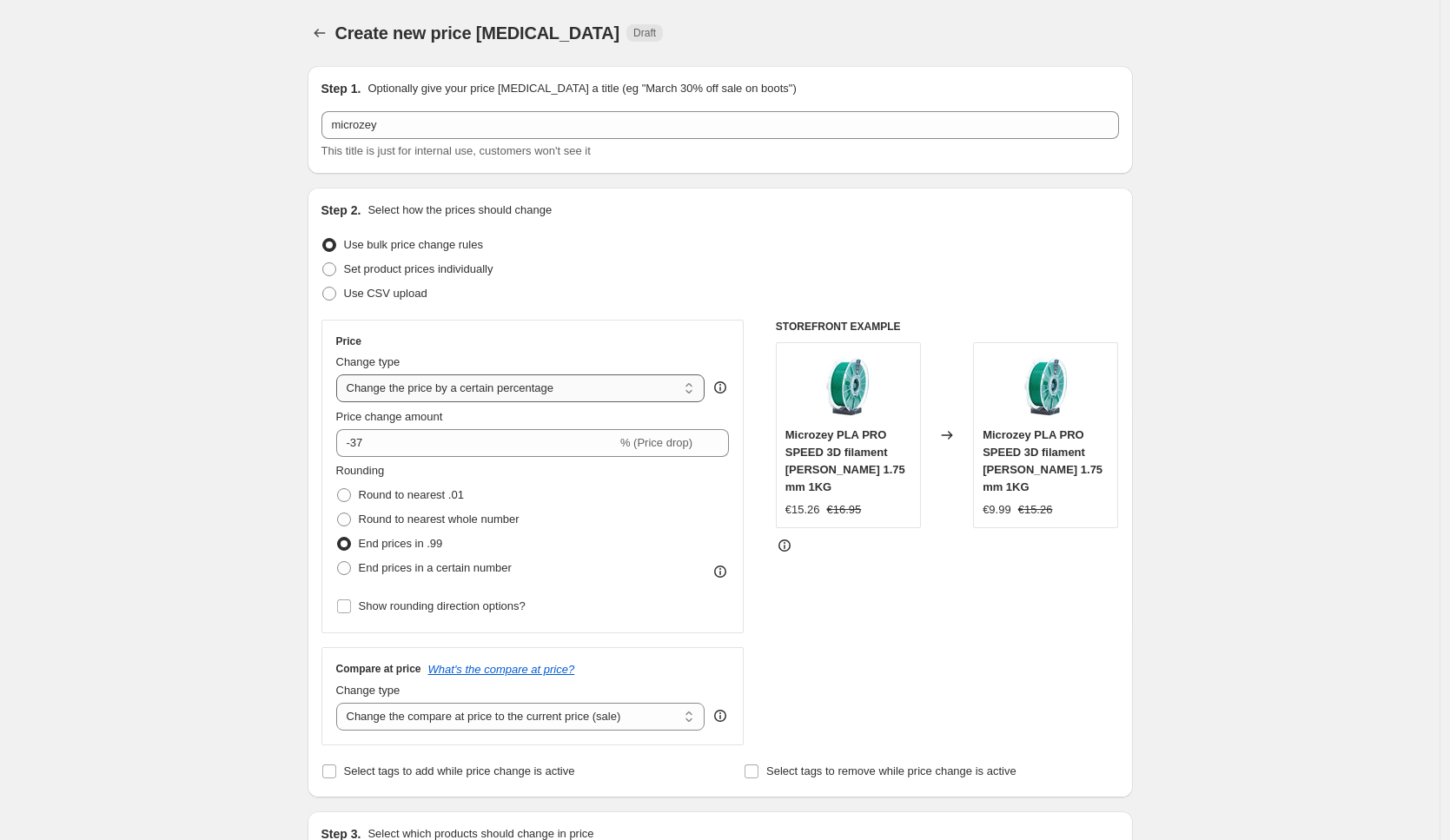
click at [477, 397] on select "Change the price to a certain amount Change the price by a certain amount Chang…" at bounding box center [520, 388] width 369 height 28
select select "margin"
type input "50"
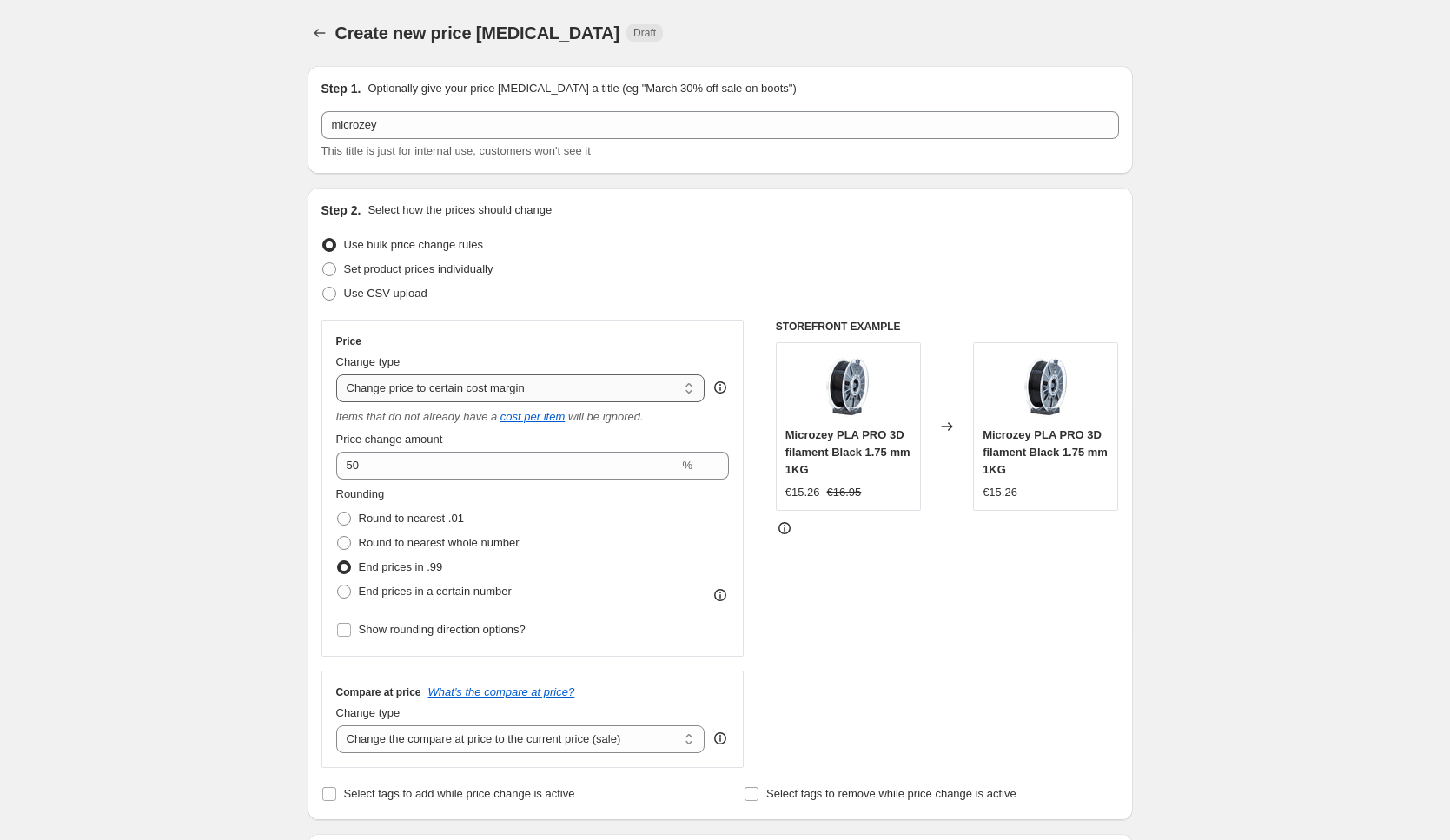
click at [491, 392] on select "Change the price to a certain amount Change the price by a certain amount Chang…" at bounding box center [520, 388] width 369 height 28
click at [341, 374] on select "Change the price to a certain amount Change the price by a certain amount Chang…" at bounding box center [520, 388] width 369 height 28
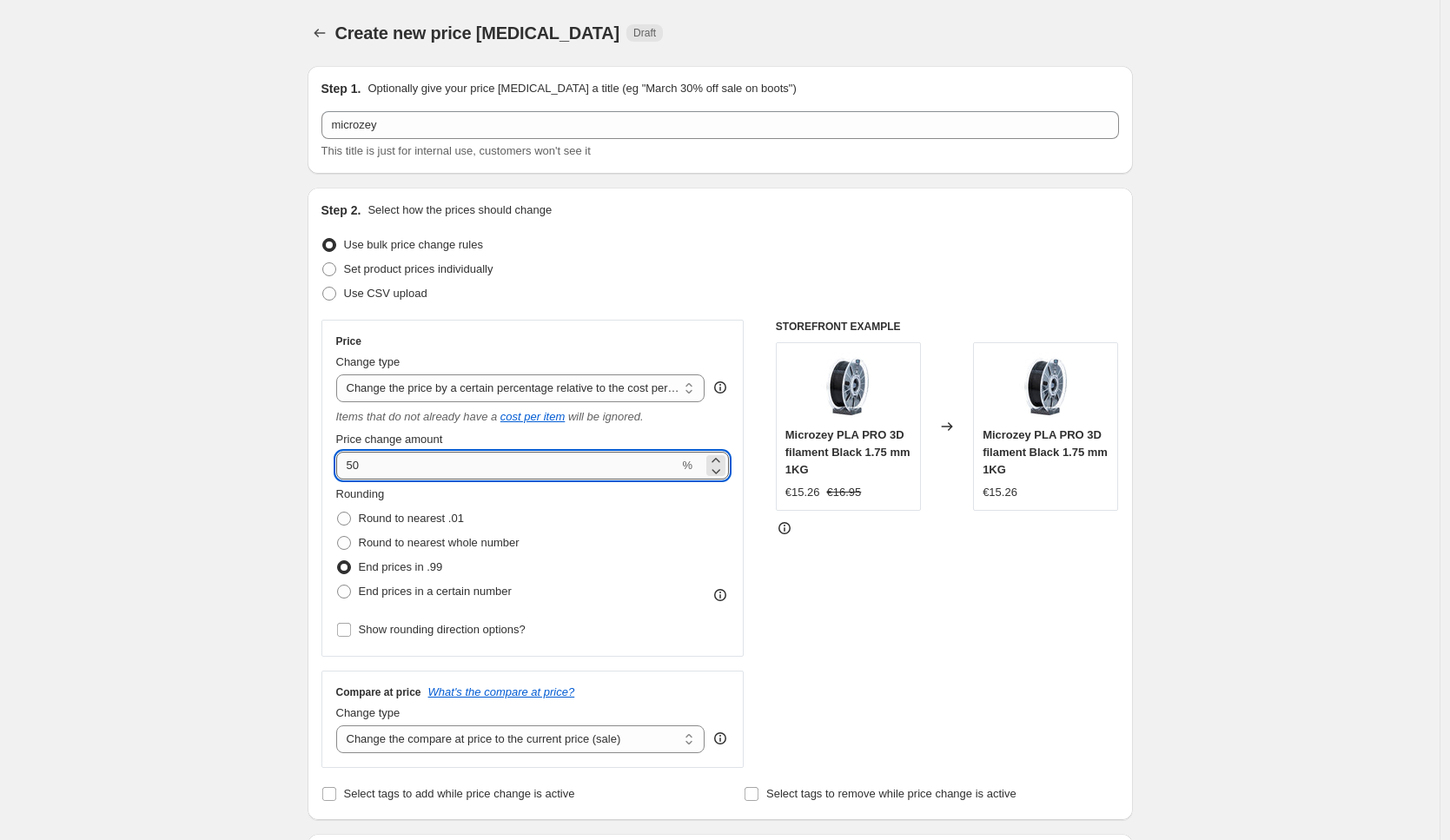
click at [555, 460] on input "50" at bounding box center [508, 465] width 343 height 28
click at [491, 396] on select "Change the price to a certain amount Change the price by a certain amount Chang…" at bounding box center [520, 388] width 369 height 28
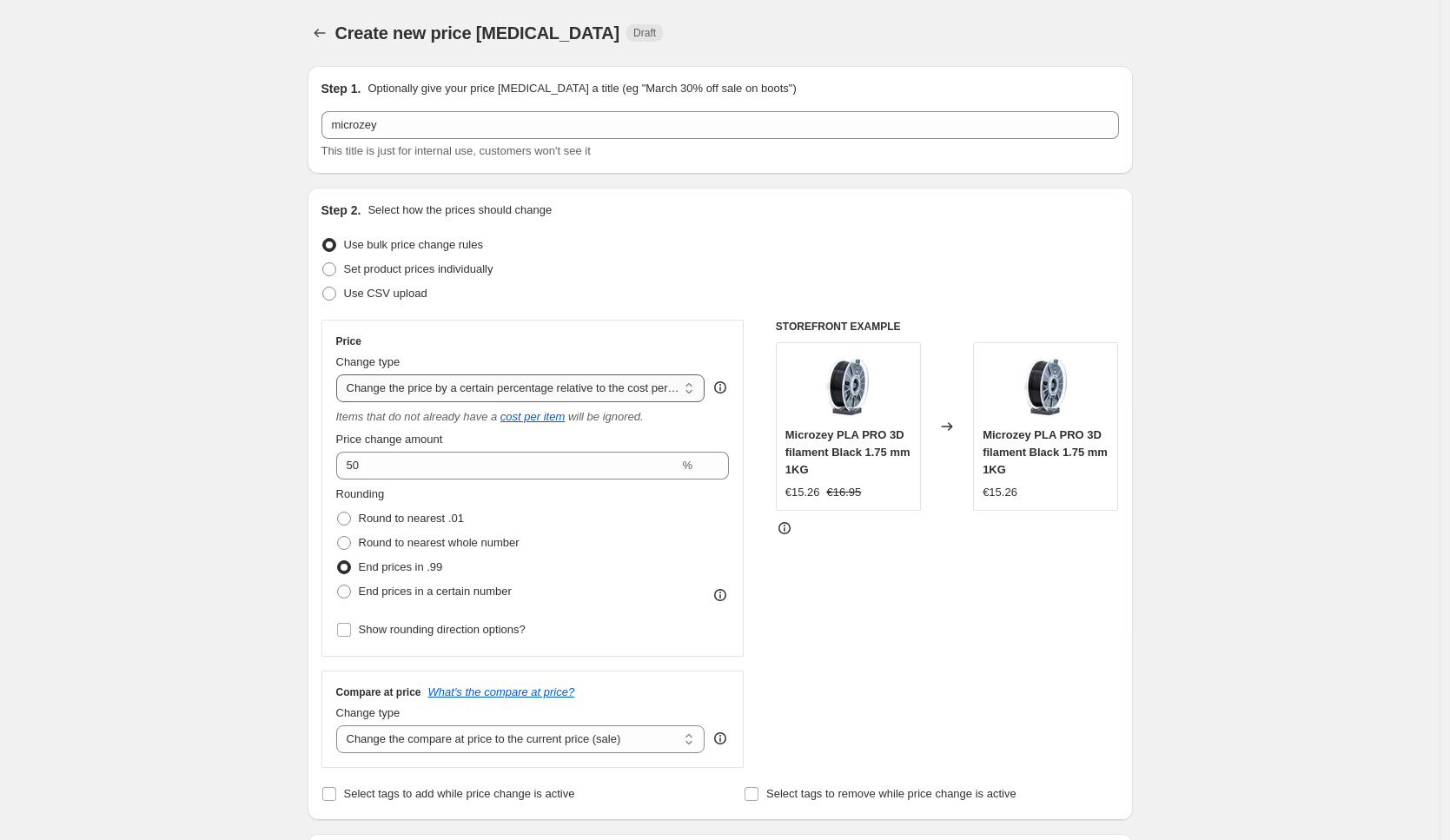
click at [341, 374] on select "Change the price to a certain amount Change the price by a certain amount Chang…" at bounding box center [520, 388] width 369 height 28
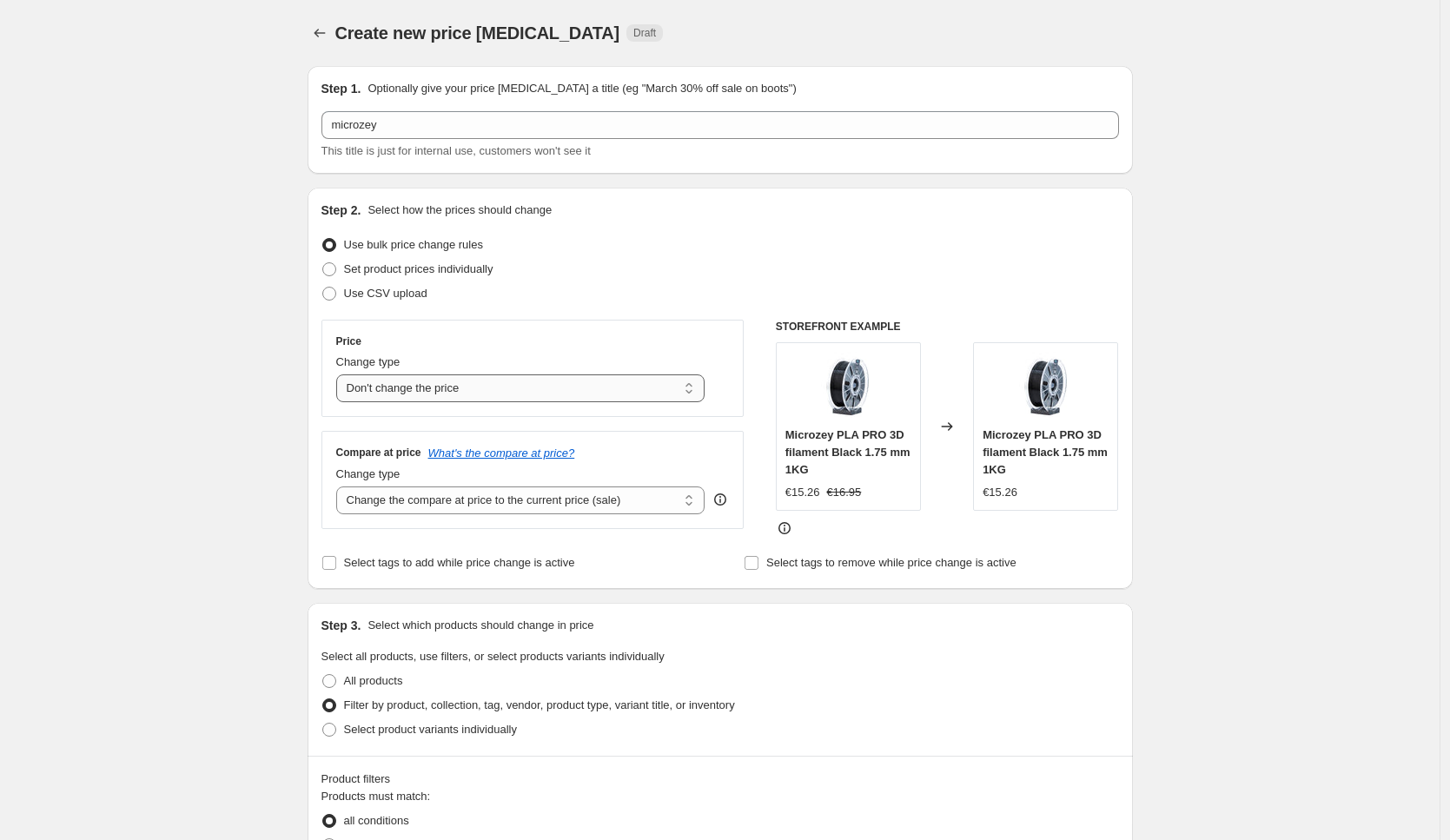
click at [518, 389] on select "Change the price to a certain amount Change the price by a certain amount Chang…" at bounding box center [520, 388] width 369 height 28
click at [341, 374] on select "Change the price to a certain amount Change the price by a certain amount Chang…" at bounding box center [520, 388] width 369 height 28
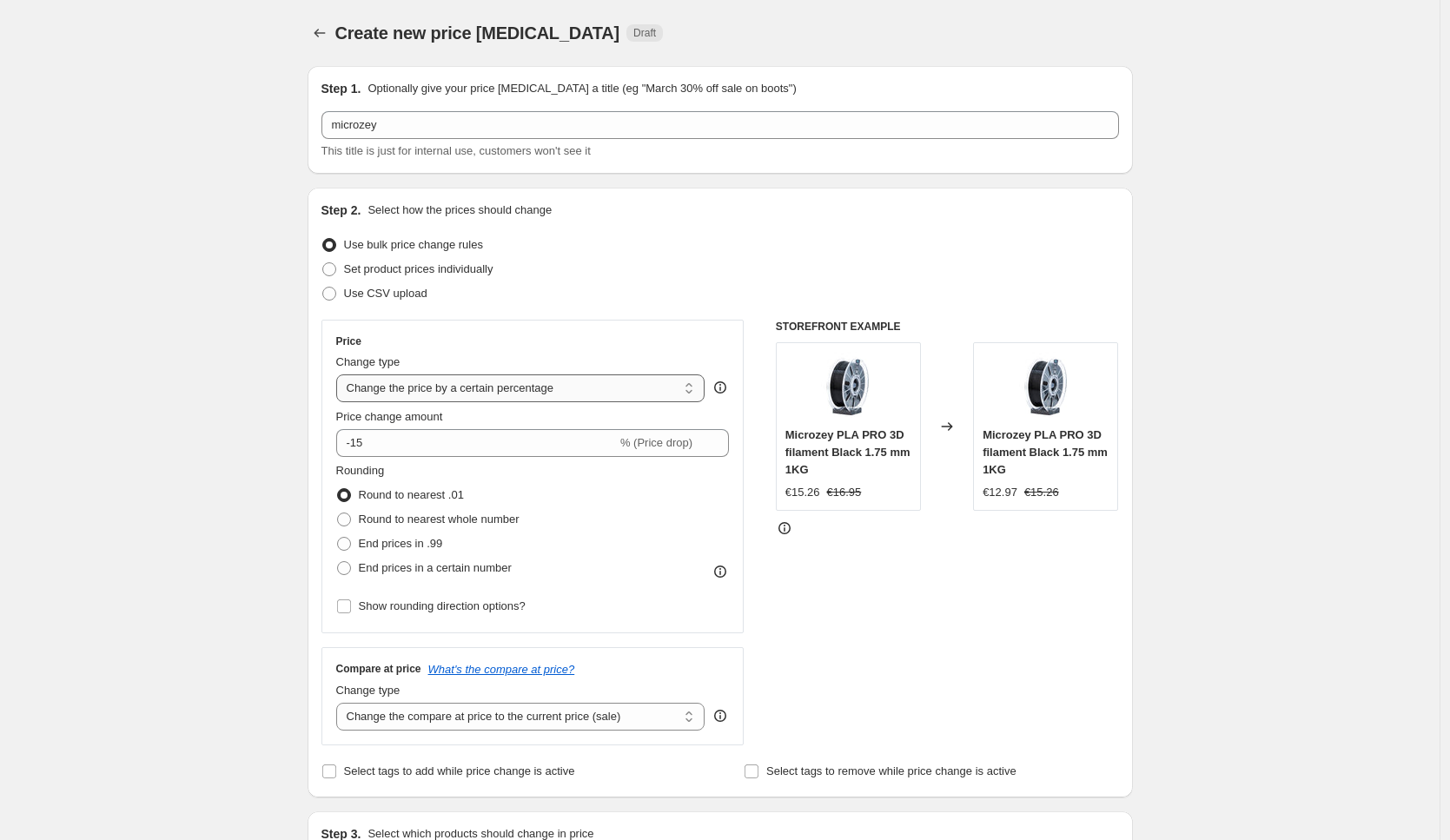
click at [553, 384] on select "Change the price to a certain amount Change the price by a certain amount Chang…" at bounding box center [520, 388] width 369 height 28
select select "to"
click at [341, 374] on select "Change the price to a certain amount Change the price by a certain amount Chang…" at bounding box center [520, 388] width 369 height 28
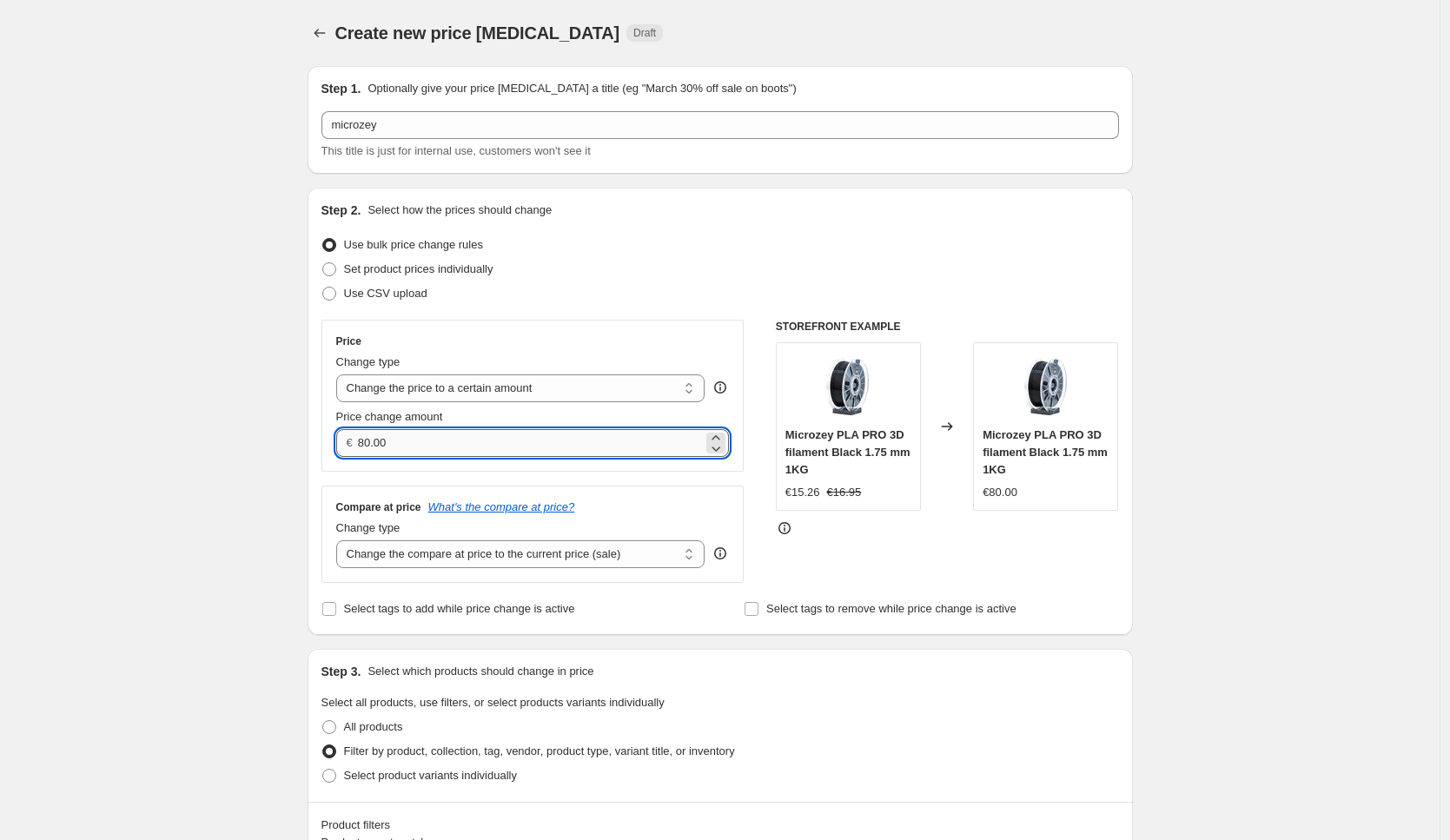
click at [485, 438] on input "80.00" at bounding box center [530, 443] width 345 height 28
click at [441, 432] on input "9.95" at bounding box center [530, 443] width 345 height 28
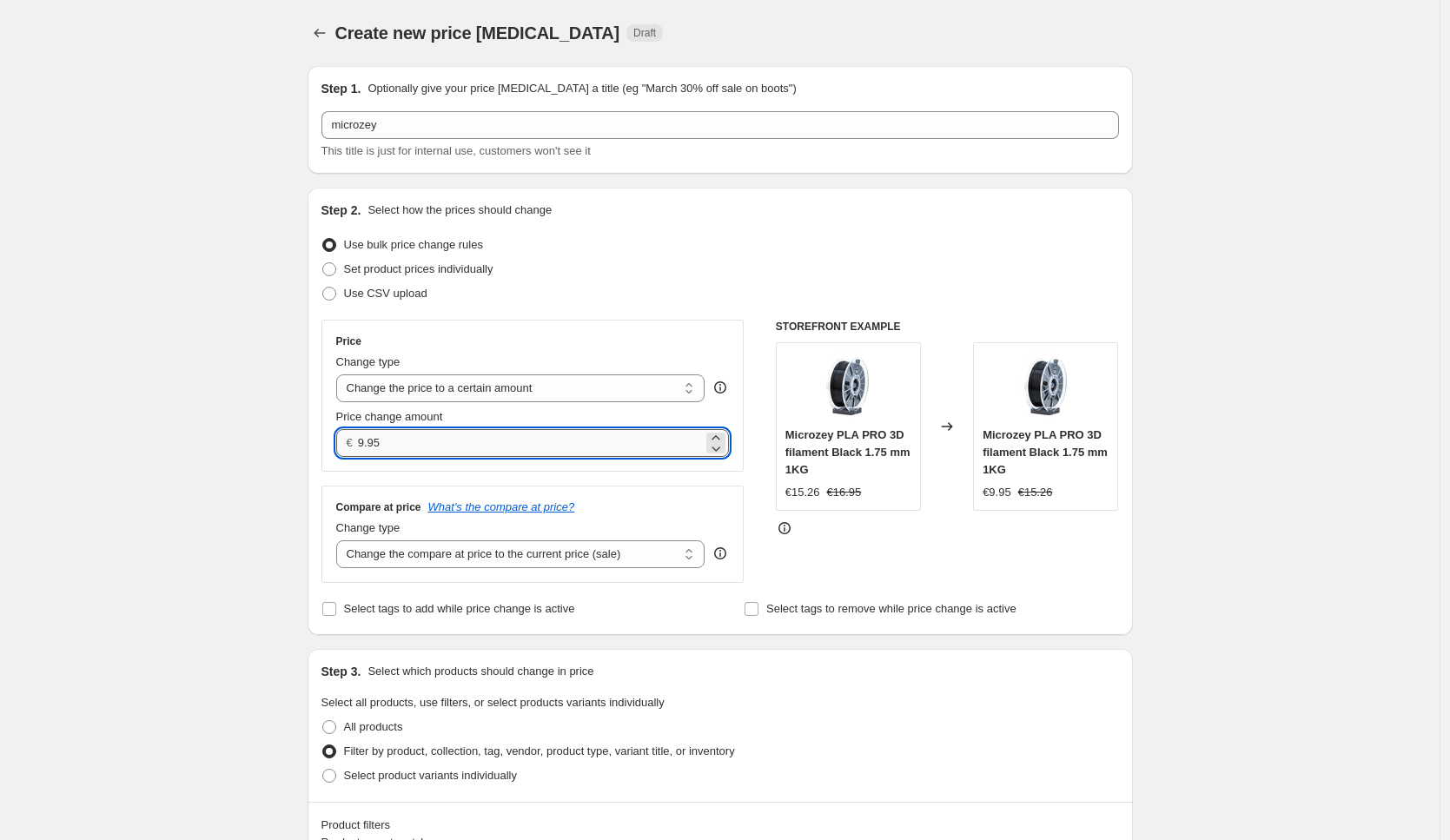
click at [430, 448] on input "9.95" at bounding box center [530, 443] width 345 height 28
type input "9.99"
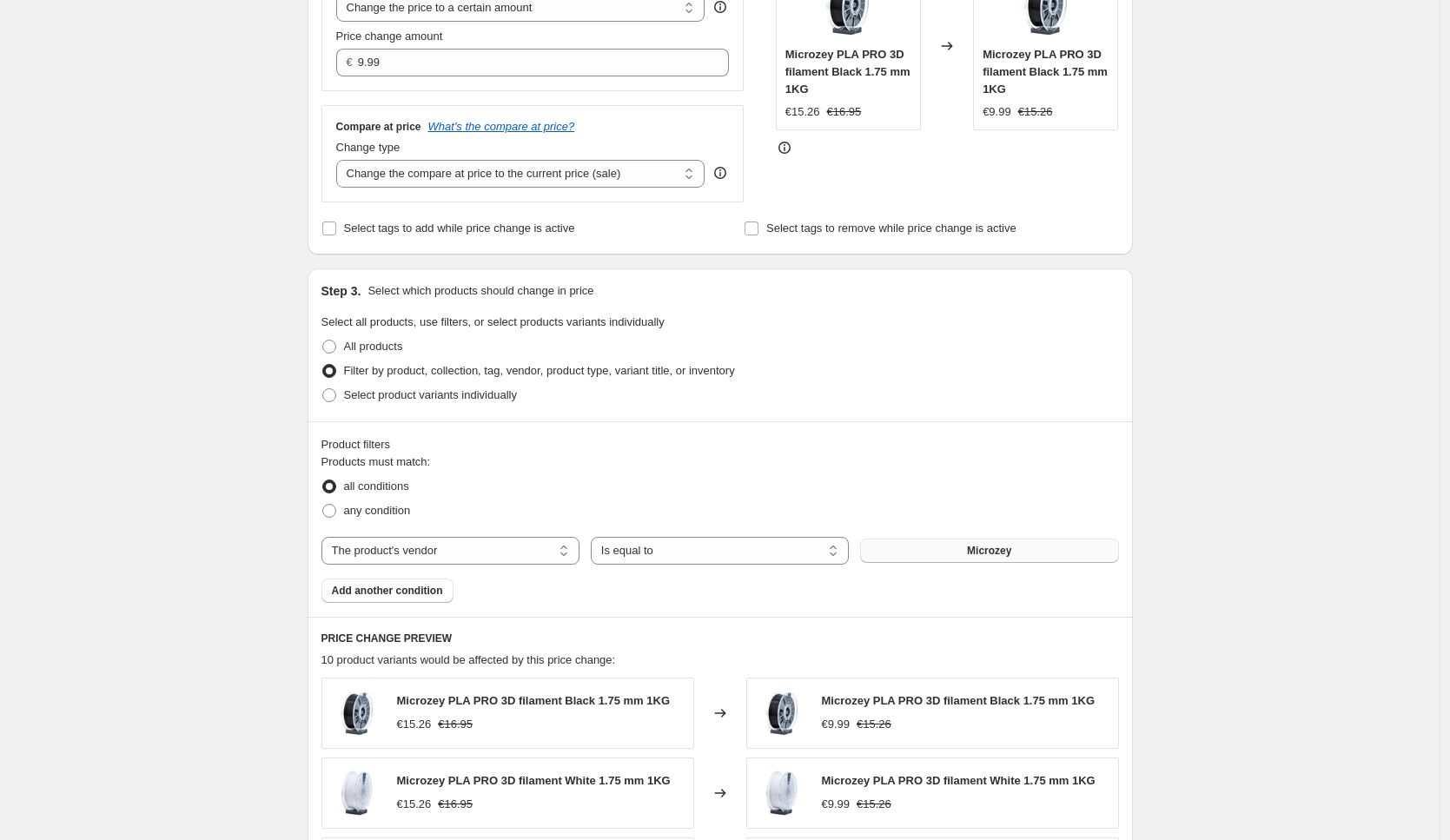
scroll to position [1044, 0]
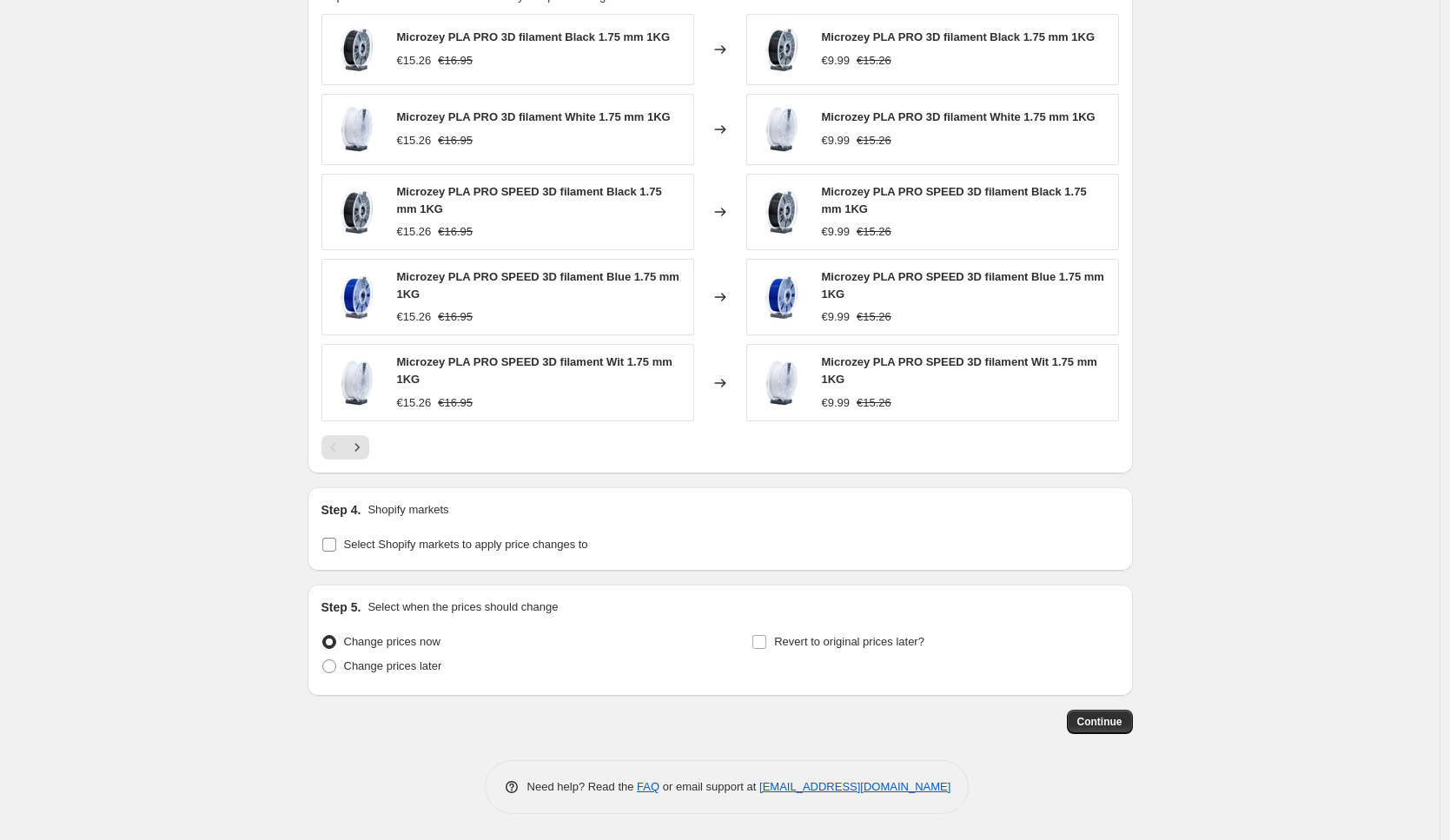
click at [466, 551] on span "Select Shopify markets to apply price changes to" at bounding box center [466, 545] width 244 height 18
click at [336, 551] on input "Select Shopify markets to apply price changes to" at bounding box center [329, 545] width 14 height 14
checkbox input "true"
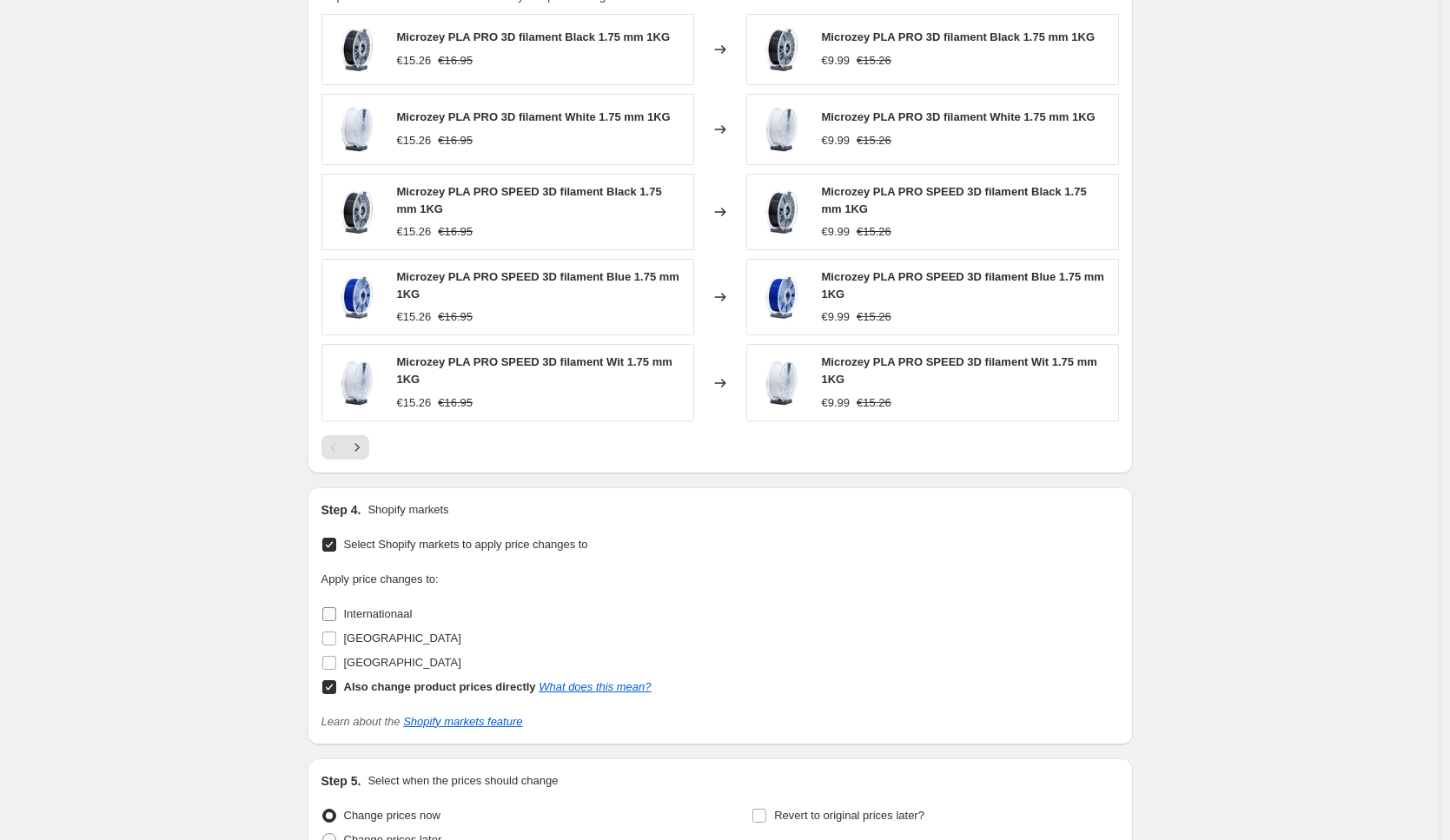
click at [385, 610] on span "Internationaal" at bounding box center [378, 613] width 68 height 13
click at [336, 610] on input "Internationaal" at bounding box center [329, 614] width 14 height 14
checkbox input "true"
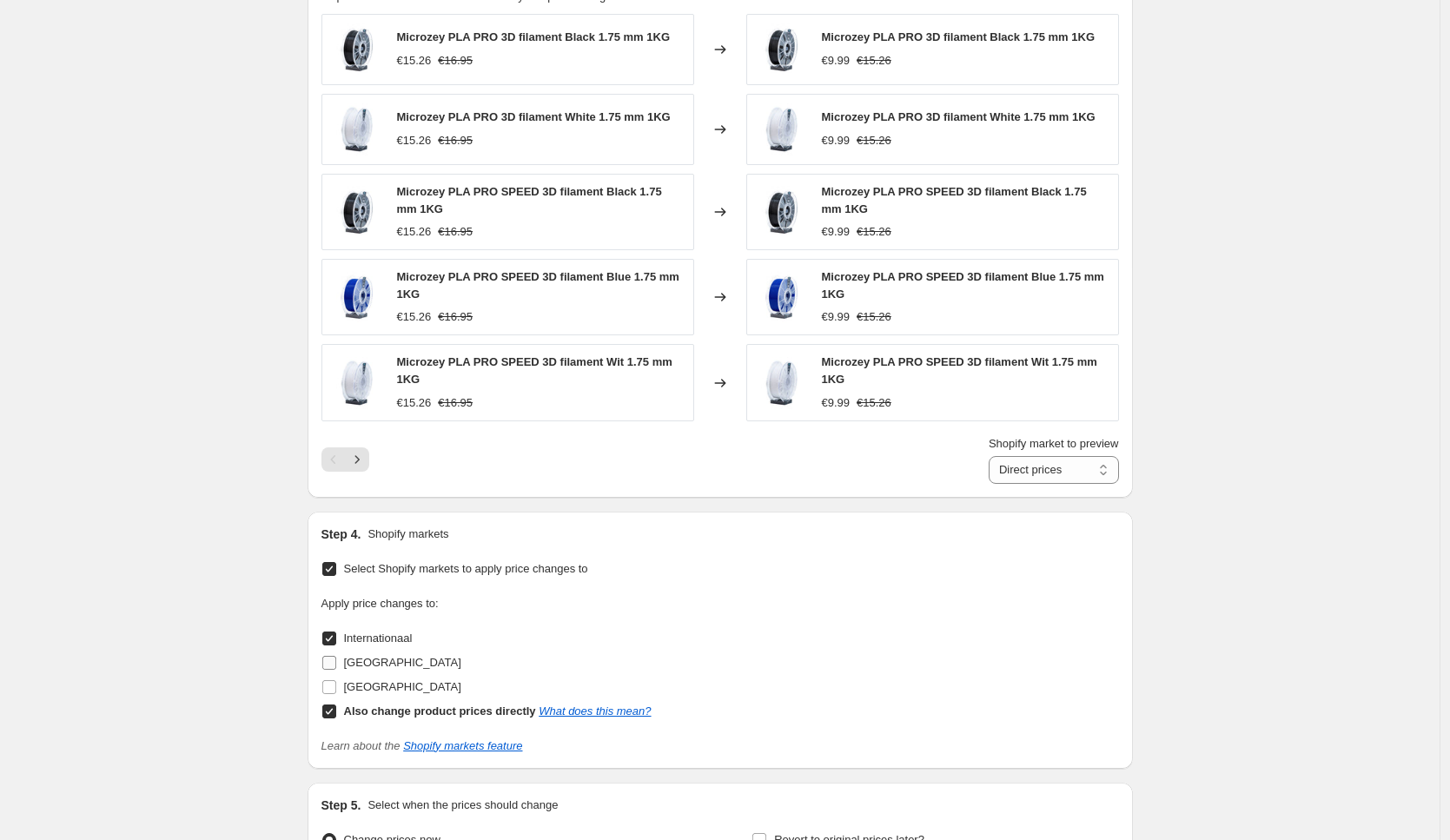
click at [384, 653] on span "[GEOGRAPHIC_DATA]" at bounding box center [403, 662] width 117 height 18
click at [336, 655] on input "[GEOGRAPHIC_DATA]" at bounding box center [329, 662] width 14 height 14
checkbox input "true"
click at [380, 688] on span "[GEOGRAPHIC_DATA]" at bounding box center [403, 686] width 117 height 13
click at [336, 688] on input "[GEOGRAPHIC_DATA]" at bounding box center [329, 687] width 14 height 14
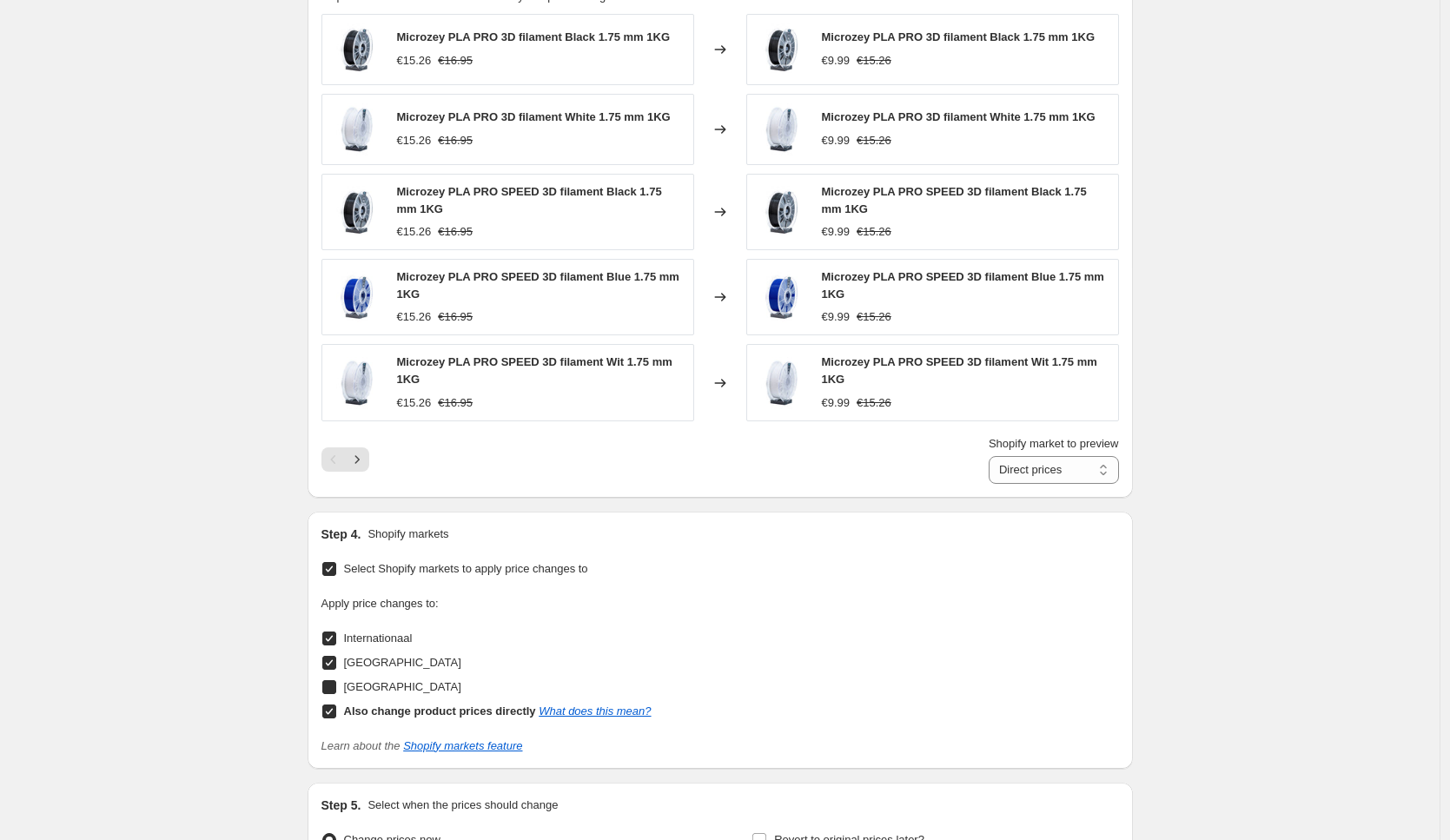
checkbox input "true"
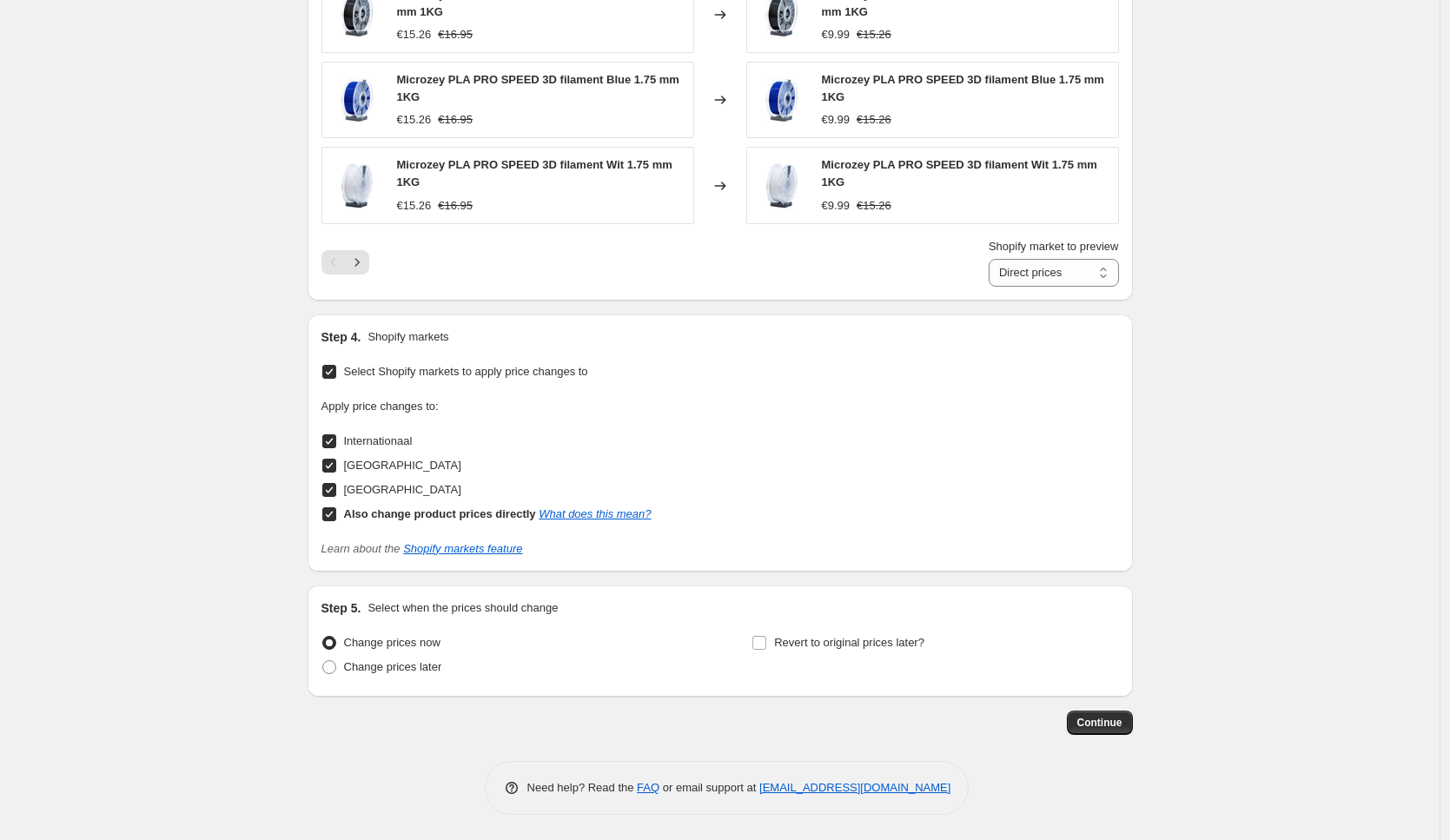
scroll to position [1242, 0]
click at [1097, 724] on span "Continue" at bounding box center [1100, 722] width 46 height 14
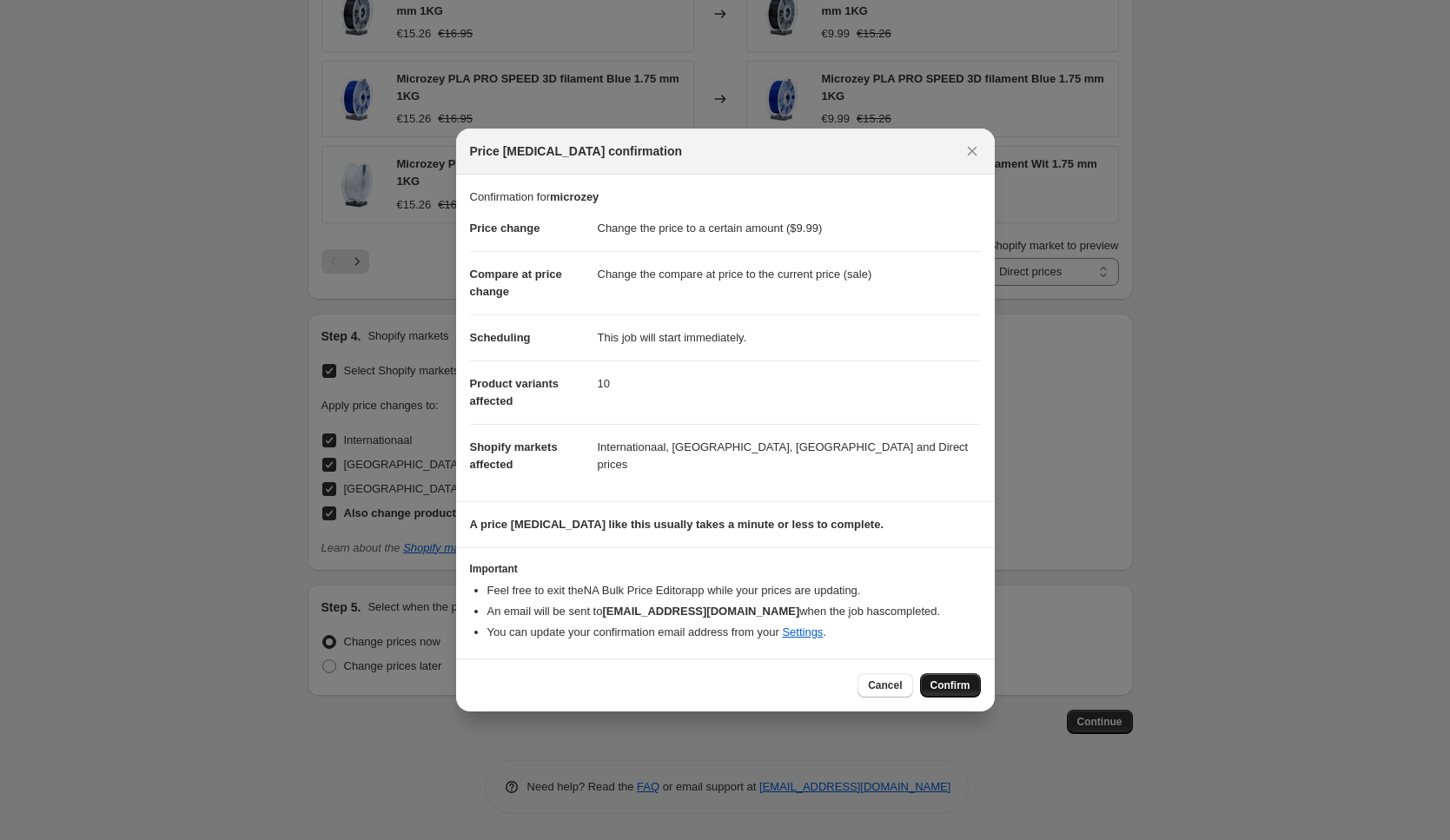
click at [948, 688] on span "Confirm" at bounding box center [951, 685] width 40 height 14
type input "microzey"
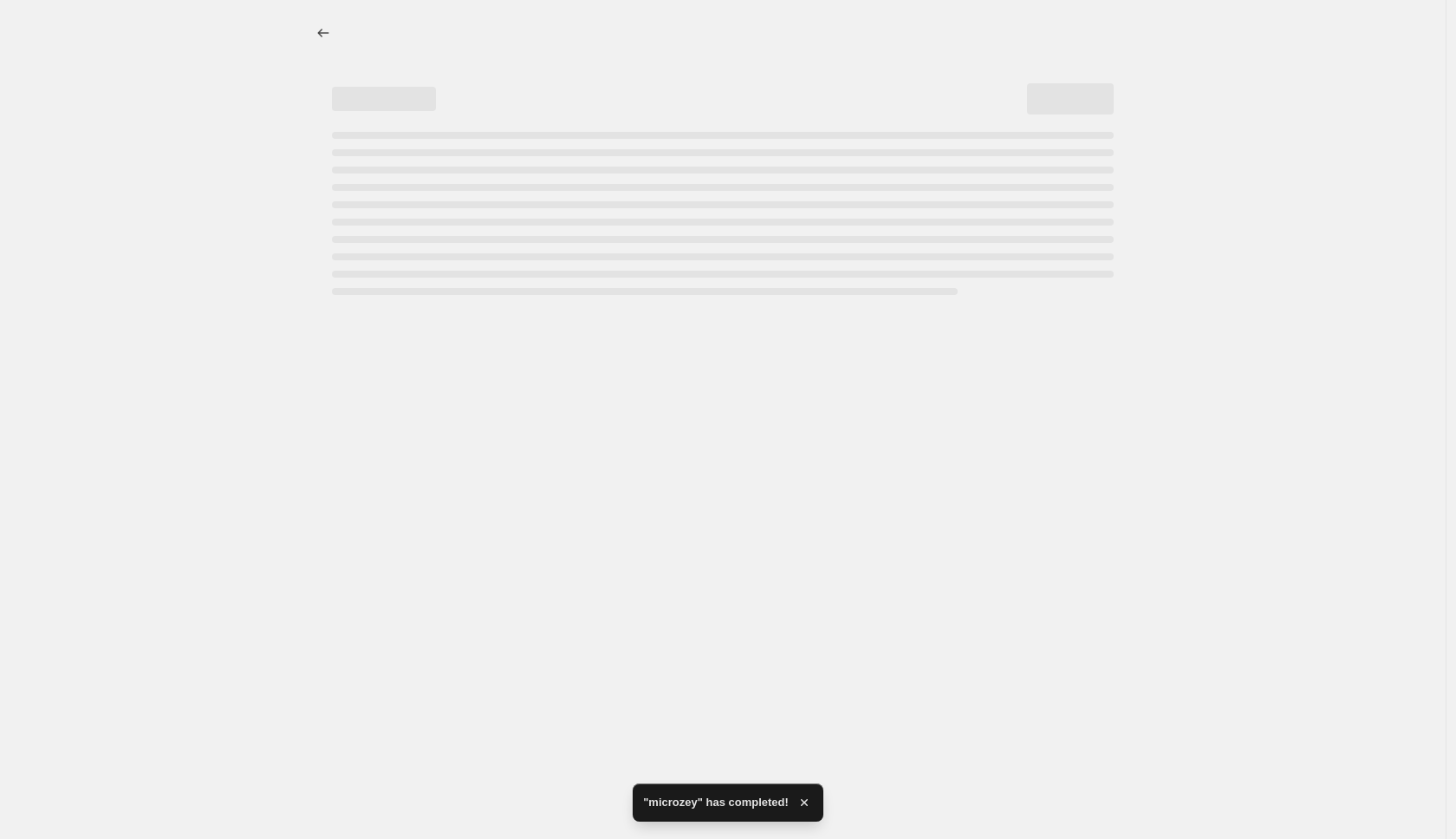
select select "vendor"
